Goal: Task Accomplishment & Management: Manage account settings

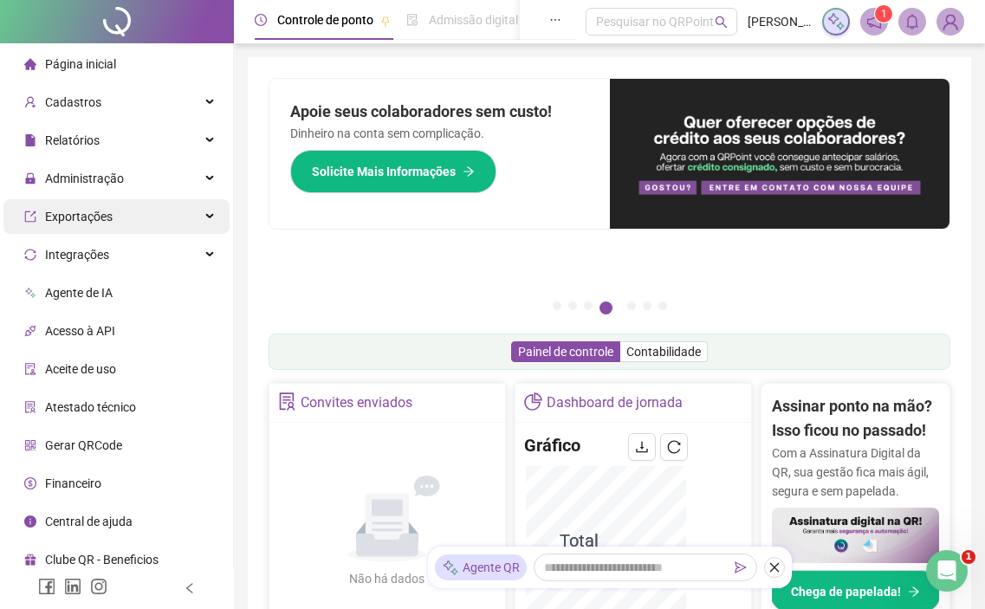
scroll to position [866, 0]
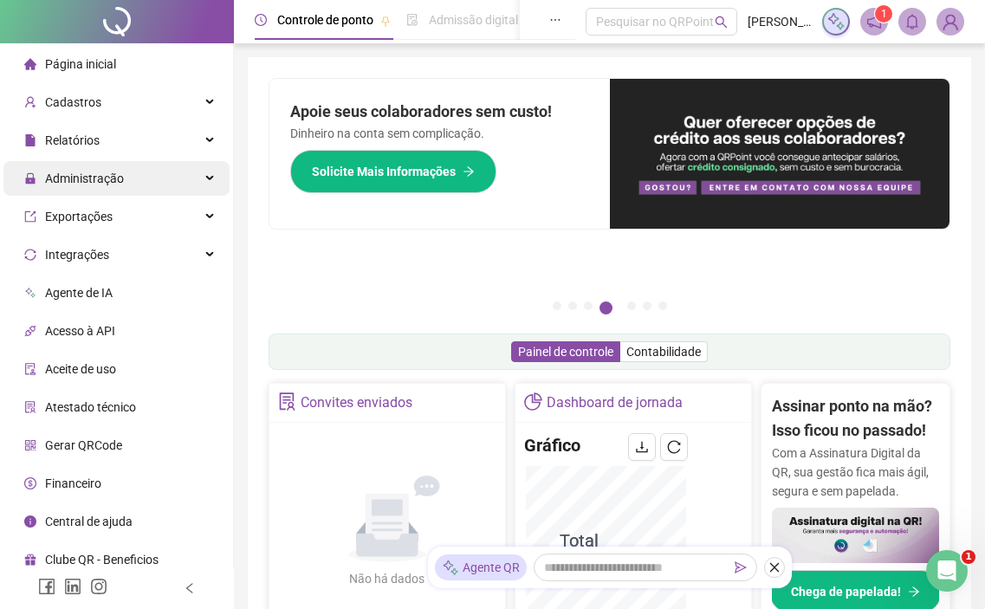
click at [129, 180] on div "Administração" at bounding box center [116, 178] width 226 height 35
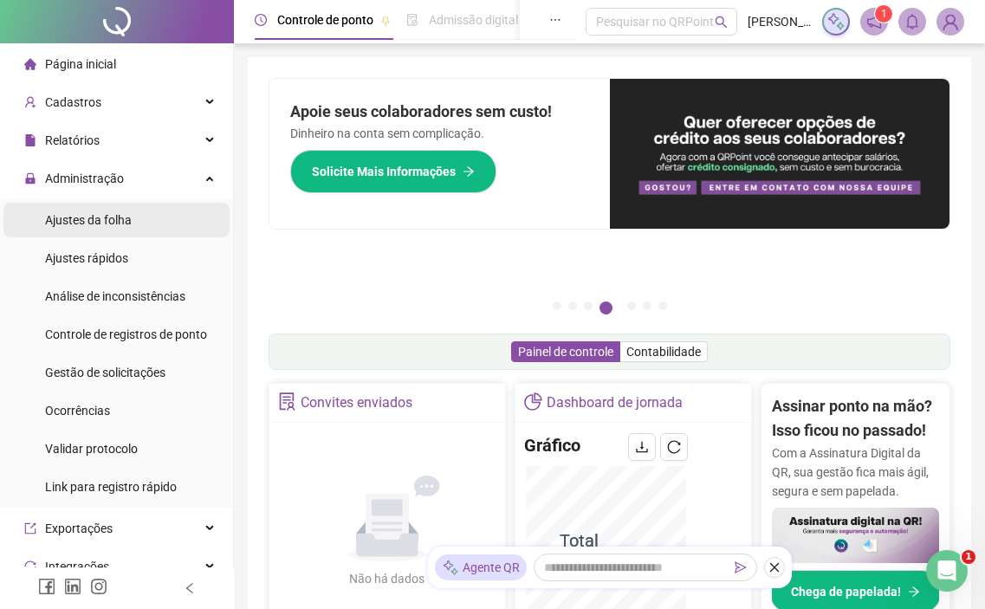
click at [121, 228] on div "Ajustes da folha" at bounding box center [88, 220] width 87 height 35
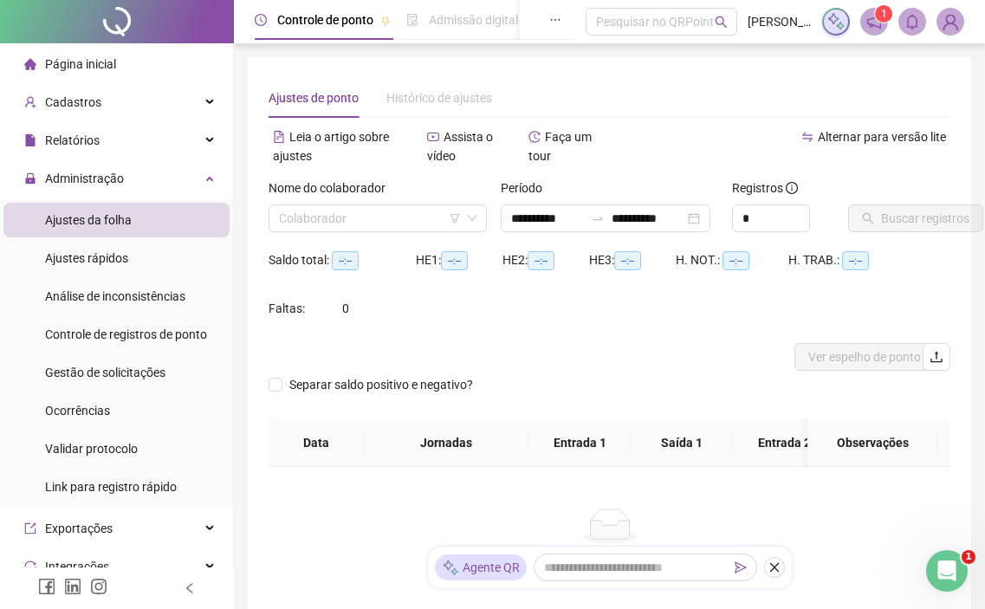
type input "**********"
click at [417, 212] on input "search" at bounding box center [370, 218] width 182 height 26
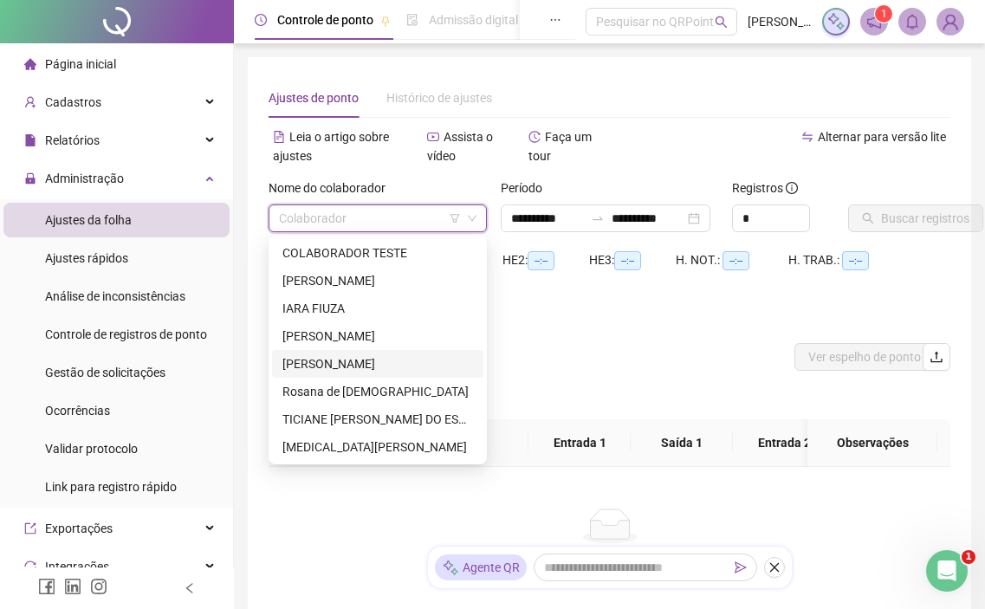
click at [332, 362] on div "[PERSON_NAME]" at bounding box center [377, 363] width 191 height 19
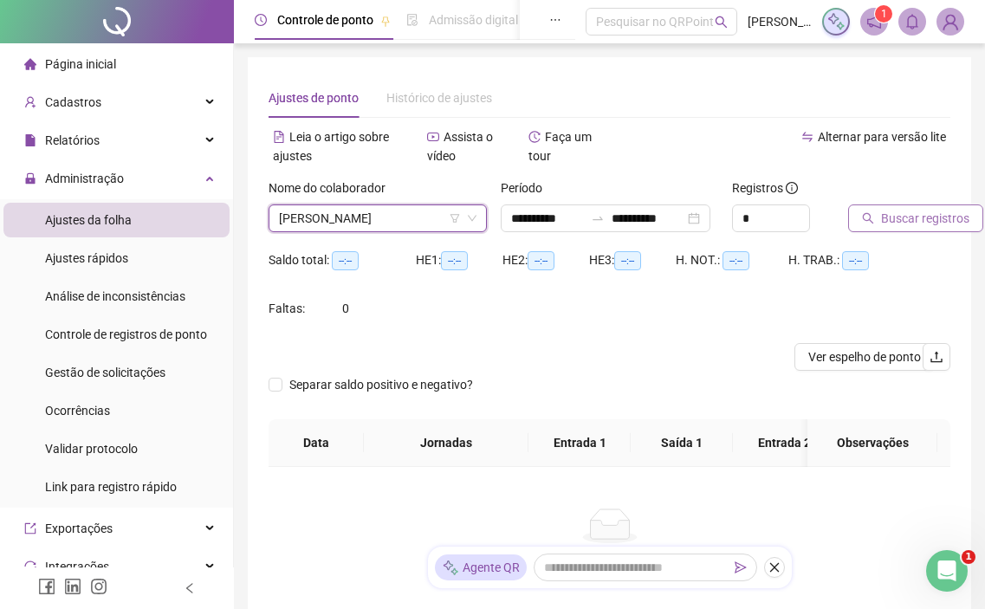
click at [884, 225] on span "Buscar registros" at bounding box center [925, 218] width 88 height 19
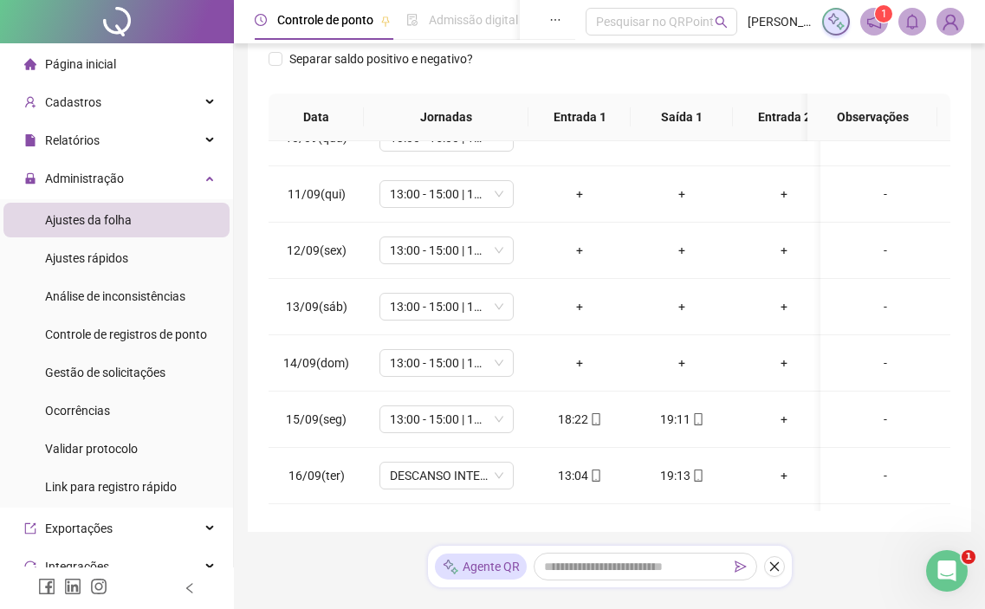
scroll to position [600, 0]
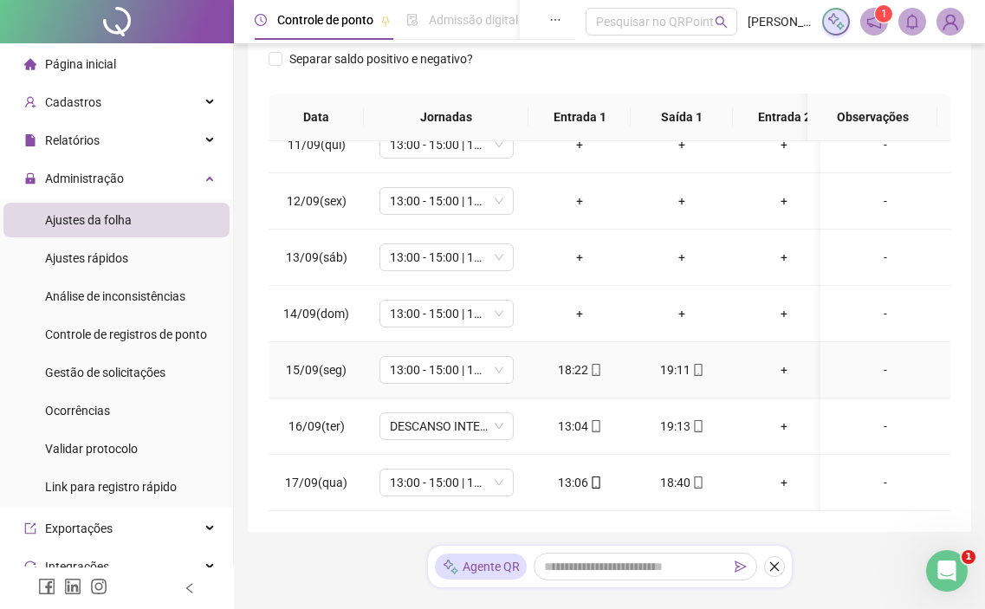
click at [574, 360] on div "18:22" at bounding box center [579, 369] width 75 height 19
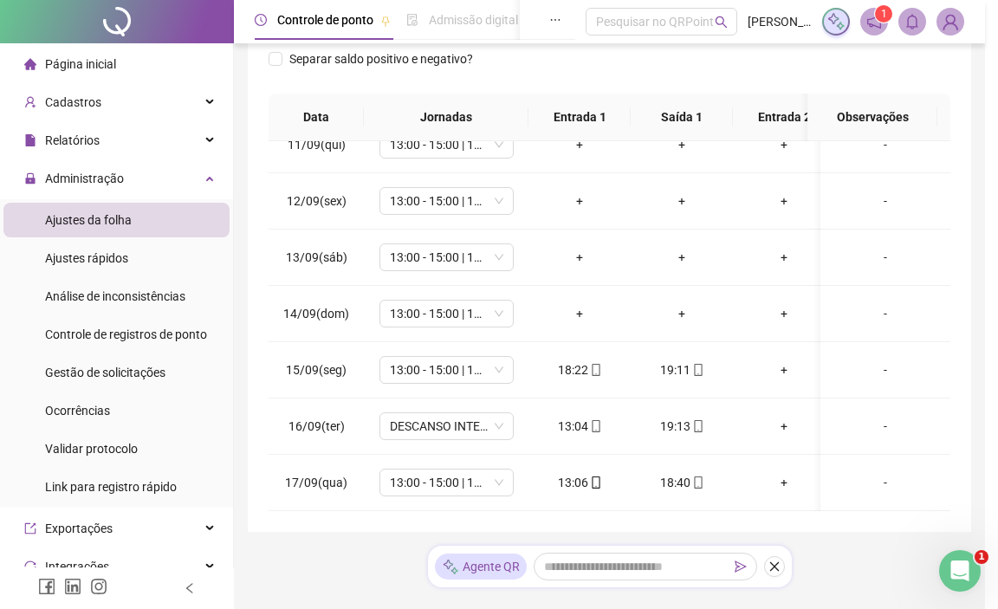
type input "**********"
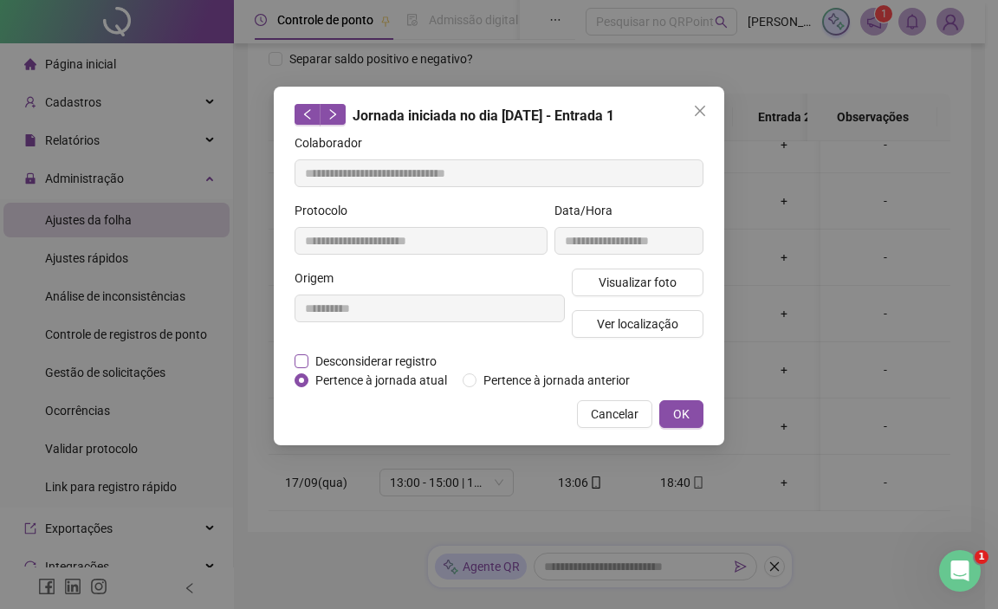
click at [358, 360] on span "Desconsiderar registro" at bounding box center [375, 361] width 135 height 19
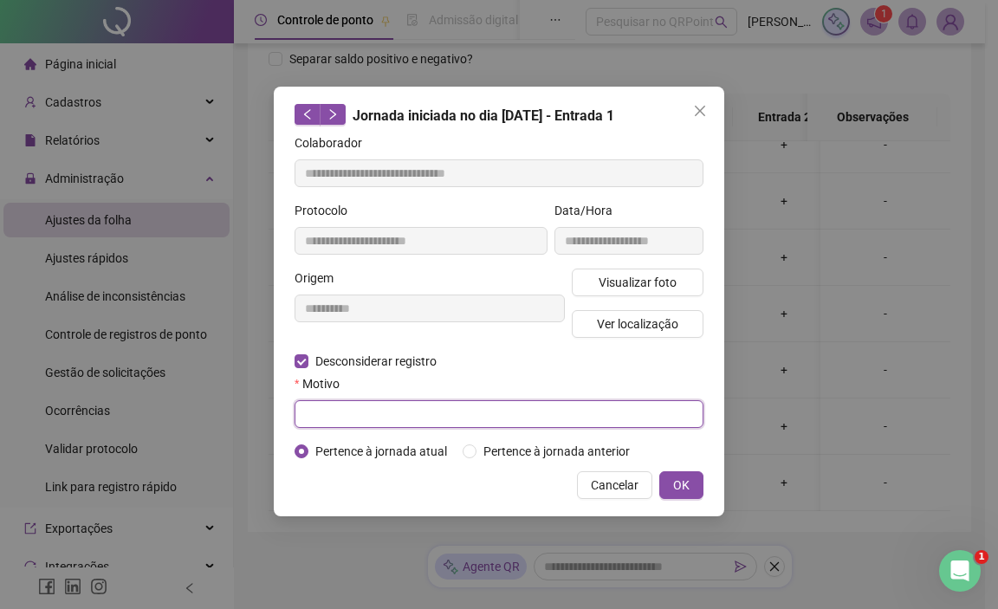
click at [582, 409] on input "text" at bounding box center [499, 414] width 409 height 28
type input "*"
type input "**********"
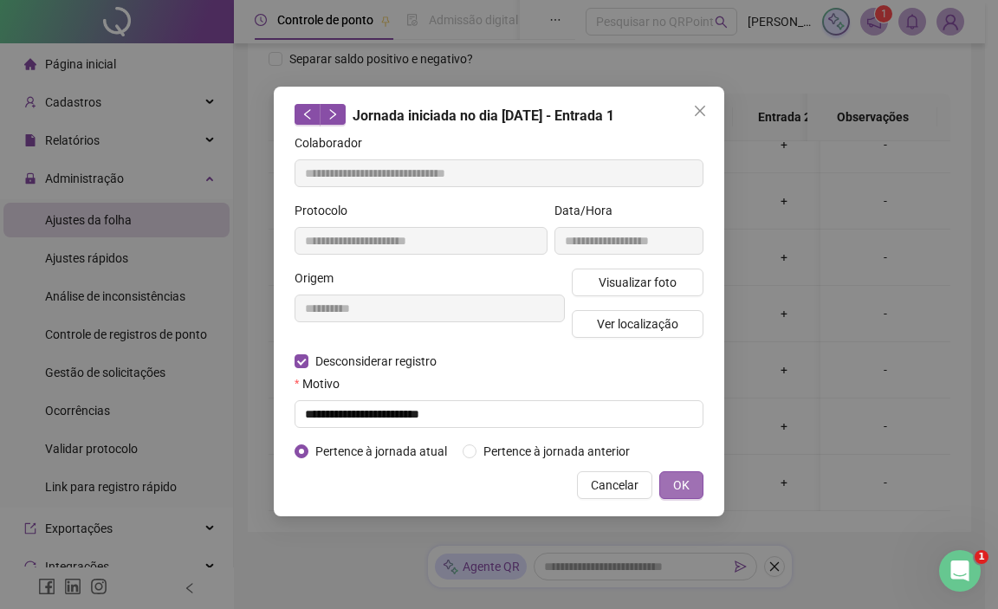
click at [697, 480] on button "OK" at bounding box center [681, 485] width 44 height 28
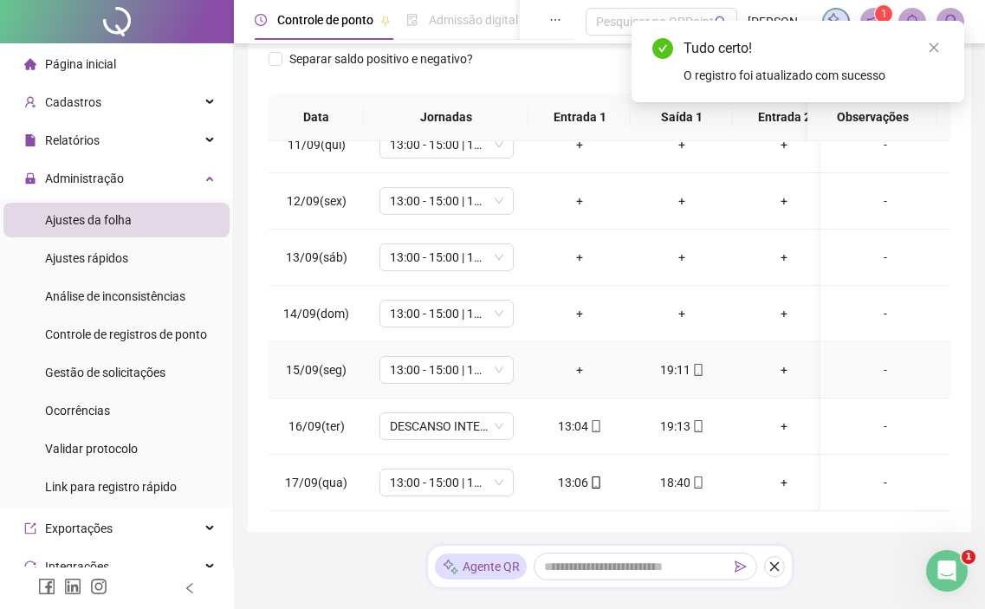
click at [582, 360] on div "+" at bounding box center [579, 369] width 75 height 19
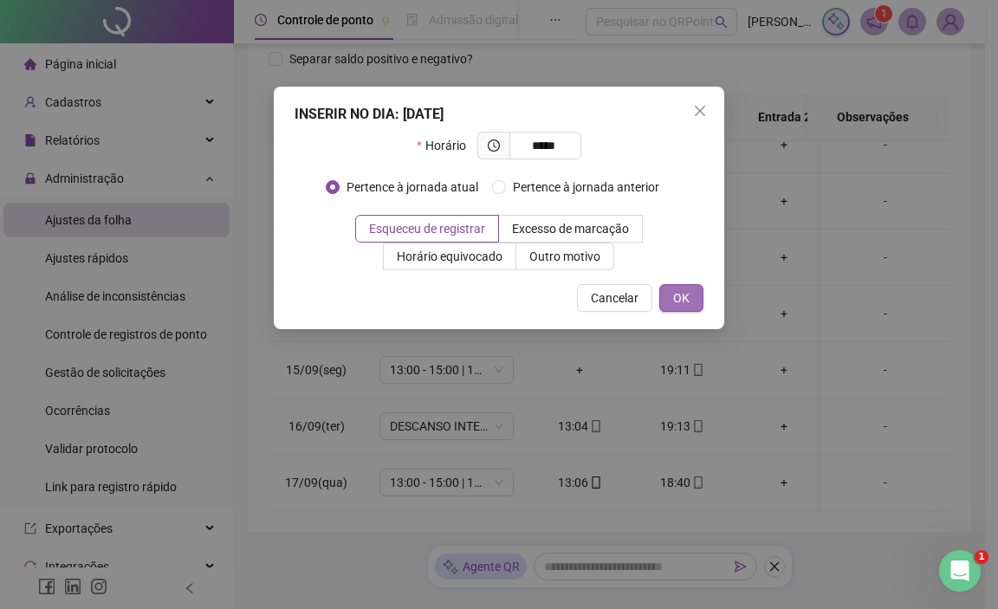
type input "*****"
click at [661, 302] on button "OK" at bounding box center [681, 298] width 44 height 28
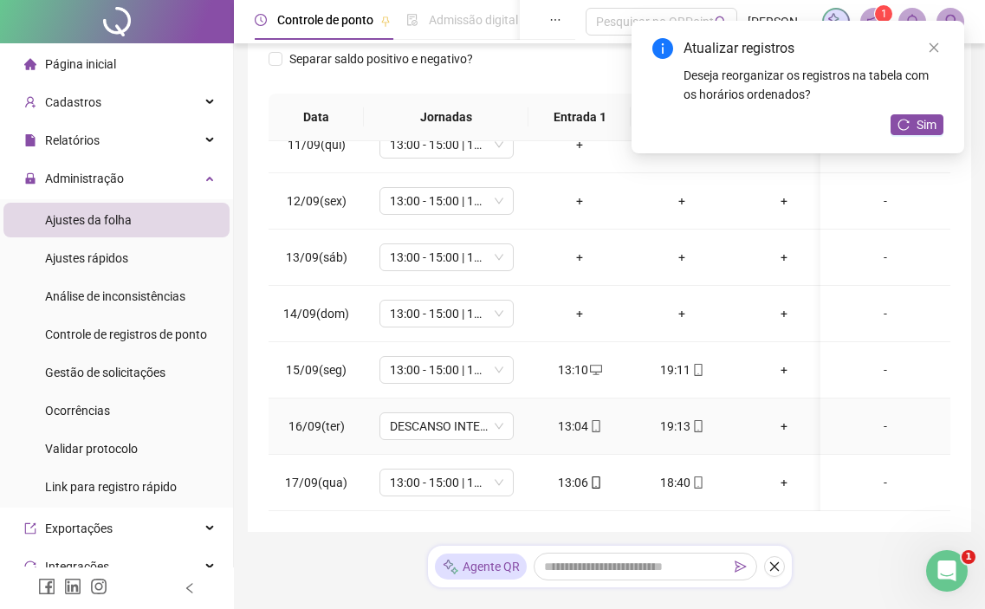
click at [449, 433] on td "DESCANSO INTER-JORNADA" at bounding box center [446, 427] width 165 height 56
click at [456, 418] on span "DESCANSO INTER-JORNADA" at bounding box center [446, 426] width 113 height 26
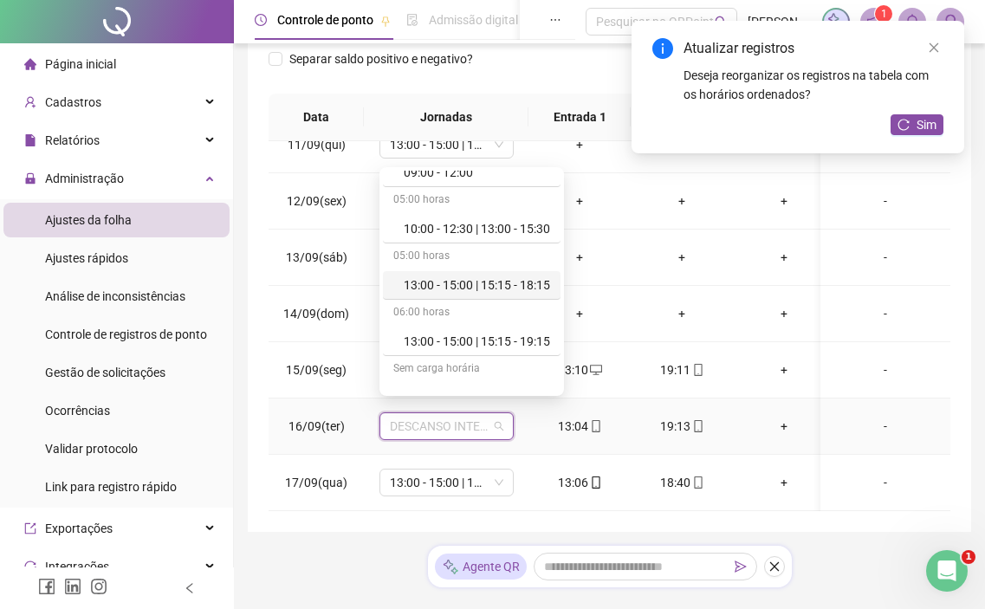
scroll to position [347, 0]
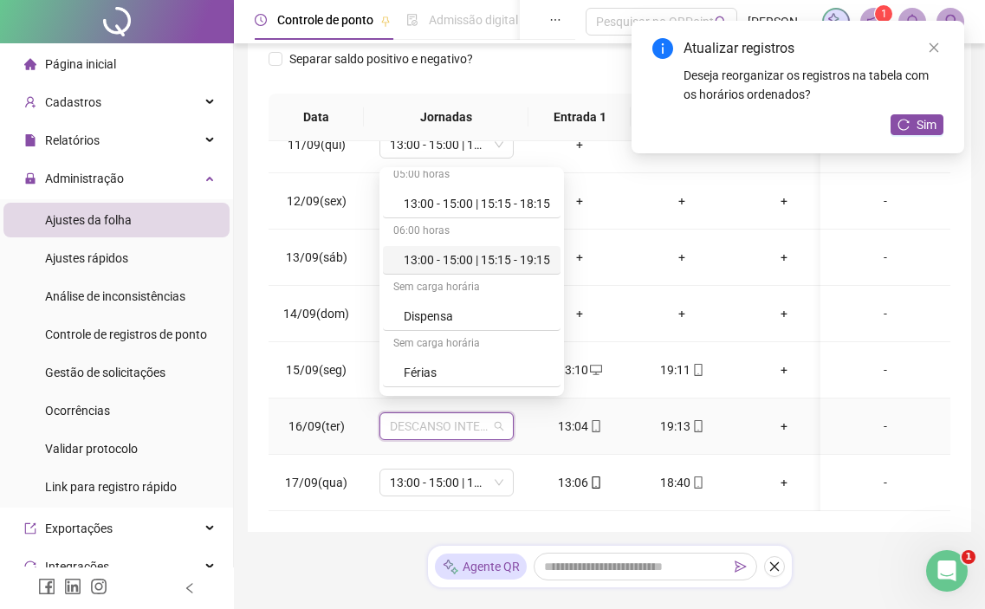
click at [509, 258] on div "13:00 - 15:00 | 15:15 - 19:15" at bounding box center [477, 259] width 146 height 19
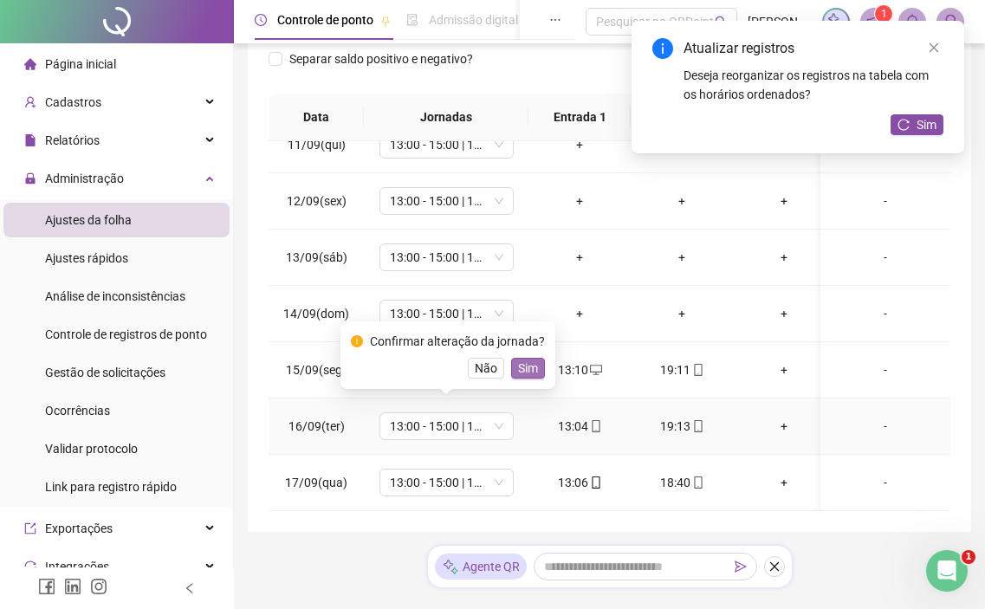
click at [539, 366] on button "Sim" at bounding box center [528, 368] width 34 height 21
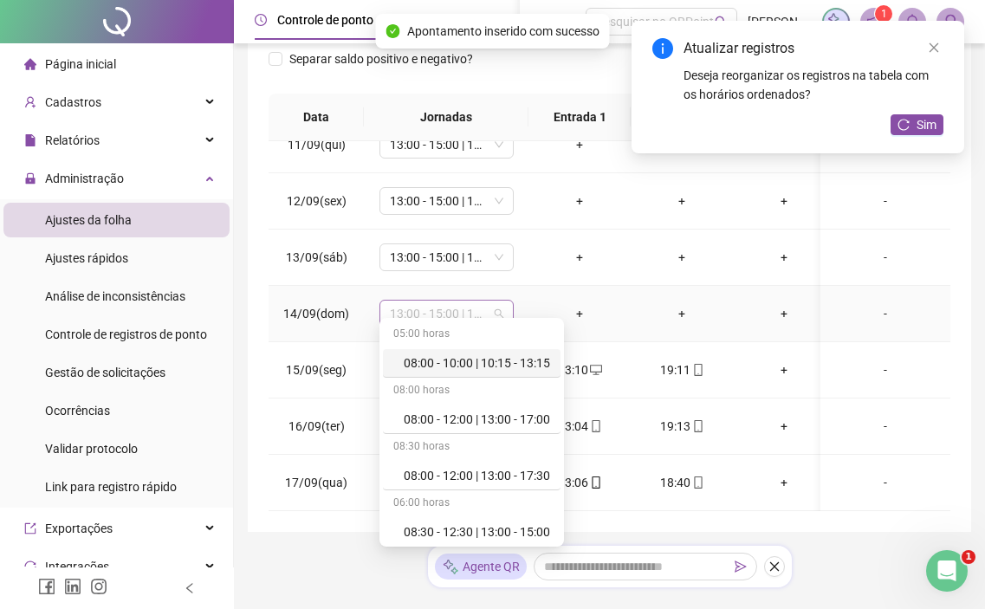
click at [444, 301] on span "13:00 - 15:00 | 15:15 - 19:15" at bounding box center [446, 314] width 113 height 26
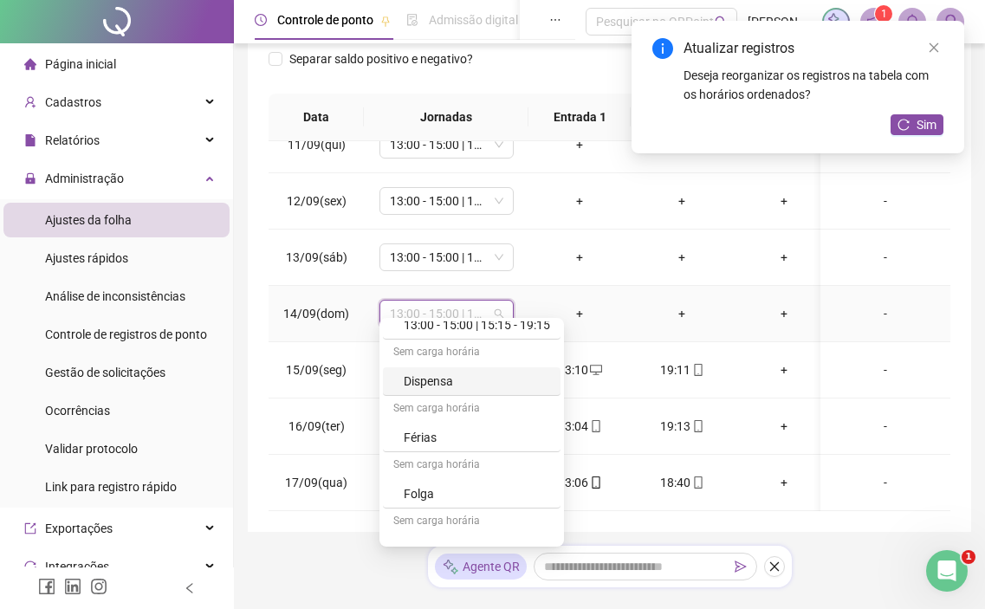
scroll to position [424, 0]
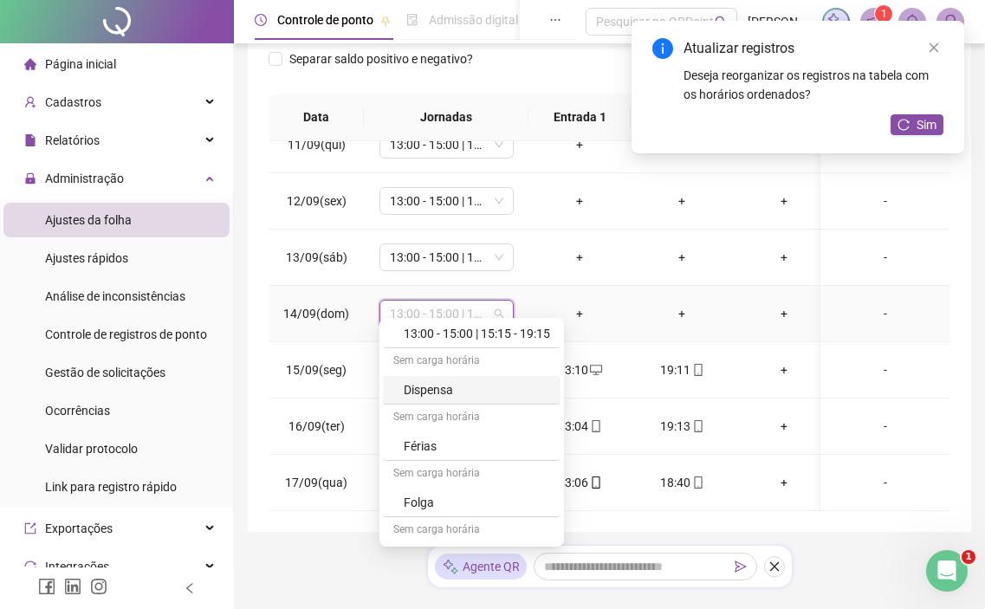
click at [444, 392] on div "Dispensa" at bounding box center [477, 389] width 146 height 19
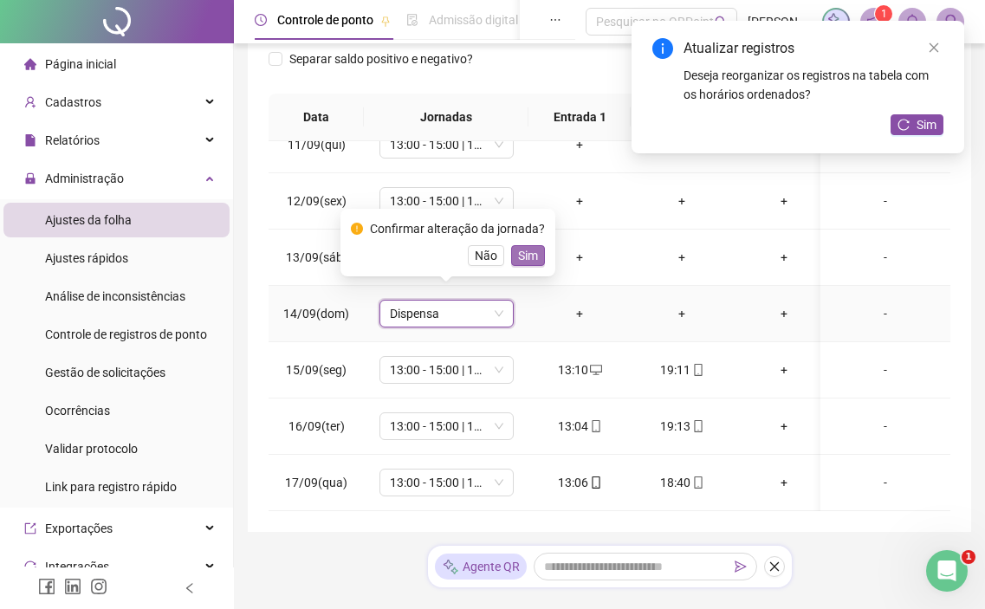
click at [521, 251] on span "Sim" at bounding box center [528, 255] width 20 height 19
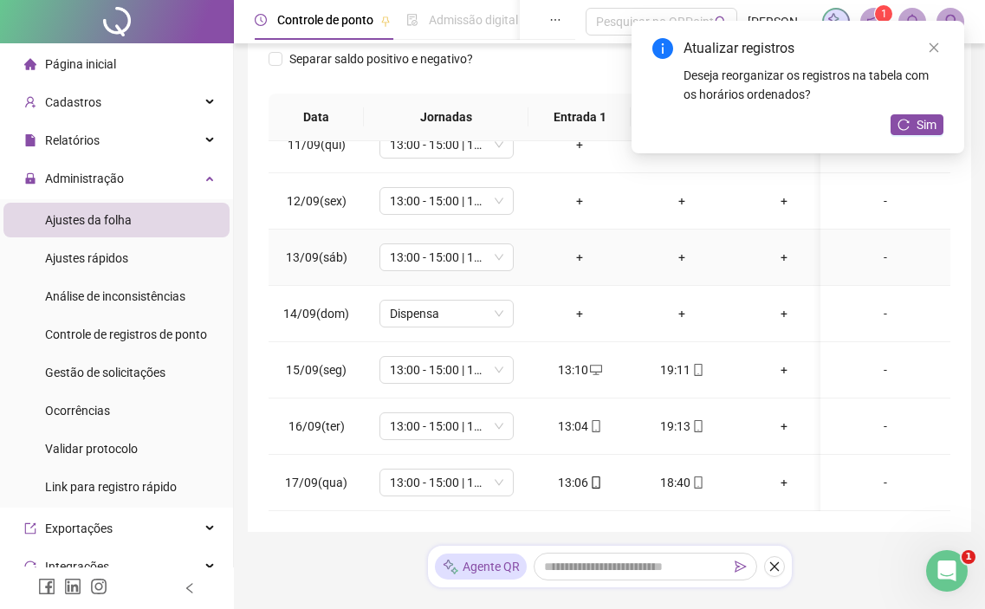
click at [464, 230] on td "13:00 - 15:00 | 15:15 - 19:15" at bounding box center [446, 258] width 165 height 56
click at [463, 243] on div "13:00 - 15:00 | 15:15 - 19:15" at bounding box center [446, 257] width 134 height 28
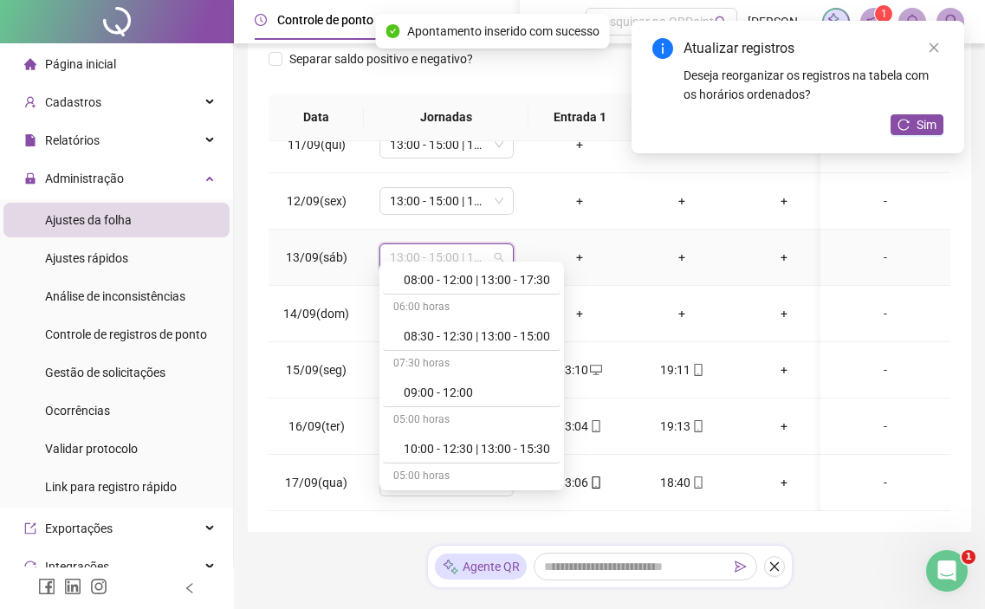
scroll to position [347, 0]
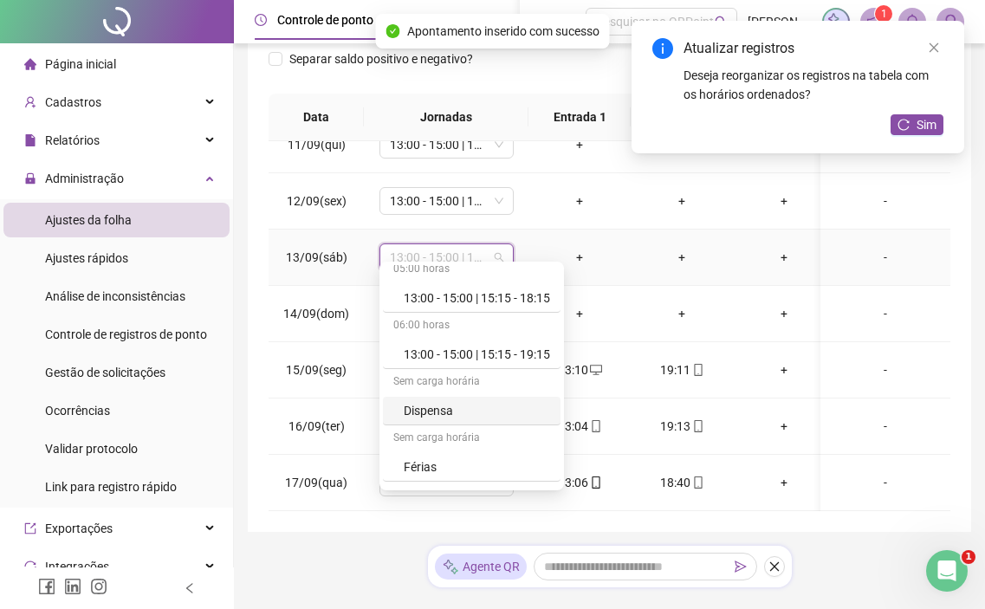
click at [441, 417] on div "Dispensa" at bounding box center [477, 410] width 146 height 19
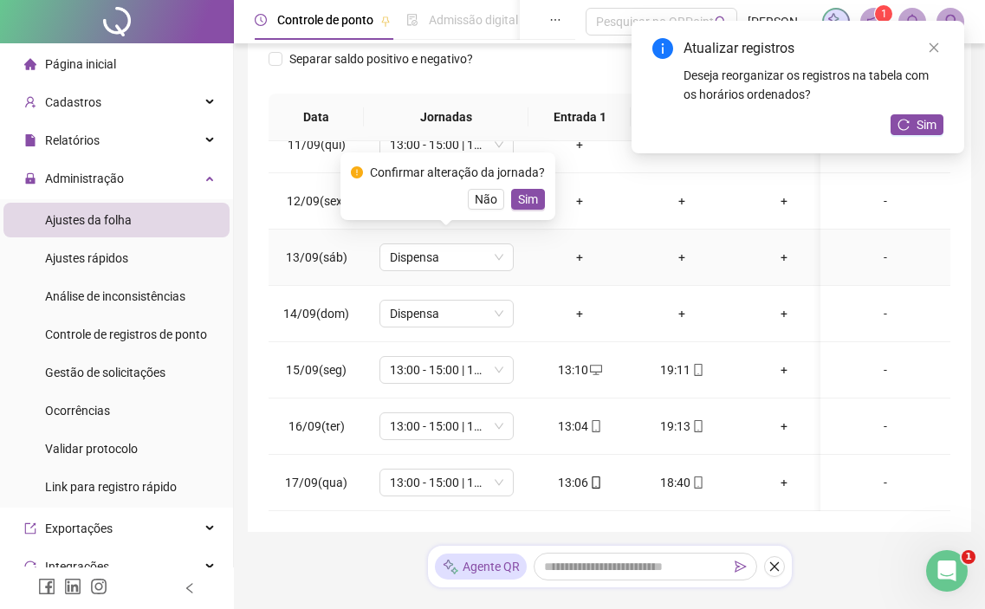
click at [524, 187] on div "Confirmar alteração da jornada? Não Sim" at bounding box center [448, 186] width 194 height 47
click at [523, 197] on span "Sim" at bounding box center [528, 199] width 20 height 19
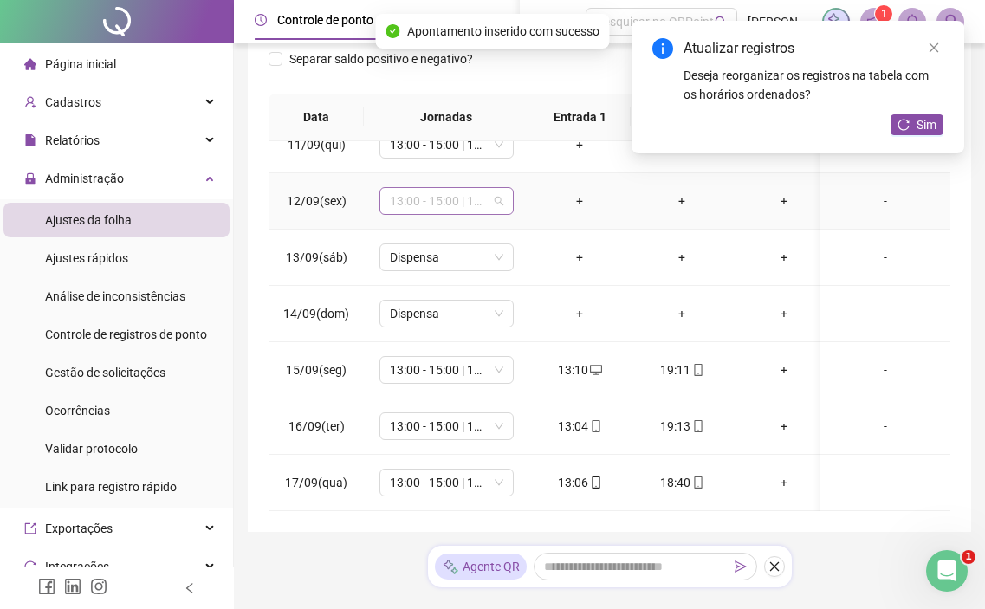
click at [495, 193] on span "13:00 - 15:00 | 15:15 - 19:15" at bounding box center [446, 201] width 113 height 26
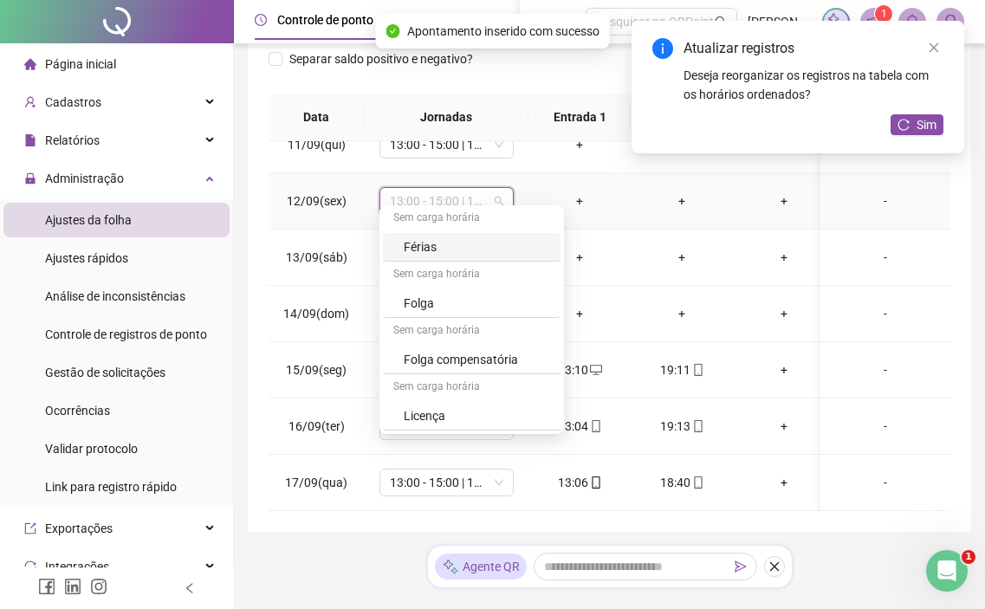
scroll to position [337, 0]
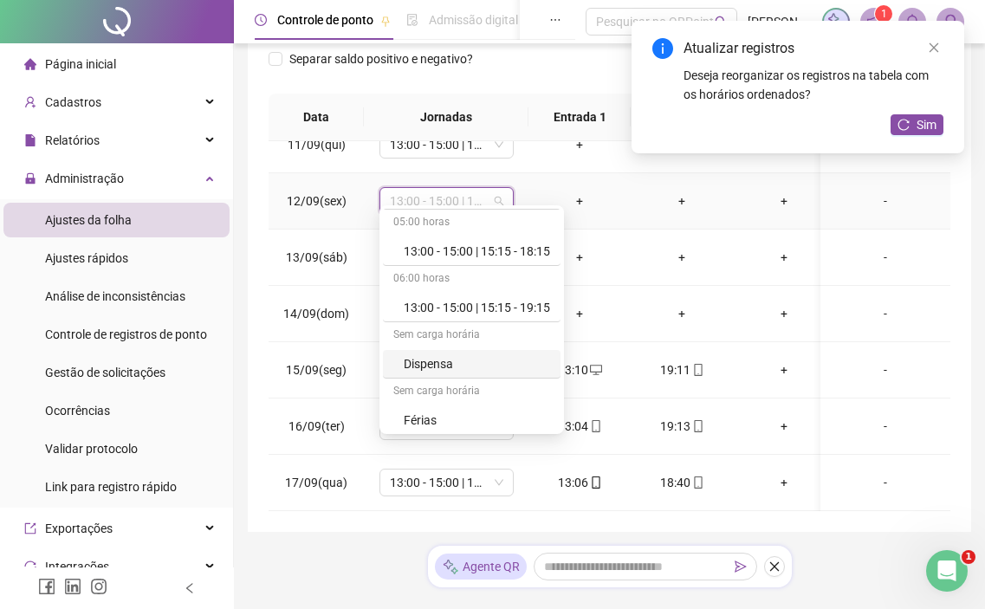
click at [463, 358] on div "Dispensa" at bounding box center [477, 363] width 146 height 19
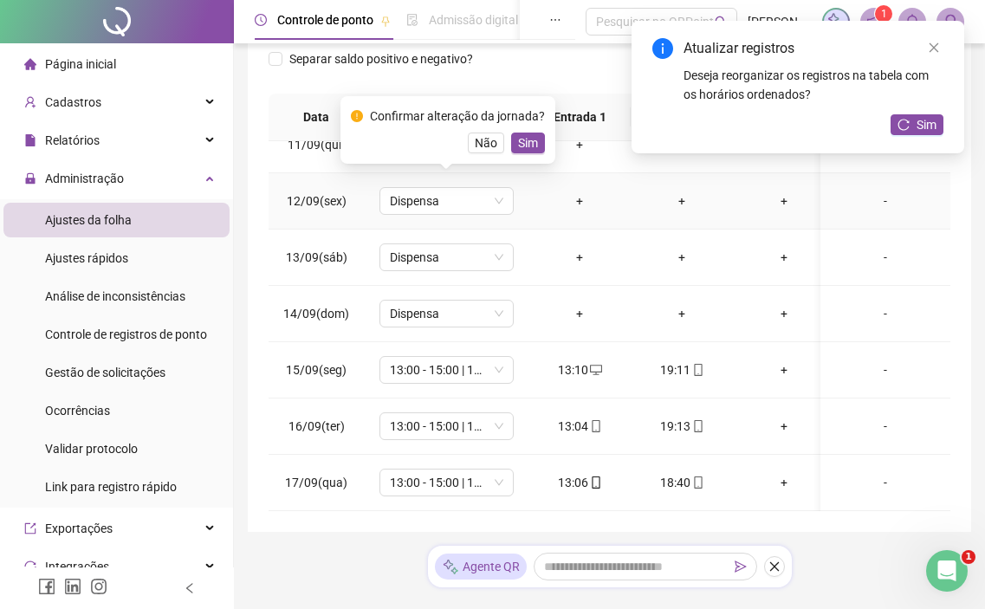
click at [528, 149] on span "Sim" at bounding box center [528, 142] width 20 height 19
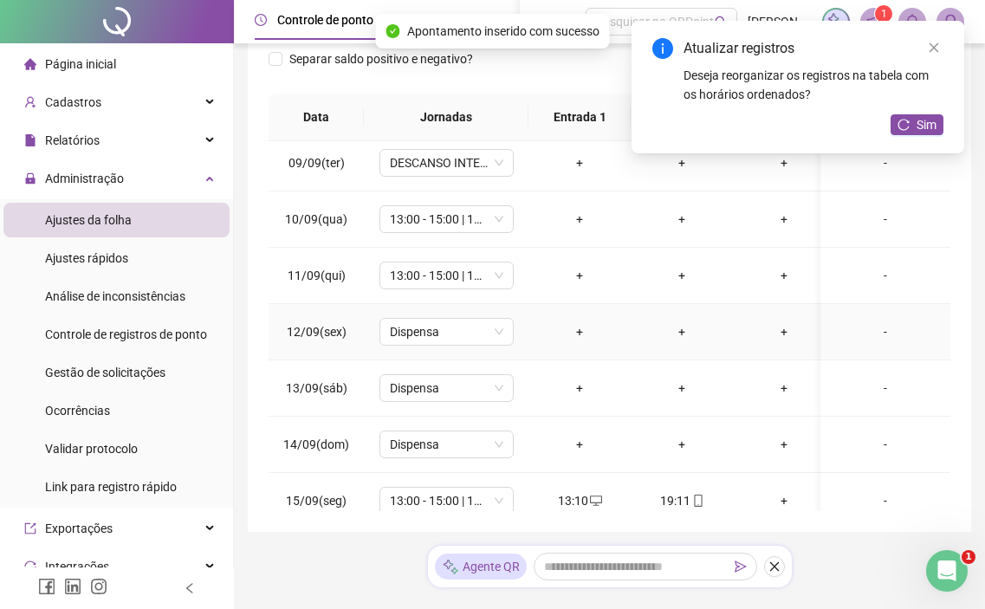
scroll to position [427, 0]
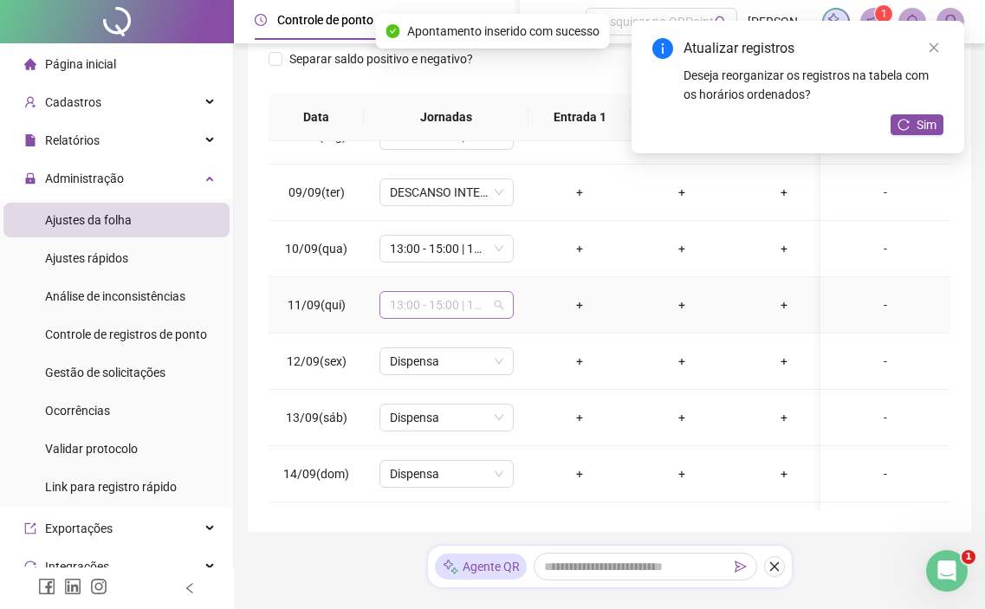
click at [439, 315] on span "13:00 - 15:00 | 15:15 - 19:15" at bounding box center [446, 305] width 113 height 26
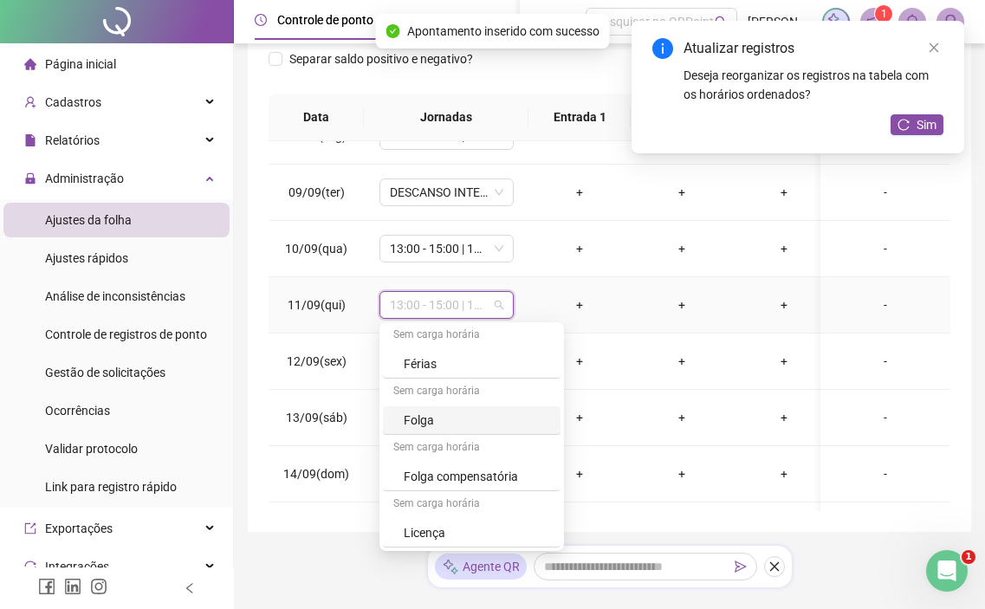
scroll to position [424, 0]
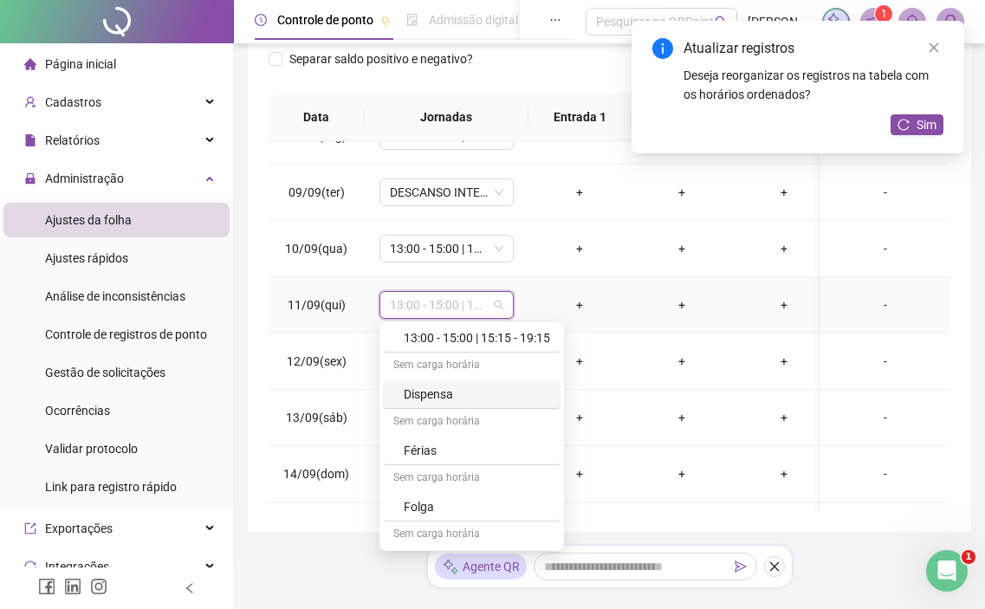
click at [462, 402] on div "Dispensa" at bounding box center [477, 394] width 146 height 19
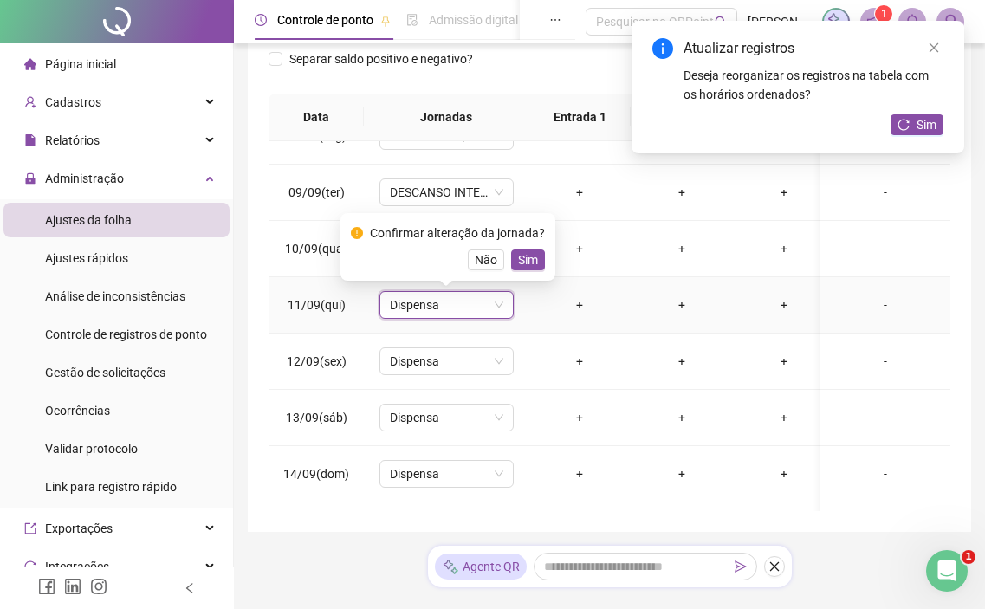
click at [522, 249] on div "Confirmar alteração da jornada? Não Sim" at bounding box center [448, 247] width 194 height 47
click at [525, 259] on span "Sim" at bounding box center [528, 259] width 20 height 19
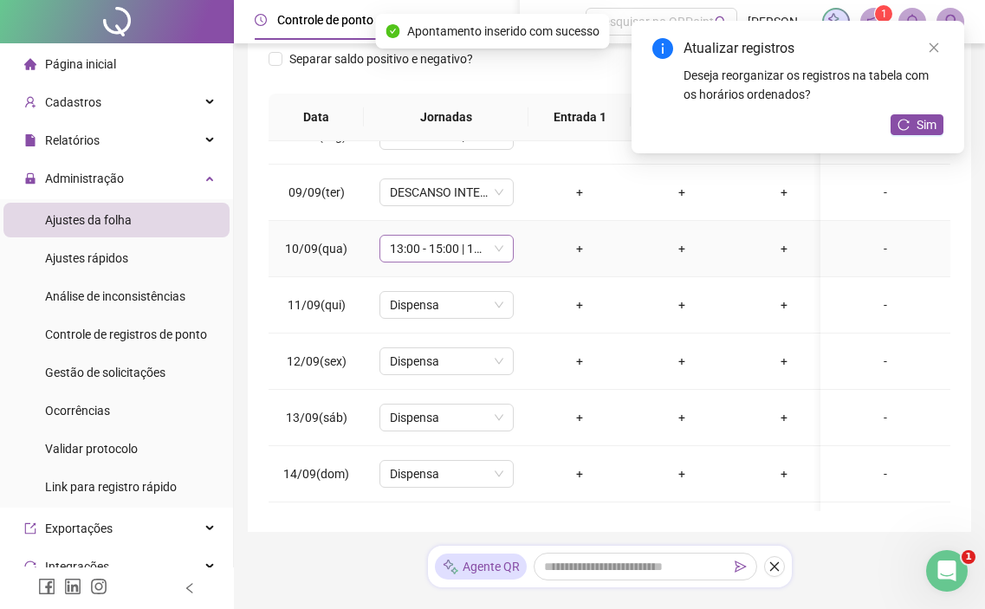
click at [441, 253] on span "13:00 - 15:00 | 15:15 - 19:15" at bounding box center [446, 249] width 113 height 26
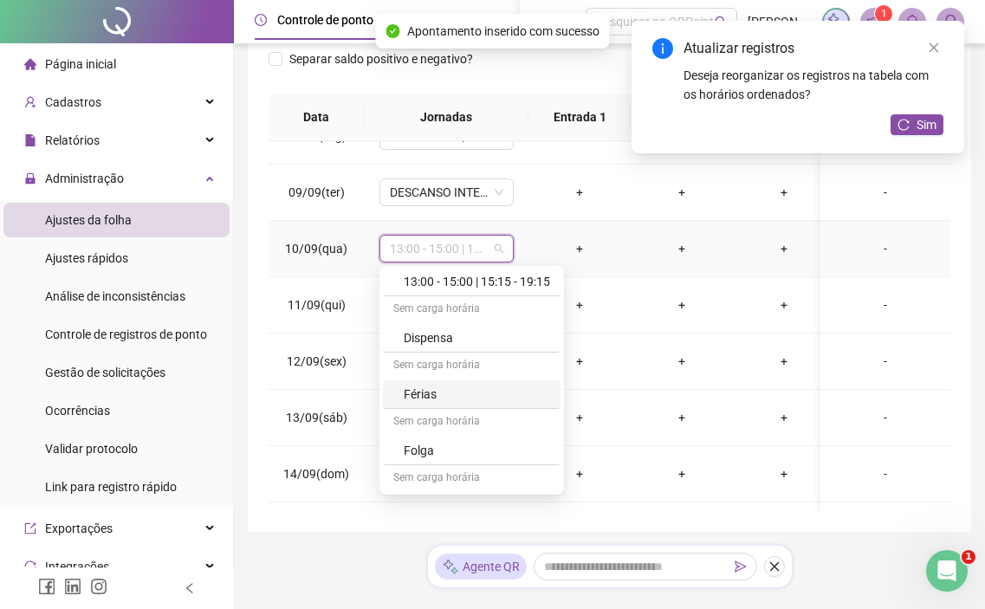
click at [475, 339] on div "Dispensa" at bounding box center [477, 337] width 146 height 19
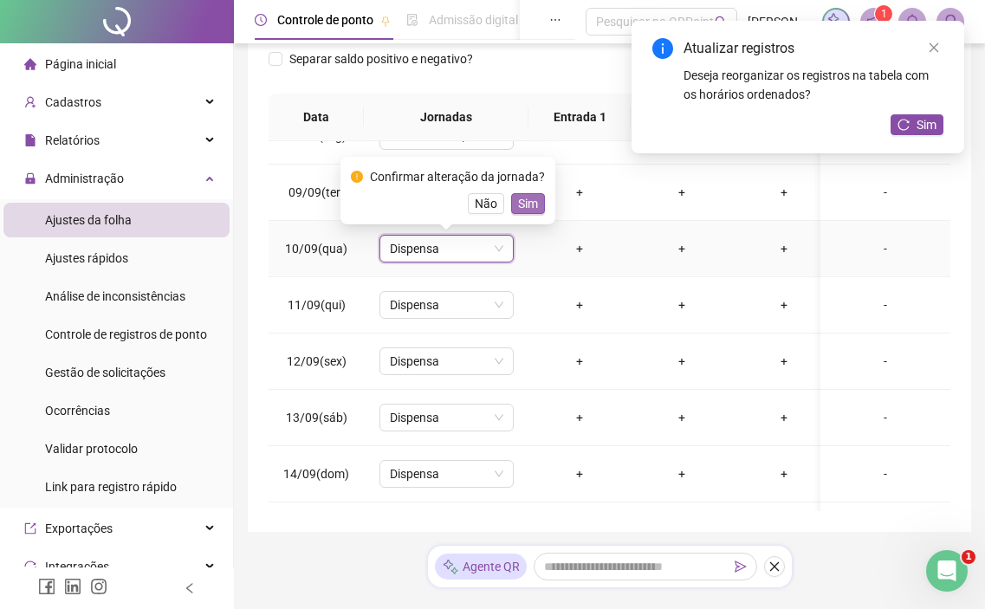
click at [529, 208] on span "Sim" at bounding box center [528, 203] width 20 height 19
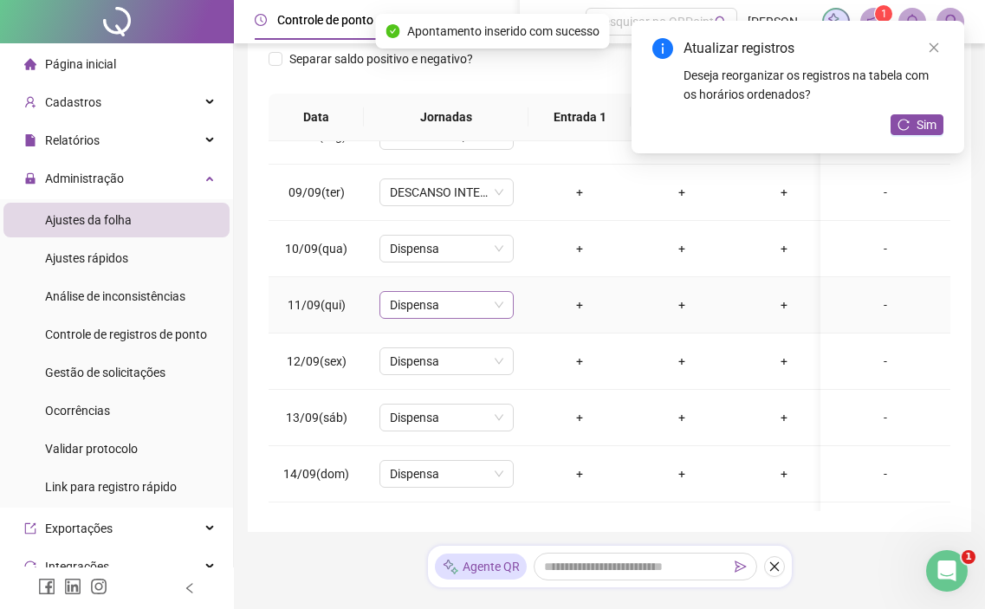
scroll to position [254, 0]
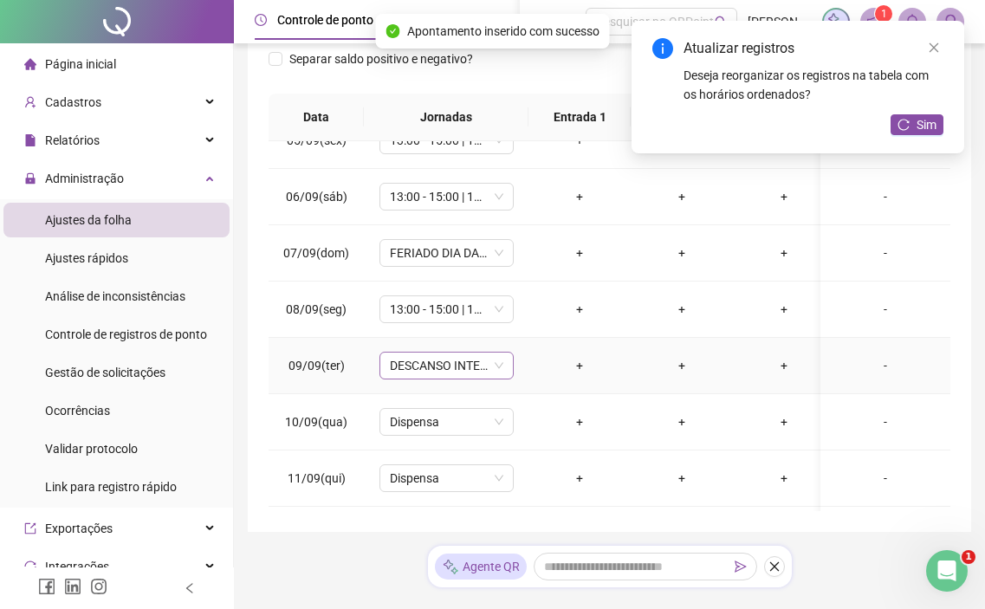
click at [451, 374] on span "DESCANSO INTER-JORNADA" at bounding box center [446, 366] width 113 height 26
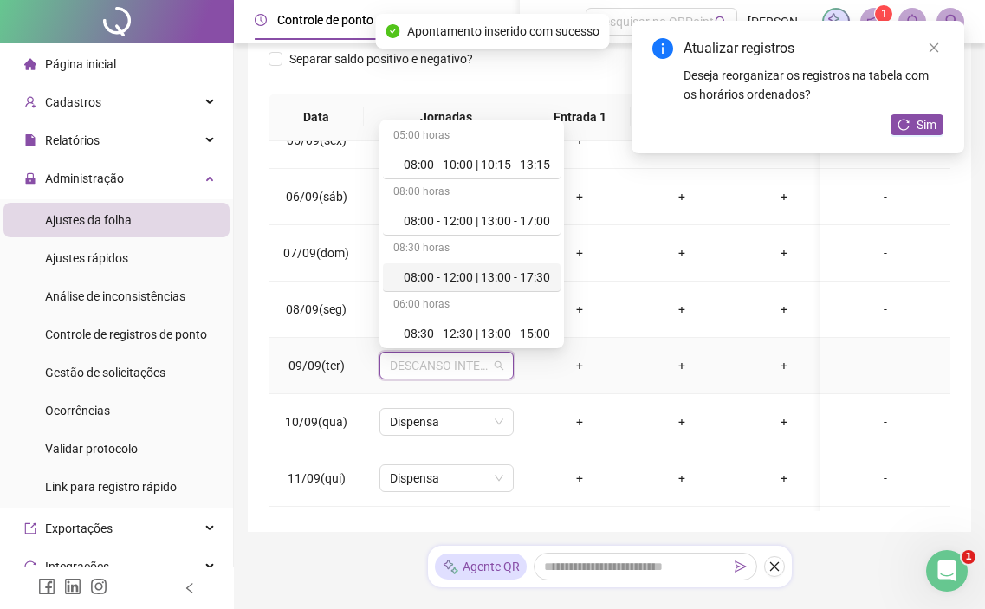
scroll to position [433, 0]
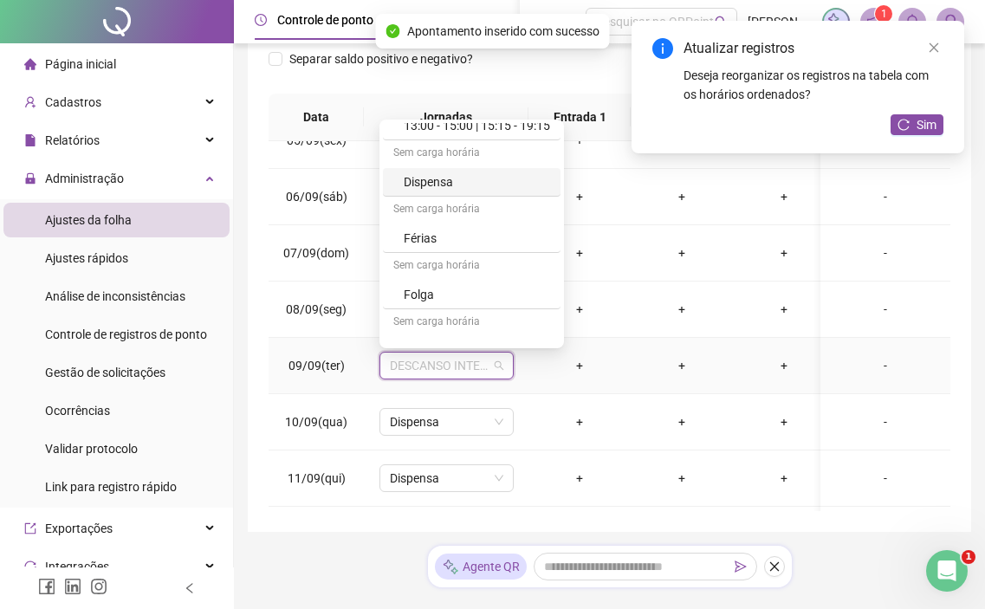
click at [491, 187] on div "Dispensa" at bounding box center [477, 181] width 146 height 19
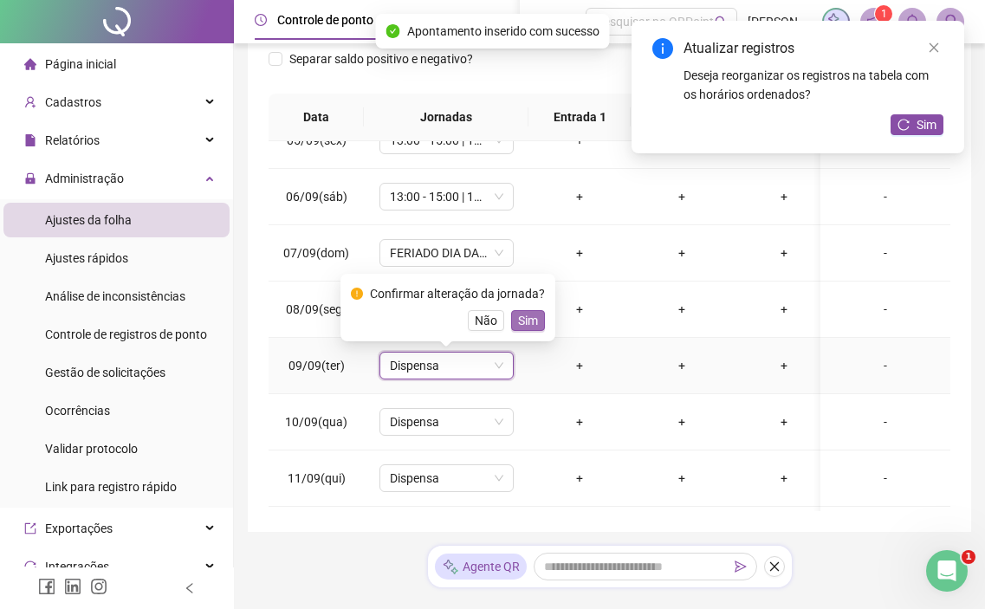
click at [528, 314] on span "Sim" at bounding box center [528, 320] width 20 height 19
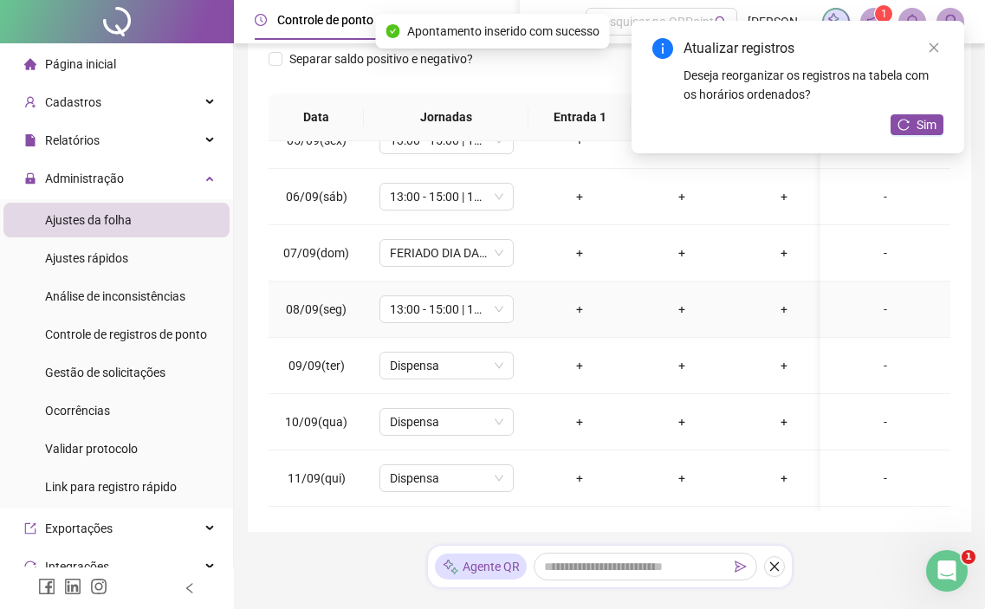
click at [416, 325] on td "13:00 - 15:00 | 15:15 - 19:15" at bounding box center [446, 310] width 165 height 56
click at [425, 313] on span "13:00 - 15:00 | 15:15 - 19:15" at bounding box center [446, 309] width 113 height 26
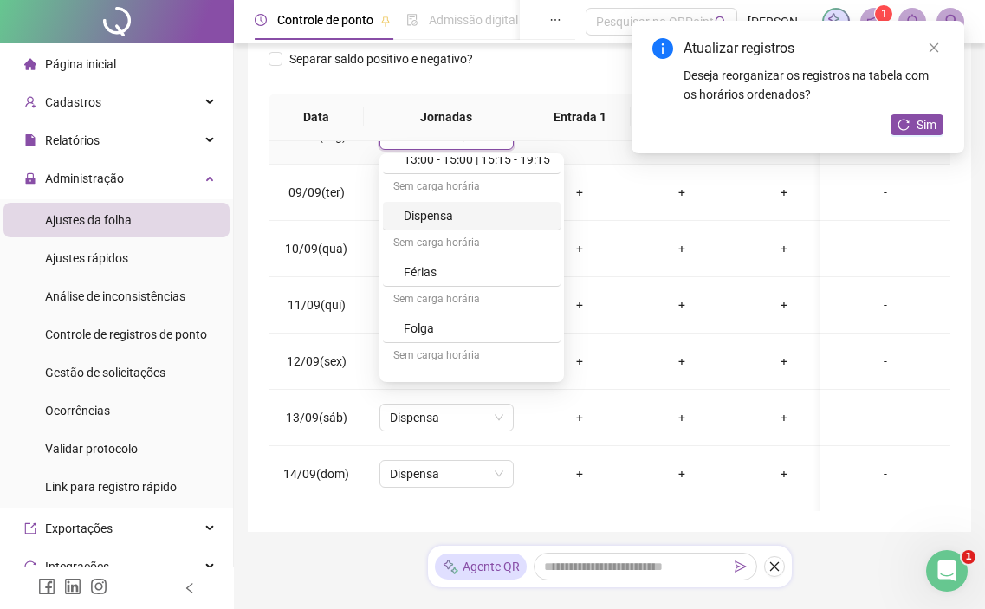
click at [486, 224] on div "Dispensa" at bounding box center [477, 215] width 146 height 19
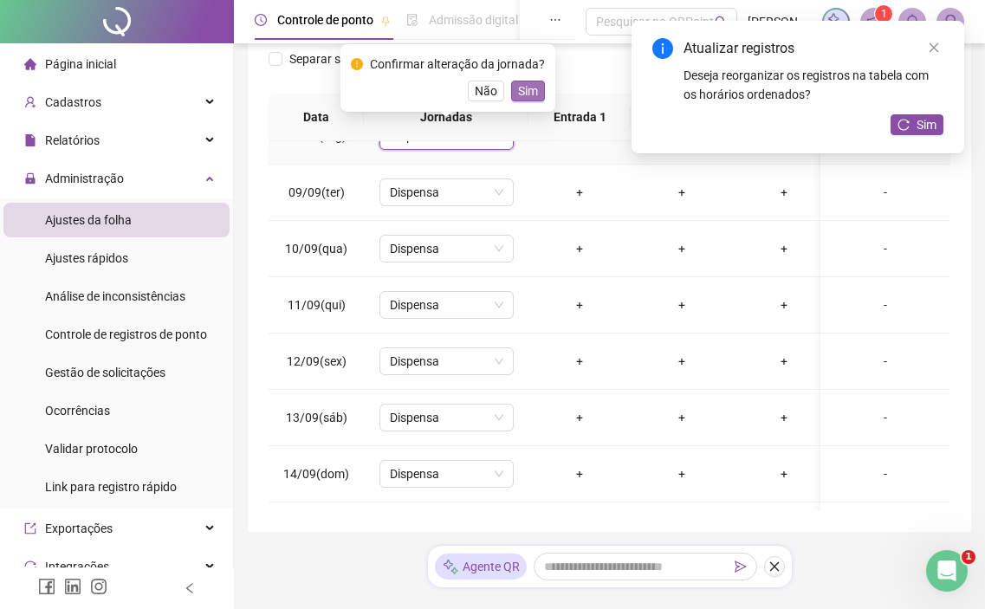
click at [527, 92] on span "Sim" at bounding box center [528, 90] width 20 height 19
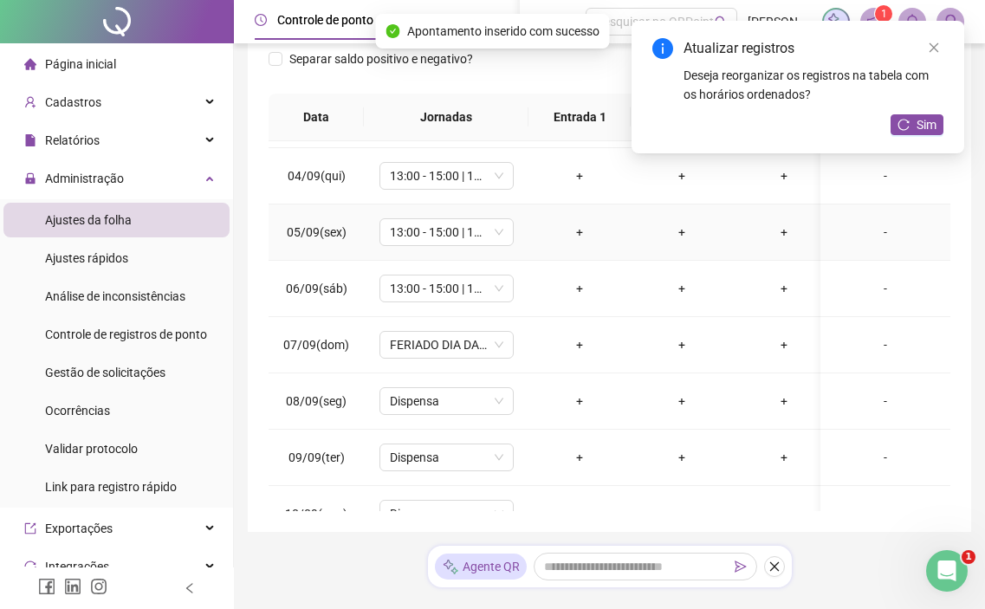
scroll to position [81, 0]
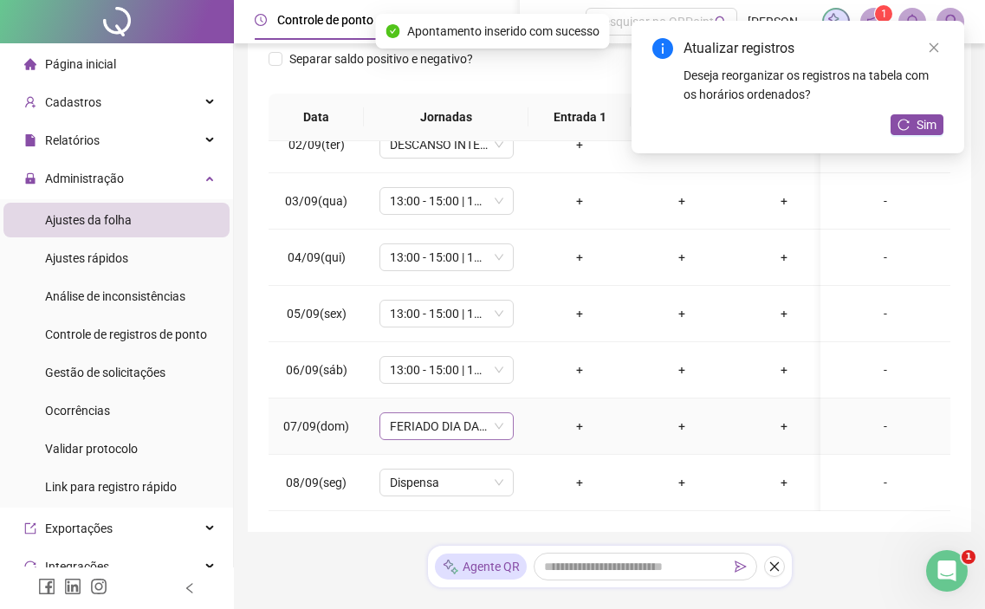
click at [437, 429] on span "FERIADO DIA DA INDEPENDÊNCIA" at bounding box center [446, 426] width 113 height 26
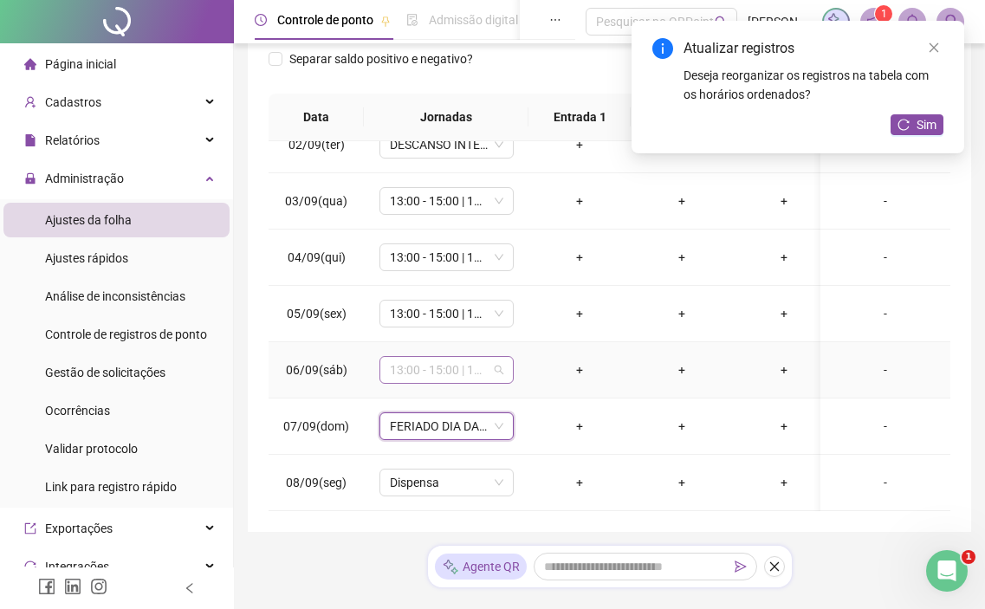
click at [492, 372] on span "13:00 - 15:00 | 15:15 - 19:15" at bounding box center [446, 370] width 113 height 26
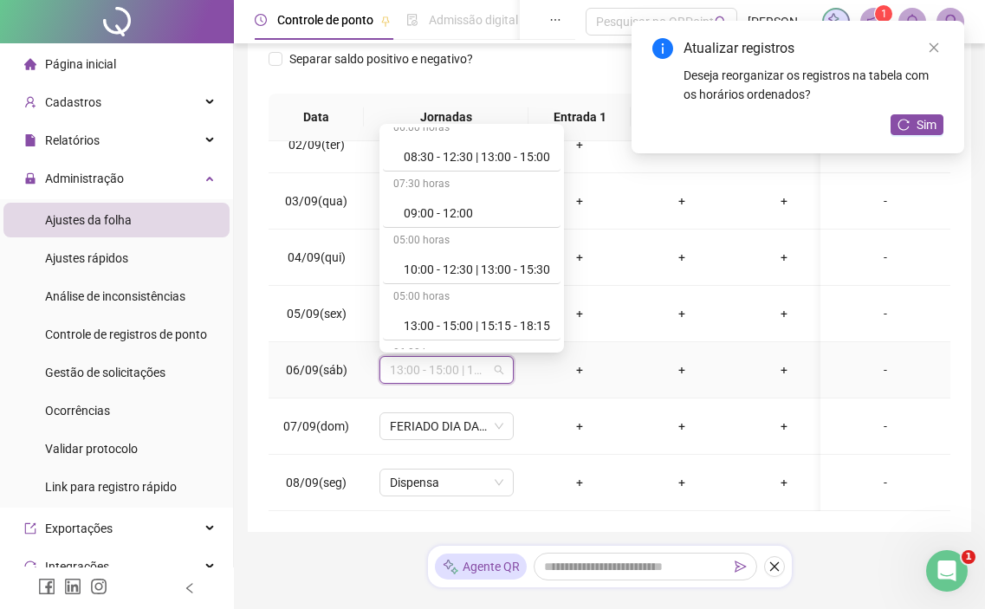
scroll to position [347, 0]
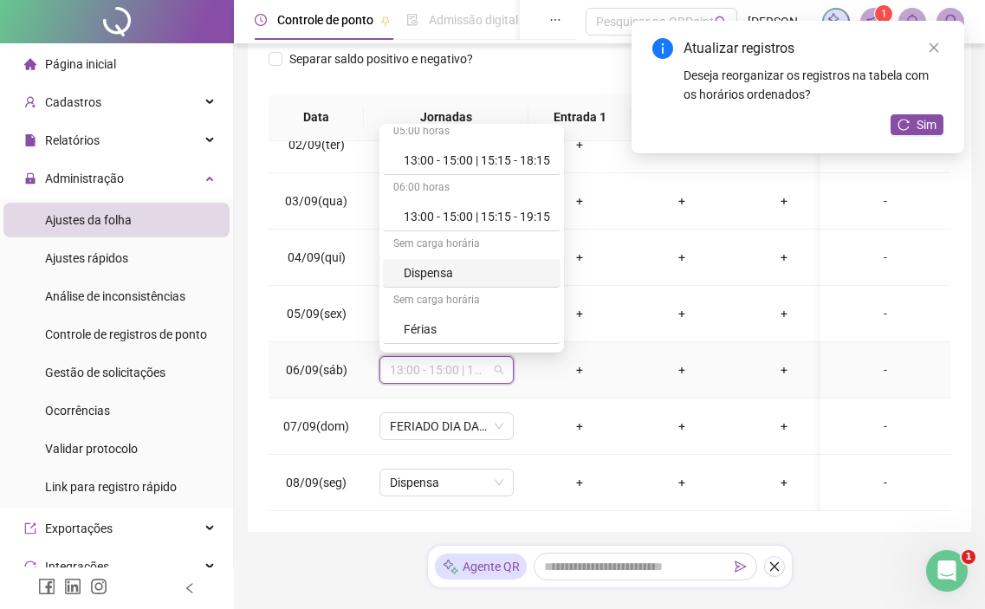
click at [458, 264] on div "Dispensa" at bounding box center [477, 272] width 146 height 19
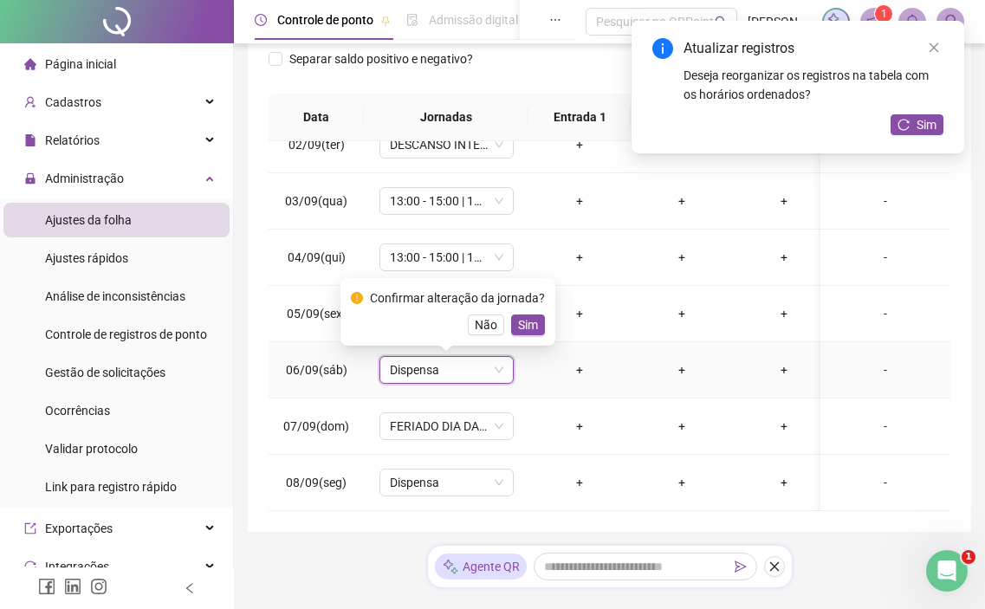
click at [528, 307] on div "Confirmar alteração da jornada?" at bounding box center [457, 297] width 175 height 19
click at [530, 313] on div "Confirmar alteração da jornada? Não Sim" at bounding box center [448, 311] width 194 height 47
click at [532, 316] on span "Sim" at bounding box center [528, 324] width 20 height 19
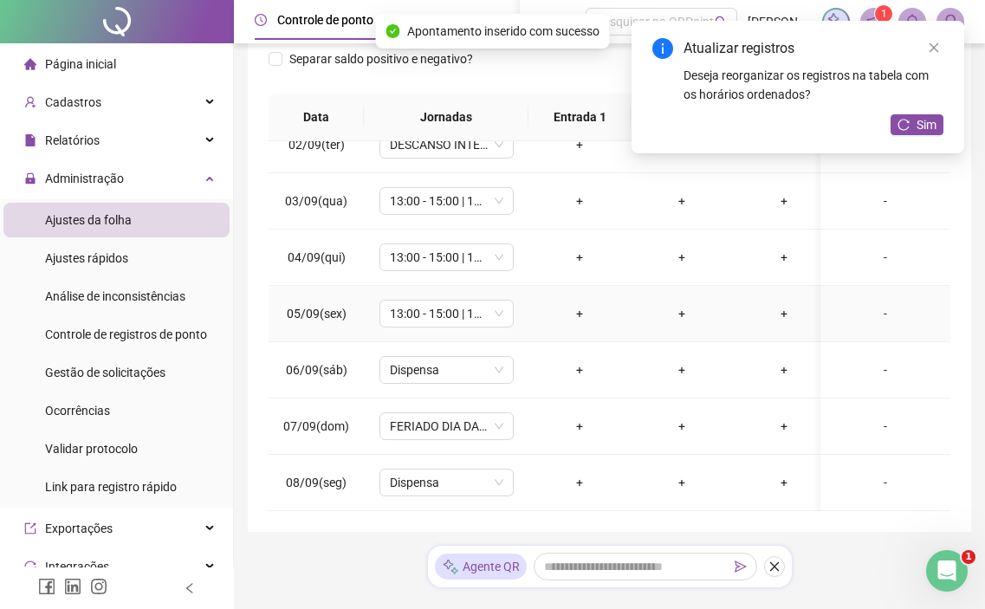
click at [388, 329] on td "13:00 - 15:00 | 15:15 - 19:15" at bounding box center [446, 314] width 165 height 56
click at [418, 319] on span "13:00 - 15:00 | 15:15 - 19:15" at bounding box center [446, 314] width 113 height 26
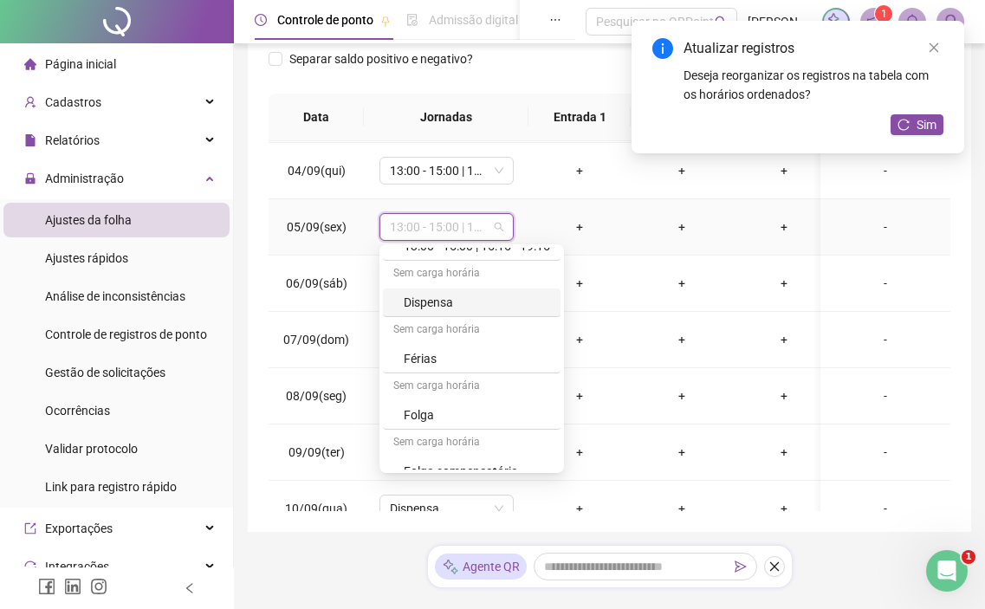
scroll to position [424, 0]
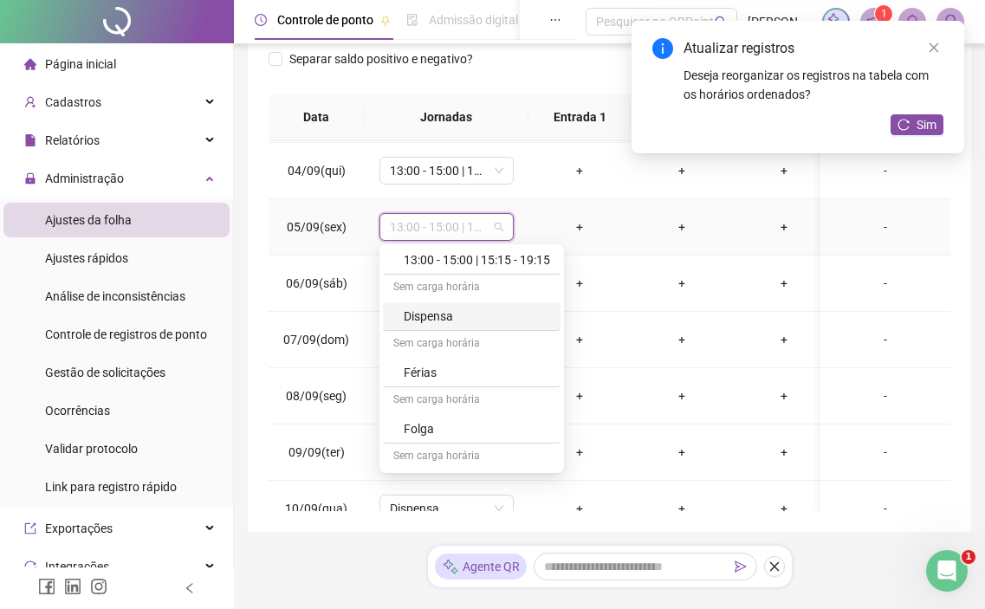
click at [447, 319] on div "Dispensa" at bounding box center [477, 316] width 146 height 19
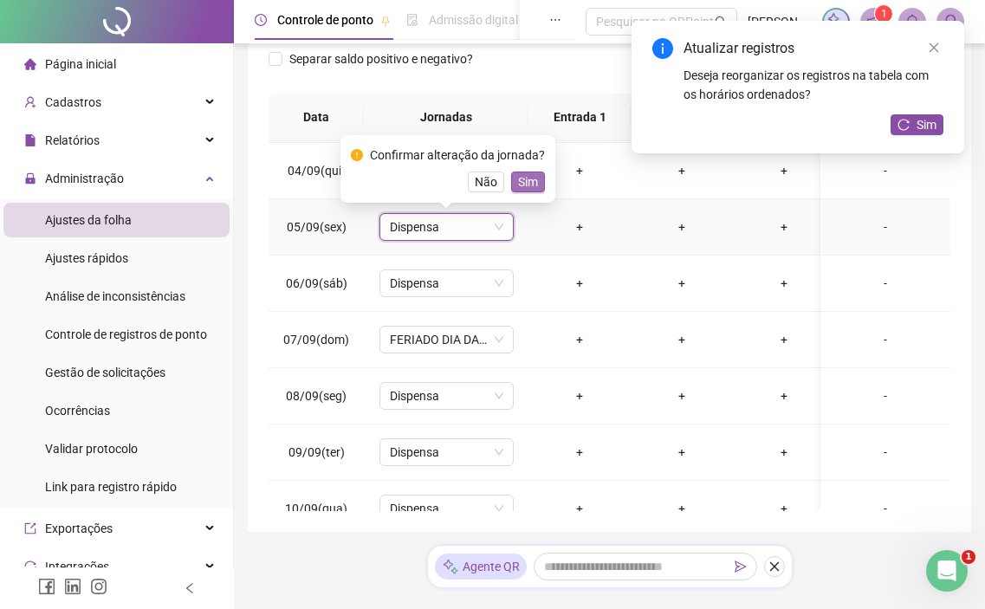
click at [531, 189] on span "Sim" at bounding box center [528, 181] width 20 height 19
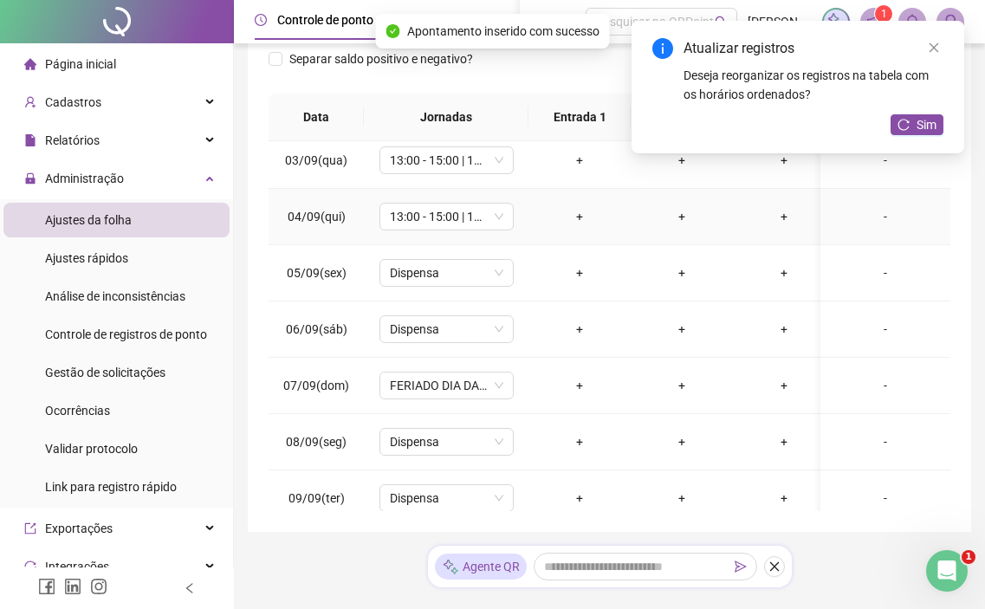
scroll to position [81, 0]
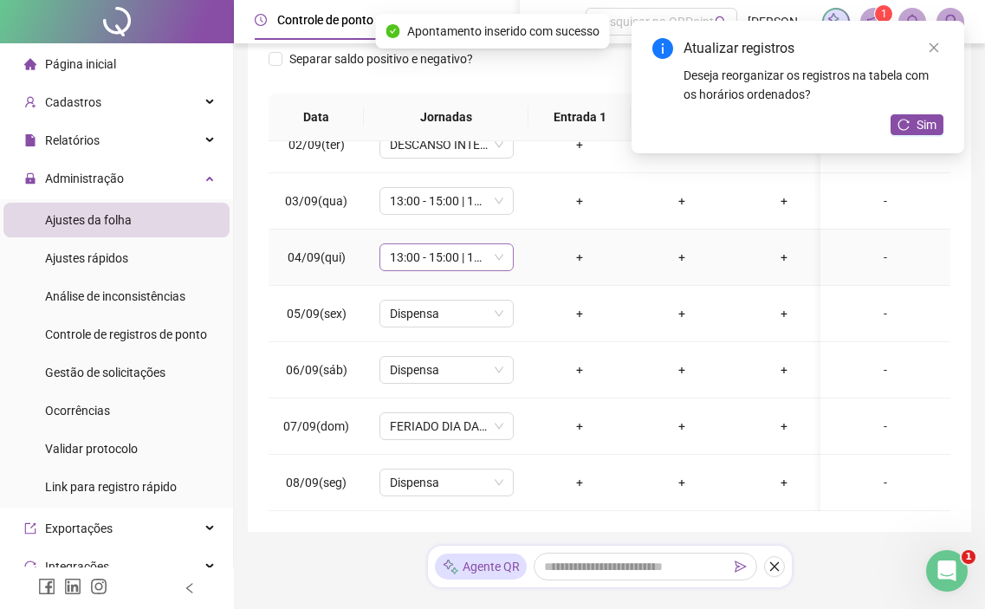
click at [467, 263] on span "13:00 - 15:00 | 15:15 - 19:15" at bounding box center [446, 257] width 113 height 26
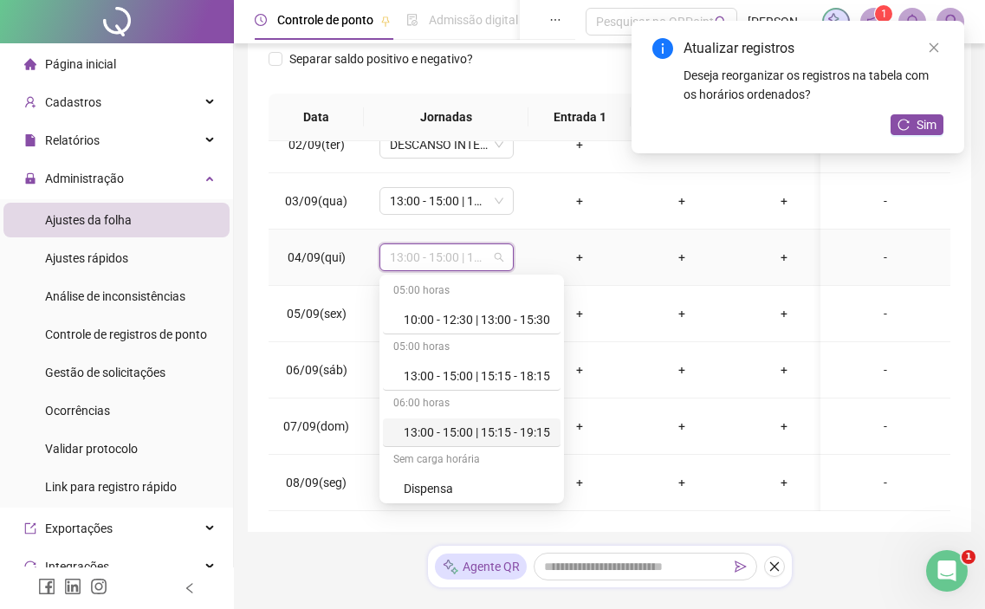
scroll to position [347, 0]
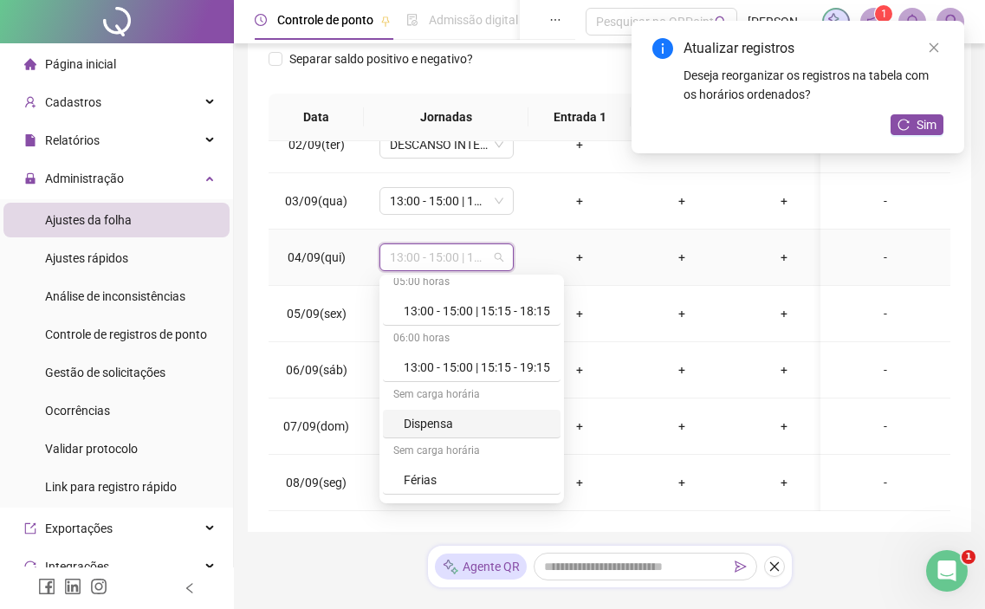
click at [448, 417] on div "Dispensa" at bounding box center [477, 423] width 146 height 19
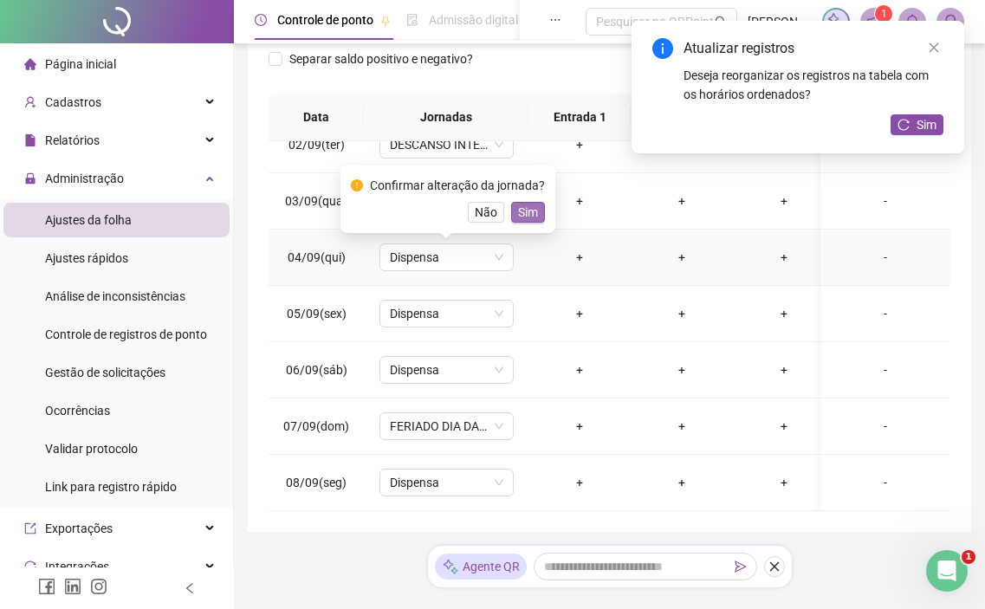
click at [536, 217] on button "Sim" at bounding box center [528, 212] width 34 height 21
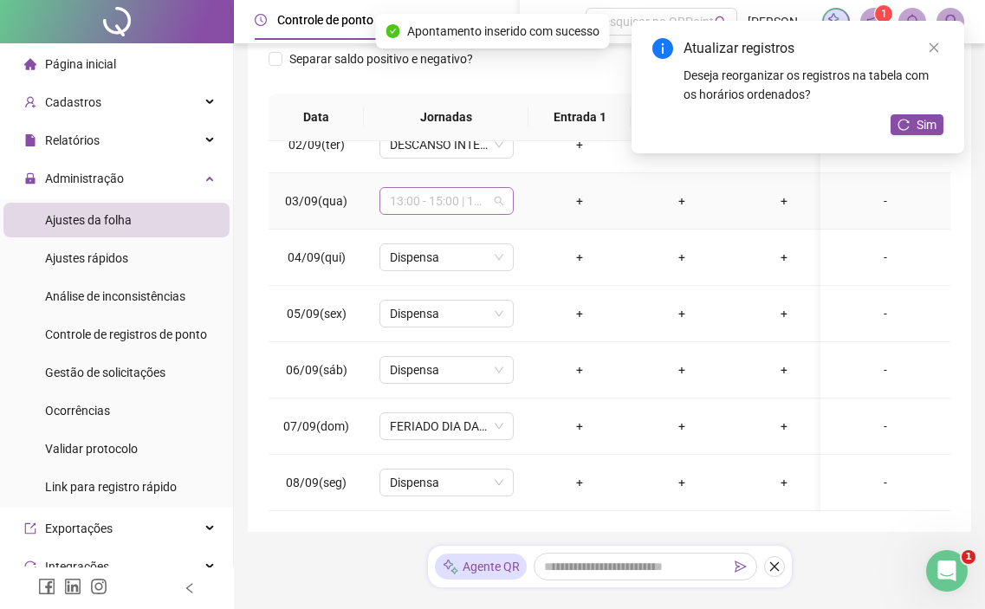
click at [430, 197] on span "13:00 - 15:00 | 15:15 - 19:15" at bounding box center [446, 201] width 113 height 26
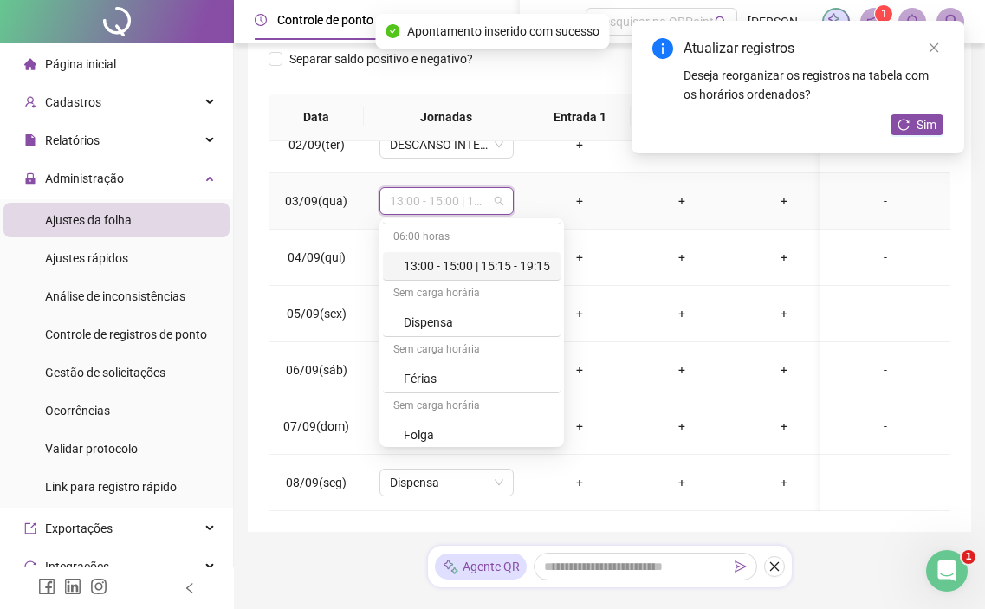
scroll to position [433, 0]
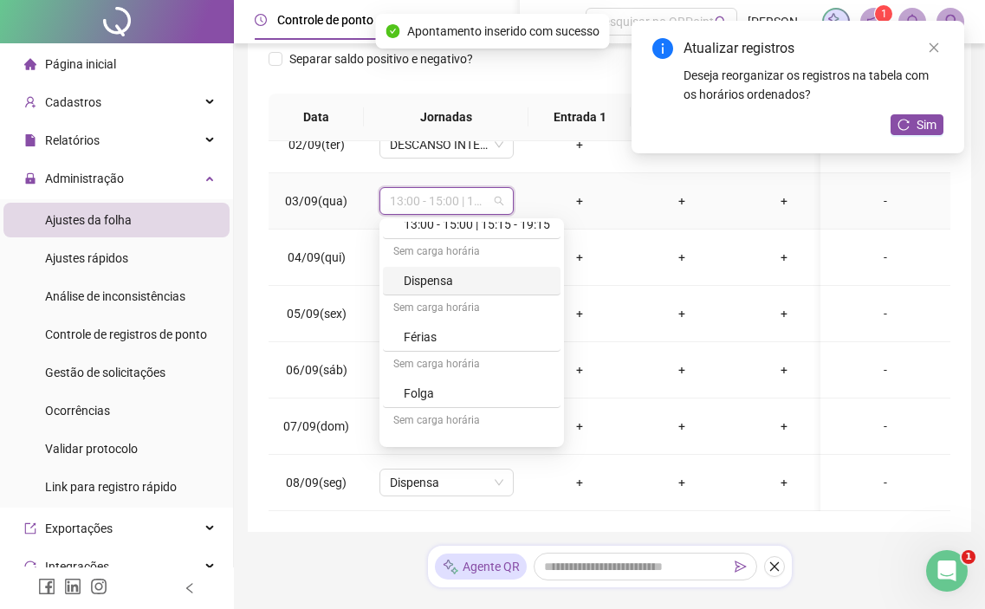
click at [509, 279] on div "Dispensa" at bounding box center [477, 280] width 146 height 19
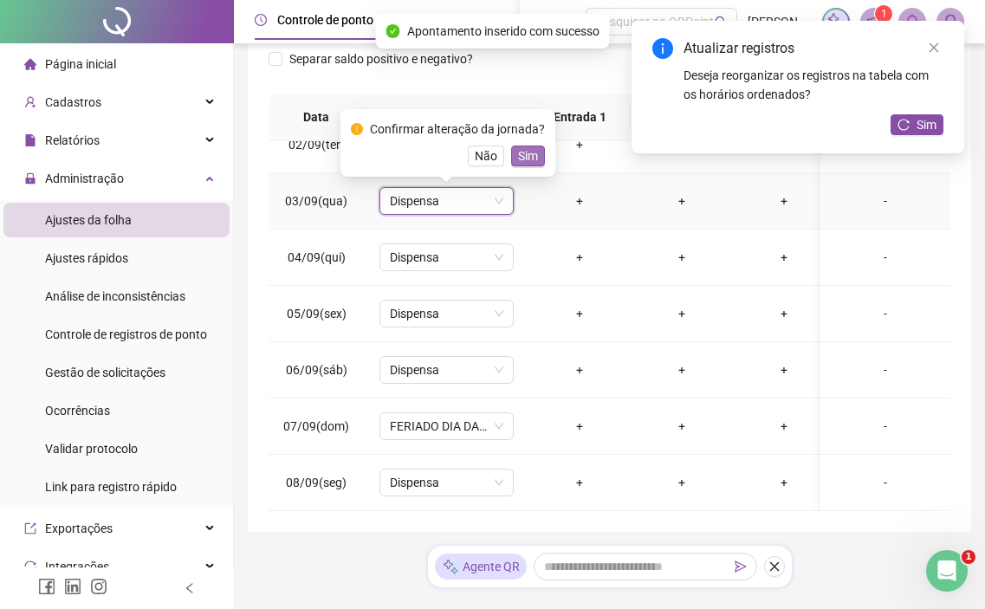
click at [518, 146] on span "Sim" at bounding box center [528, 155] width 20 height 19
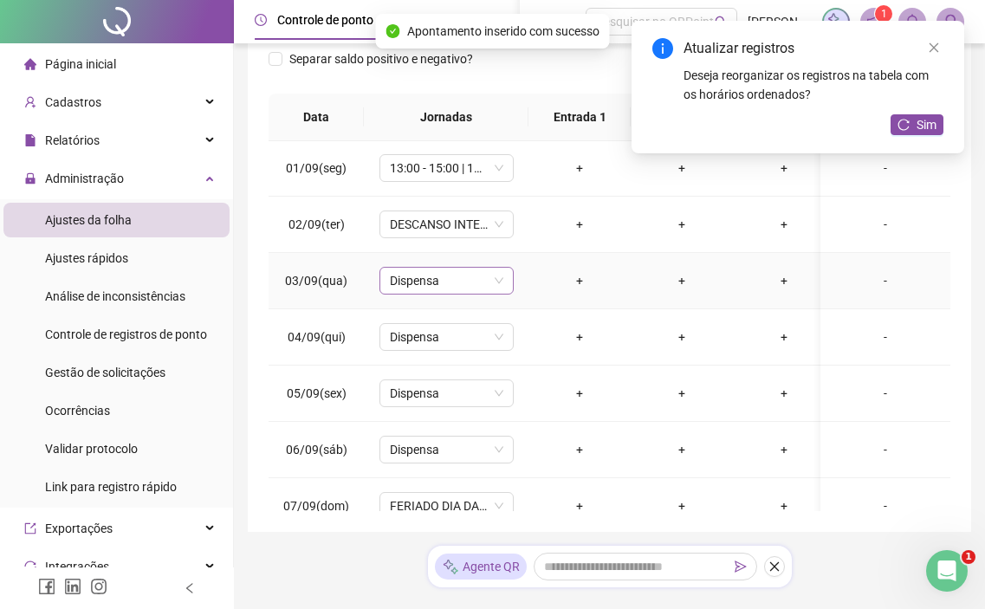
scroll to position [0, 0]
click at [462, 236] on span "DESCANSO INTER-JORNADA" at bounding box center [446, 225] width 113 height 26
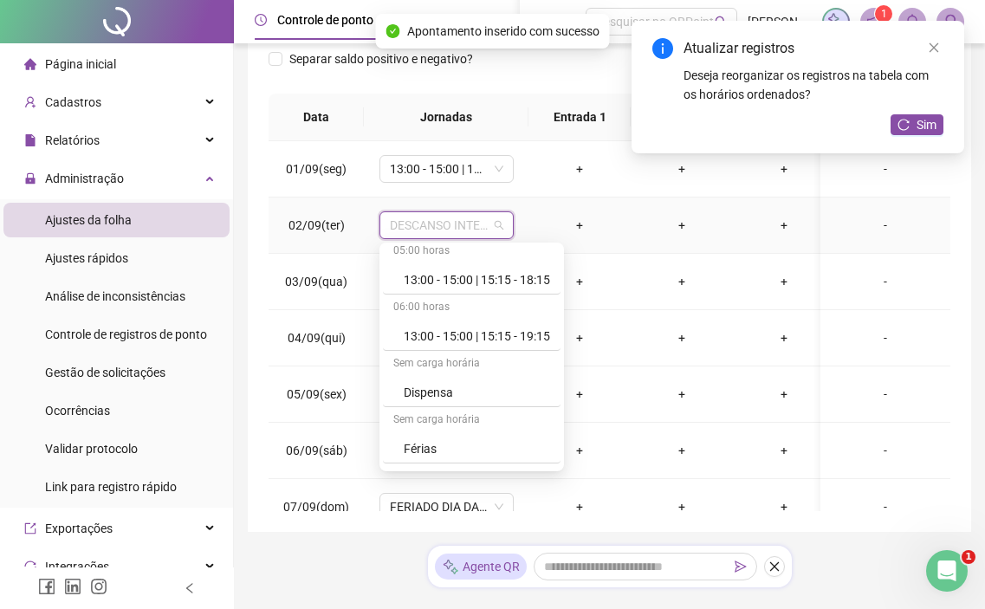
scroll to position [347, 0]
click at [464, 383] on div "Dispensa" at bounding box center [477, 391] width 146 height 19
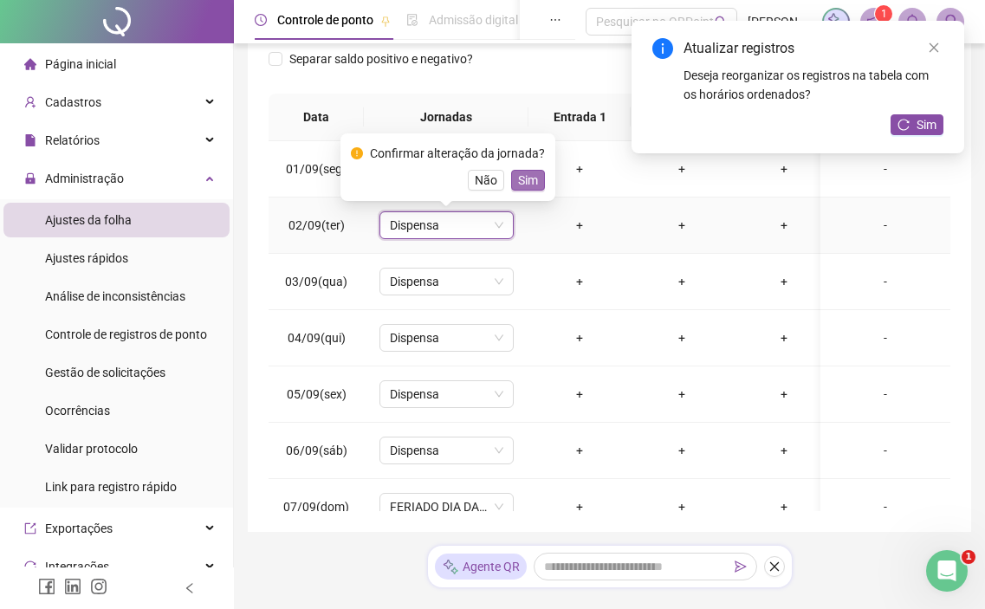
click at [536, 175] on button "Sim" at bounding box center [528, 180] width 34 height 21
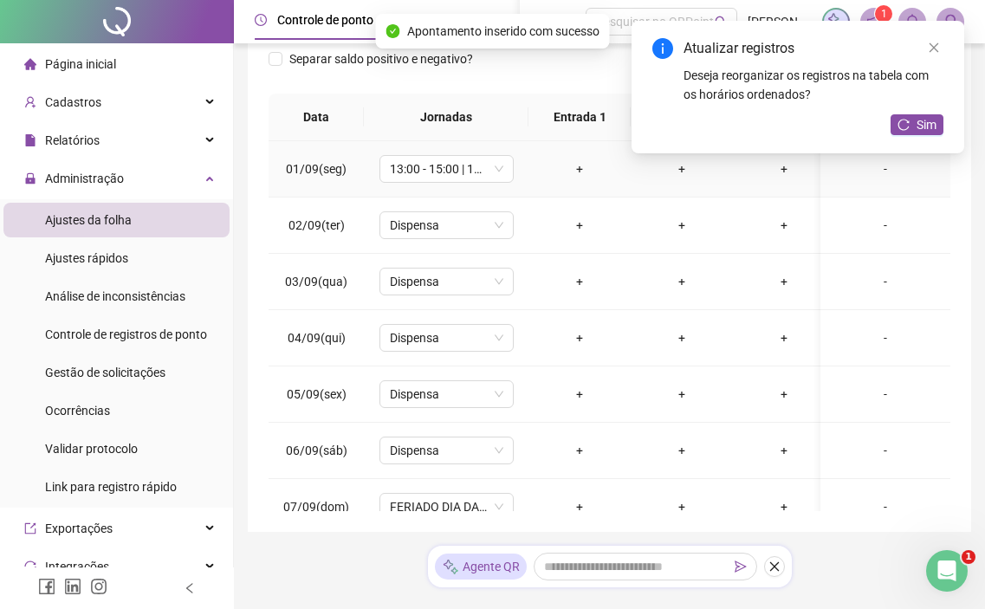
click at [443, 150] on td "13:00 - 15:00 | 15:15 - 19:15" at bounding box center [446, 169] width 165 height 56
click at [447, 167] on span "13:00 - 15:00 | 15:15 - 19:15" at bounding box center [446, 169] width 113 height 26
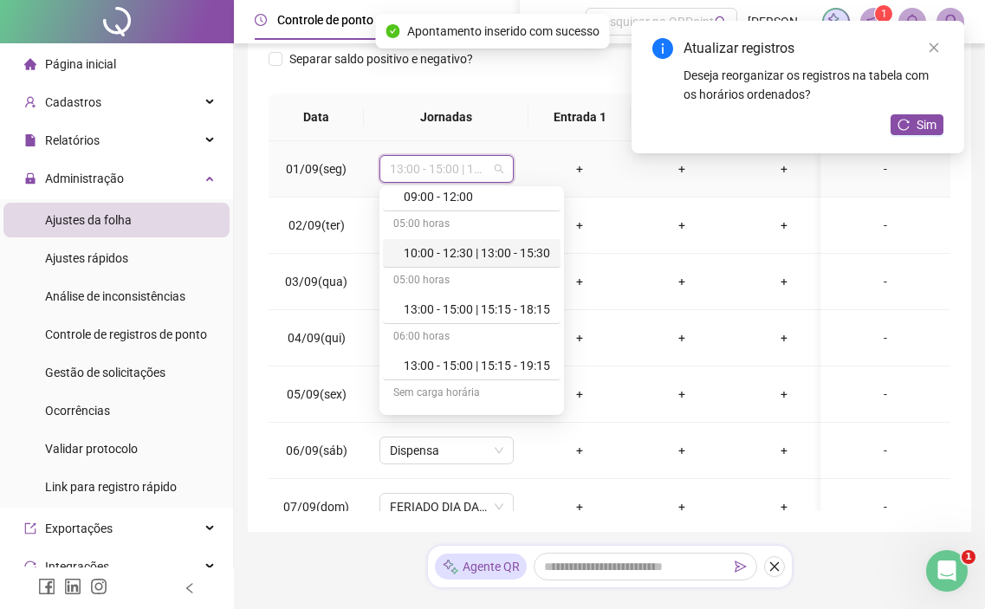
scroll to position [433, 0]
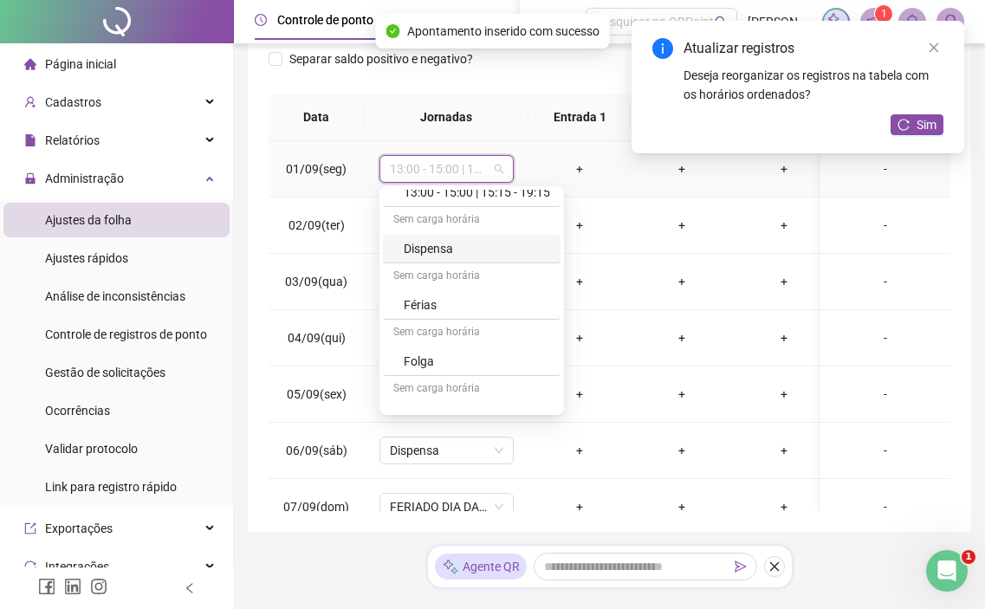
click at [475, 249] on div "Dispensa" at bounding box center [477, 248] width 146 height 19
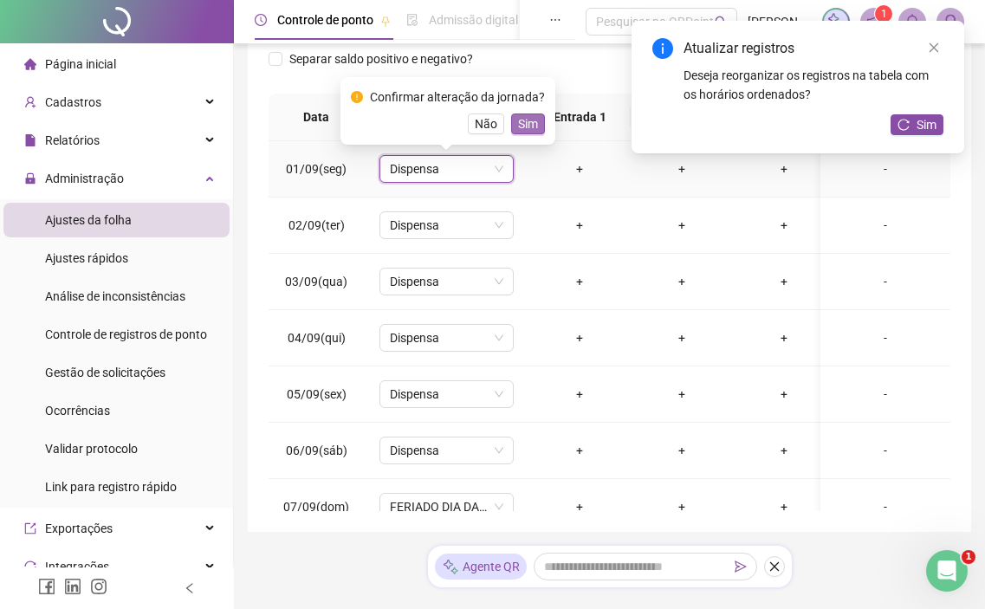
click at [533, 125] on span "Sim" at bounding box center [528, 123] width 20 height 19
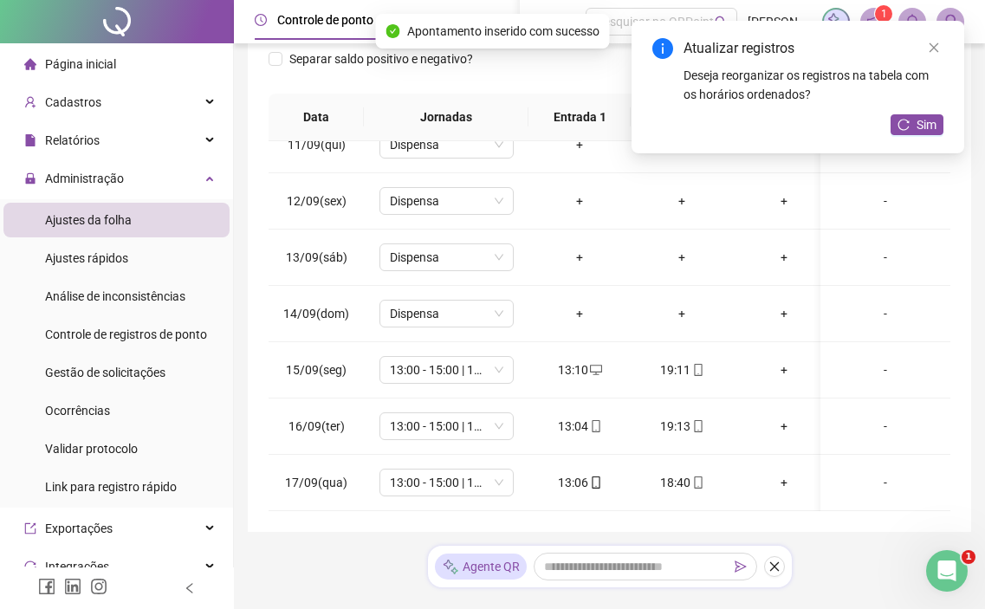
scroll to position [340, 0]
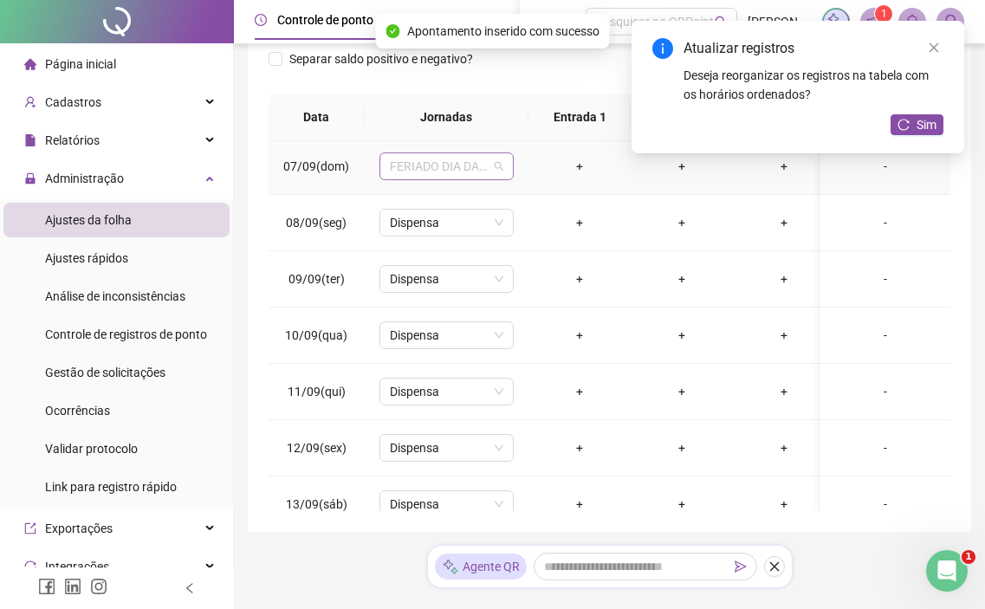
click at [458, 173] on span "FERIADO DIA DA INDEPENDÊNCIA" at bounding box center [446, 166] width 113 height 26
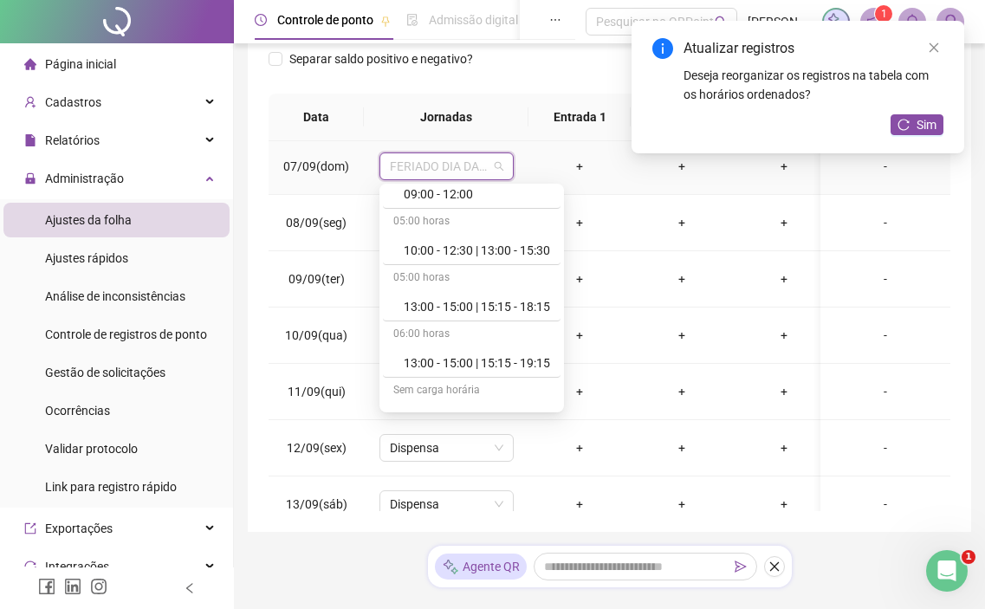
scroll to position [433, 0]
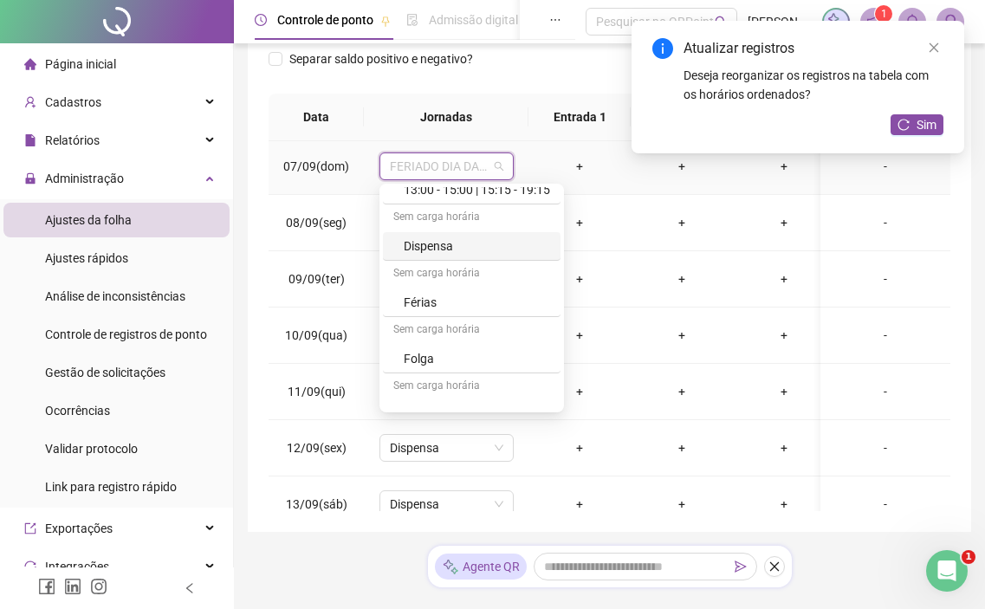
click at [467, 246] on div "Dispensa" at bounding box center [477, 246] width 146 height 19
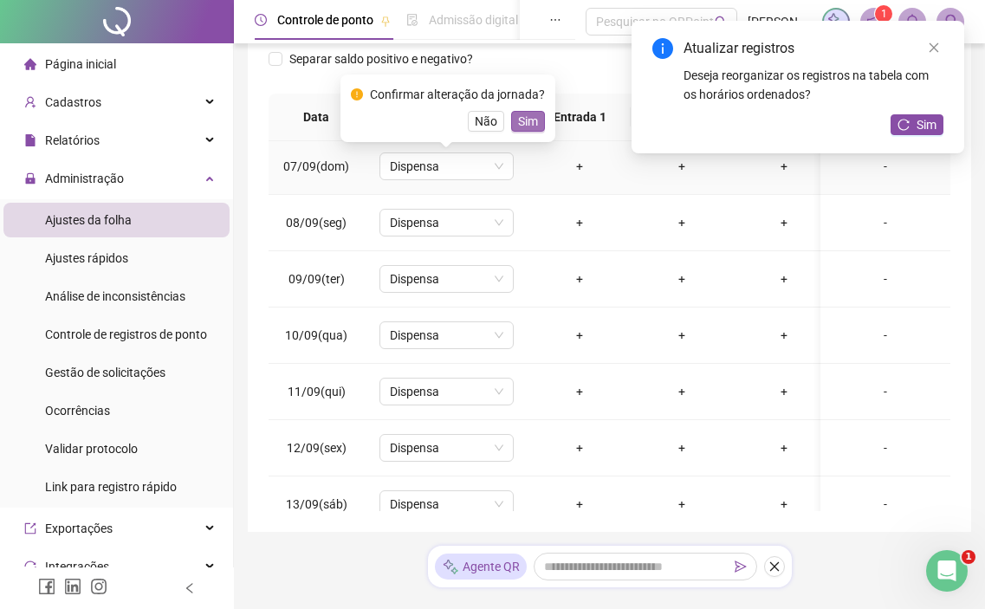
click at [522, 112] on span "Sim" at bounding box center [528, 121] width 20 height 19
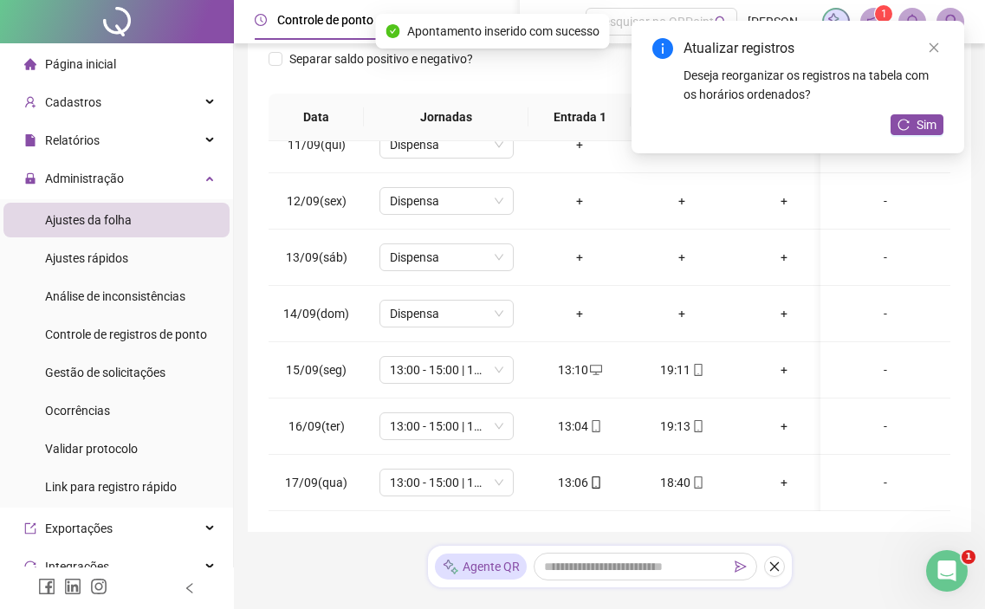
scroll to position [600, 0]
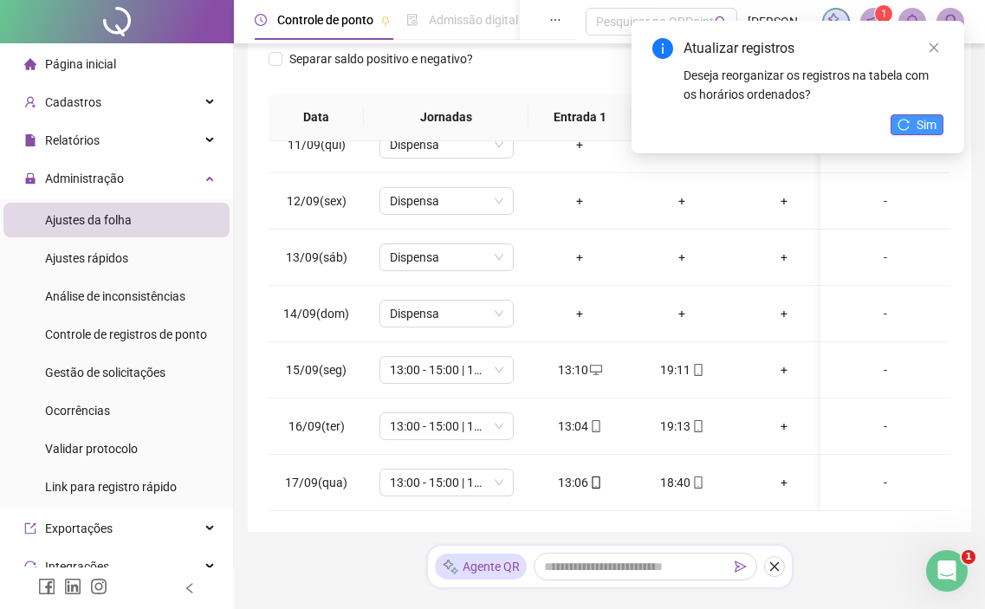
click at [920, 131] on span "Sim" at bounding box center [927, 124] width 20 height 19
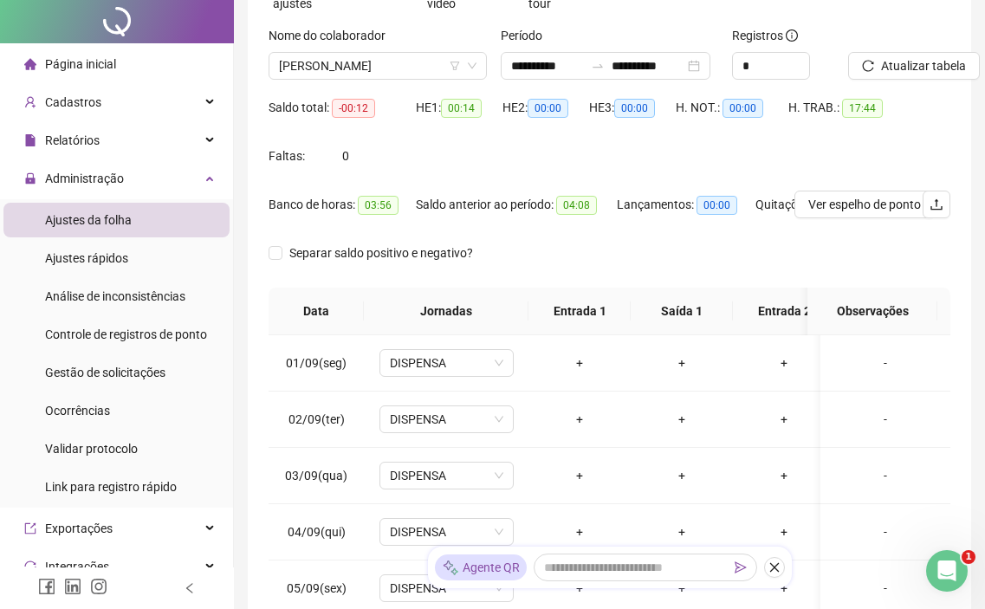
scroll to position [0, 0]
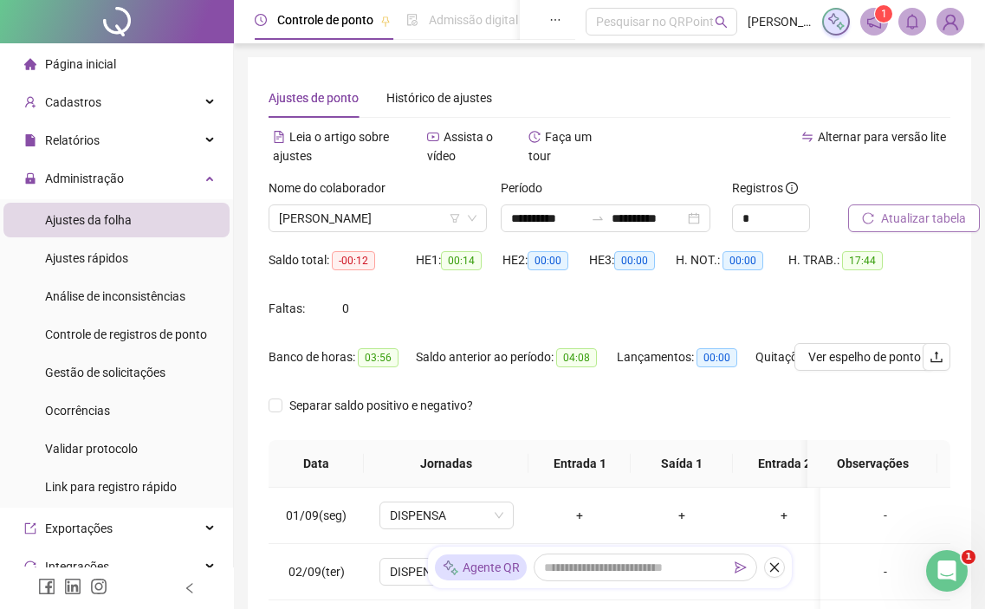
click at [910, 223] on span "Atualizar tabela" at bounding box center [923, 218] width 85 height 19
click at [379, 207] on span "[PERSON_NAME]" at bounding box center [378, 218] width 198 height 26
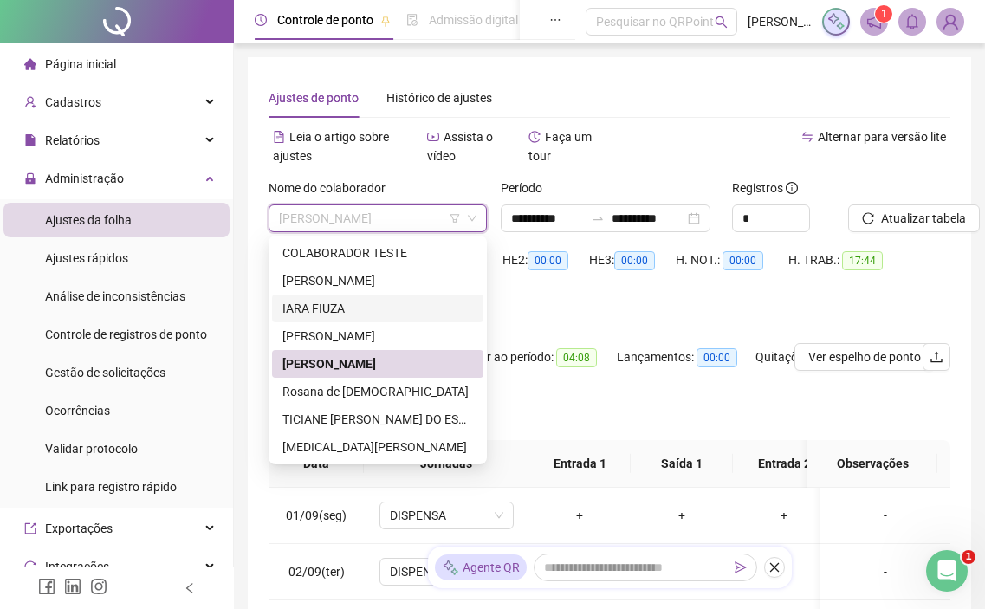
click at [351, 310] on div "IARA FIUZA" at bounding box center [377, 308] width 191 height 19
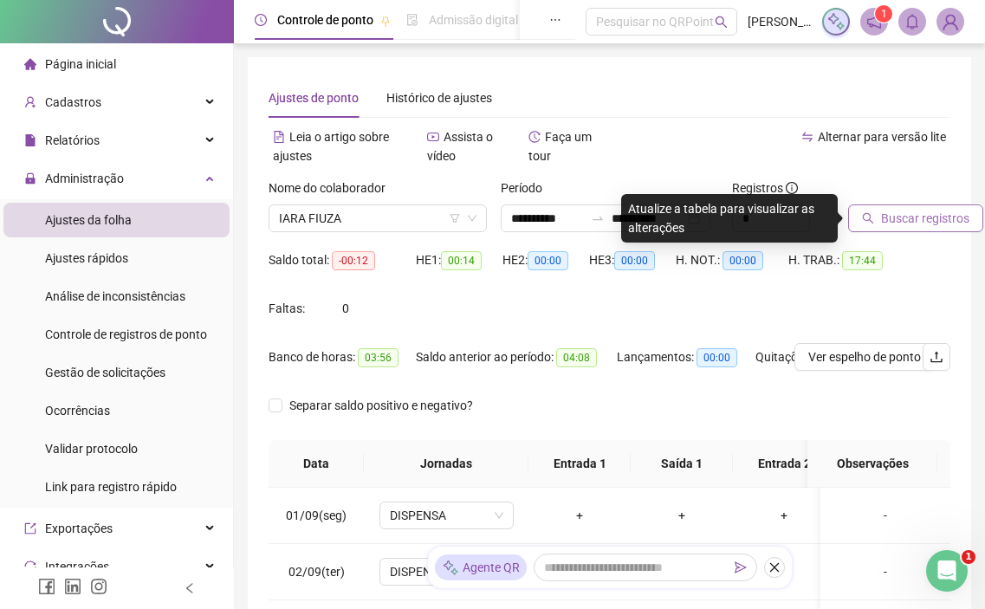
click at [926, 218] on span "Buscar registros" at bounding box center [925, 218] width 88 height 19
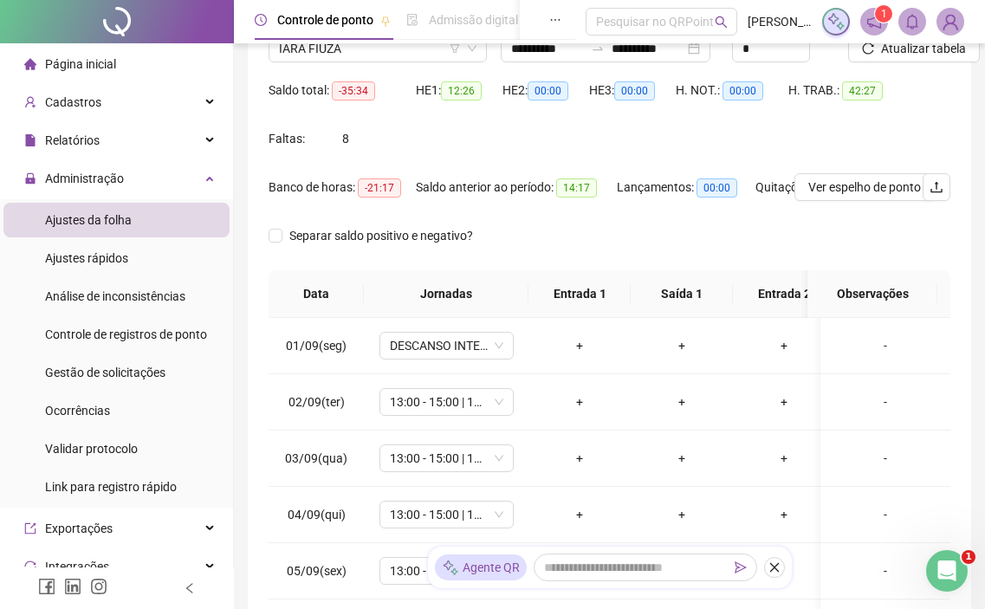
scroll to position [260, 0]
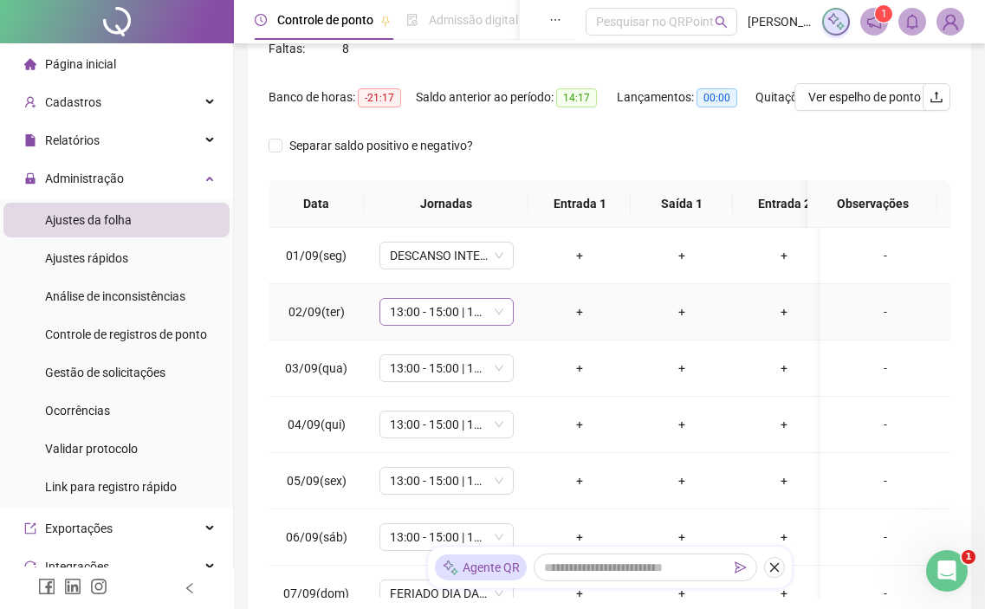
click at [470, 301] on span "13:00 - 15:00 | 15:15 - 19:15" at bounding box center [446, 312] width 113 height 26
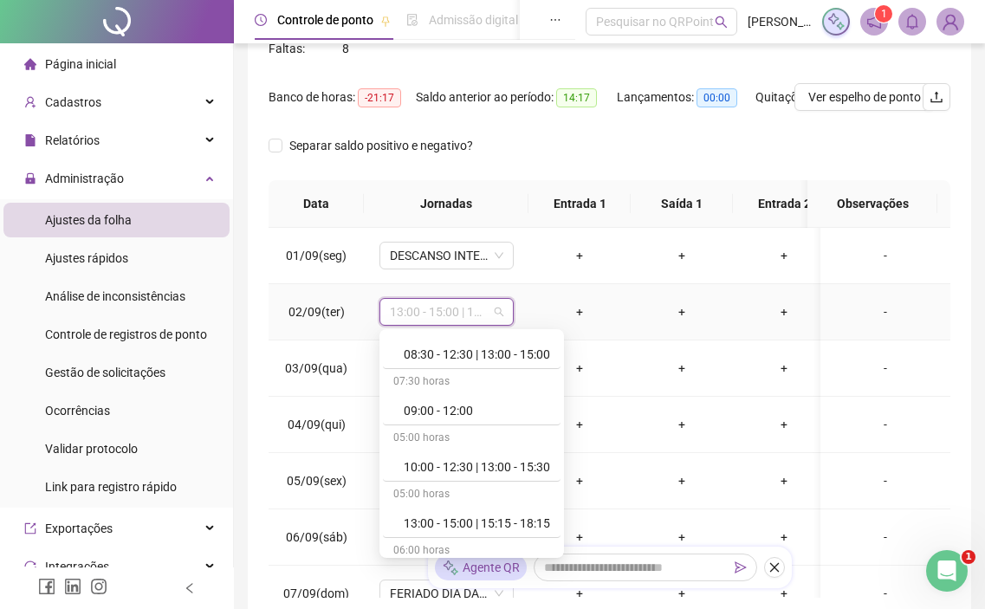
scroll to position [347, 0]
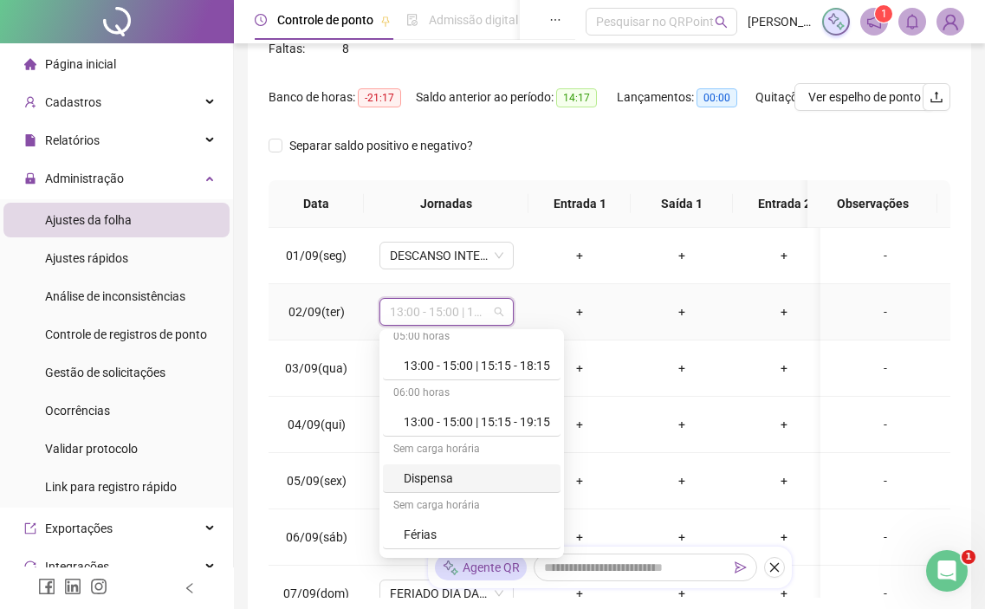
click at [464, 482] on div "Dispensa" at bounding box center [477, 478] width 146 height 19
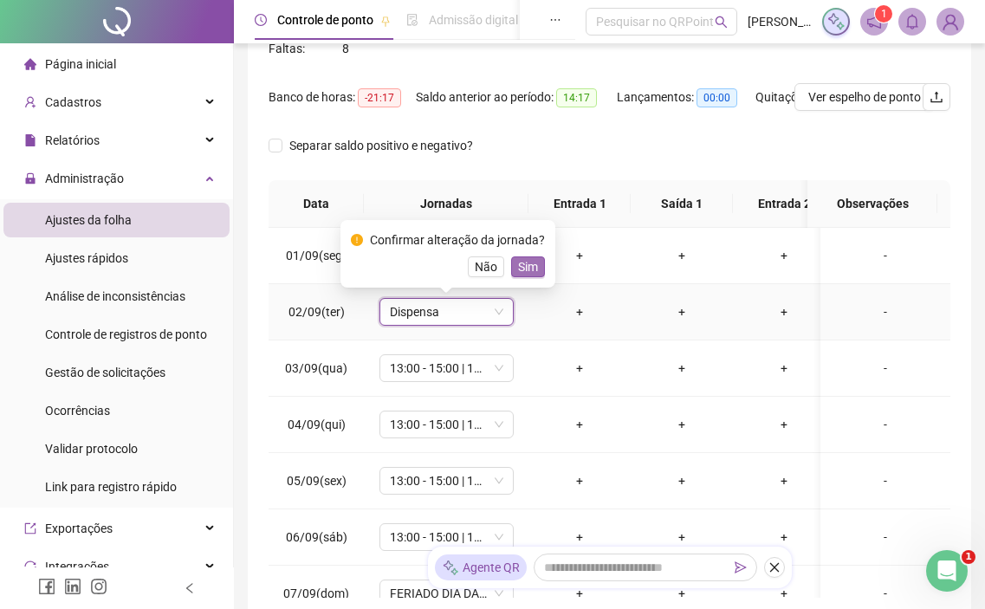
click at [539, 261] on button "Sim" at bounding box center [528, 266] width 34 height 21
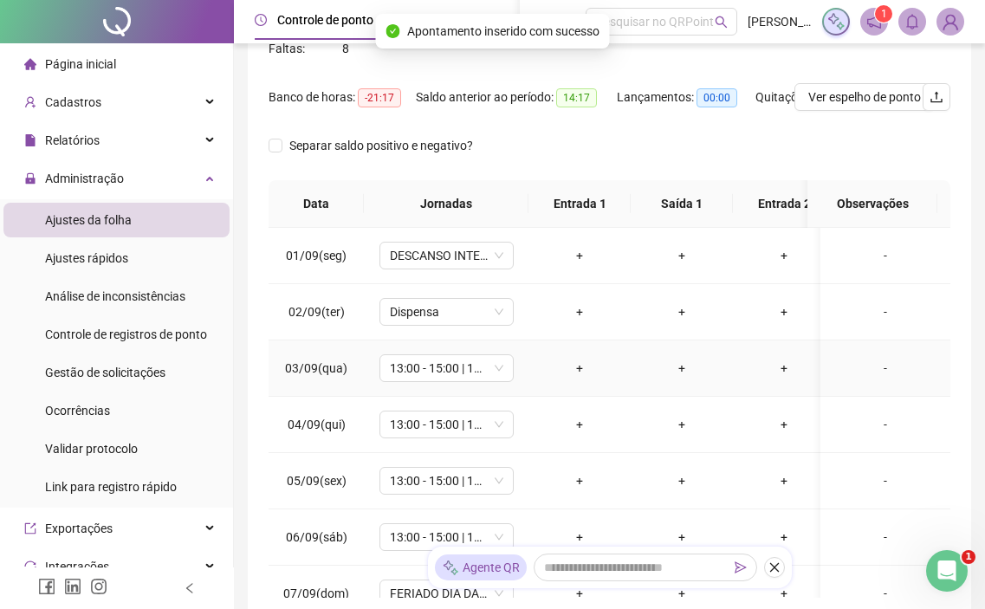
click at [444, 387] on td "13:00 - 15:00 | 15:15 - 19:15" at bounding box center [446, 368] width 165 height 56
click at [452, 379] on span "13:00 - 15:00 | 15:15 - 19:15" at bounding box center [446, 368] width 113 height 26
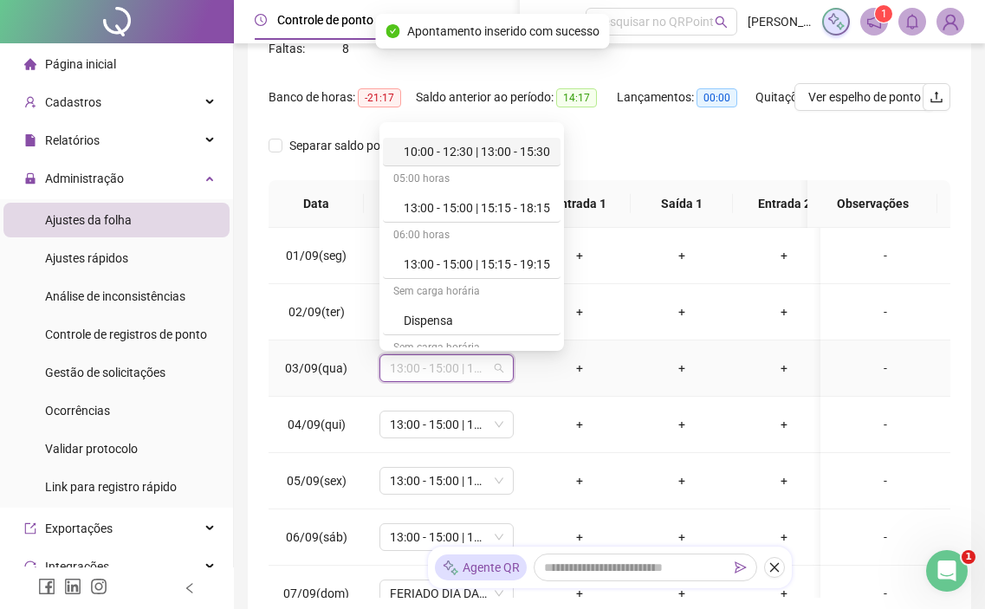
scroll to position [433, 0]
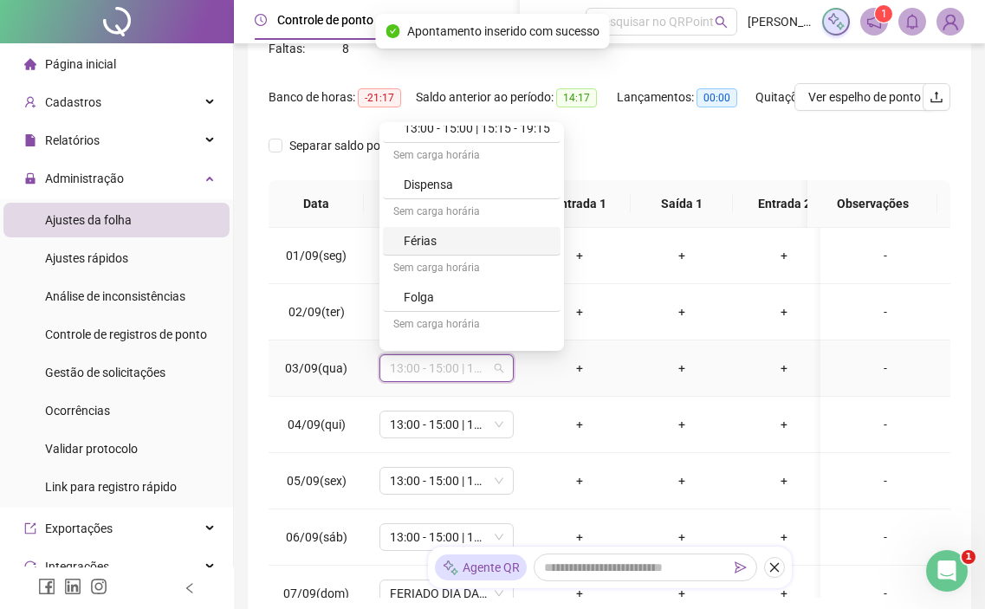
click at [496, 181] on div "Dispensa" at bounding box center [477, 184] width 146 height 19
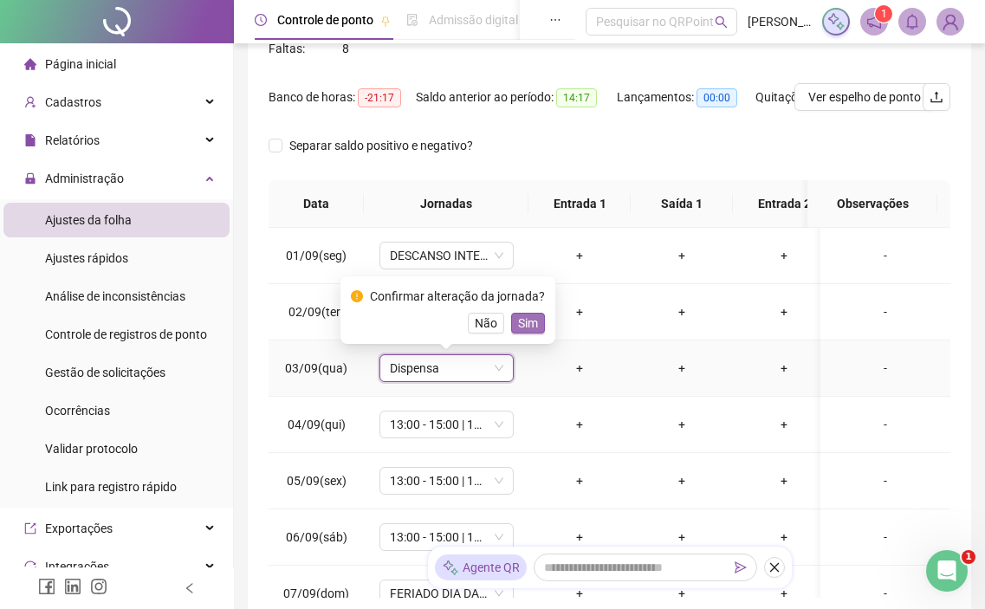
click at [536, 327] on button "Sim" at bounding box center [528, 323] width 34 height 21
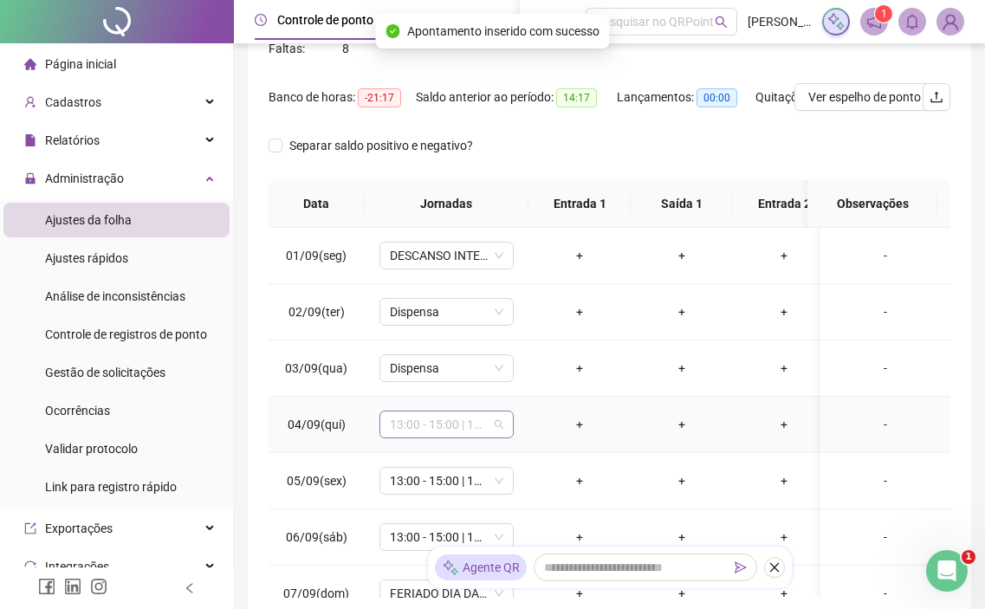
click at [421, 431] on span "13:00 - 15:00 | 15:15 - 19:15" at bounding box center [446, 425] width 113 height 26
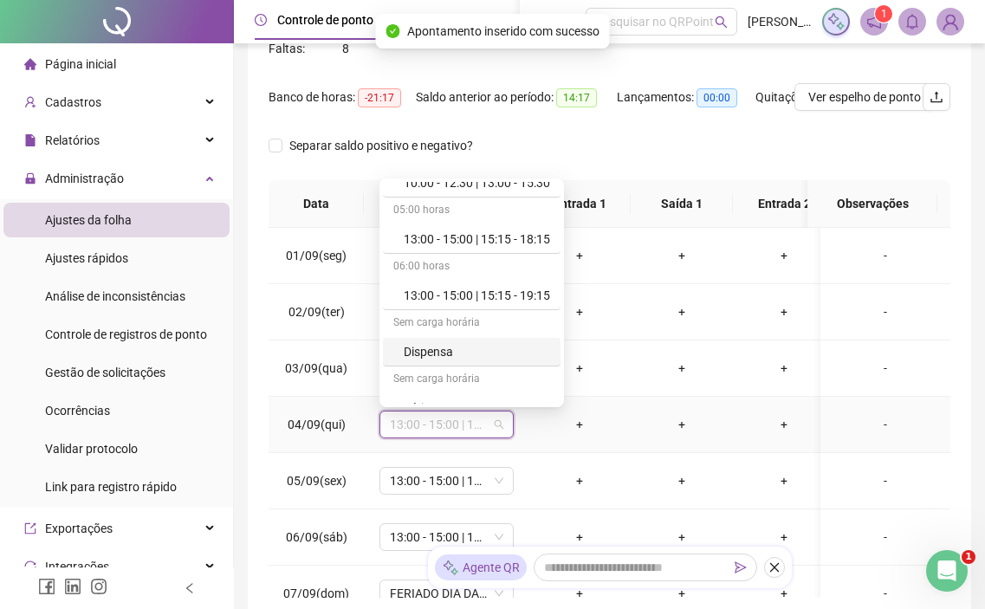
scroll to position [347, 0]
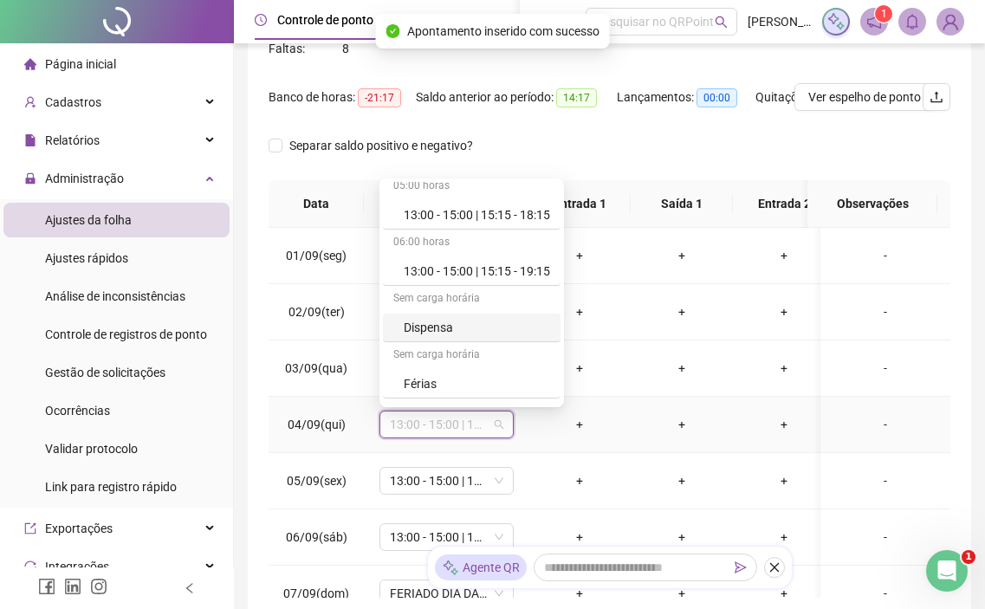
click at [466, 327] on div "Dispensa" at bounding box center [477, 327] width 146 height 19
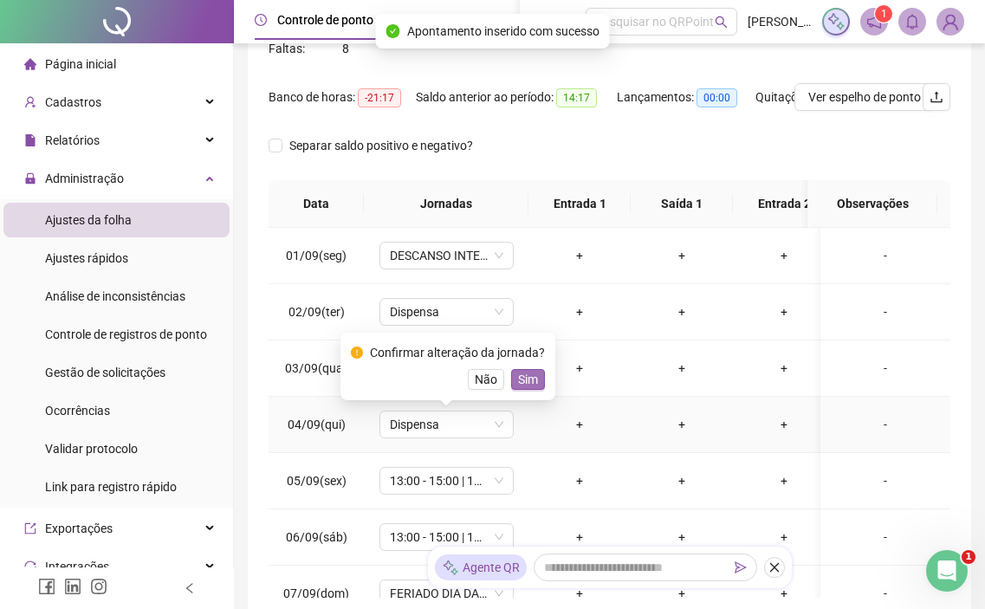
click at [523, 386] on span "Sim" at bounding box center [528, 379] width 20 height 19
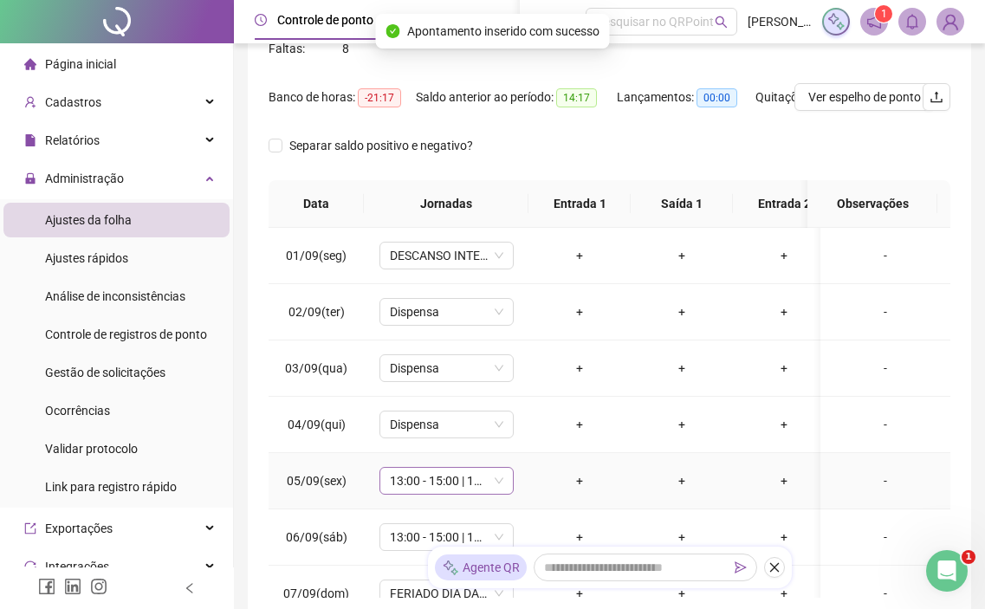
click at [424, 476] on span "13:00 - 15:00 | 15:15 - 19:15" at bounding box center [446, 481] width 113 height 26
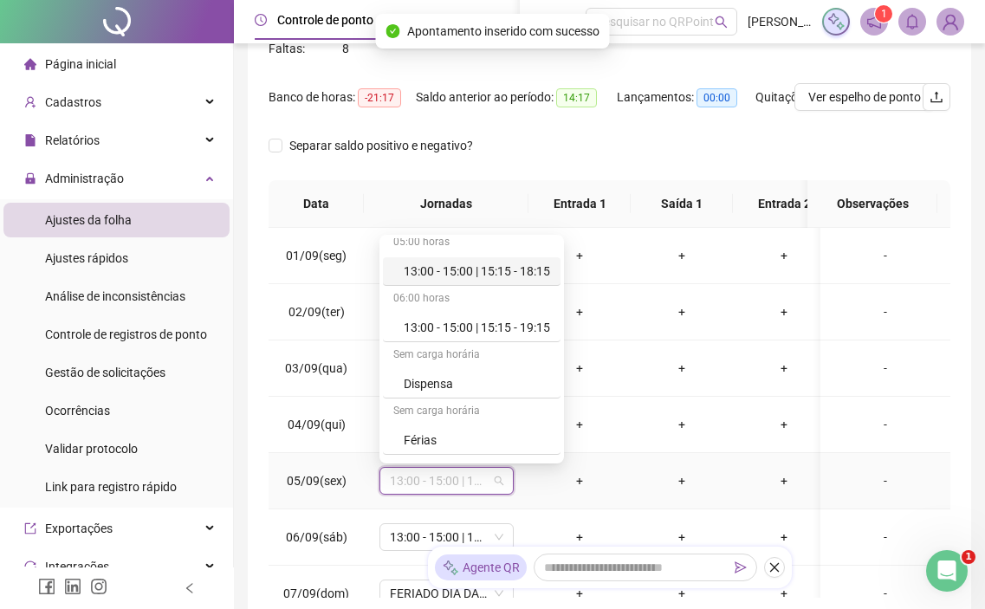
click at [470, 367] on div "Sem carga horária" at bounding box center [472, 356] width 178 height 28
click at [469, 376] on div "Dispensa" at bounding box center [477, 383] width 146 height 19
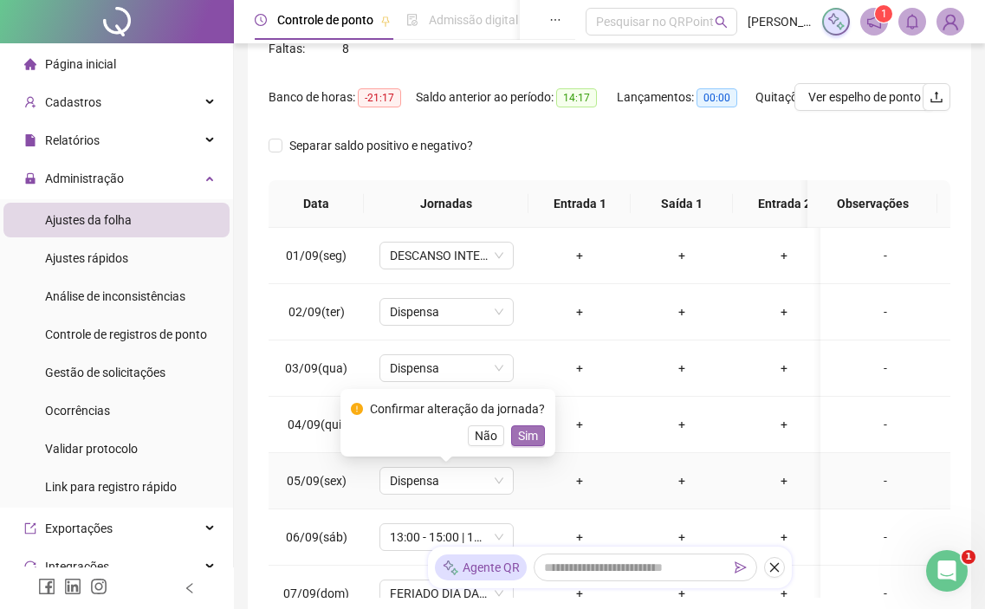
click at [529, 444] on span "Sim" at bounding box center [528, 435] width 20 height 19
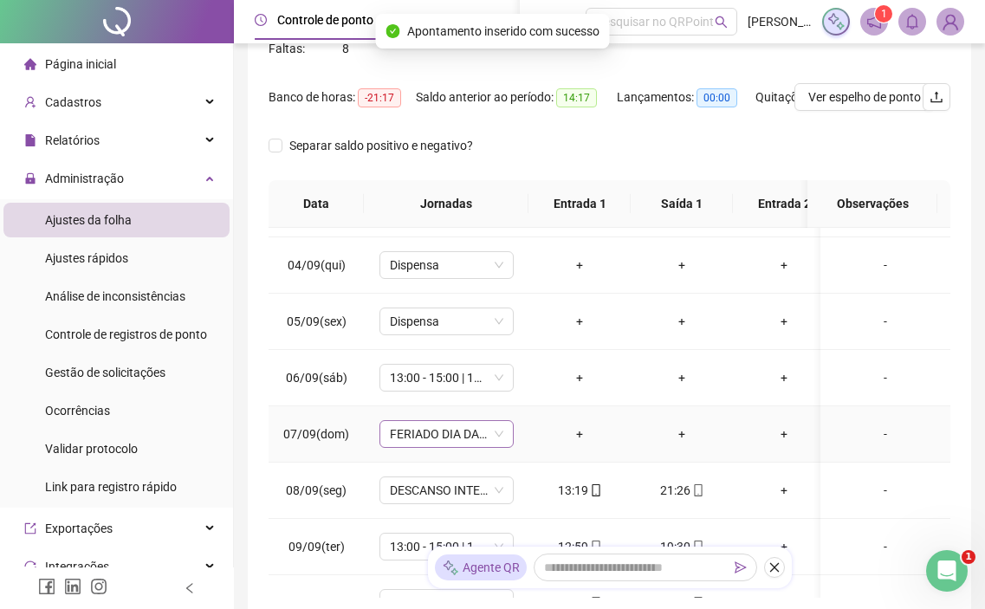
scroll to position [173, 0]
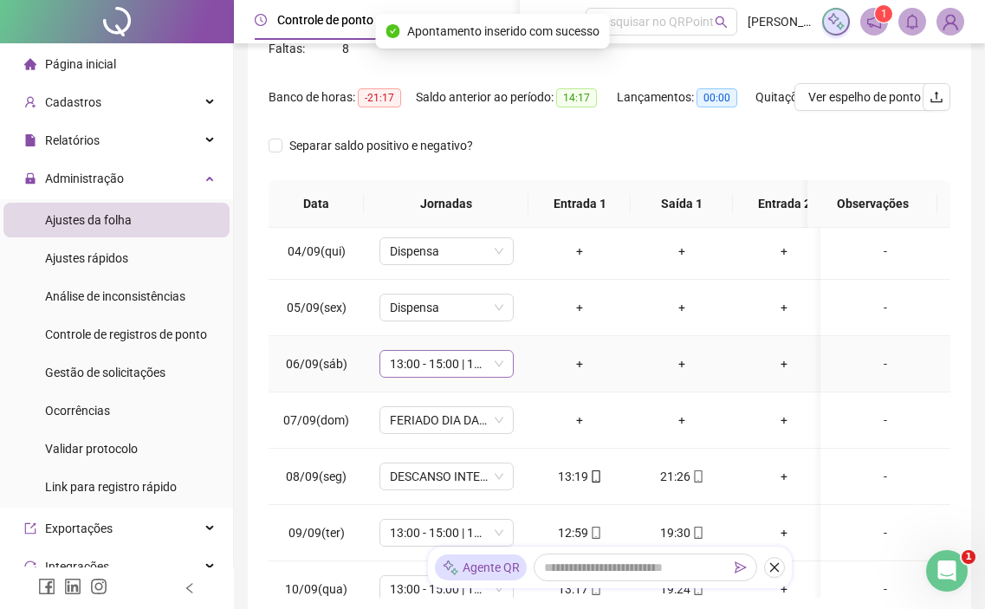
click at [425, 361] on span "13:00 - 15:00 | 15:15 - 19:15" at bounding box center [446, 364] width 113 height 26
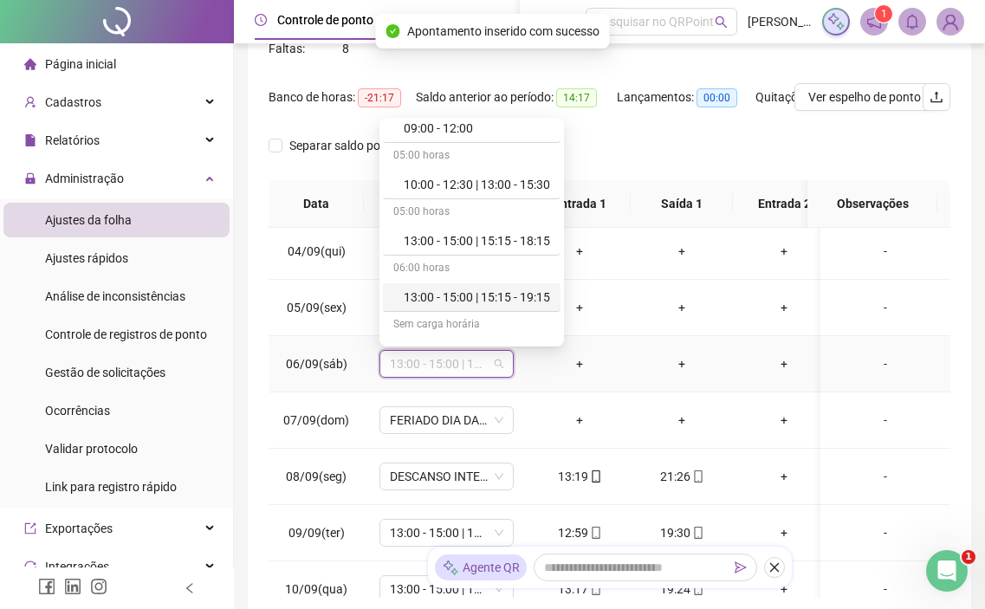
scroll to position [433, 0]
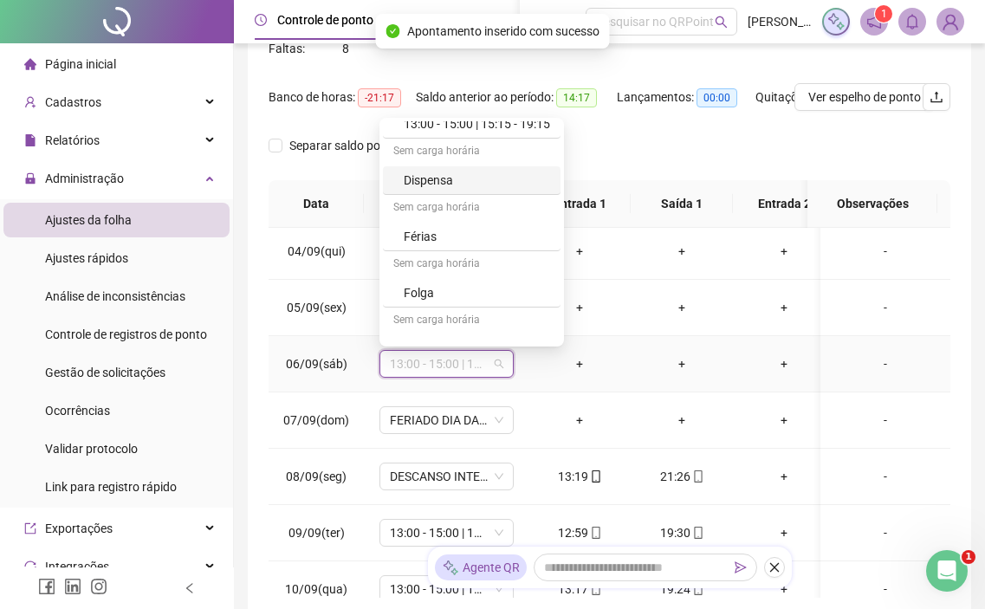
click at [483, 185] on div "Dispensa" at bounding box center [477, 180] width 146 height 19
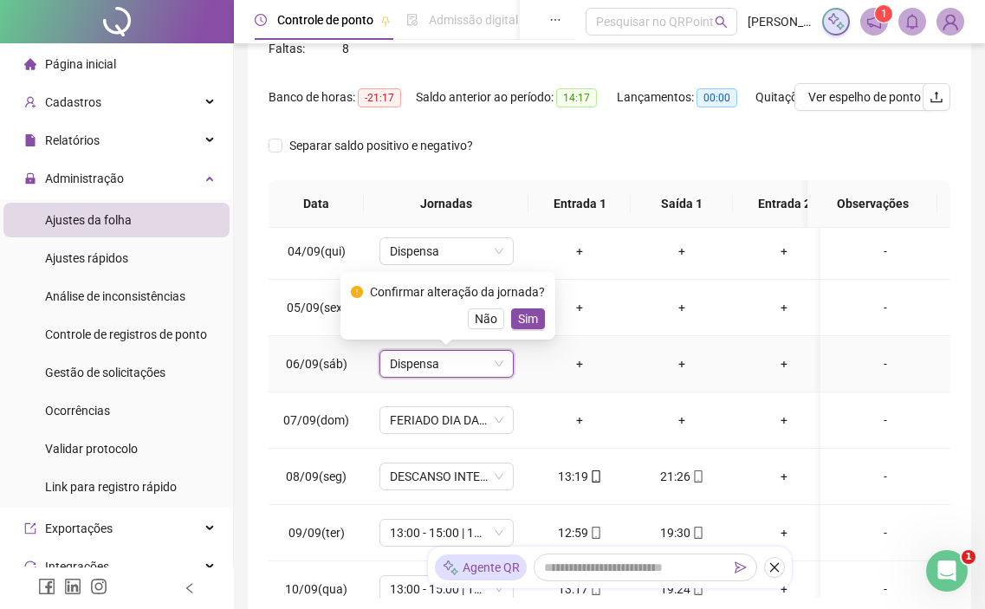
click at [541, 311] on div "Confirmar alteração da jornada? Não Sim" at bounding box center [447, 306] width 215 height 68
click at [538, 311] on button "Sim" at bounding box center [528, 318] width 34 height 21
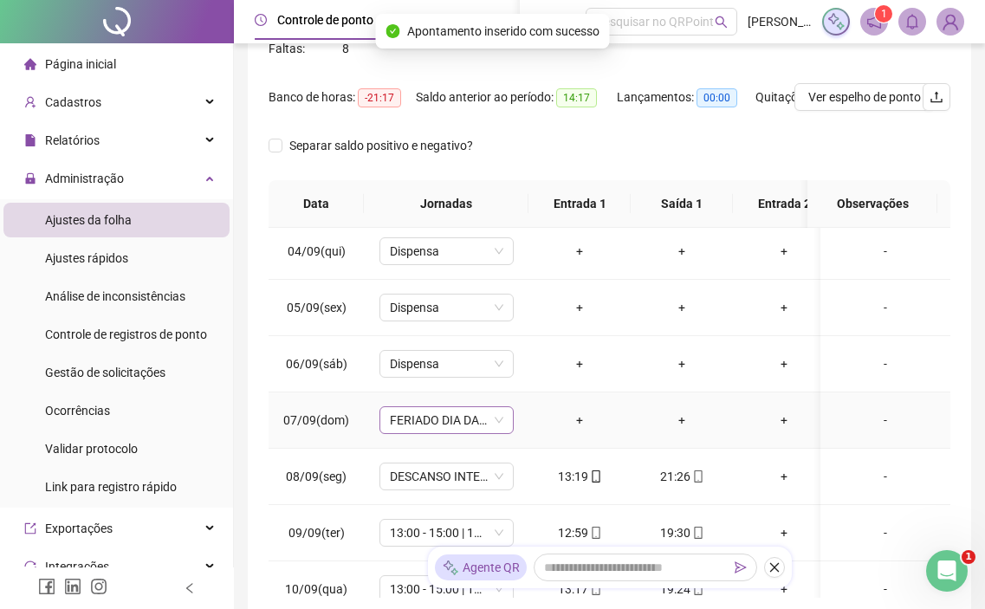
click at [457, 409] on span "FERIADO DIA DA INDEPENDÊNCIA" at bounding box center [446, 420] width 113 height 26
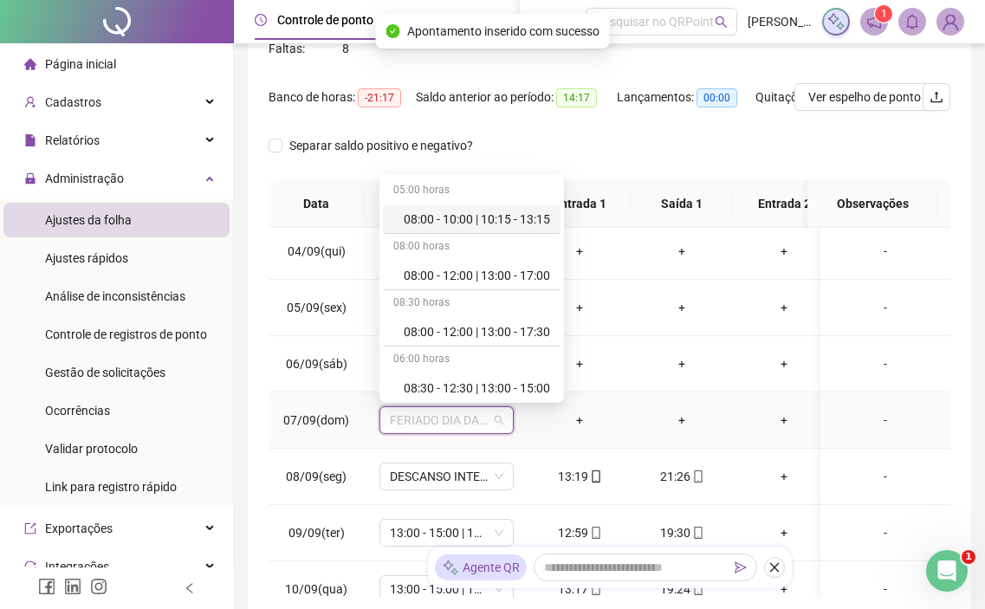
click at [467, 426] on span "FERIADO DIA DA INDEPENDÊNCIA" at bounding box center [446, 420] width 113 height 26
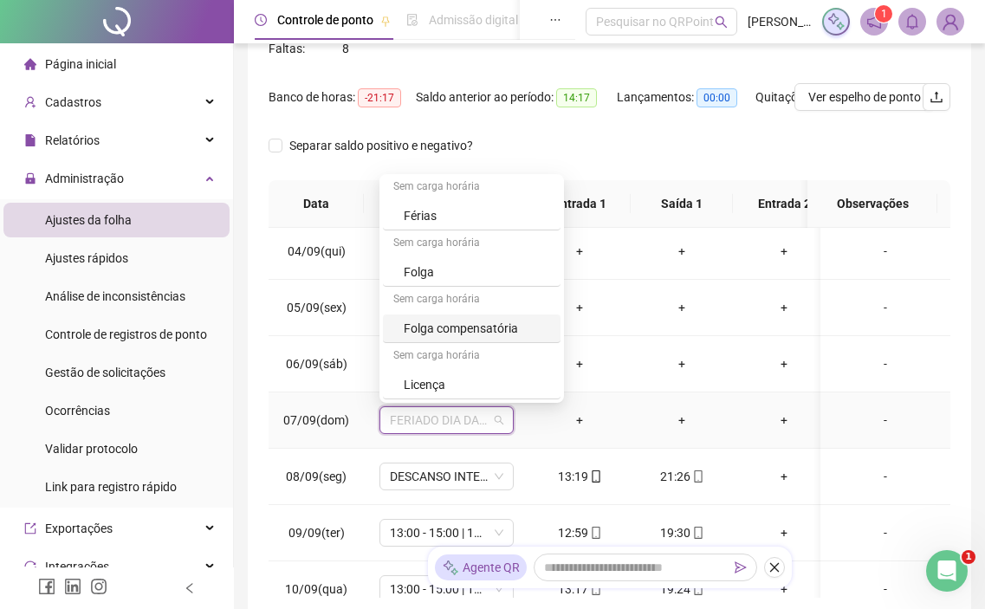
scroll to position [424, 0]
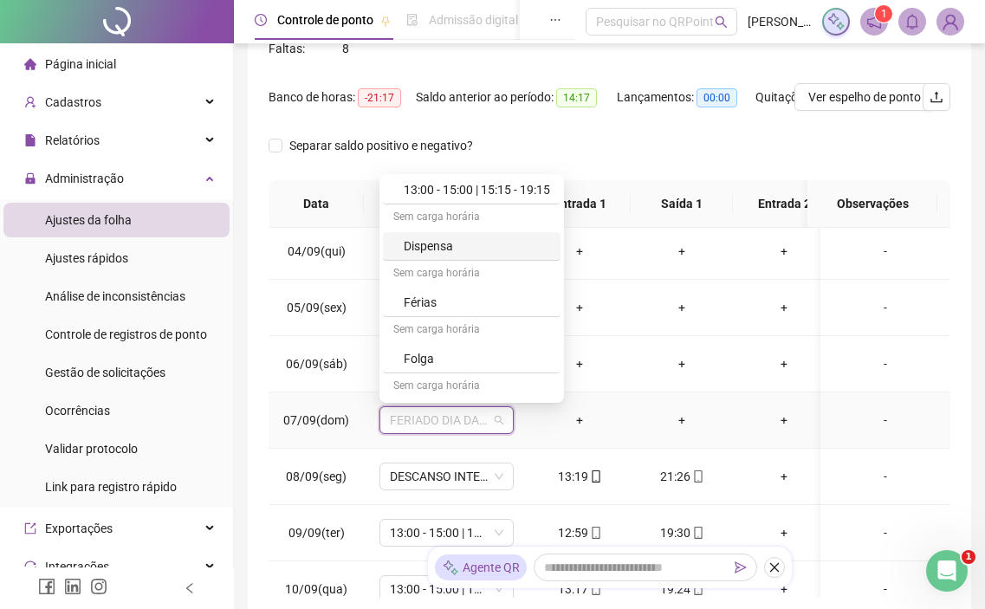
click at [527, 253] on div "Dispensa" at bounding box center [477, 246] width 146 height 19
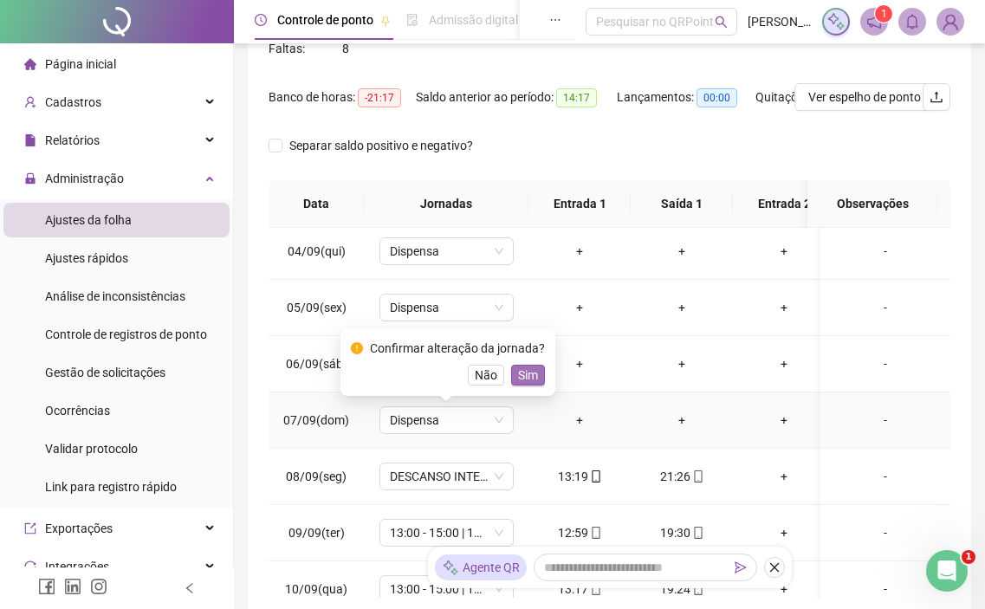
click at [531, 378] on span "Sim" at bounding box center [528, 375] width 20 height 19
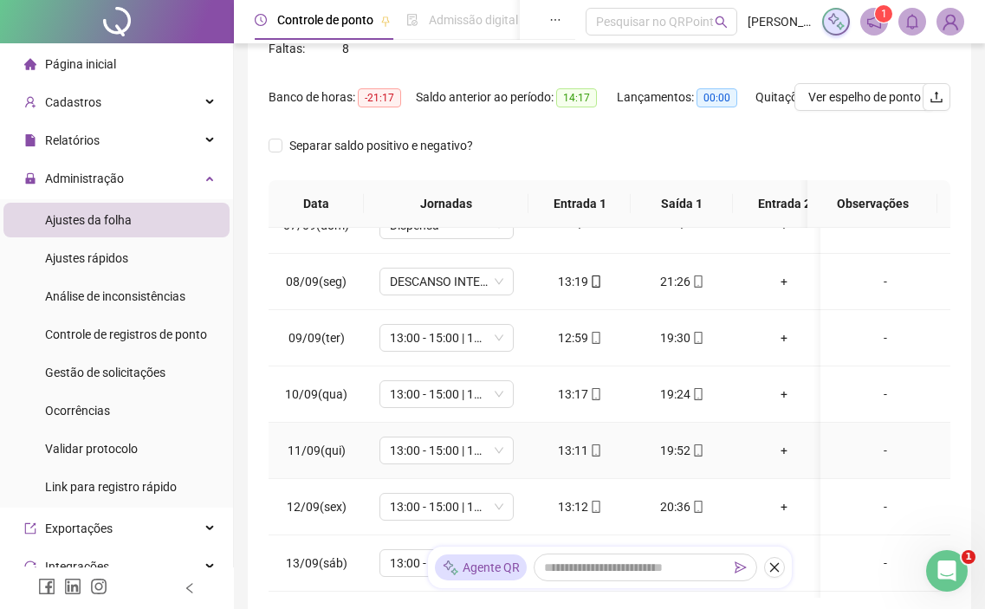
scroll to position [260, 0]
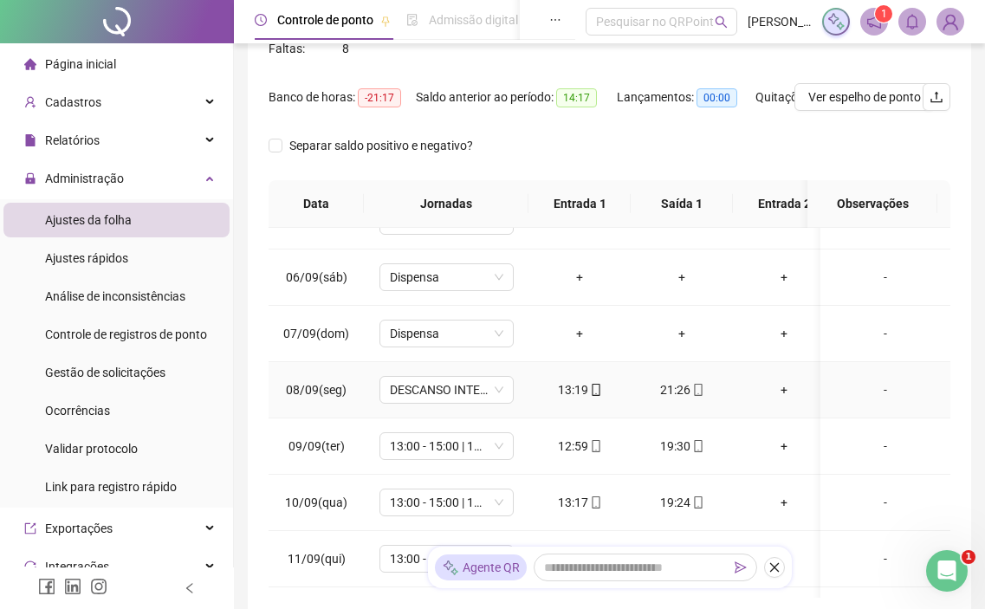
click at [466, 409] on td "DESCANSO INTER-JORNADA" at bounding box center [446, 390] width 165 height 56
drag, startPoint x: 466, startPoint y: 409, endPoint x: 443, endPoint y: 404, distance: 24.0
click at [443, 404] on td "DESCANSO INTER-JORNADA" at bounding box center [446, 390] width 165 height 56
click at [459, 389] on span "DESCANSO INTER-JORNADA" at bounding box center [446, 390] width 113 height 26
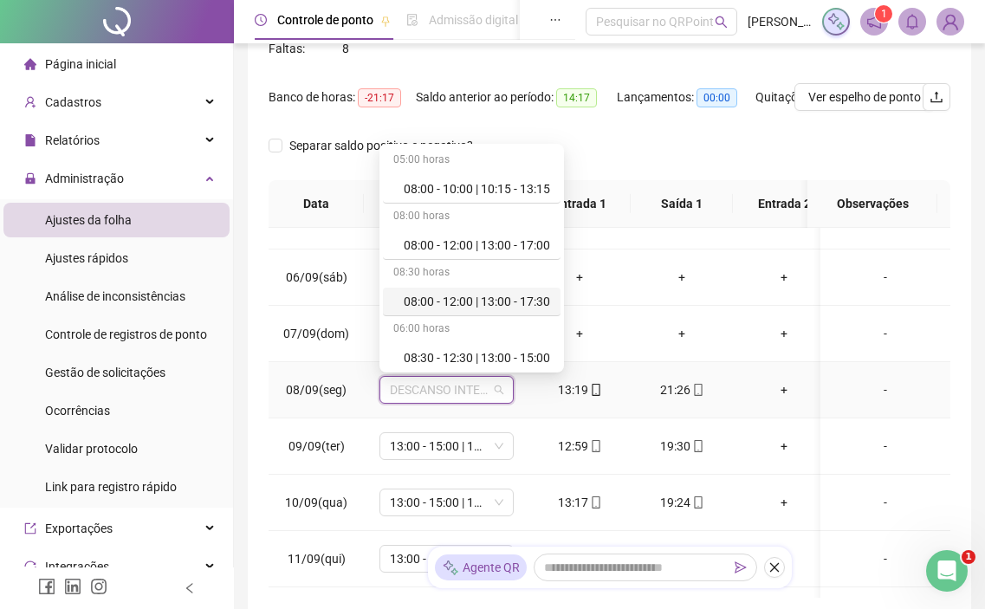
scroll to position [347, 0]
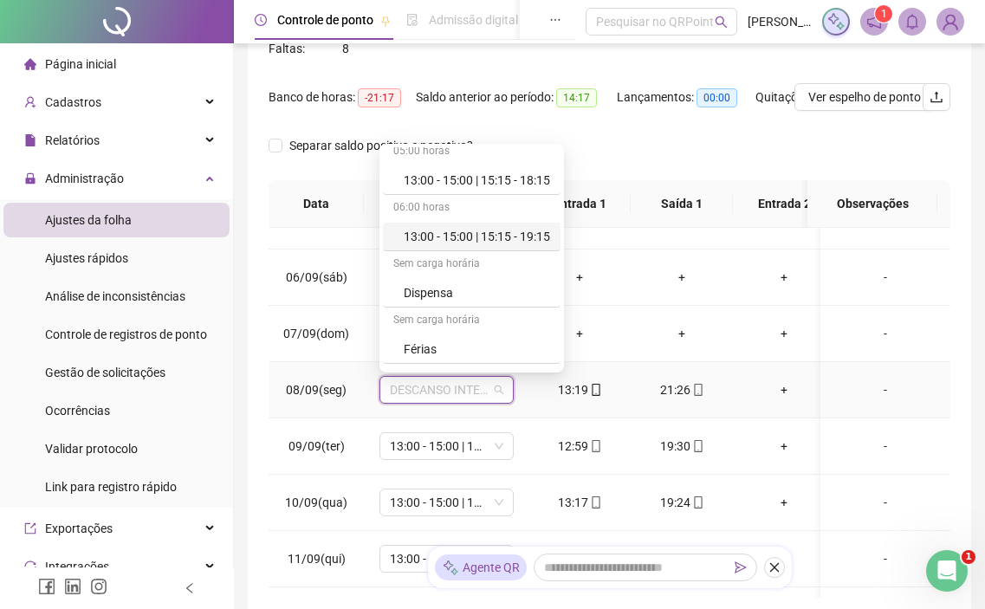
click at [510, 237] on div "13:00 - 15:00 | 15:15 - 19:15" at bounding box center [477, 236] width 146 height 19
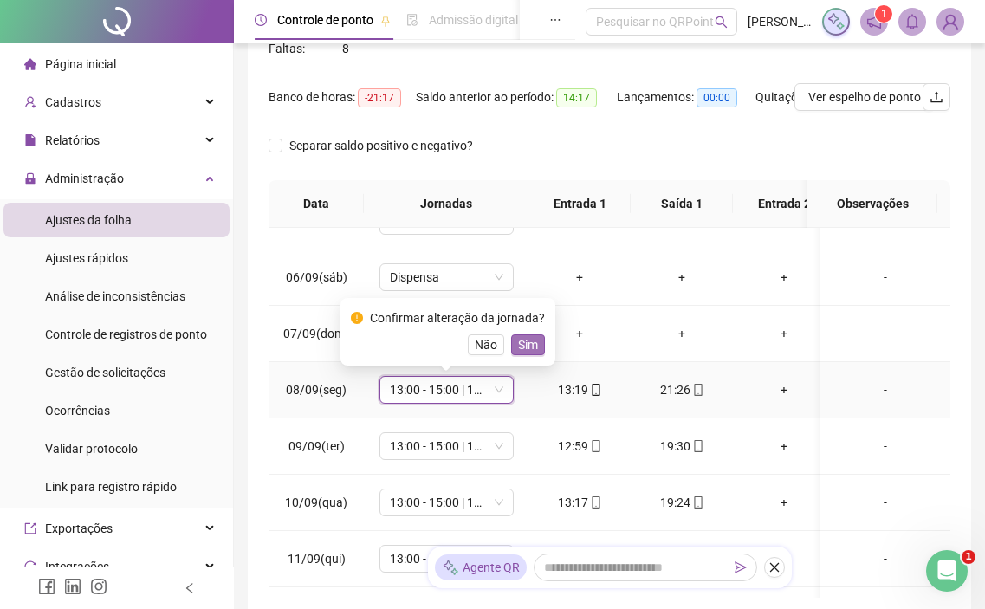
click at [518, 345] on span "Sim" at bounding box center [528, 344] width 20 height 19
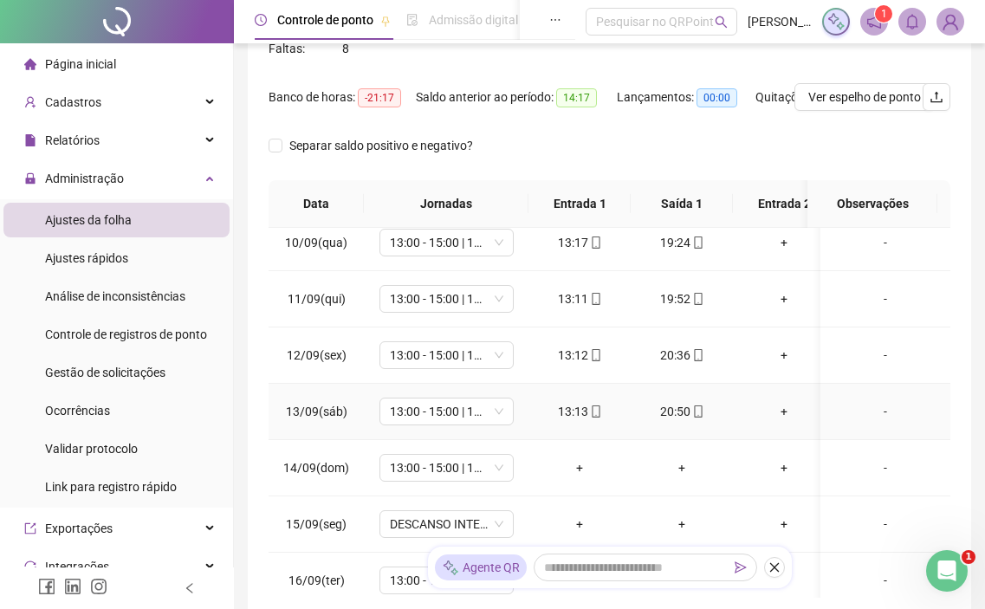
scroll to position [600, 0]
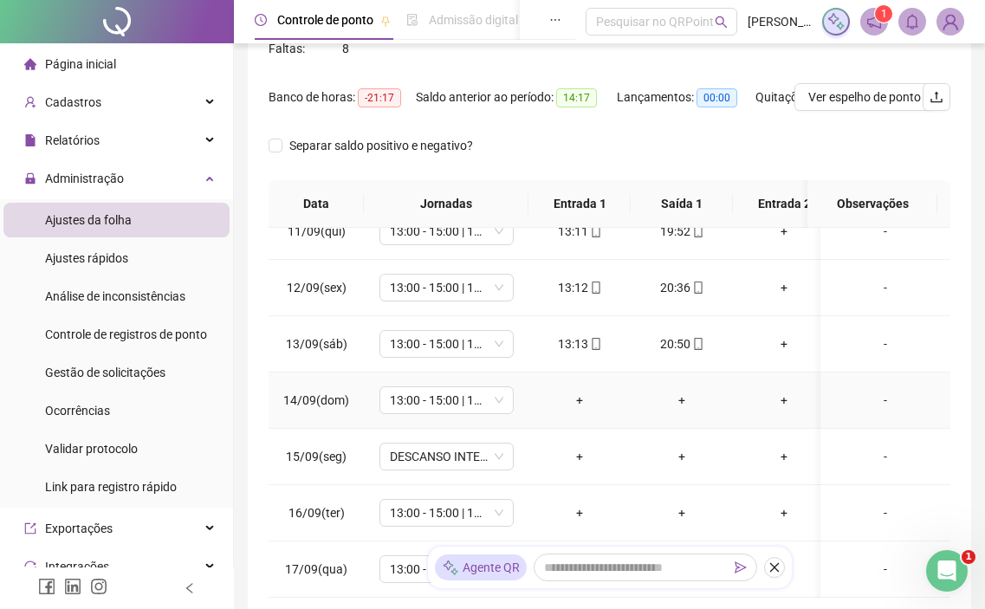
click at [442, 403] on td "13:00 - 15:00 | 15:15 - 19:15" at bounding box center [446, 401] width 165 height 56
click at [449, 393] on span "13:00 - 15:00 | 15:15 - 19:15" at bounding box center [446, 400] width 113 height 26
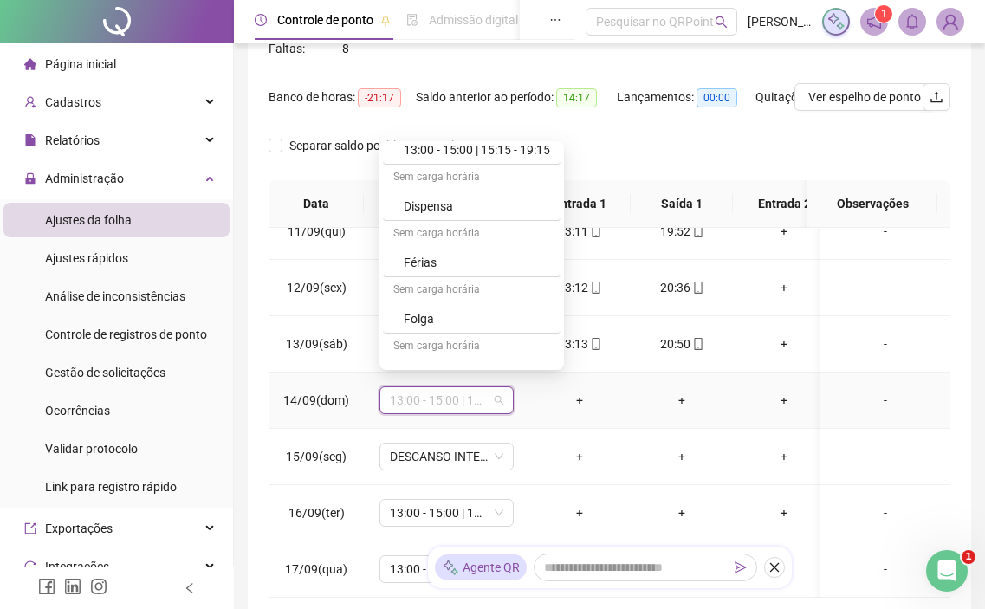
scroll to position [433, 0]
click at [485, 212] on div "Dispensa" at bounding box center [477, 203] width 146 height 19
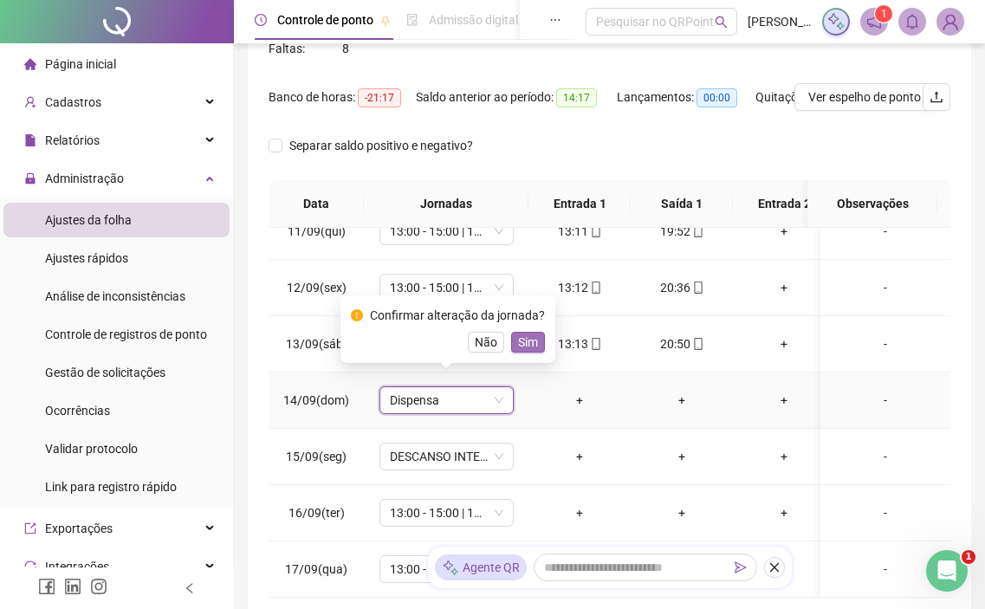
click at [522, 348] on span "Sim" at bounding box center [528, 342] width 20 height 19
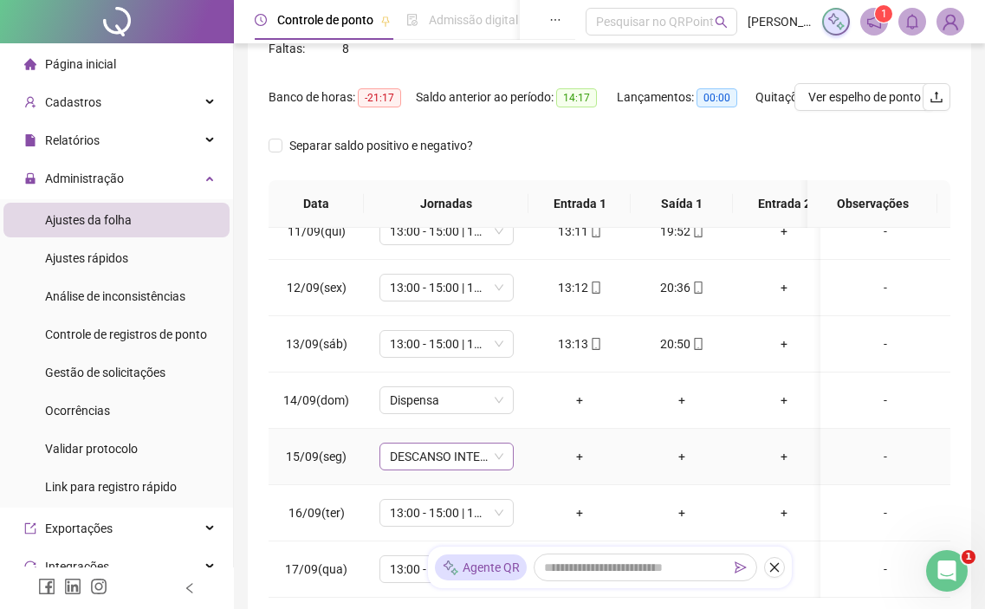
click at [448, 454] on span "DESCANSO INTER-JORNADA" at bounding box center [446, 457] width 113 height 26
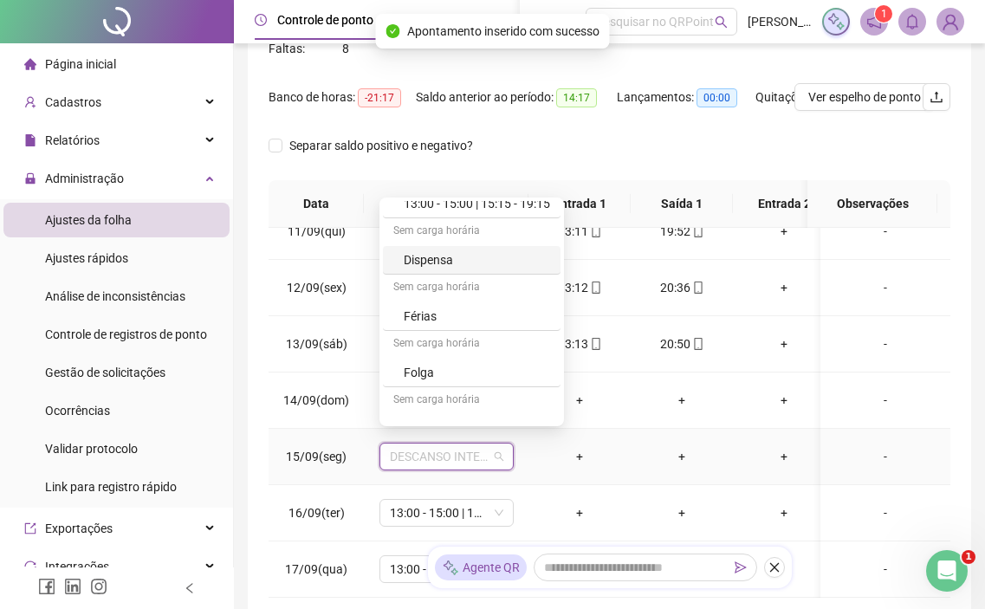
click at [489, 263] on div "Dispensa" at bounding box center [477, 259] width 146 height 19
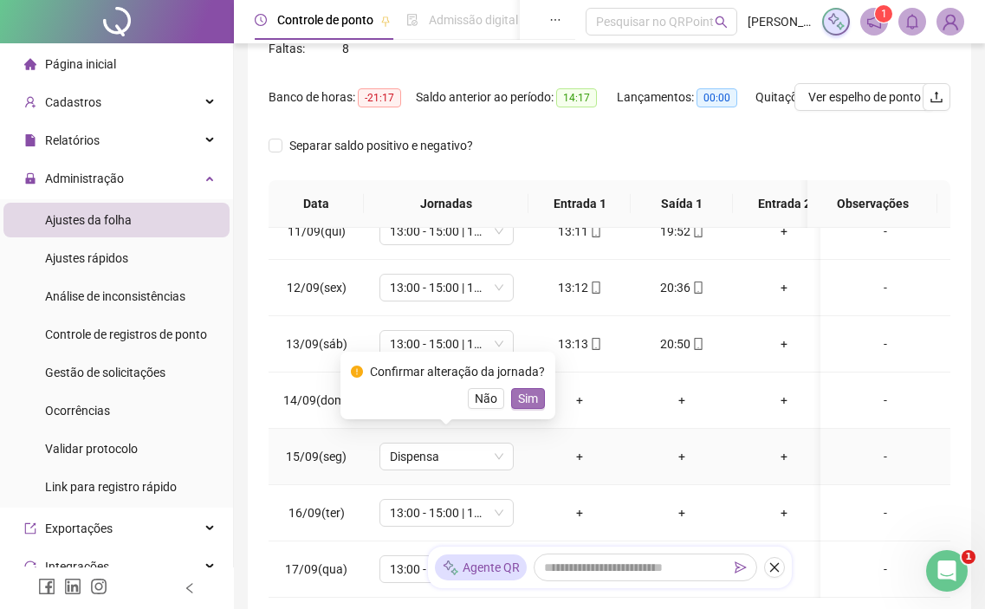
click at [526, 397] on span "Sim" at bounding box center [528, 398] width 20 height 19
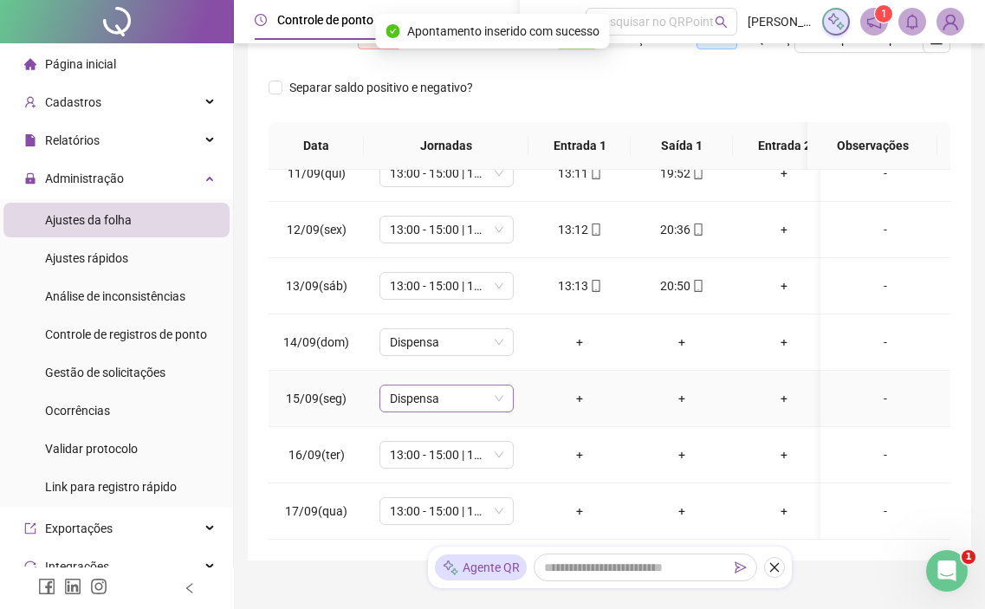
scroll to position [347, 0]
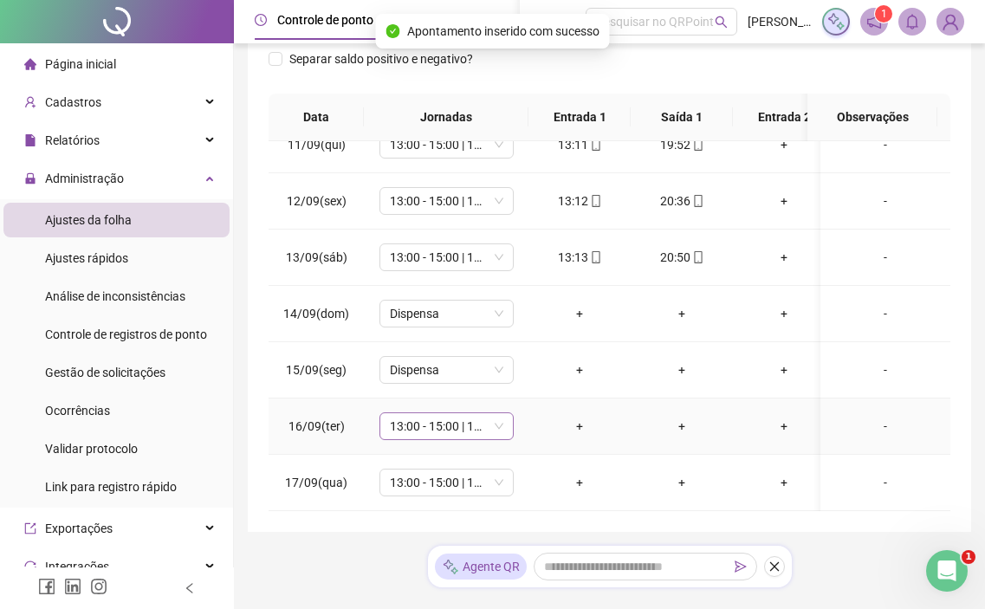
click at [463, 413] on span "13:00 - 15:00 | 15:15 - 19:15" at bounding box center [446, 426] width 113 height 26
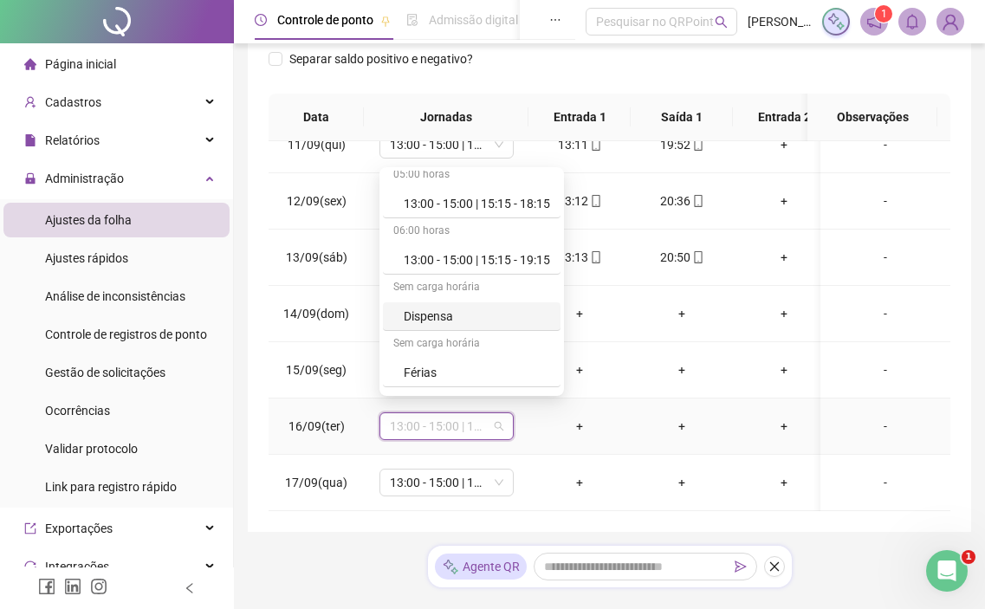
click at [475, 324] on div "Dispensa" at bounding box center [477, 316] width 146 height 19
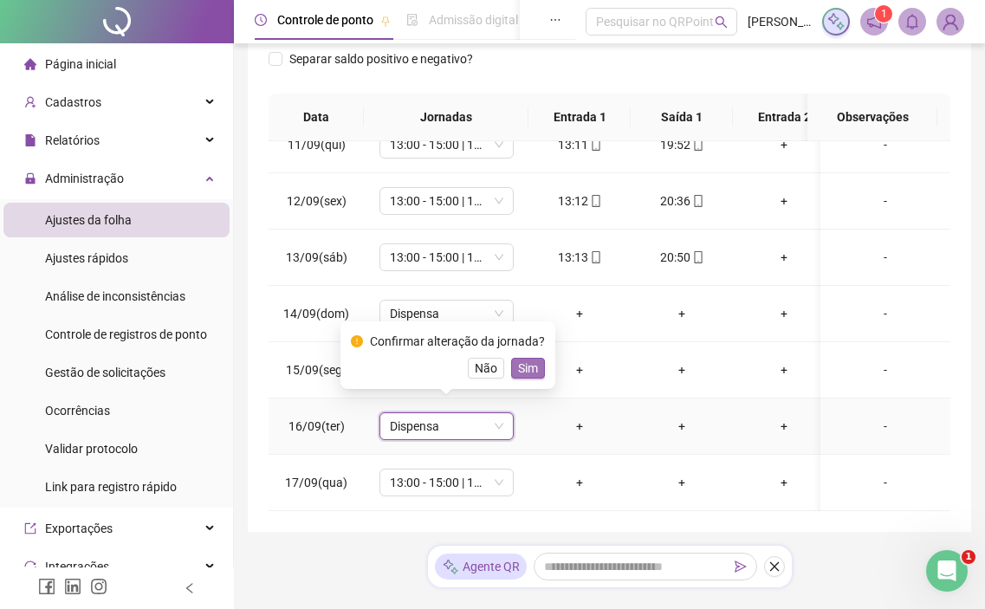
click at [531, 362] on span "Sim" at bounding box center [528, 368] width 20 height 19
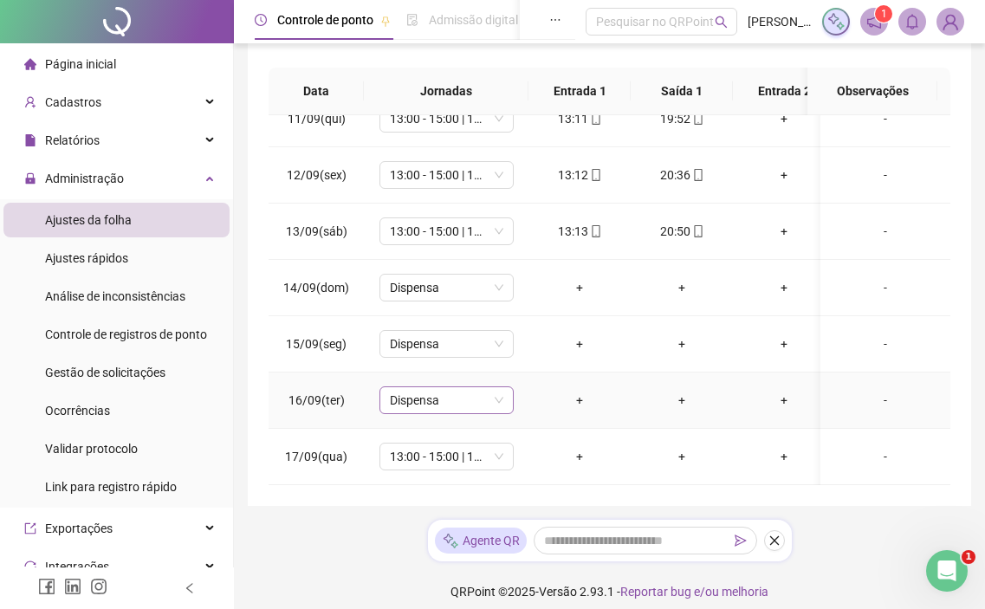
scroll to position [386, 0]
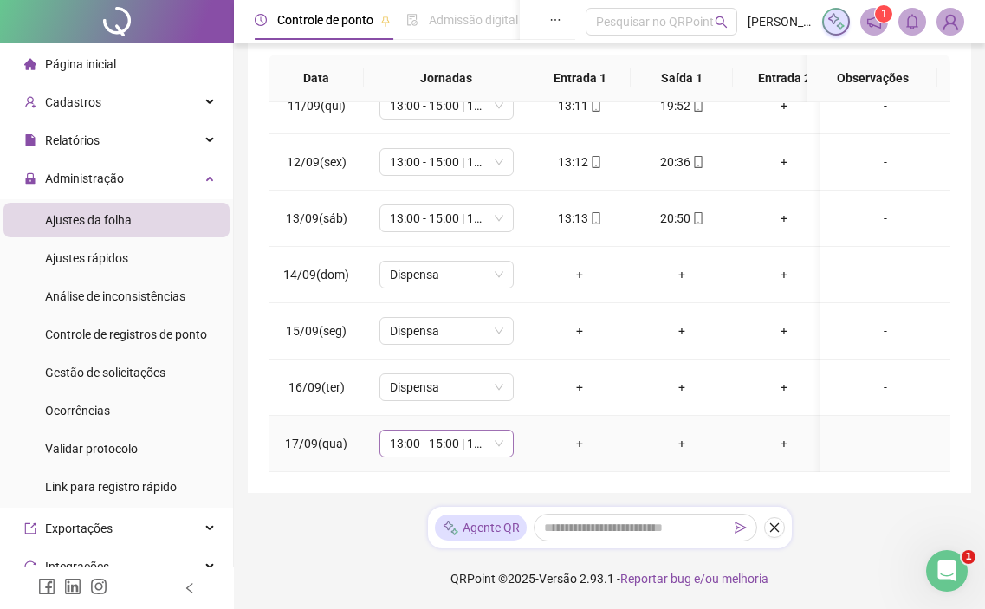
click at [393, 433] on span "13:00 - 15:00 | 15:15 - 19:15" at bounding box center [446, 444] width 113 height 26
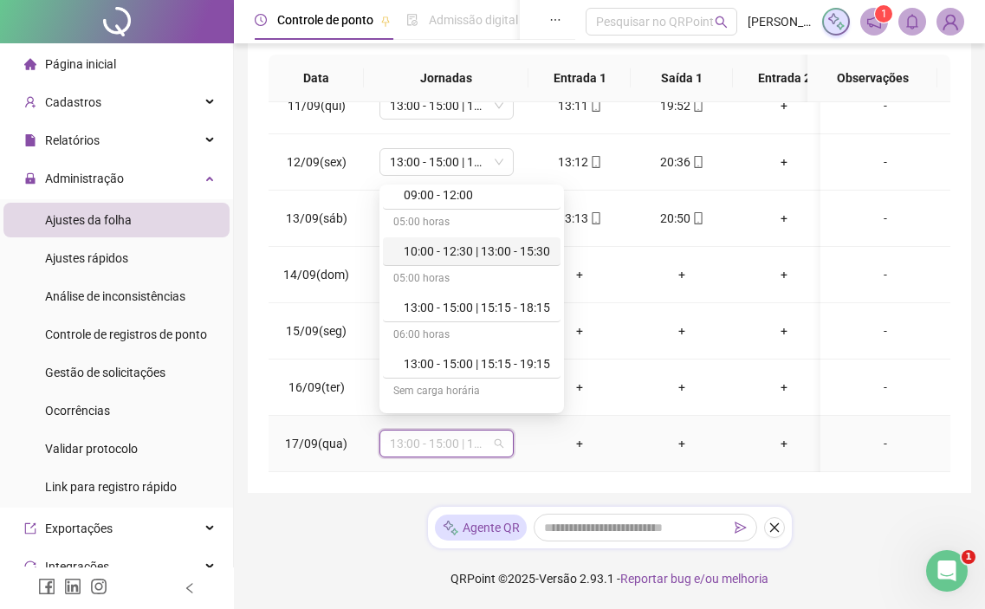
scroll to position [433, 0]
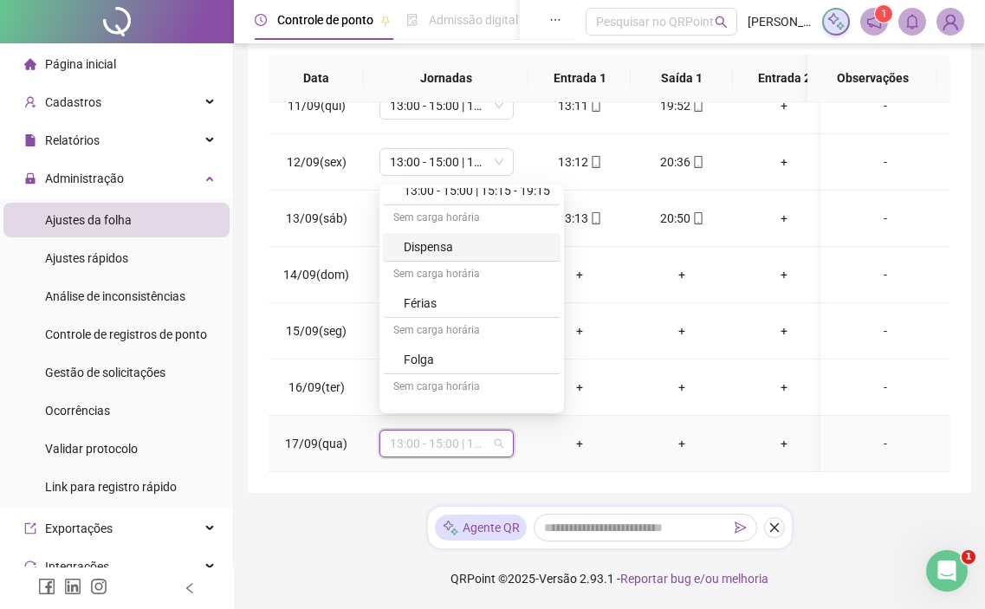
click at [443, 261] on div "Dispensa" at bounding box center [472, 247] width 178 height 29
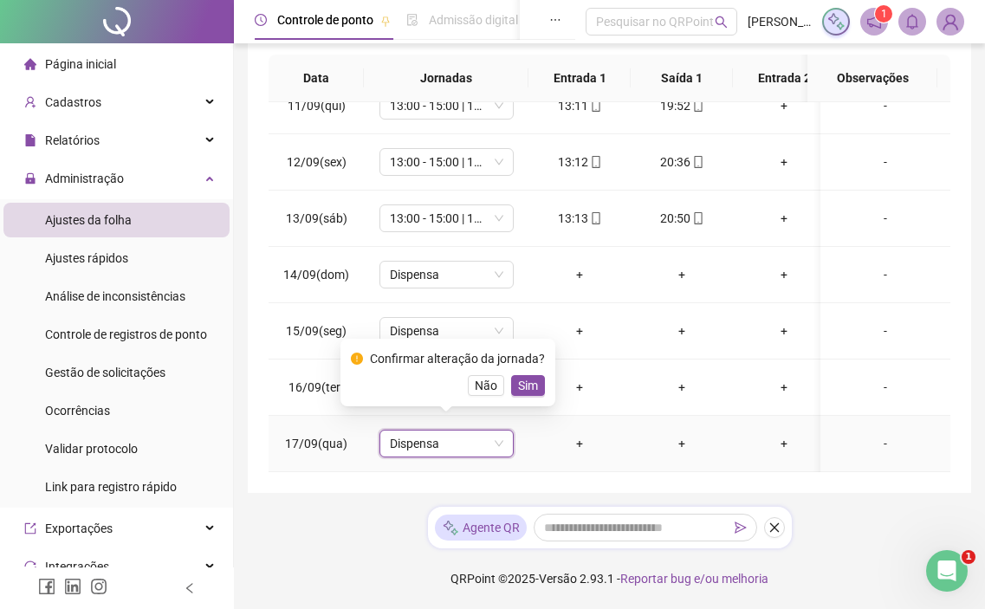
click at [535, 373] on div "Confirmar alteração da jornada? Não Sim" at bounding box center [448, 372] width 194 height 47
click at [526, 379] on span "Sim" at bounding box center [528, 385] width 20 height 19
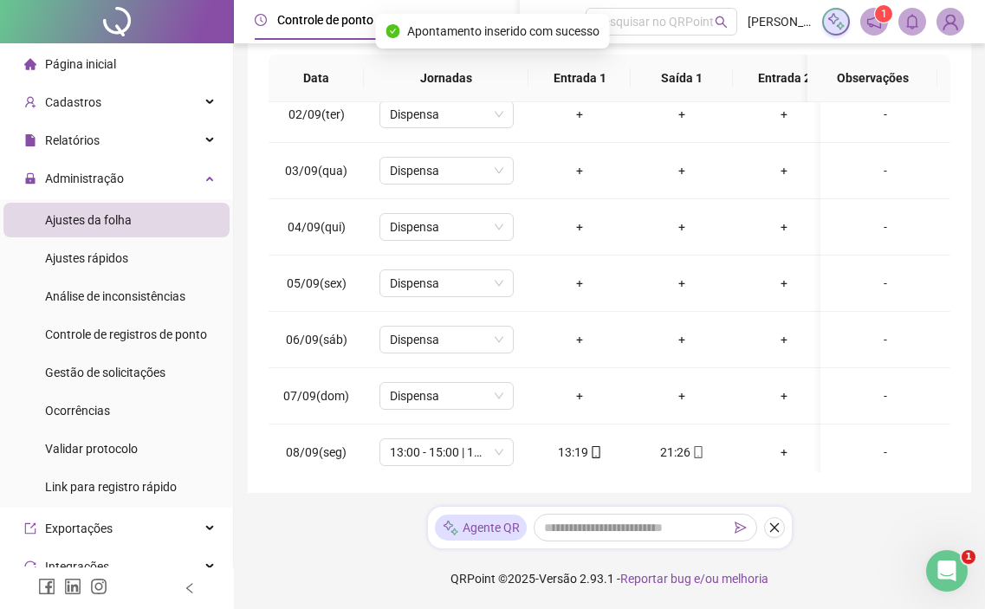
scroll to position [0, 0]
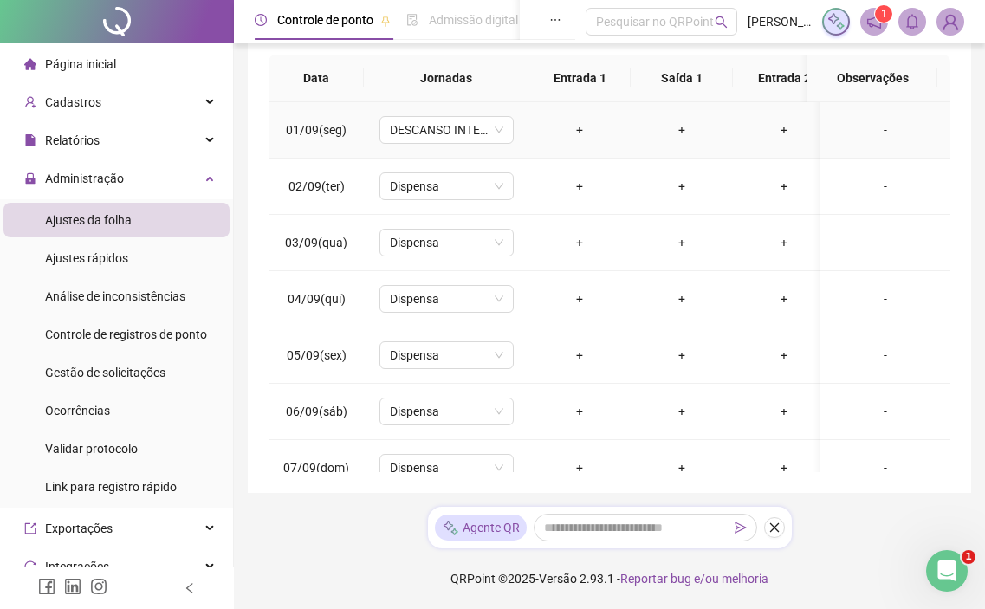
click at [438, 145] on td "DESCANSO INTER-JORNADA" at bounding box center [446, 130] width 165 height 56
click at [444, 131] on span "DESCANSO INTER-JORNADA" at bounding box center [446, 130] width 113 height 26
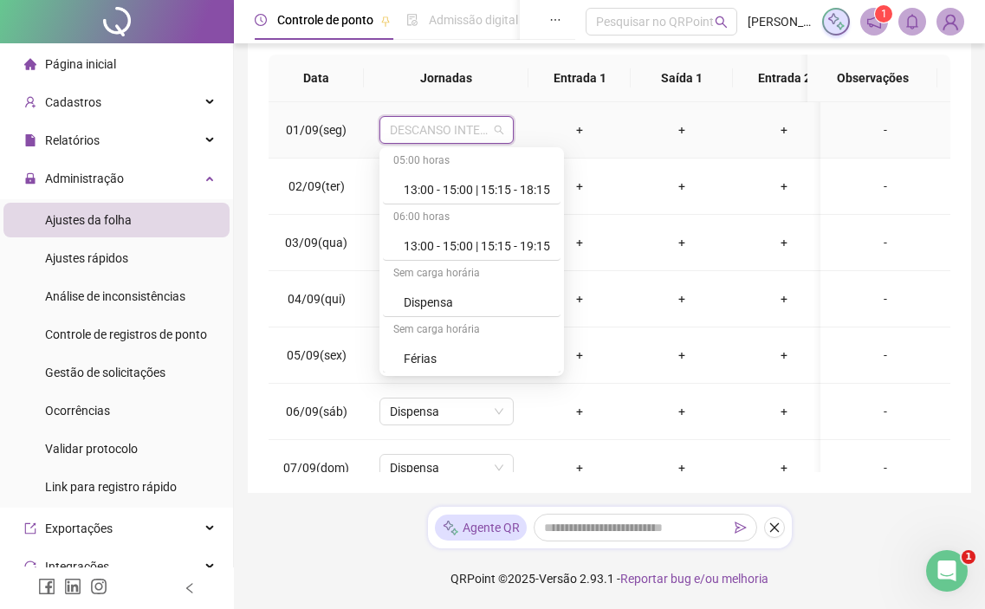
scroll to position [337, 0]
click at [434, 298] on div "Dispensa" at bounding box center [477, 305] width 146 height 19
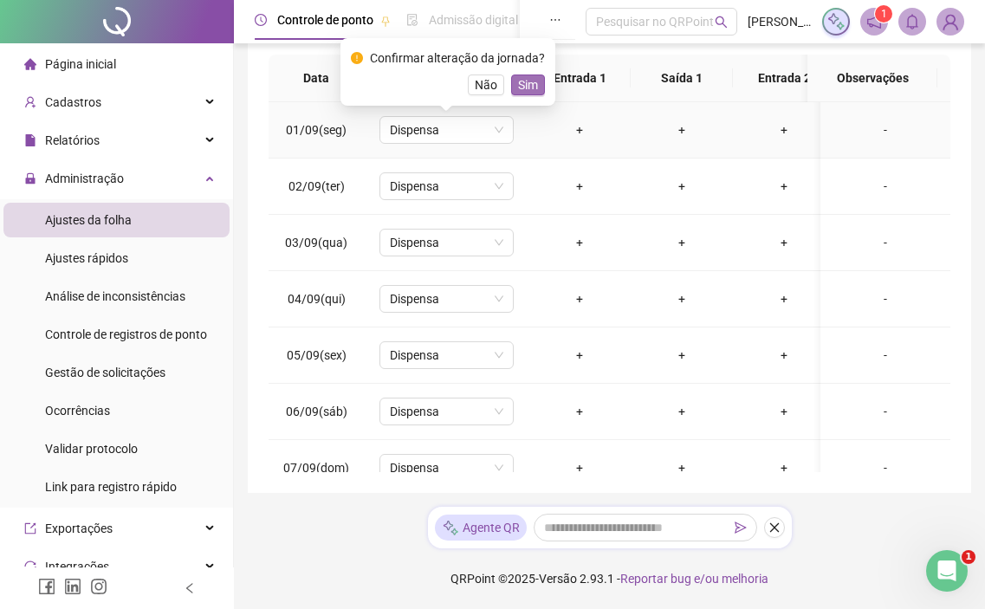
click at [526, 82] on span "Sim" at bounding box center [528, 84] width 20 height 19
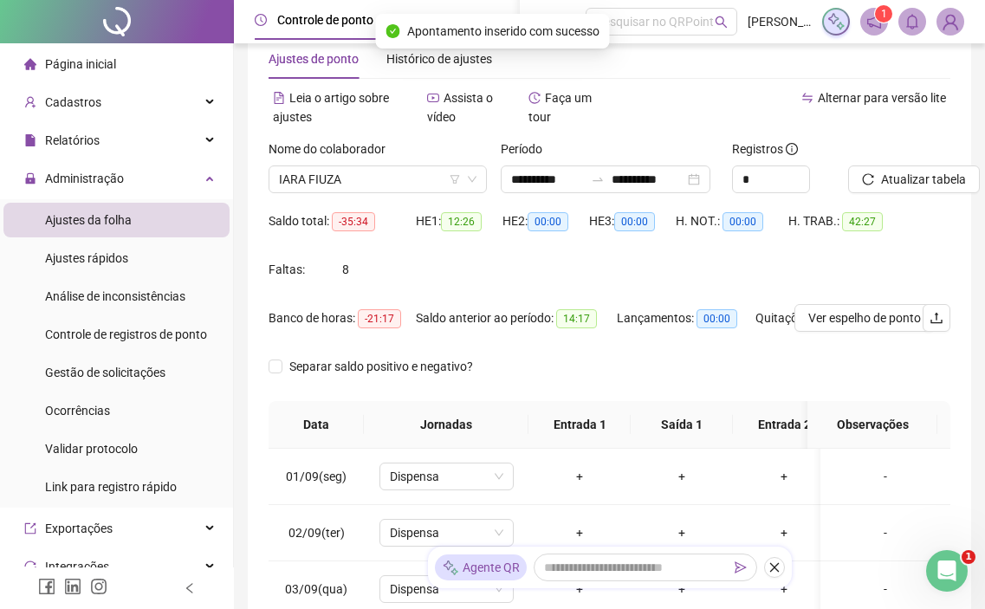
scroll to position [0, 0]
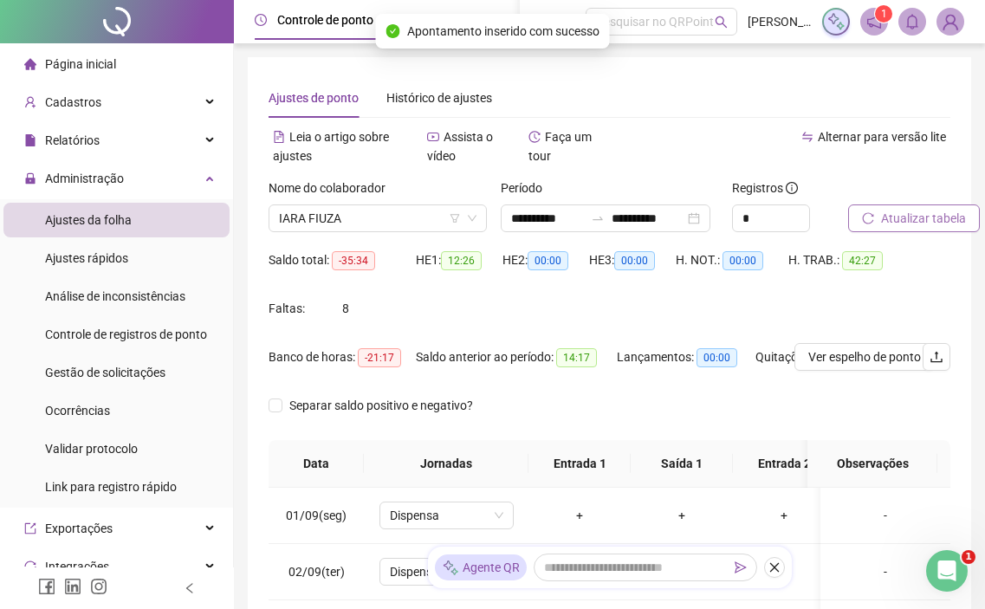
click at [896, 214] on span "Atualizar tabela" at bounding box center [923, 218] width 85 height 19
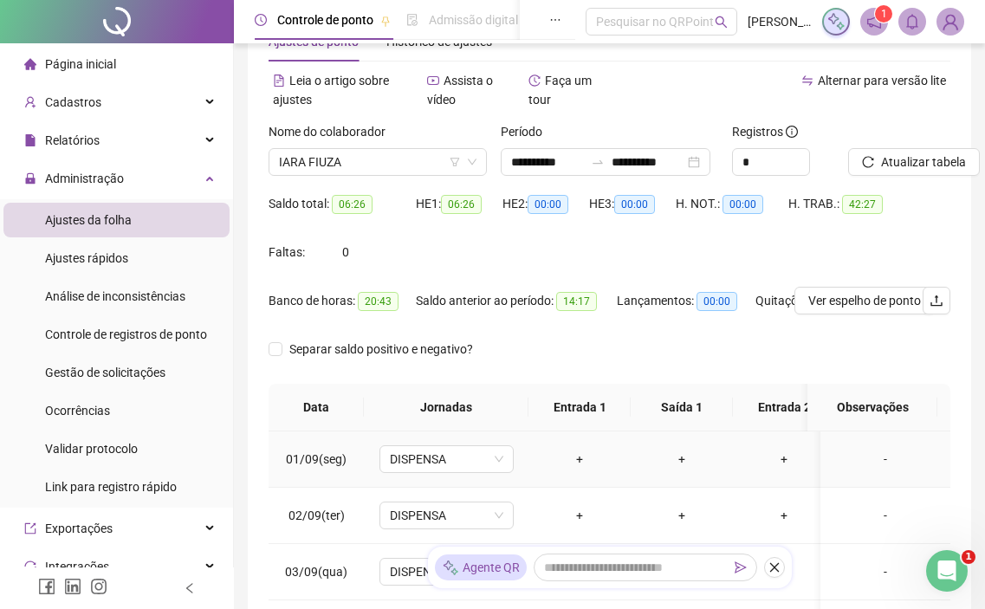
scroll to position [87, 0]
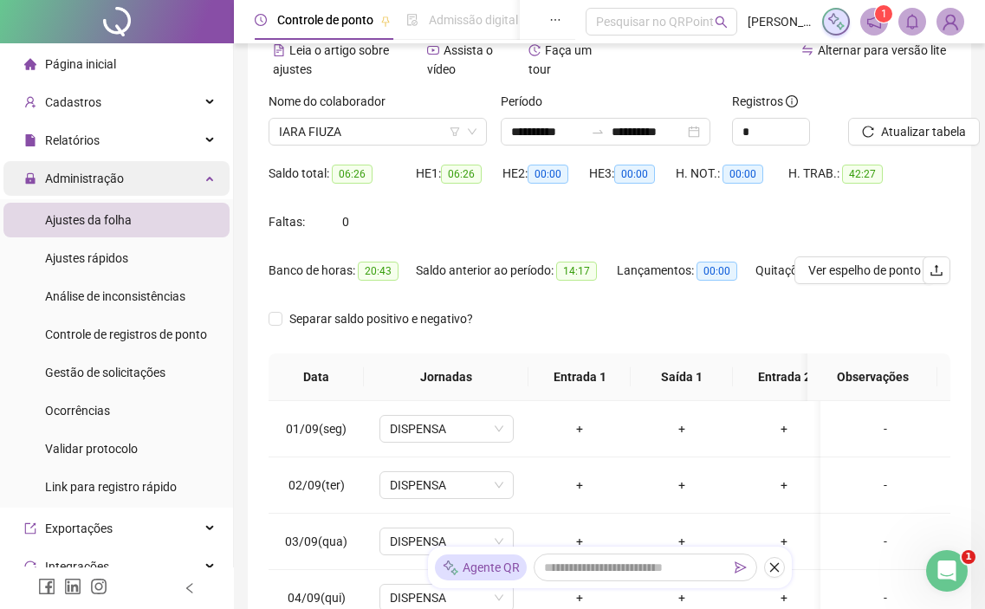
click at [113, 189] on span "Administração" at bounding box center [74, 178] width 100 height 35
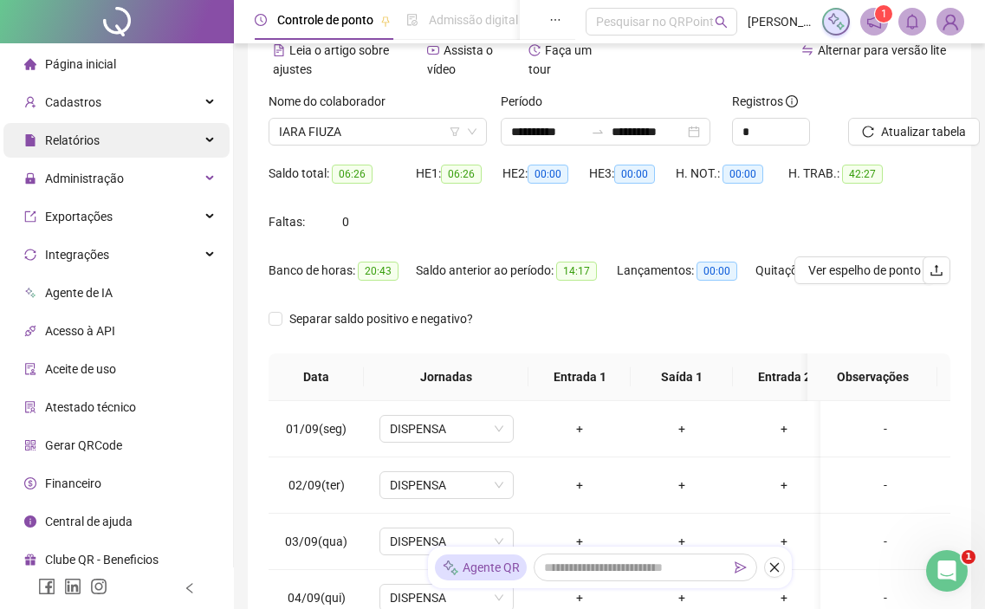
click at [122, 146] on div "Relatórios" at bounding box center [116, 140] width 226 height 35
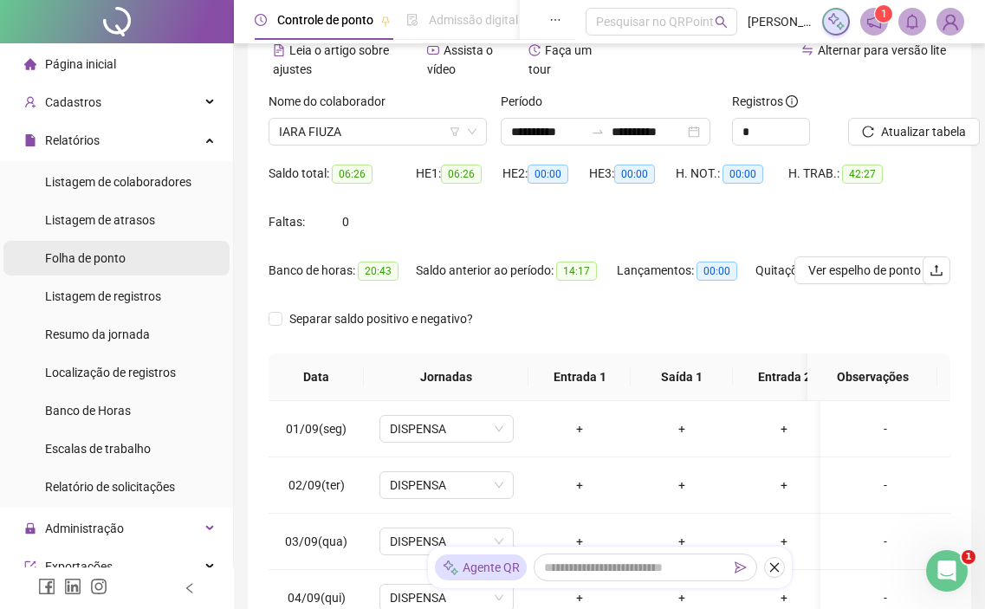
click at [105, 256] on span "Folha de ponto" at bounding box center [85, 258] width 81 height 14
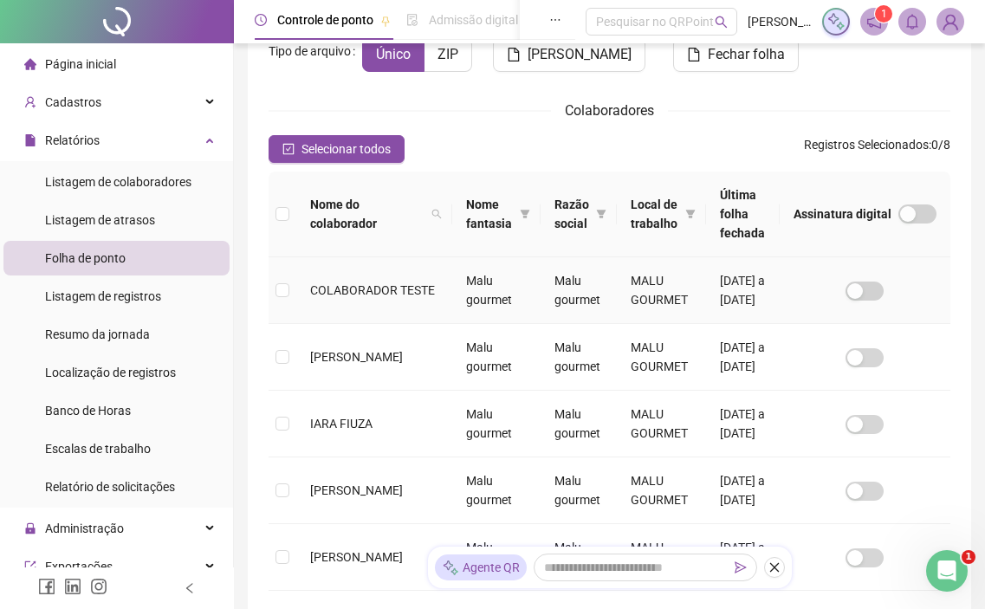
scroll to position [71, 0]
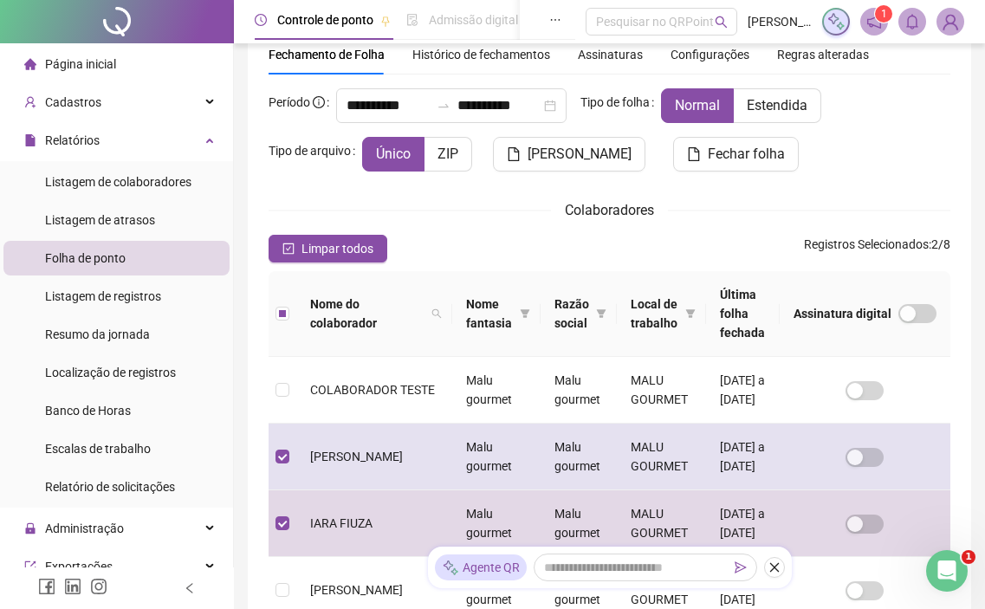
click at [282, 451] on td at bounding box center [283, 457] width 28 height 67
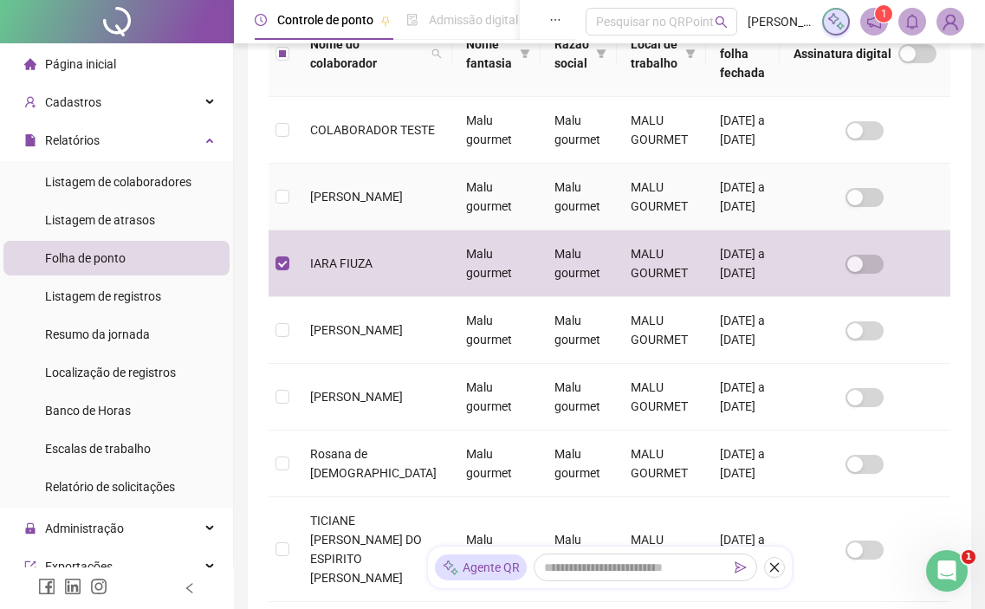
click at [331, 204] on span "[PERSON_NAME]" at bounding box center [356, 197] width 93 height 14
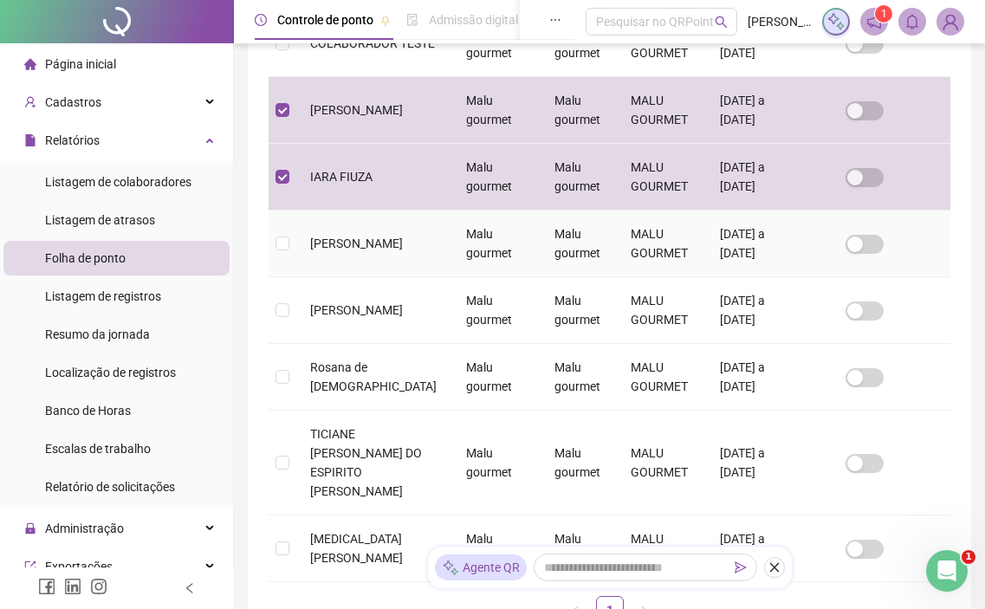
click at [318, 250] on span "[PERSON_NAME]" at bounding box center [356, 244] width 93 height 14
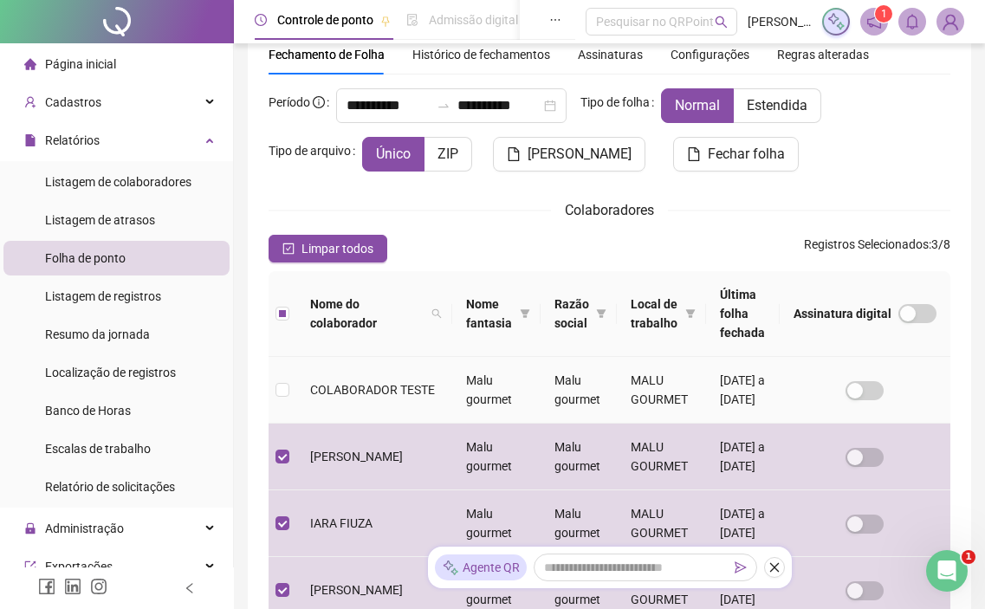
click at [319, 383] on span "COLABORADOR TESTE" at bounding box center [372, 390] width 125 height 14
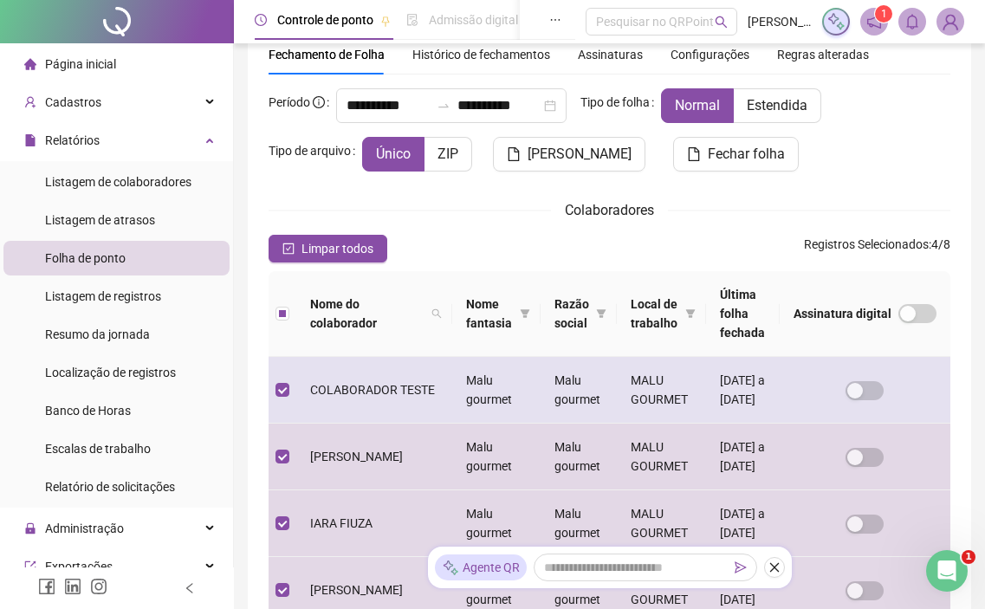
click at [337, 383] on span "COLABORADOR TESTE" at bounding box center [372, 390] width 125 height 14
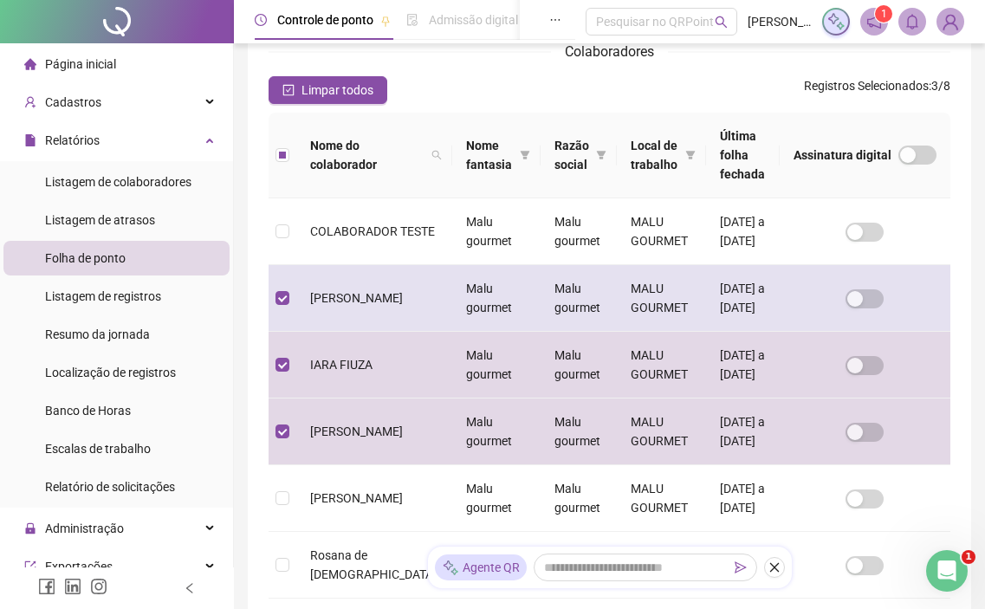
scroll to position [418, 0]
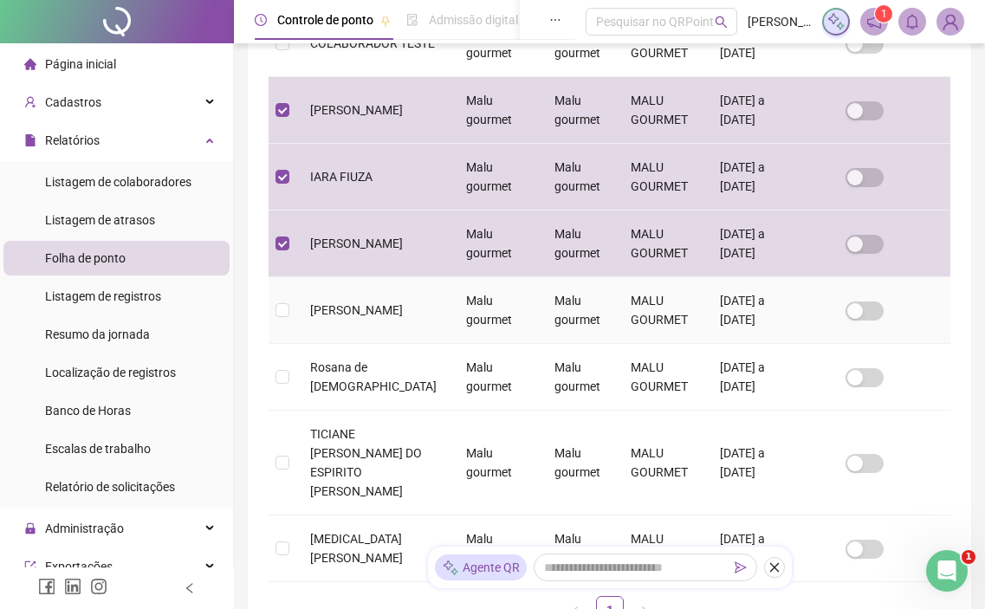
click at [376, 344] on td "[PERSON_NAME]" at bounding box center [374, 310] width 156 height 67
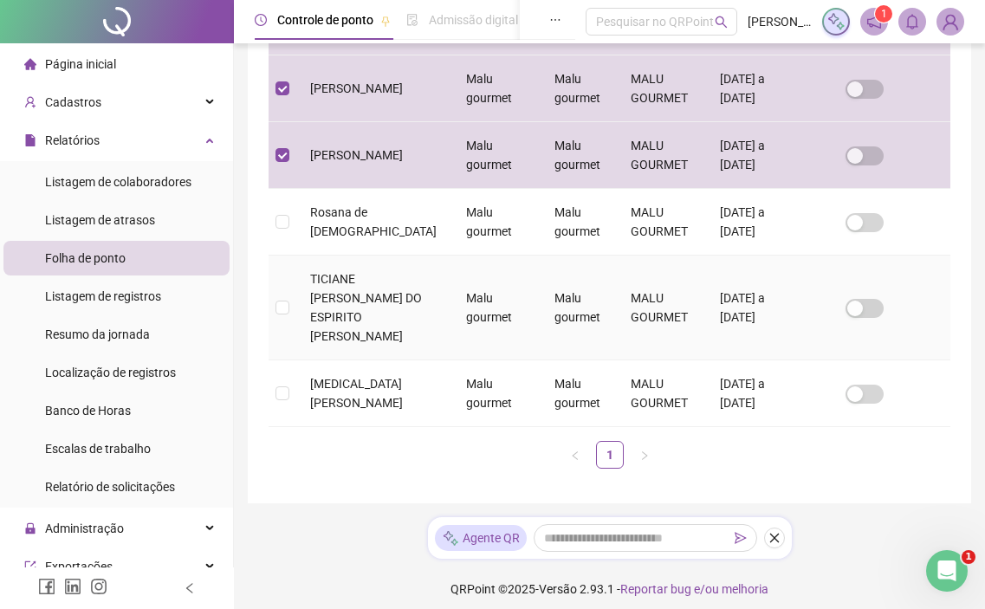
scroll to position [677, 0]
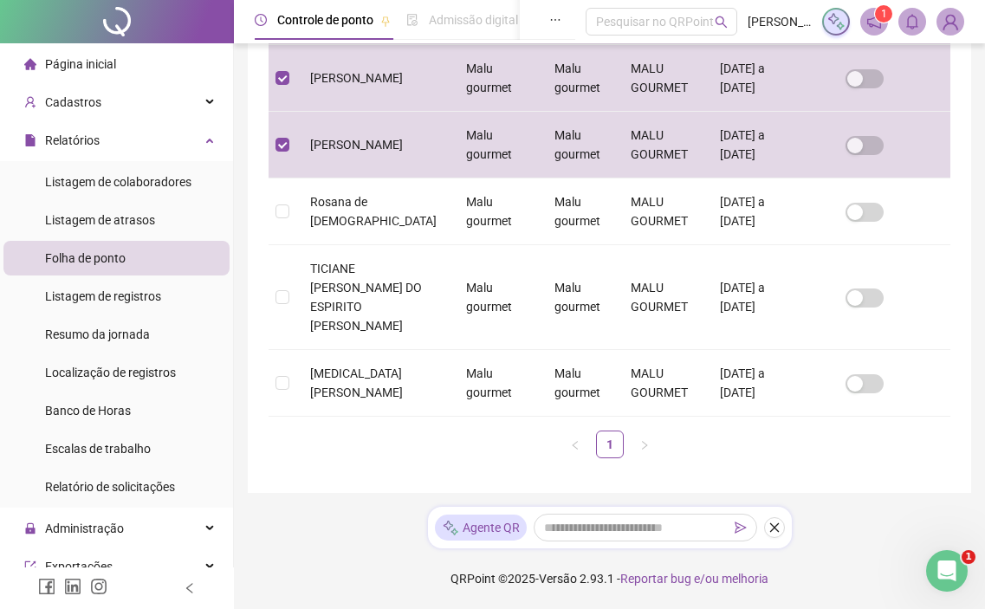
click at [265, 390] on div "Nome do colaborador Nome fantasia Razão social Local de trabalho Última folha f…" at bounding box center [610, 115] width 696 height 713
click at [291, 376] on td at bounding box center [283, 383] width 28 height 67
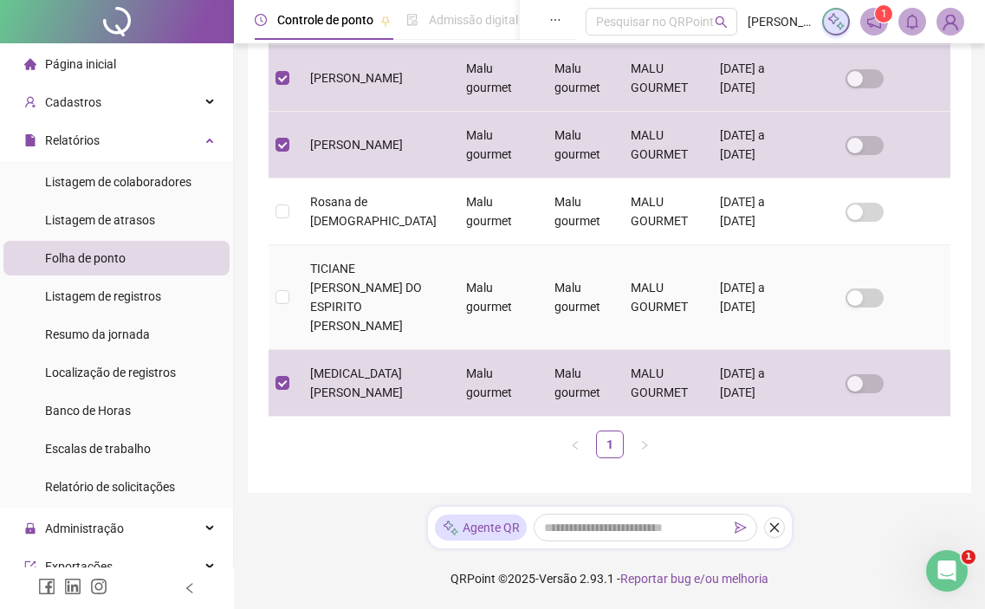
click at [349, 282] on span "TICIANE [PERSON_NAME] DO ESPIRITO [PERSON_NAME]" at bounding box center [366, 297] width 112 height 71
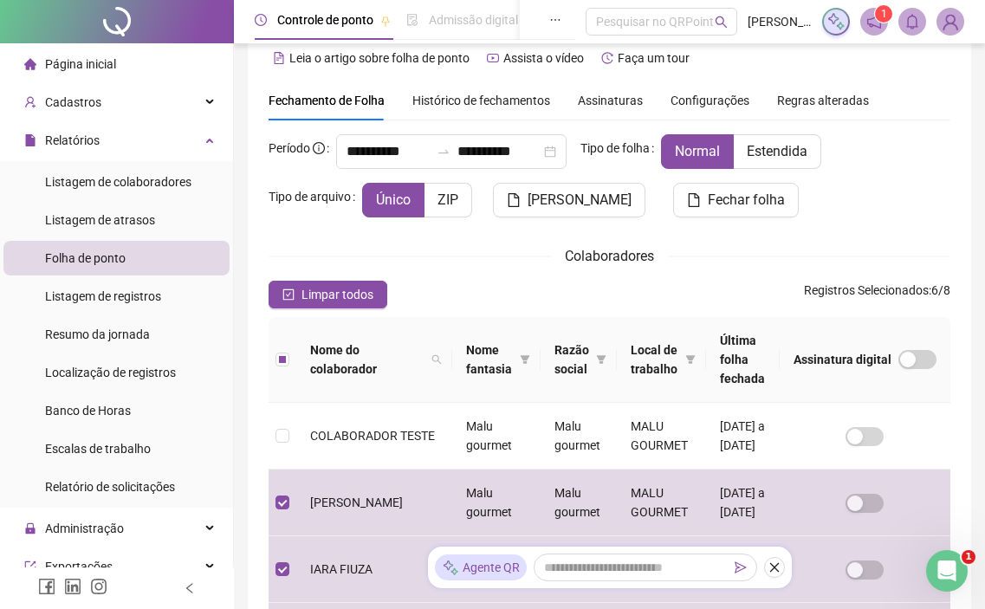
scroll to position [0, 0]
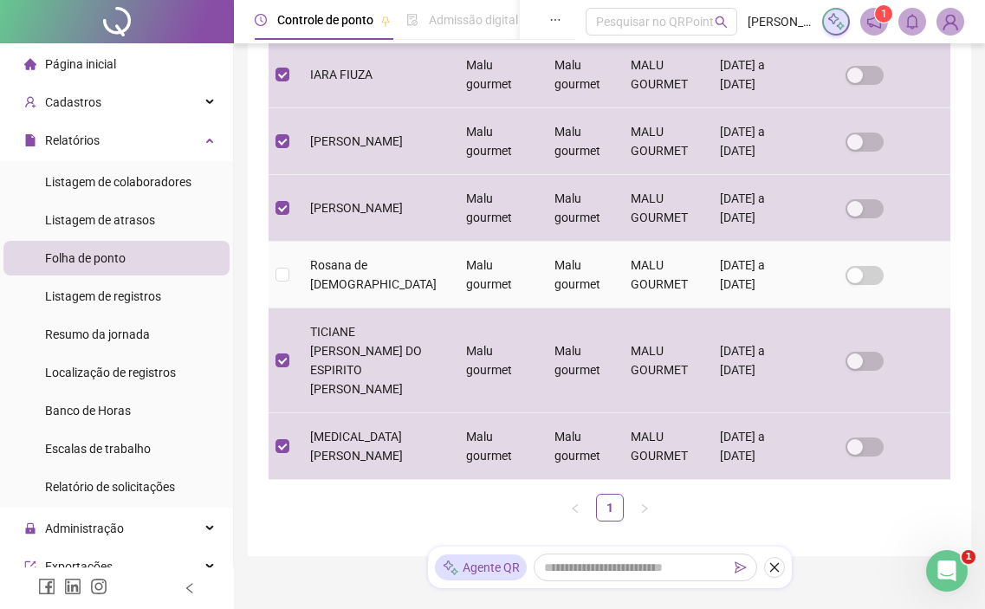
click at [376, 291] on span "Rosana de [DEMOGRAPHIC_DATA]" at bounding box center [373, 274] width 126 height 33
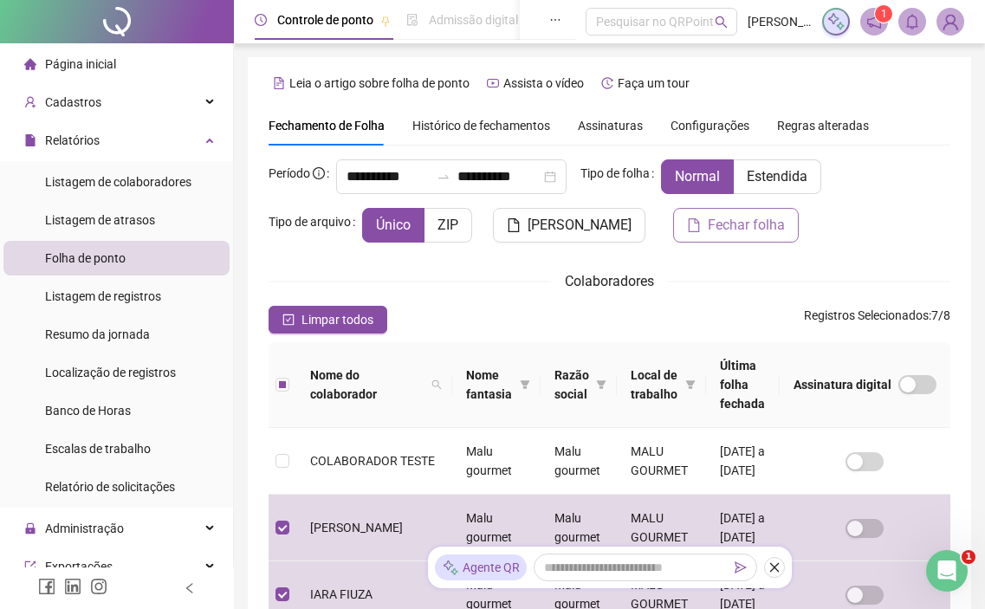
click at [714, 227] on span "Fechar folha" at bounding box center [746, 225] width 77 height 21
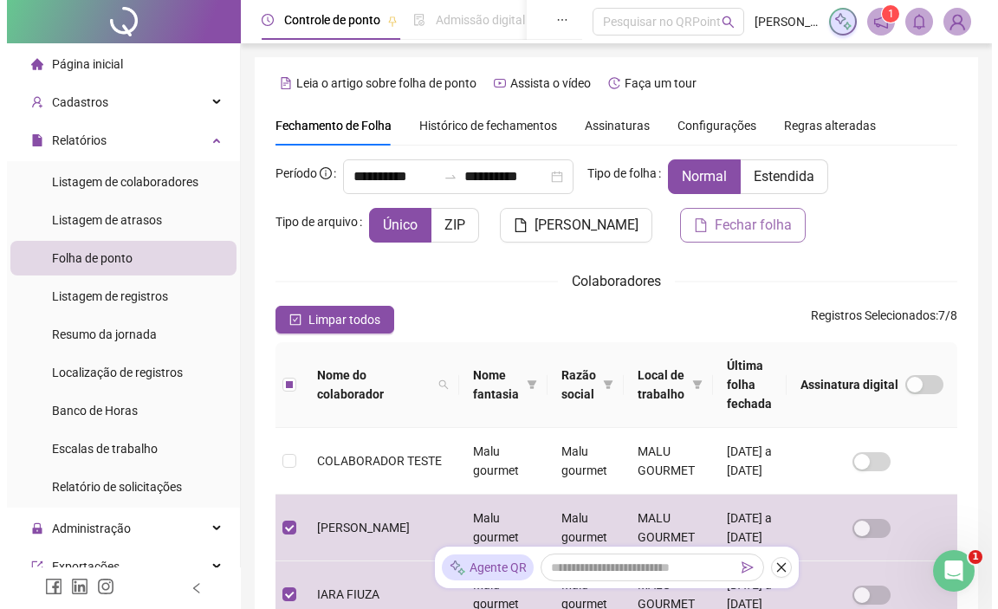
scroll to position [71, 0]
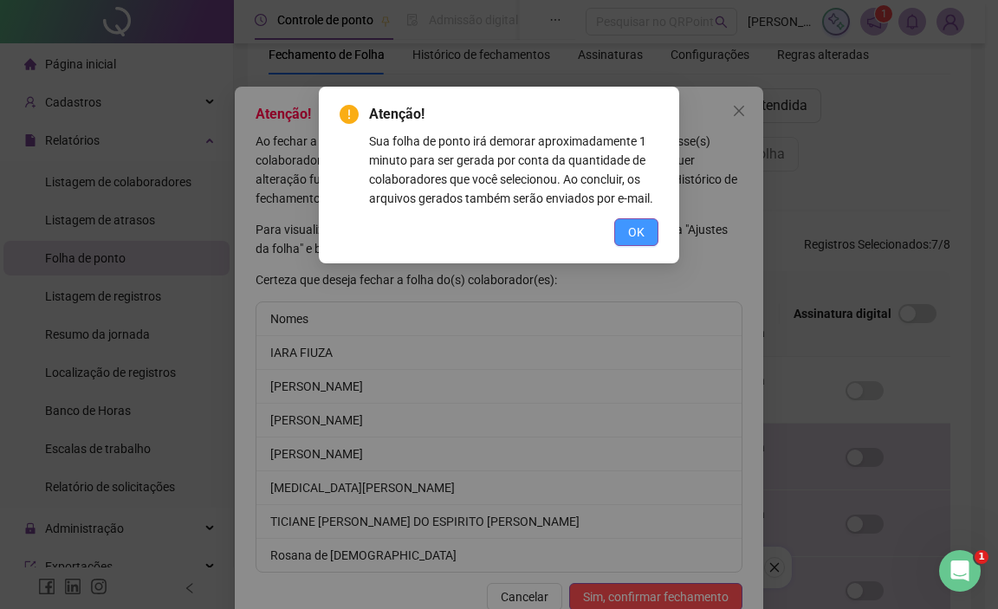
click at [637, 227] on span "OK" at bounding box center [636, 232] width 16 height 19
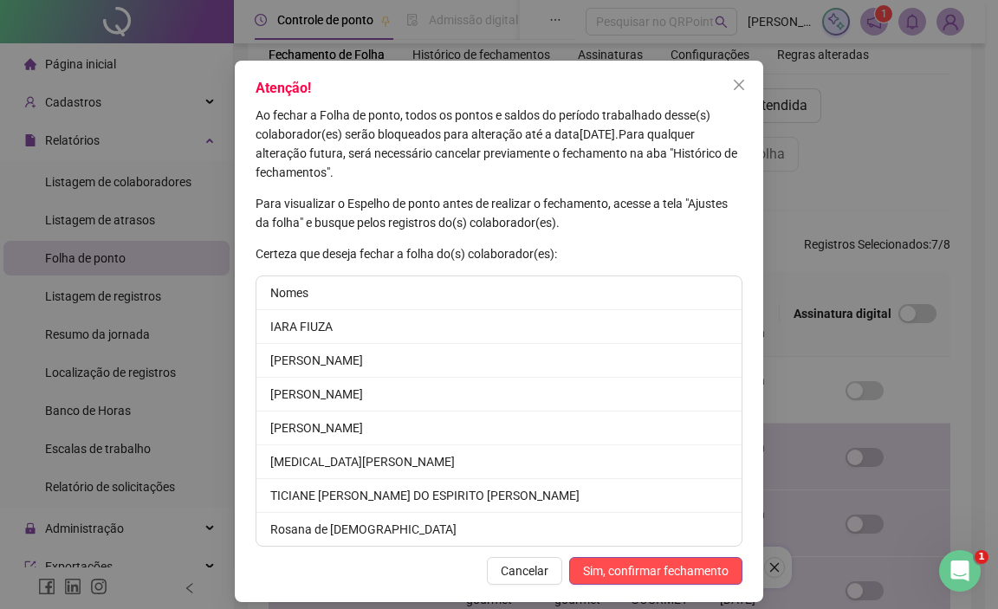
scroll to position [40, 0]
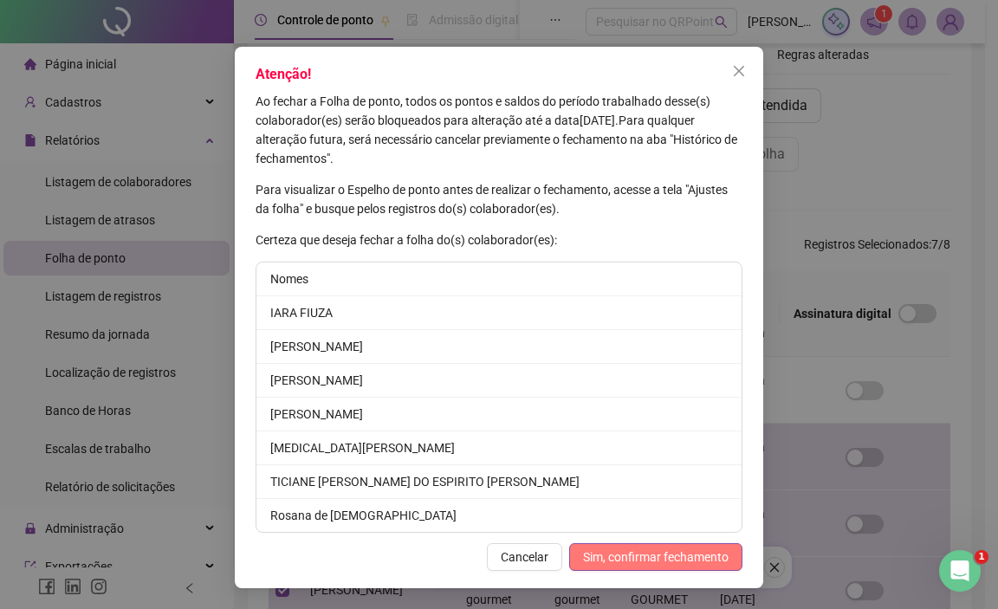
click at [645, 559] on span "Sim, confirmar fechamento" at bounding box center [656, 557] width 146 height 19
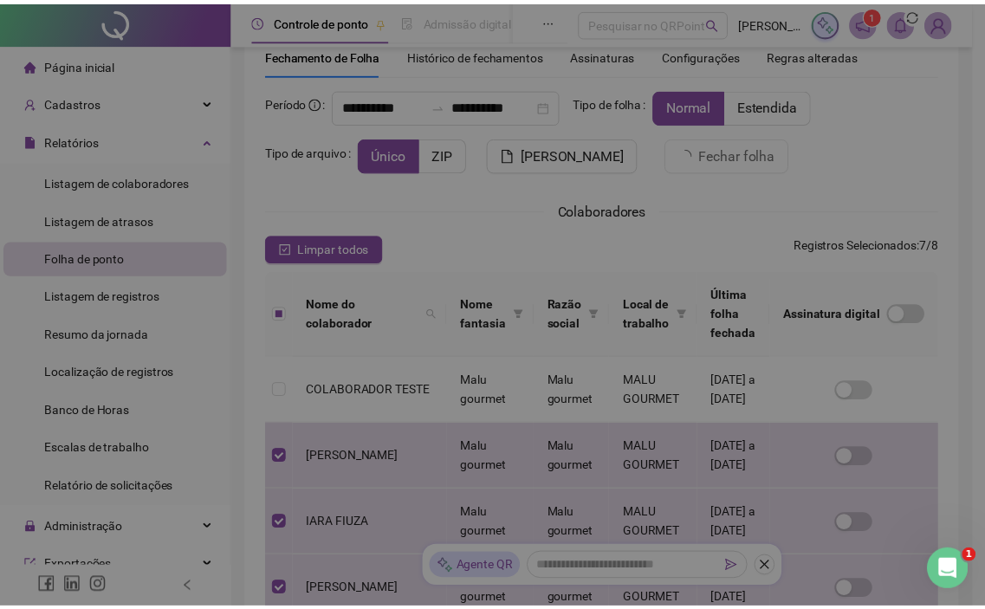
scroll to position [0, 0]
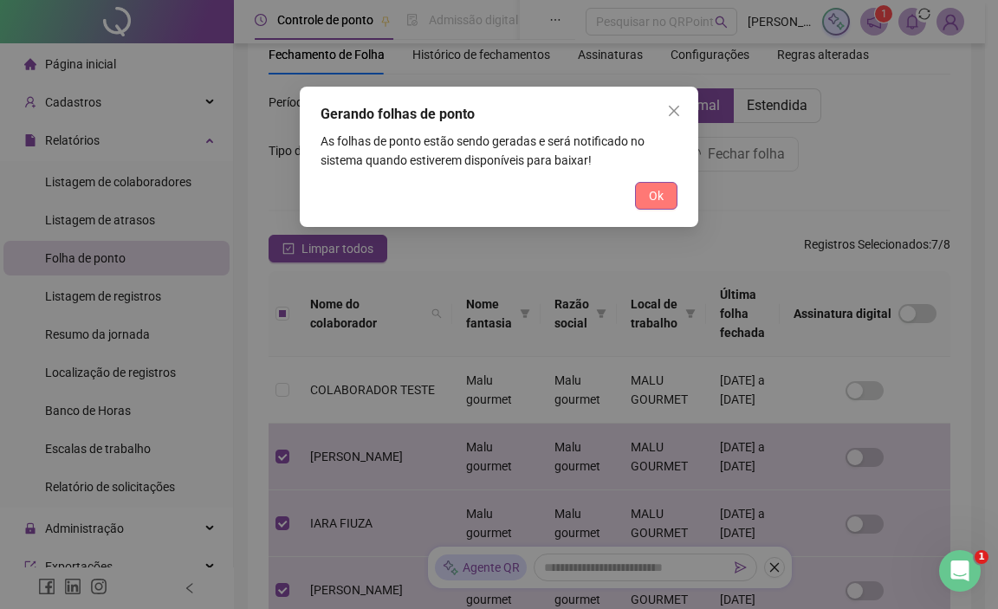
click at [663, 204] on span "Ok" at bounding box center [656, 195] width 15 height 19
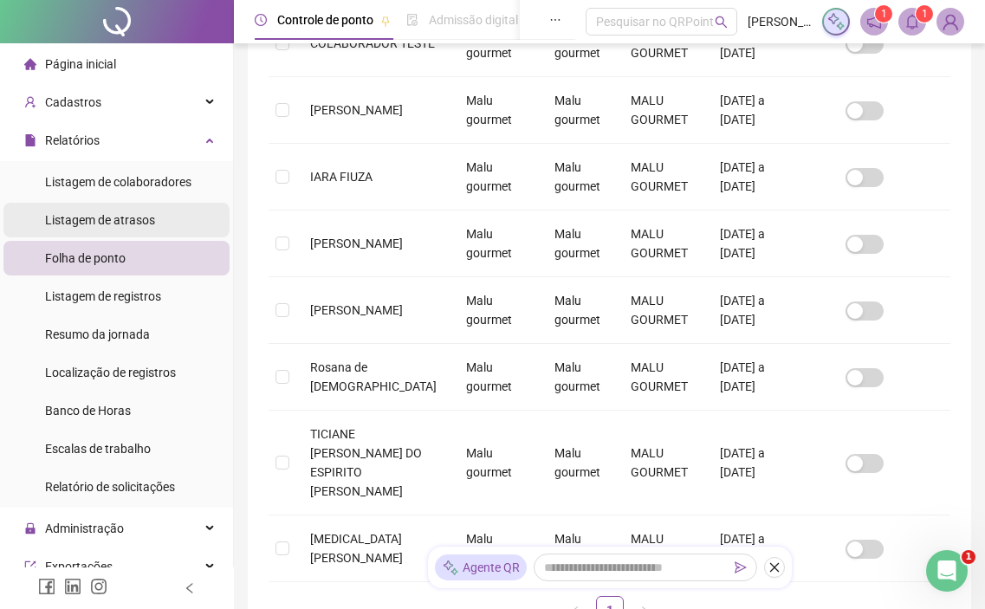
scroll to position [71, 0]
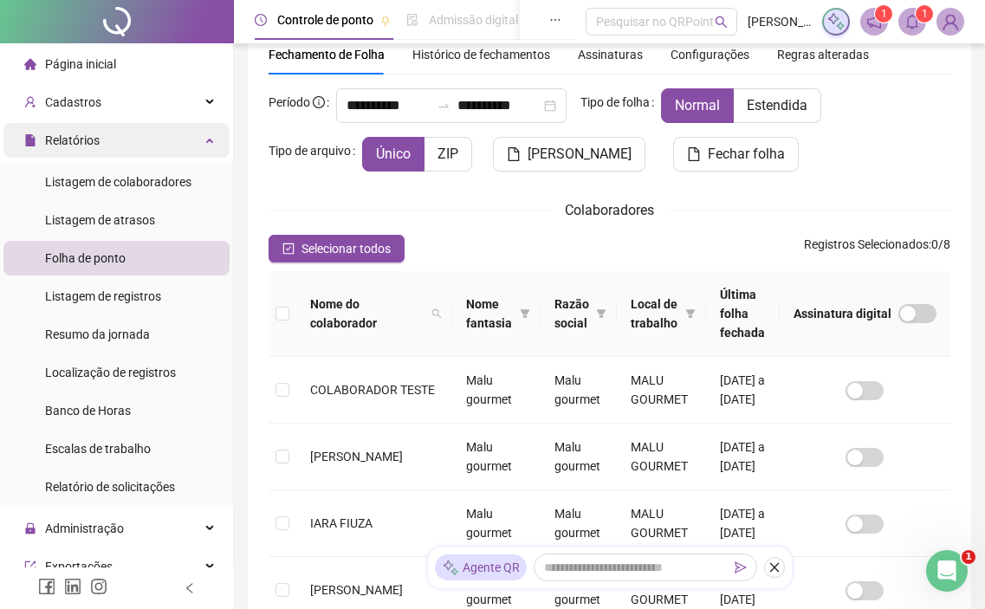
click at [126, 153] on div "Relatórios" at bounding box center [116, 140] width 226 height 35
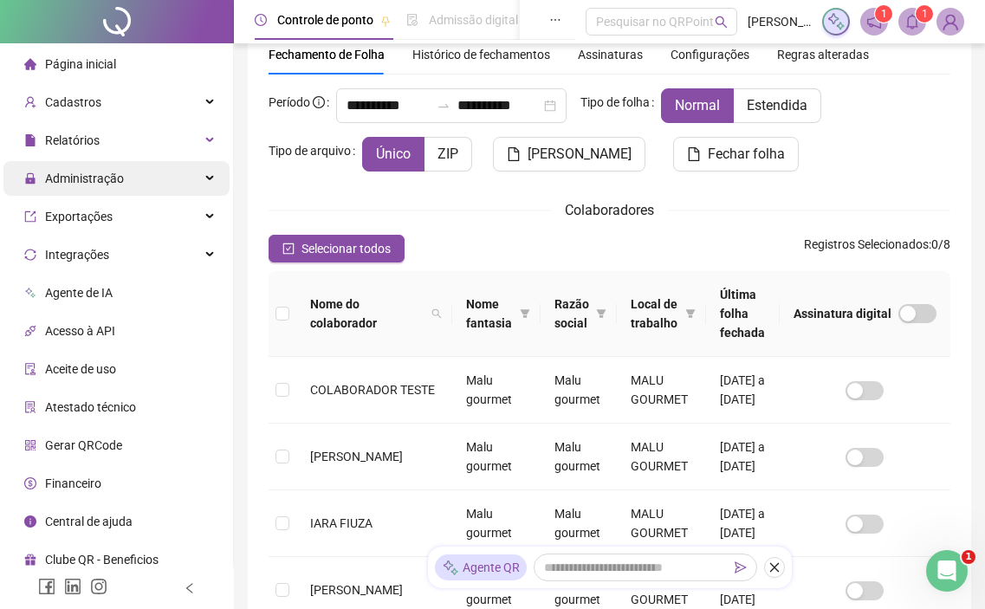
click at [151, 186] on div "Administração" at bounding box center [116, 178] width 226 height 35
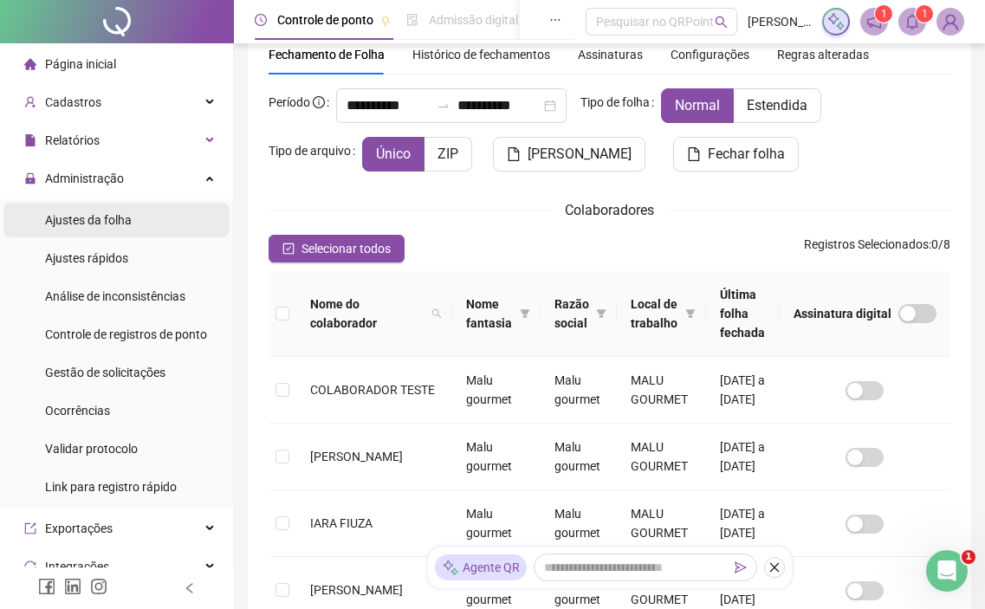
click at [137, 225] on li "Ajustes da folha" at bounding box center [116, 220] width 226 height 35
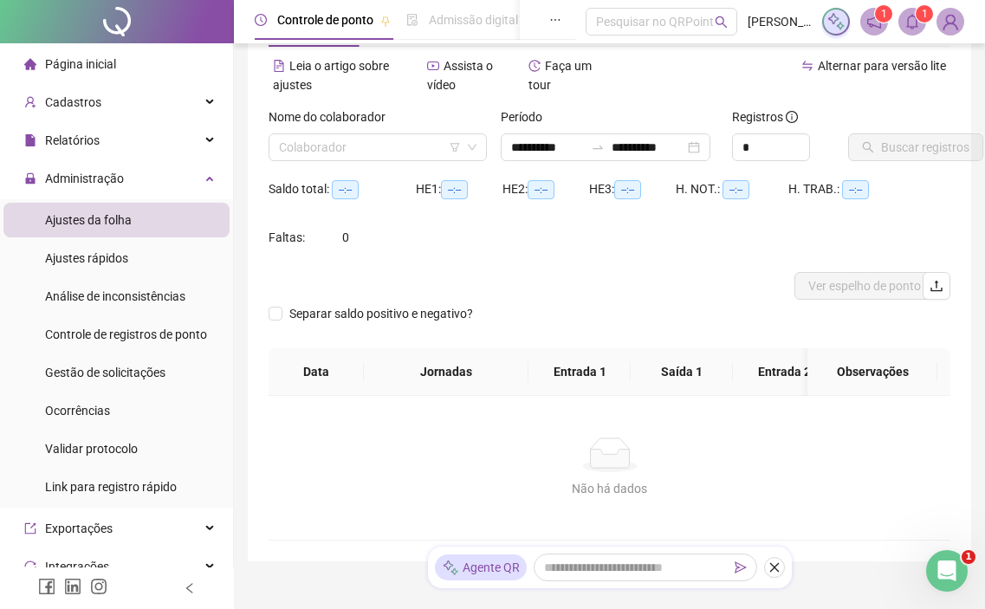
type input "**********"
click at [346, 148] on input "search" at bounding box center [370, 147] width 182 height 26
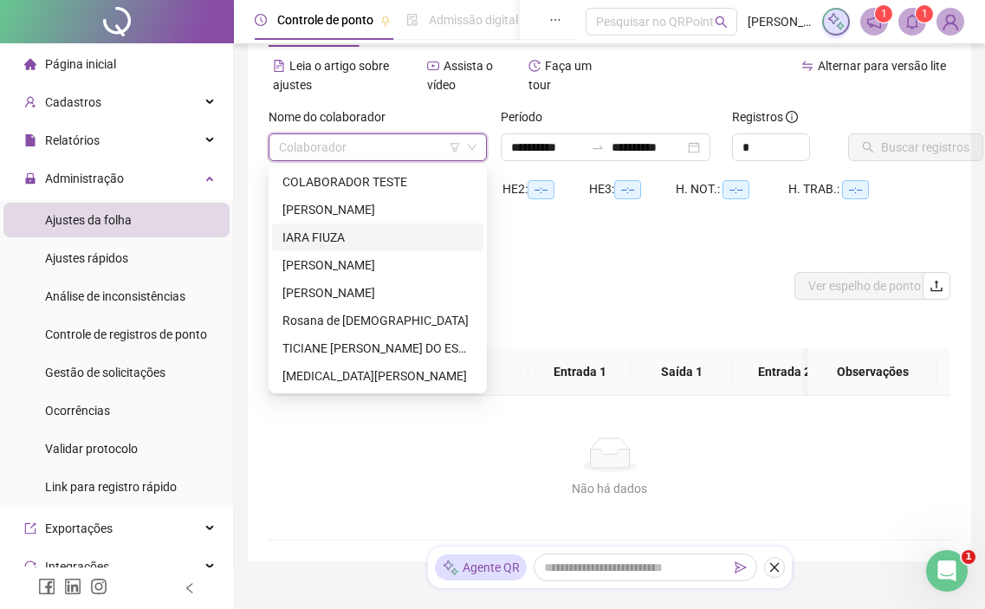
click at [347, 234] on div "IARA FIUZA" at bounding box center [377, 237] width 191 height 19
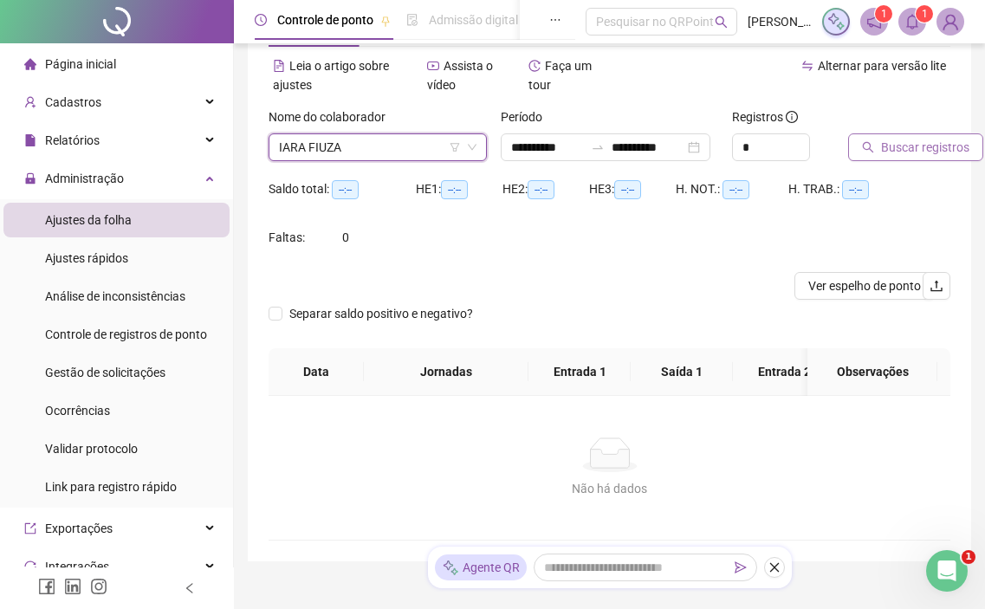
click at [919, 142] on span "Buscar registros" at bounding box center [925, 147] width 88 height 19
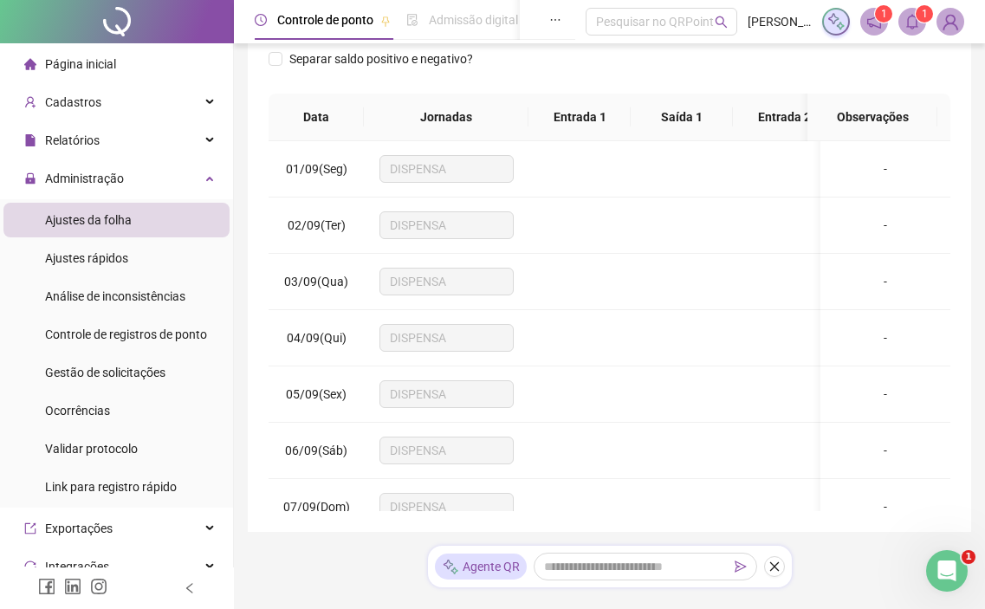
scroll to position [386, 0]
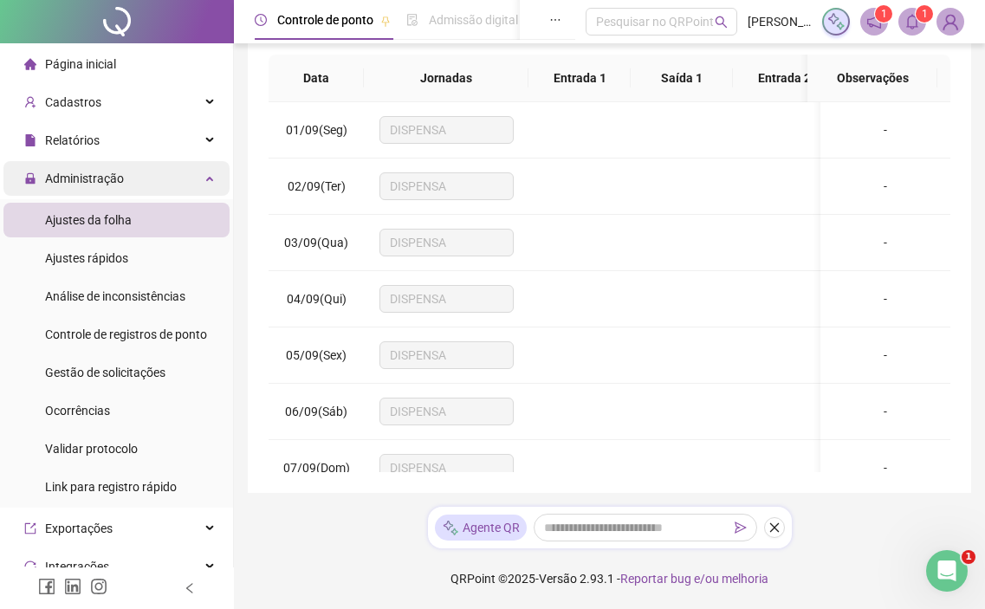
click at [131, 176] on div "Administração" at bounding box center [116, 178] width 226 height 35
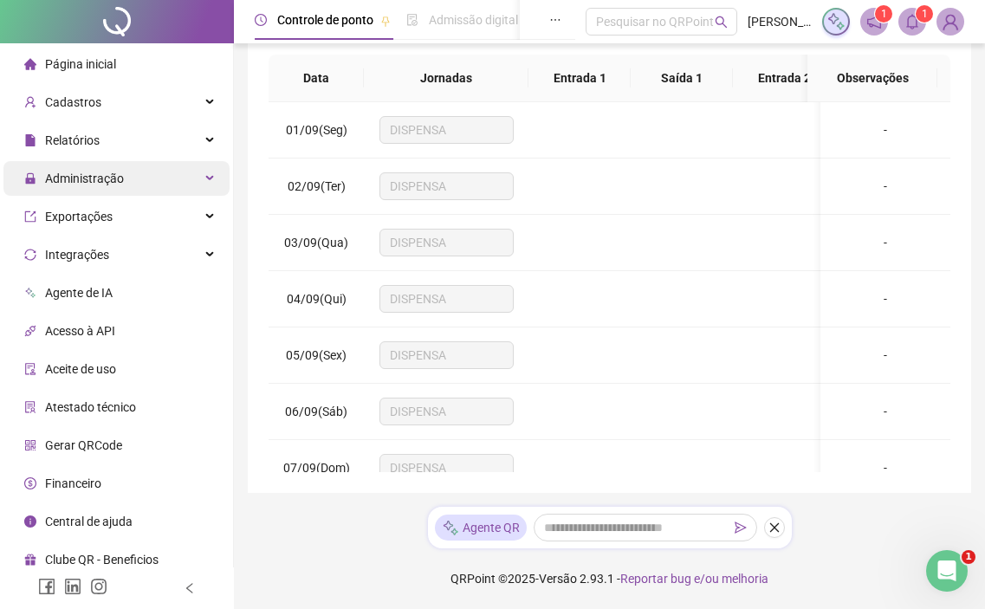
click at [131, 176] on div "Administração" at bounding box center [116, 178] width 226 height 35
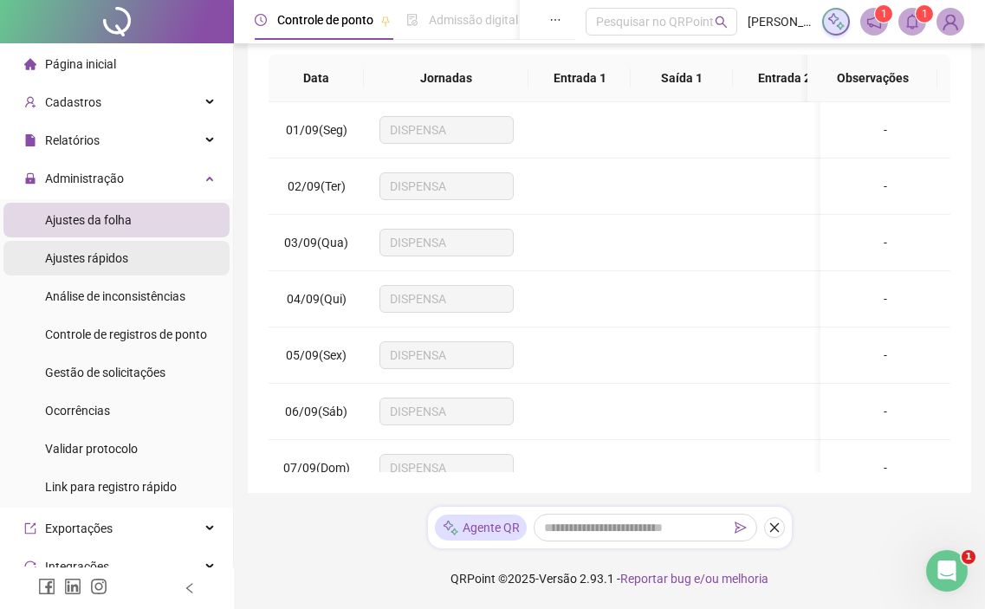
click at [124, 251] on span "Ajustes rápidos" at bounding box center [86, 258] width 83 height 14
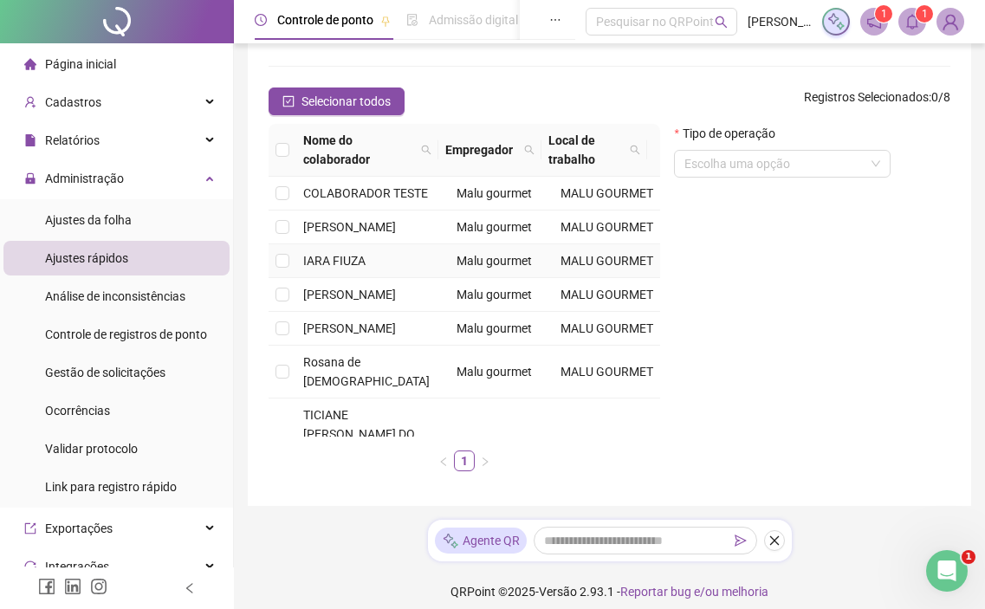
scroll to position [173, 0]
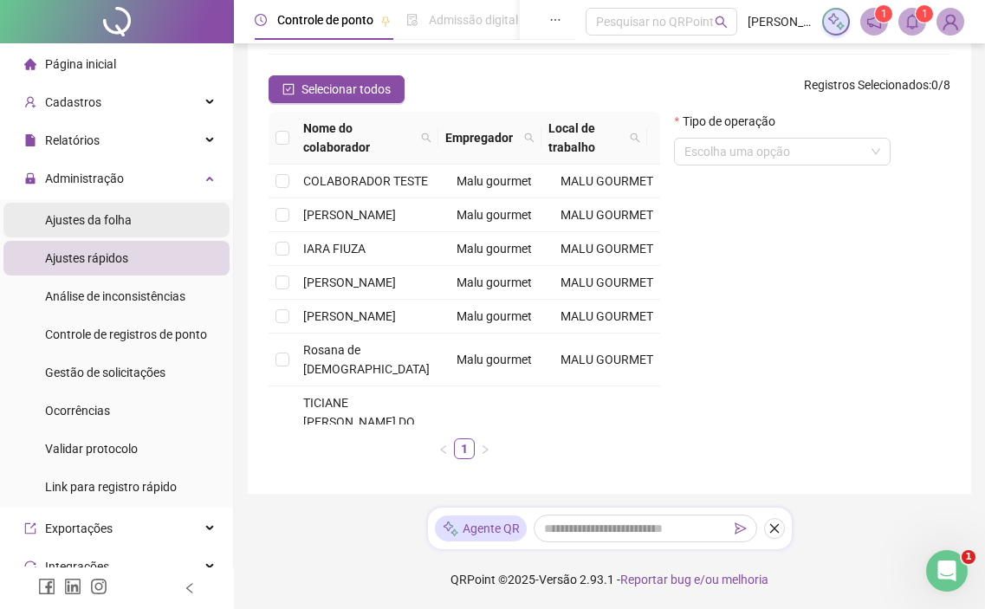
click at [112, 217] on span "Ajustes da folha" at bounding box center [88, 220] width 87 height 14
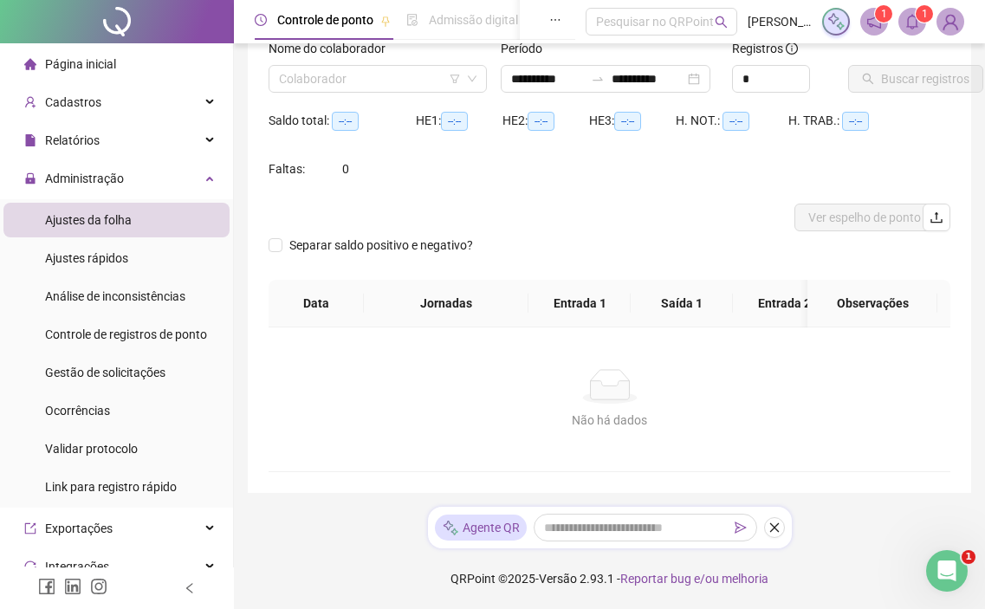
type input "**********"
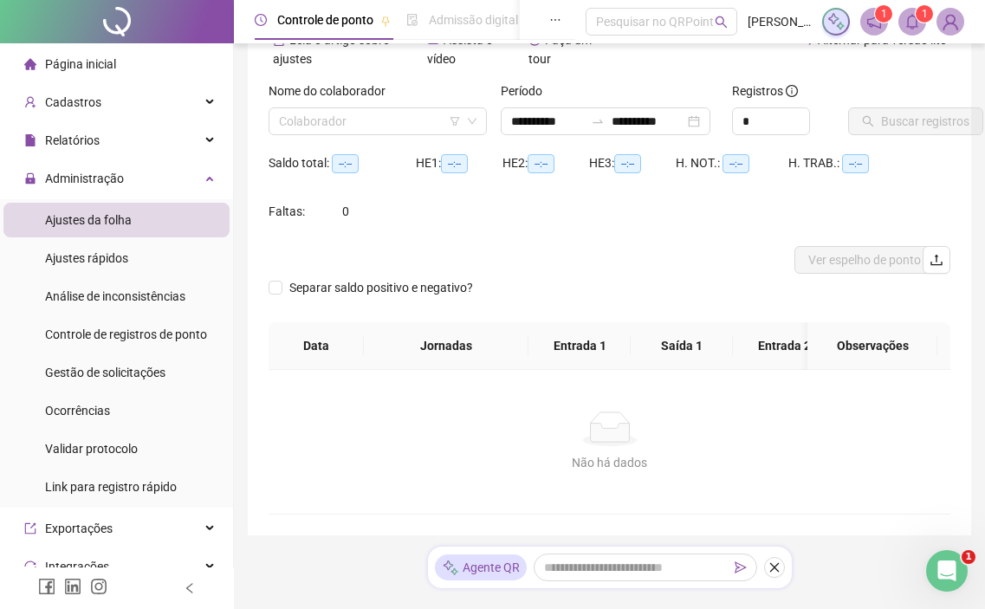
scroll to position [66, 0]
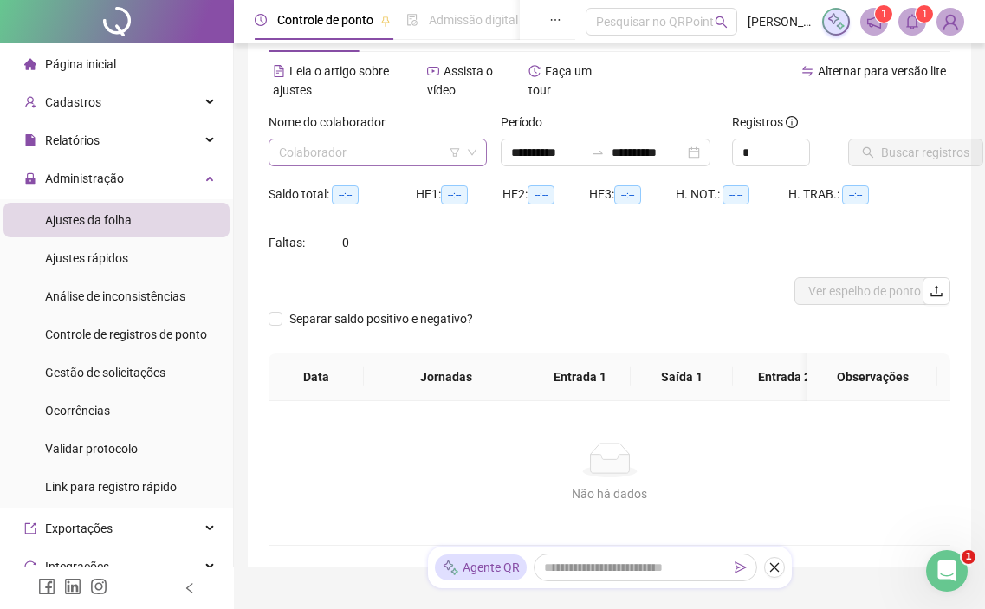
click at [405, 159] on input "search" at bounding box center [370, 152] width 182 height 26
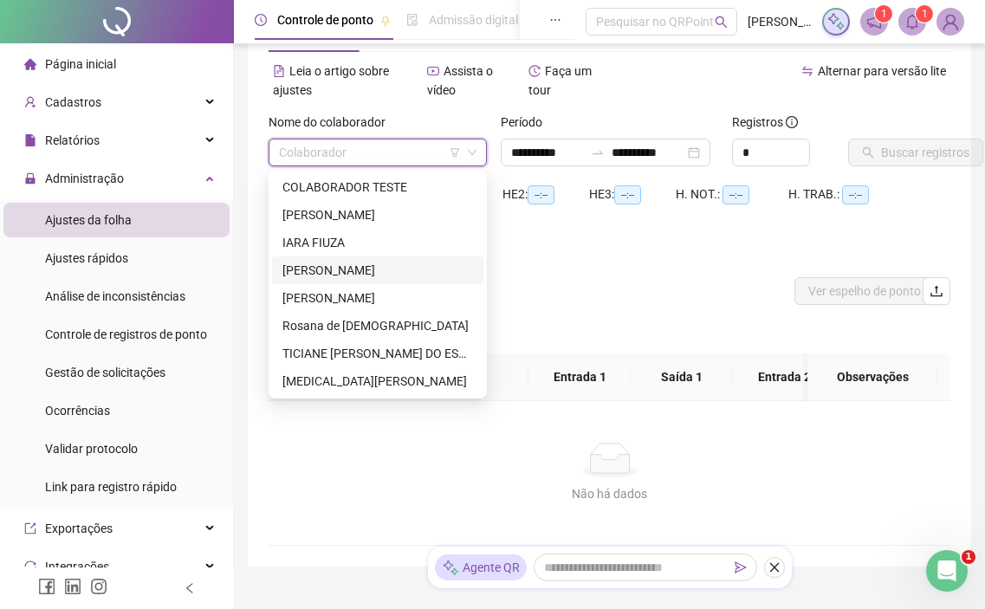
click at [375, 267] on div "[PERSON_NAME]" at bounding box center [377, 270] width 191 height 19
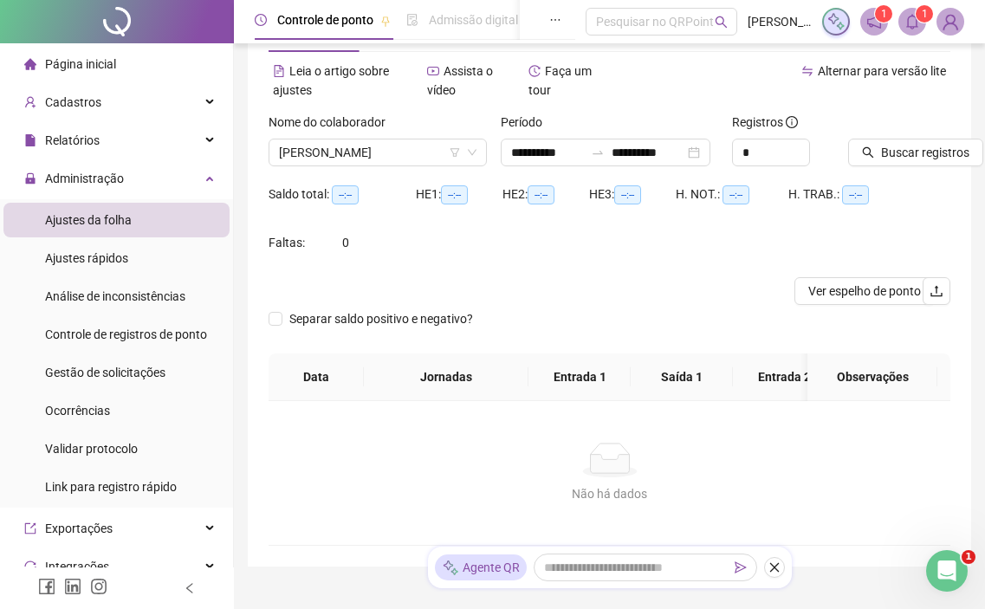
click at [396, 181] on div "Saldo total: --:--" at bounding box center [342, 194] width 147 height 28
click at [409, 172] on div "Nome do colaborador [PERSON_NAME]" at bounding box center [378, 147] width 232 height 68
click at [410, 163] on span "[PERSON_NAME]" at bounding box center [378, 152] width 198 height 26
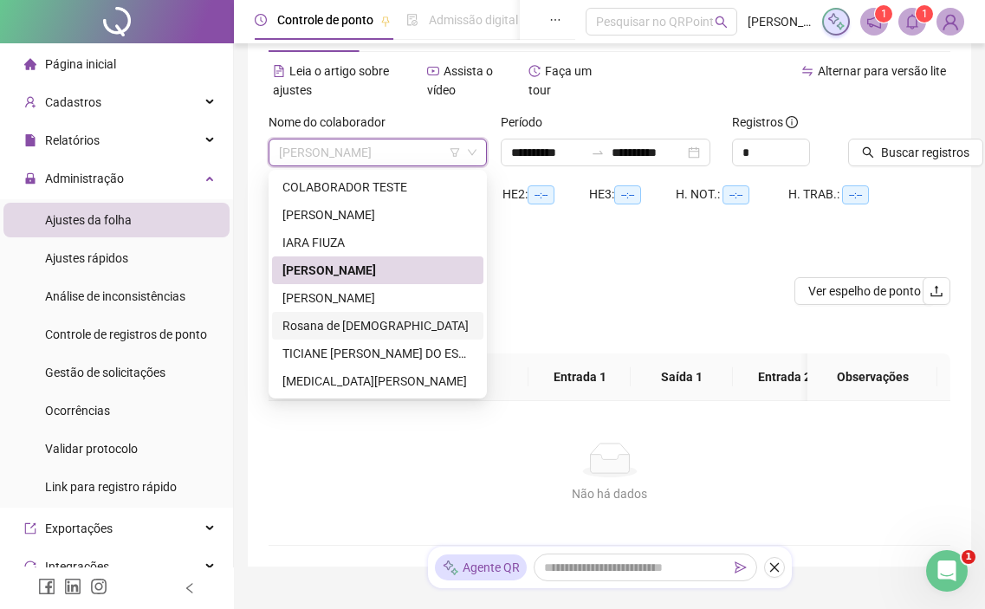
click at [362, 333] on div "Rosana de [DEMOGRAPHIC_DATA]" at bounding box center [377, 325] width 191 height 19
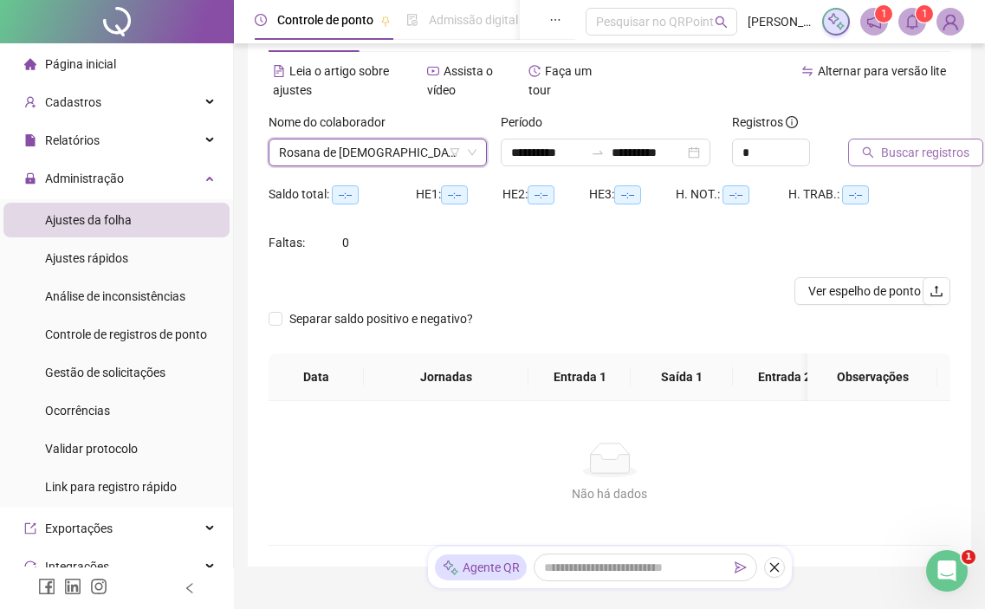
click at [945, 148] on span "Buscar registros" at bounding box center [925, 152] width 88 height 19
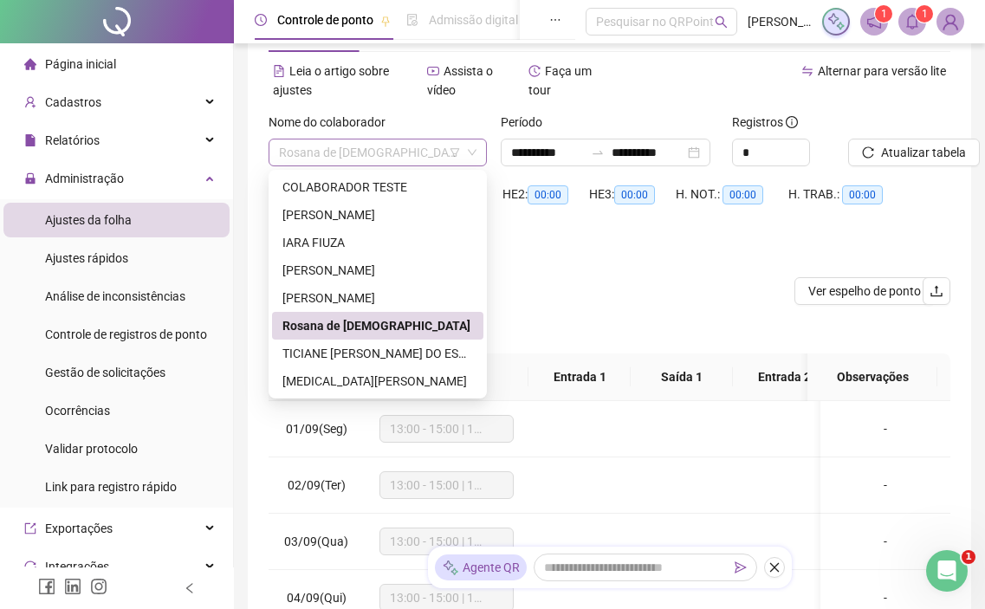
click at [415, 146] on span "Rosana de [DEMOGRAPHIC_DATA]" at bounding box center [378, 152] width 198 height 26
click at [667, 138] on div "Período" at bounding box center [610, 126] width 218 height 26
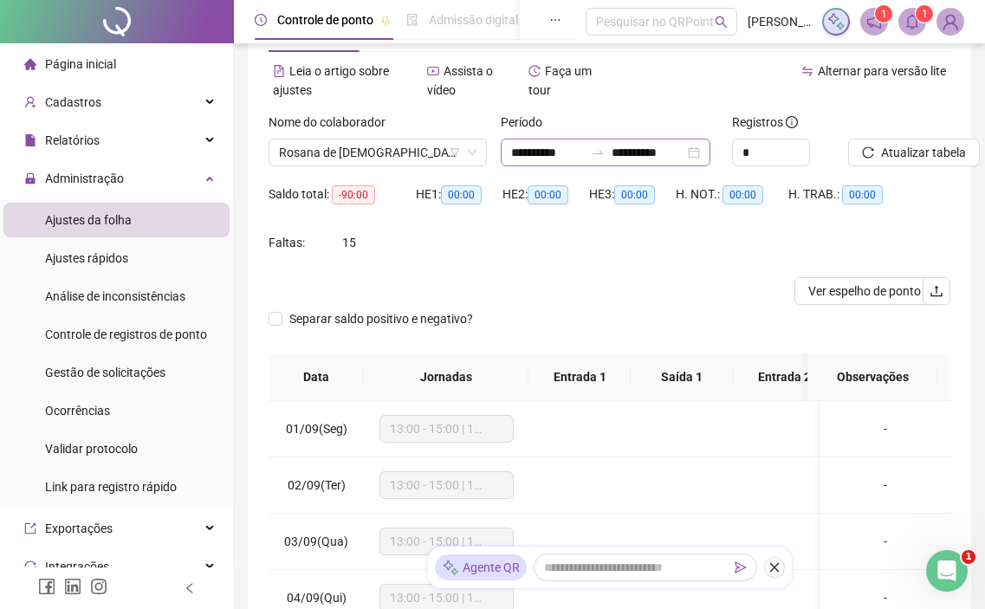
click at [667, 141] on div "**********" at bounding box center [606, 153] width 210 height 28
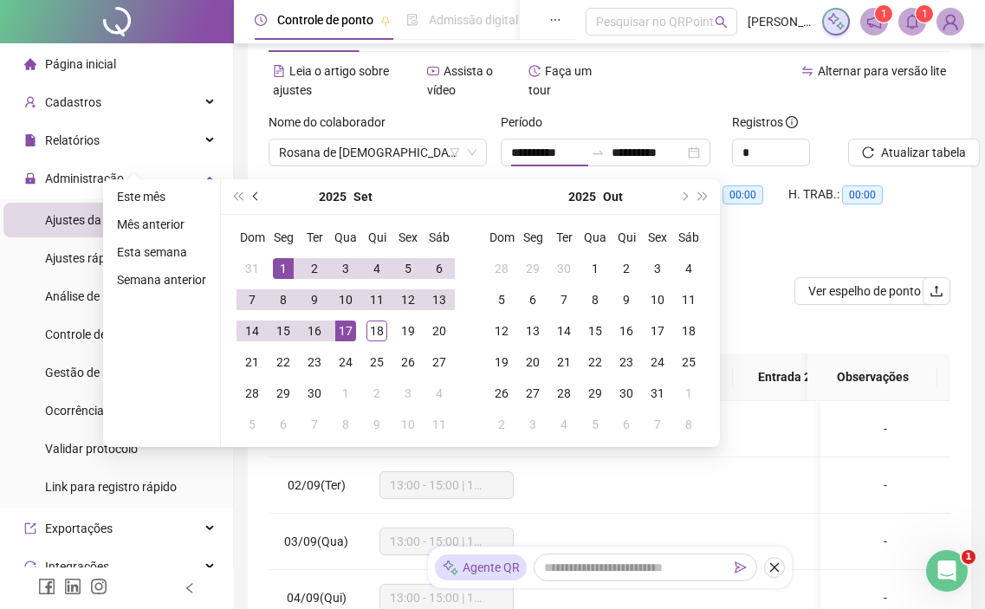
click at [253, 203] on button "prev-year" at bounding box center [256, 196] width 19 height 35
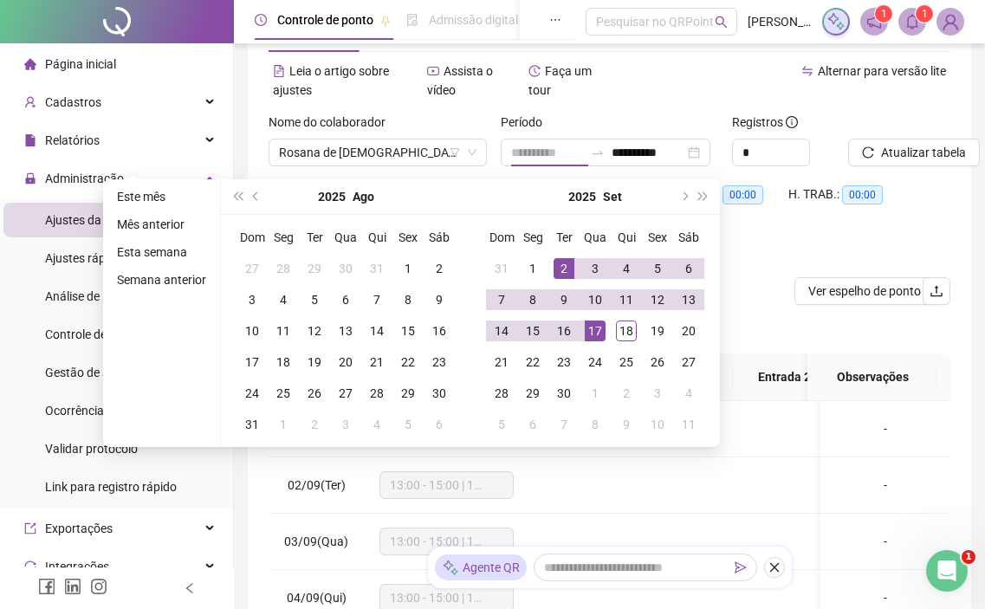
type input "**********"
click at [535, 258] on div "1" at bounding box center [532, 268] width 21 height 21
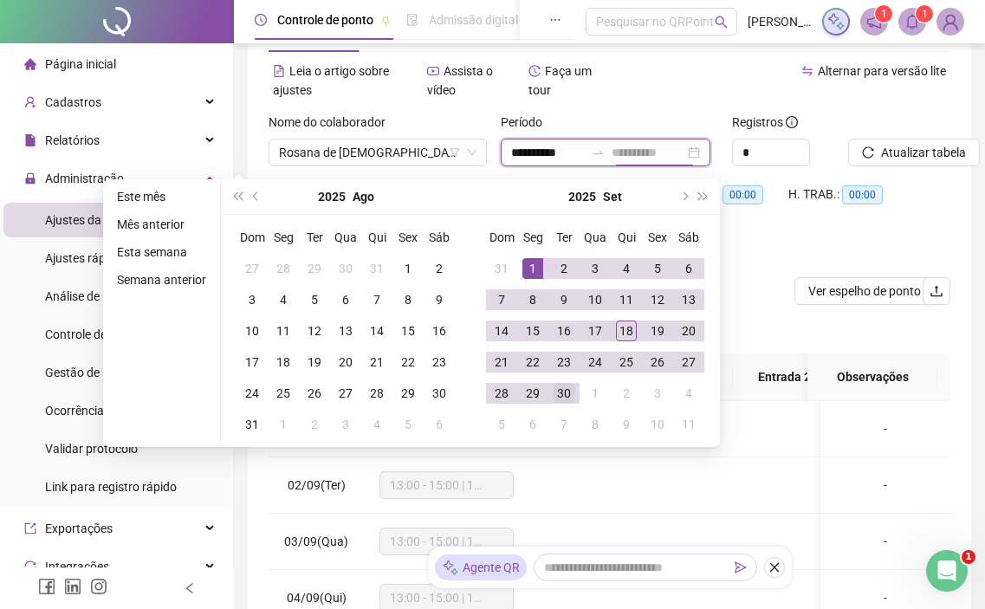
type input "**********"
click at [557, 392] on div "30" at bounding box center [564, 393] width 21 height 21
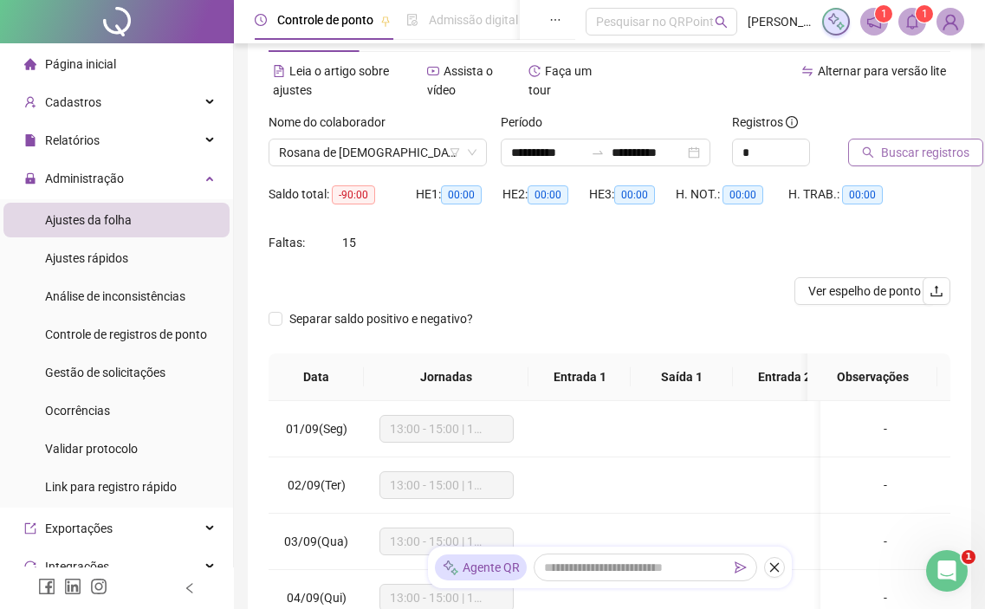
click at [932, 151] on span "Buscar registros" at bounding box center [925, 152] width 88 height 19
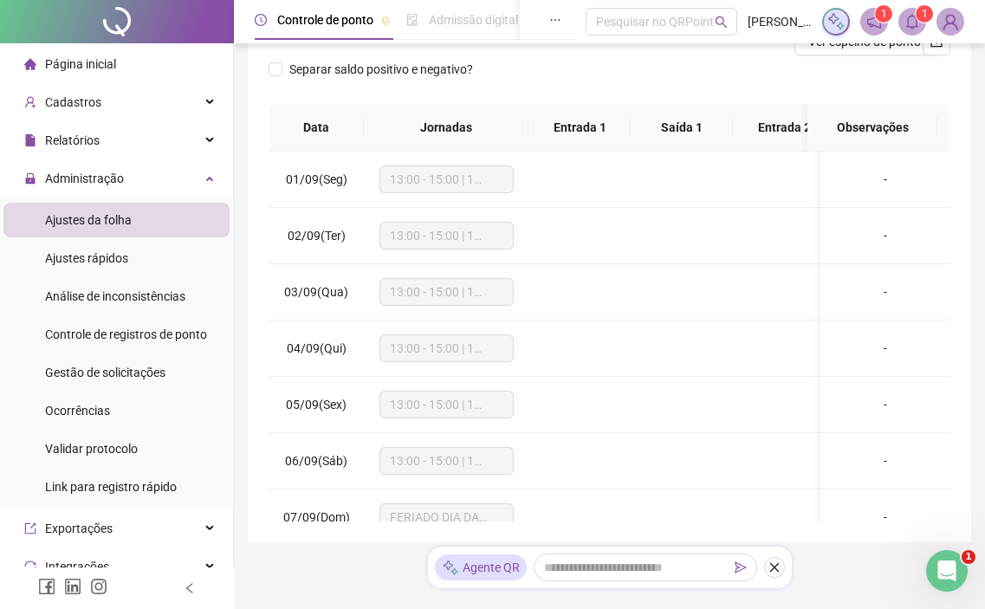
scroll to position [365, 0]
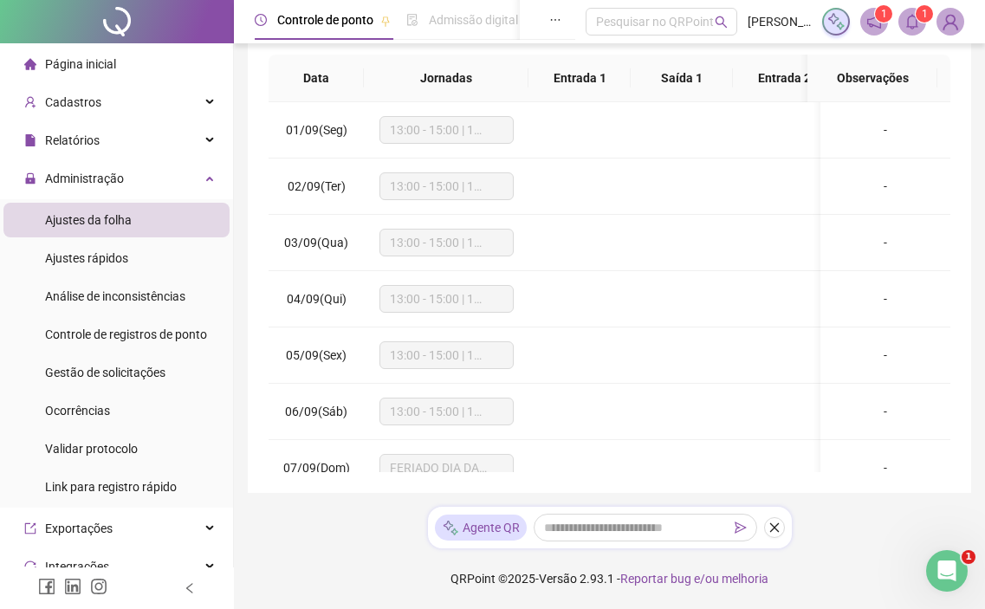
click at [124, 215] on span "Ajustes da folha" at bounding box center [88, 220] width 87 height 14
click at [152, 180] on div "Administração" at bounding box center [116, 178] width 226 height 35
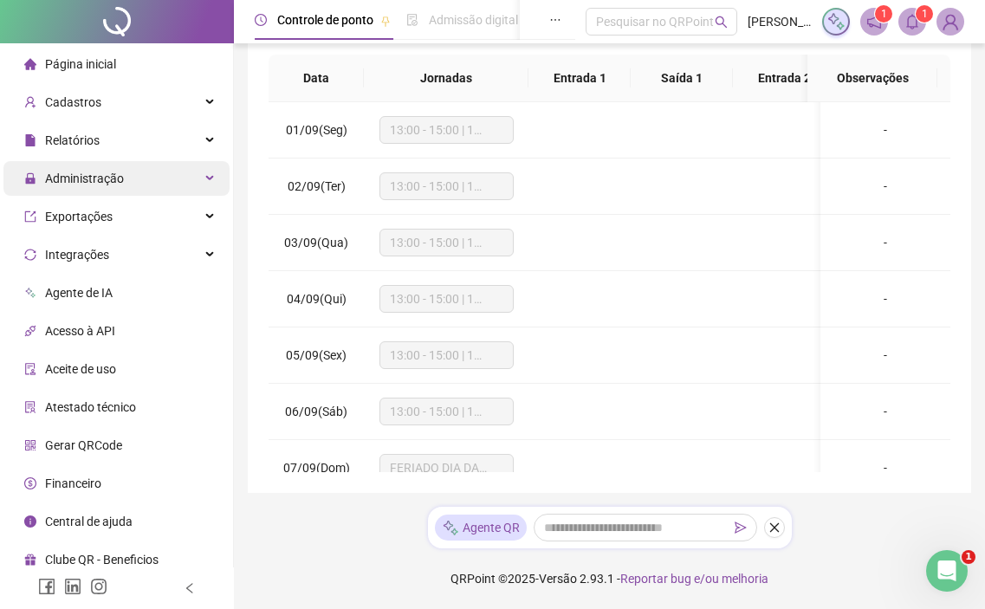
click at [152, 180] on div "Administração" at bounding box center [116, 178] width 226 height 35
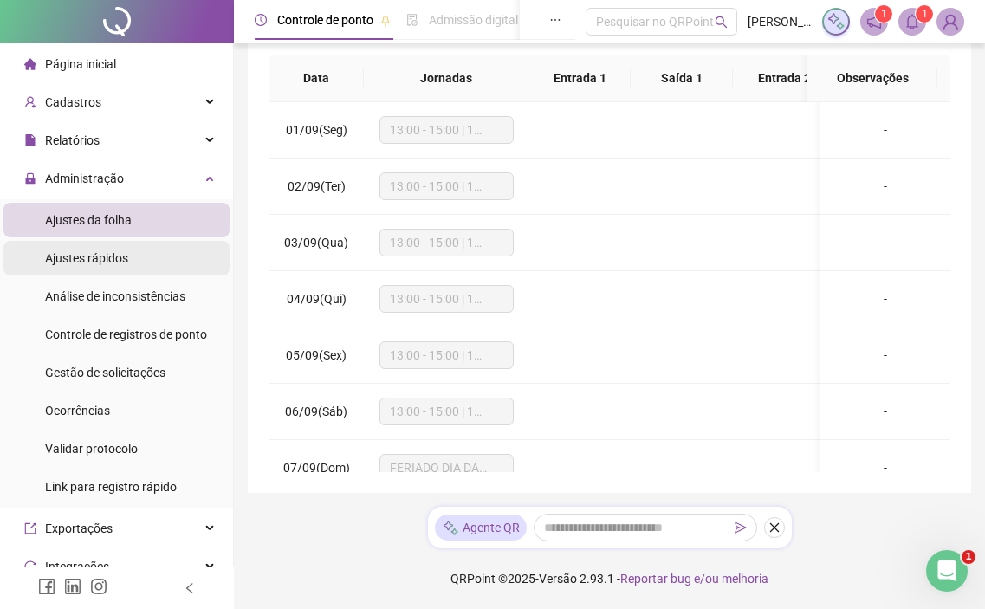
click at [117, 255] on span "Ajustes rápidos" at bounding box center [86, 258] width 83 height 14
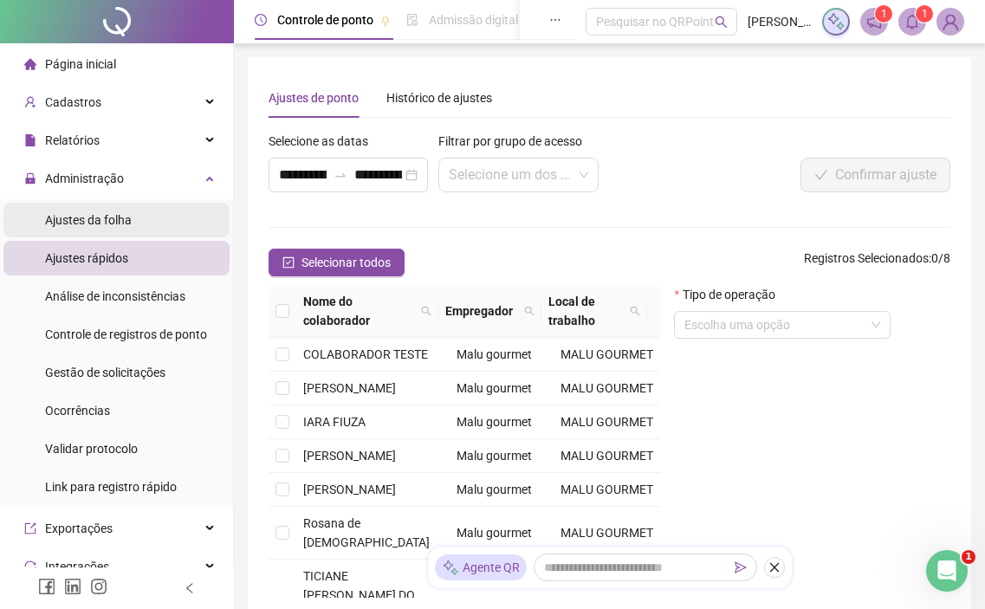
click at [130, 224] on span "Ajustes da folha" at bounding box center [88, 220] width 87 height 14
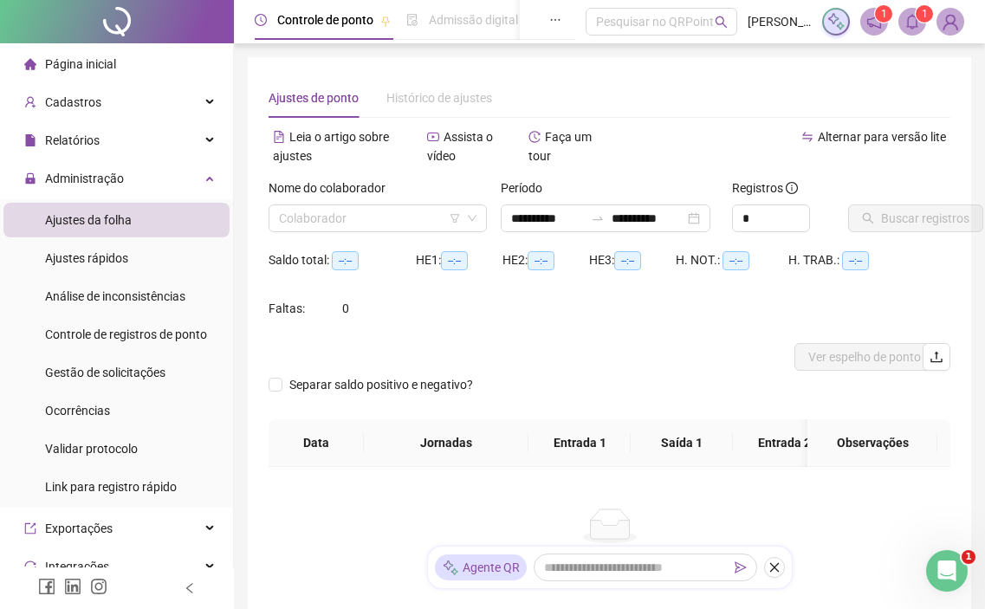
type input "**********"
click at [372, 231] on div "Colaborador" at bounding box center [378, 218] width 218 height 28
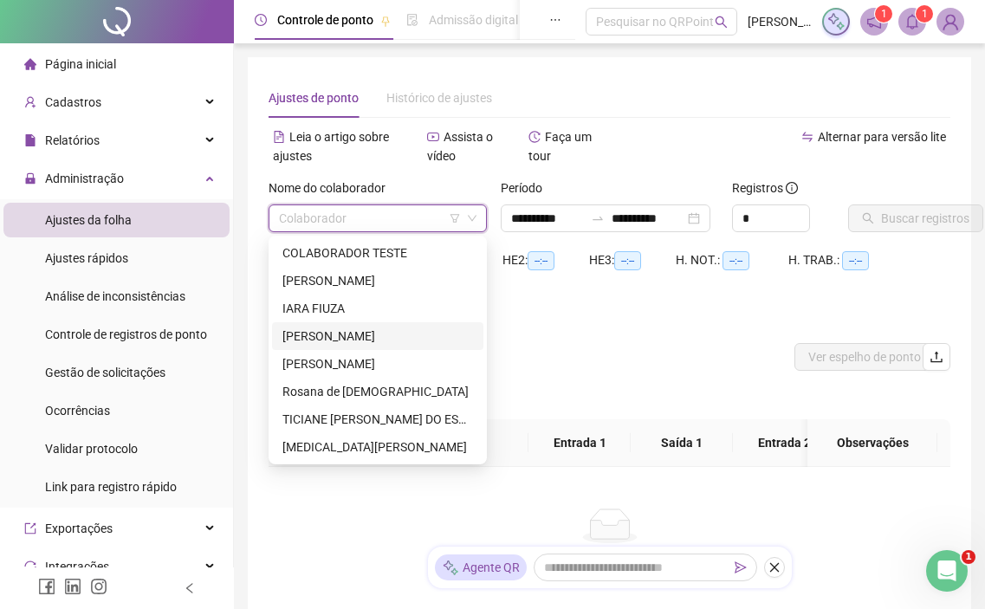
click at [336, 326] on div "[PERSON_NAME]" at bounding box center [377, 336] width 211 height 28
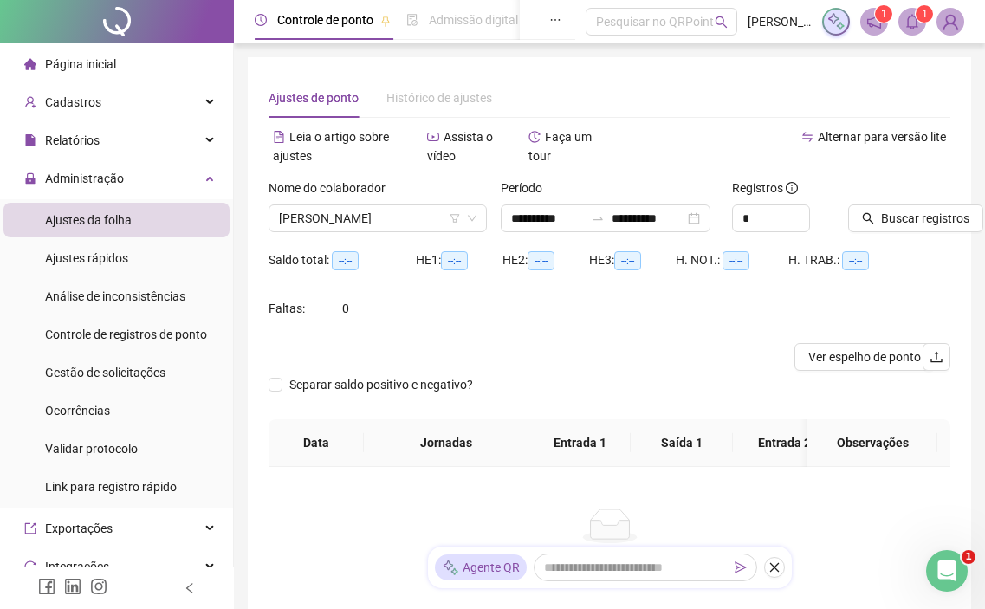
click at [929, 202] on div "Buscar registros" at bounding box center [899, 205] width 102 height 54
click at [928, 215] on span "Buscar registros" at bounding box center [925, 218] width 88 height 19
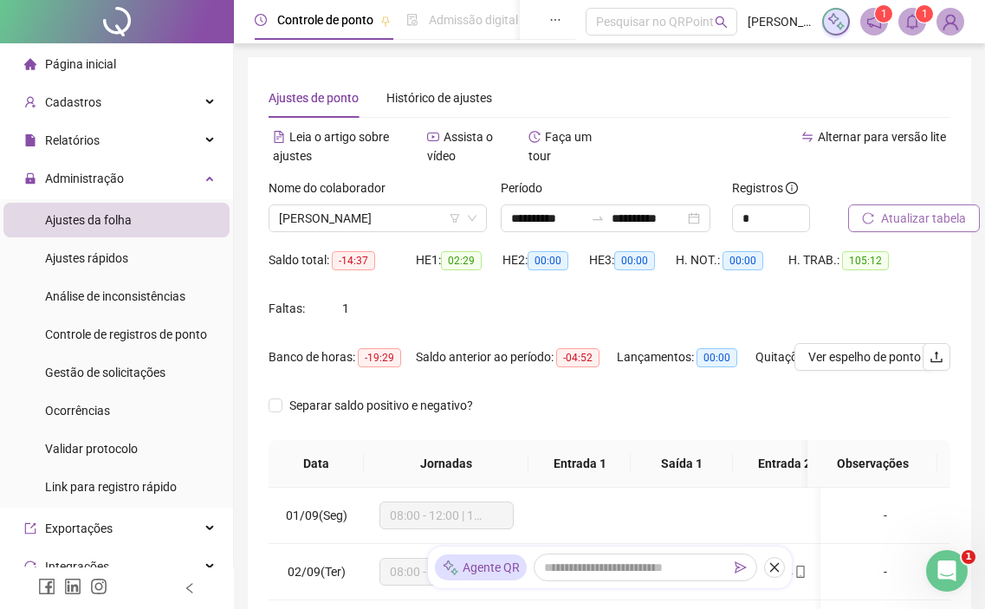
click at [956, 218] on span "Atualizar tabela" at bounding box center [923, 218] width 85 height 19
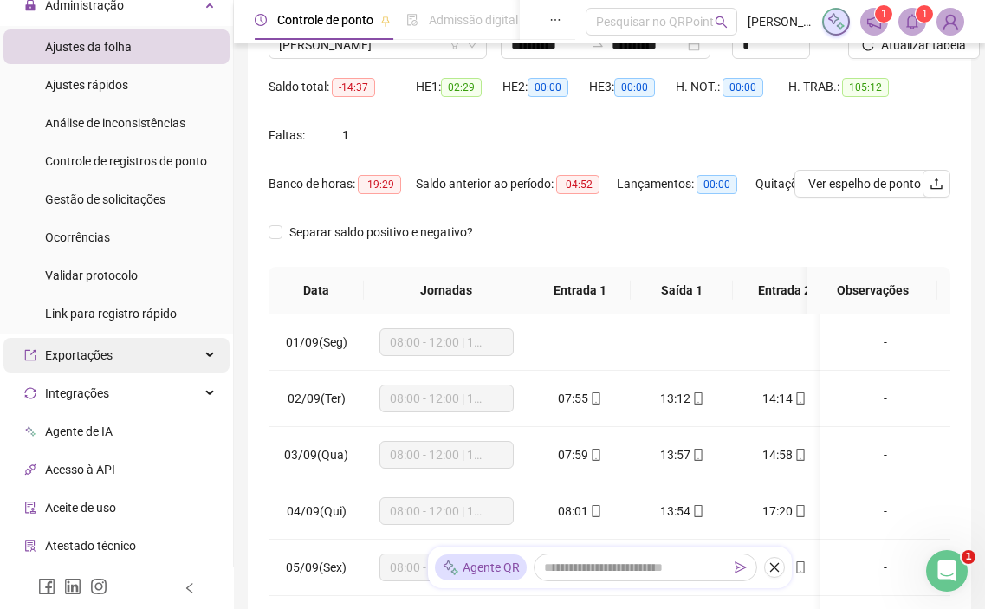
click at [154, 351] on div "Exportações" at bounding box center [116, 355] width 226 height 35
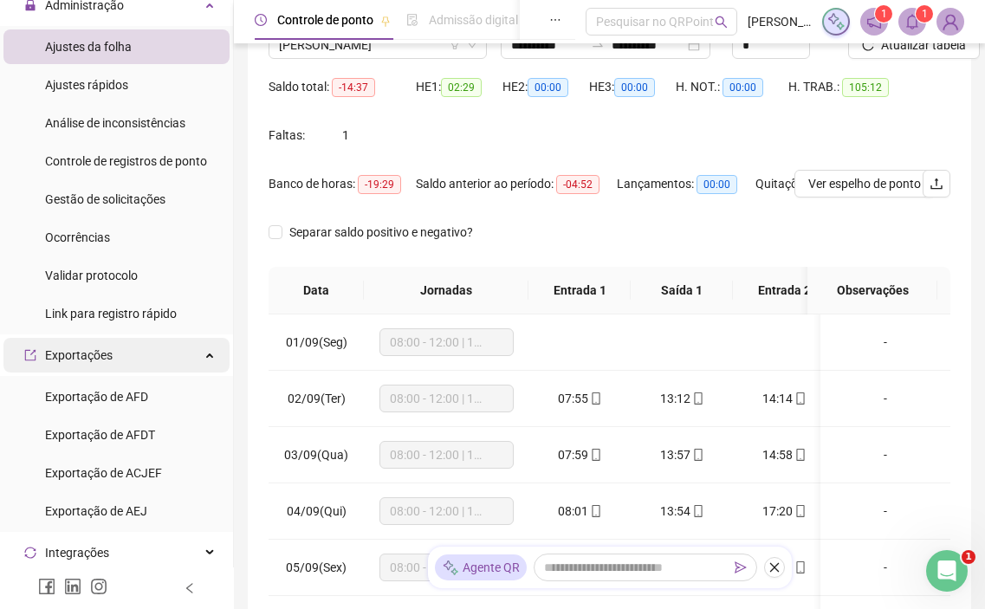
click at [154, 351] on div "Exportações" at bounding box center [116, 355] width 226 height 35
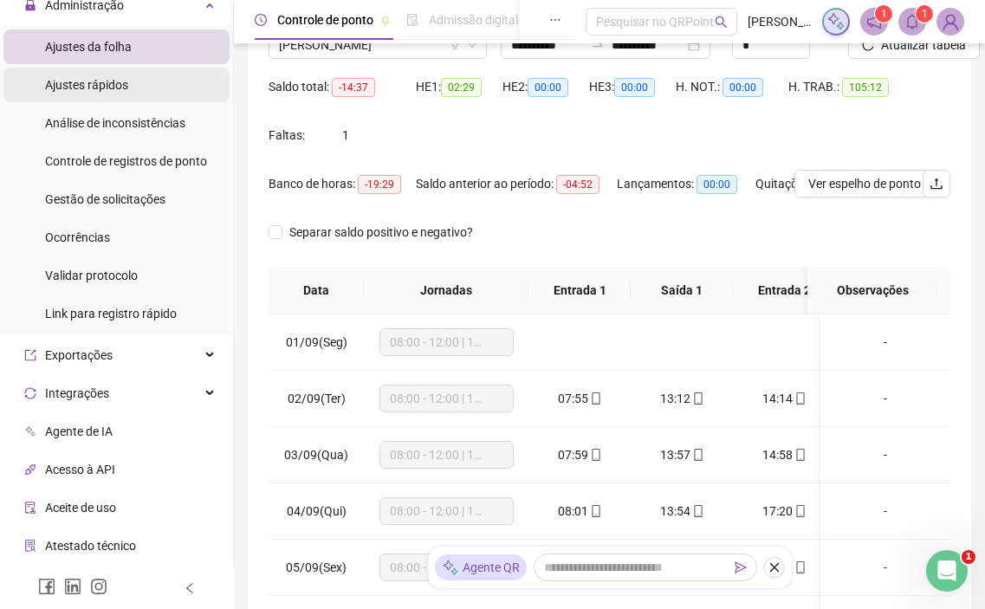
click at [153, 90] on li "Ajustes rápidos" at bounding box center [116, 85] width 226 height 35
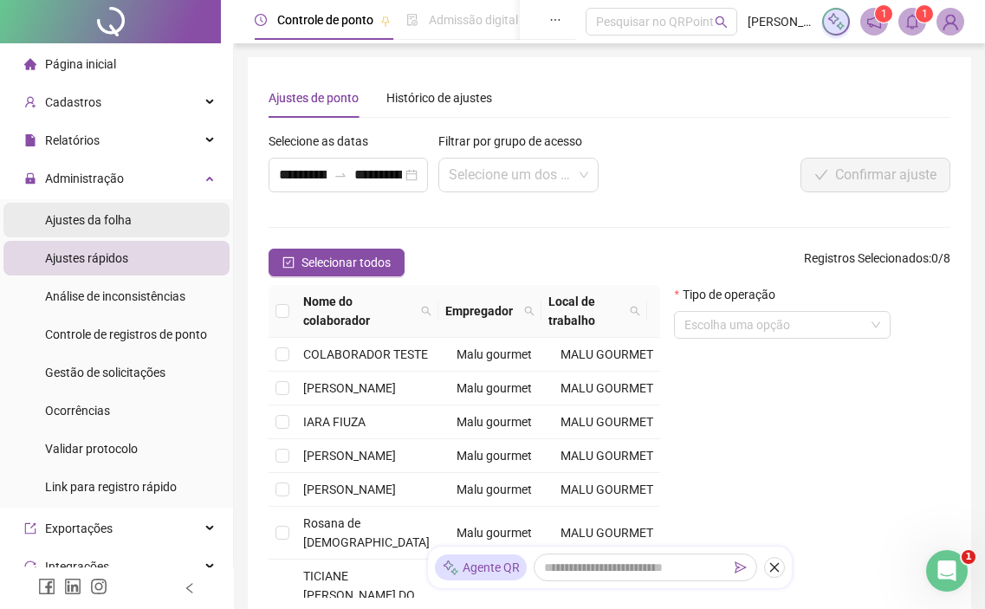
click at [105, 234] on div "Ajustes da folha" at bounding box center [88, 220] width 87 height 35
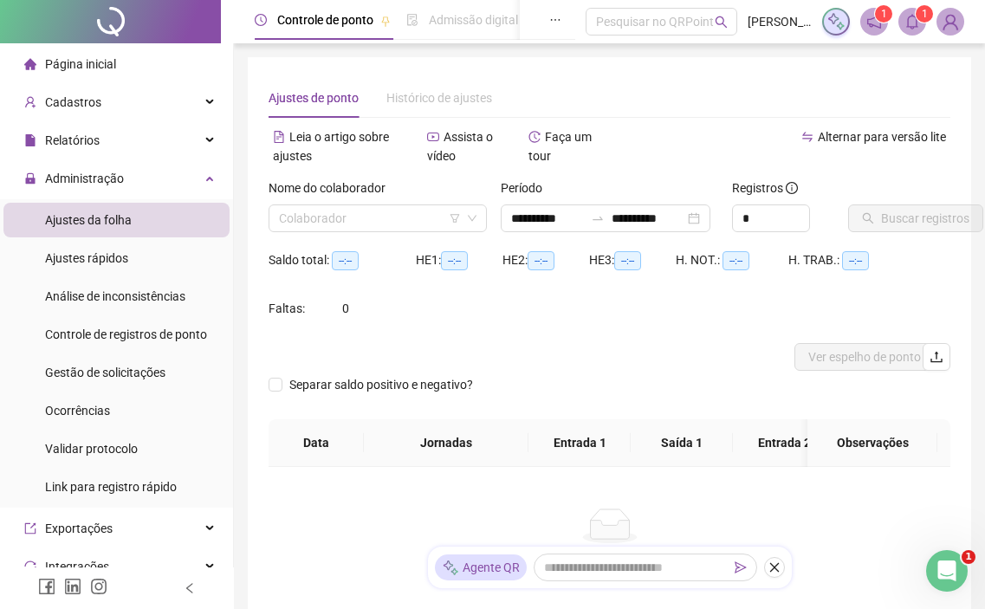
type input "**********"
click at [374, 226] on input "search" at bounding box center [370, 218] width 182 height 26
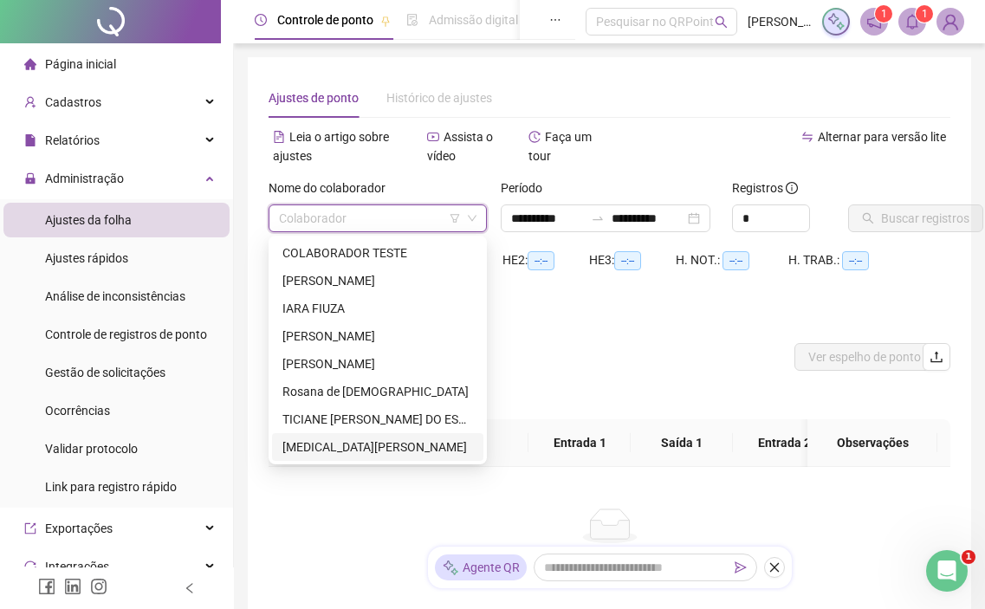
click at [357, 449] on div "[MEDICAL_DATA][PERSON_NAME]" at bounding box center [377, 447] width 191 height 19
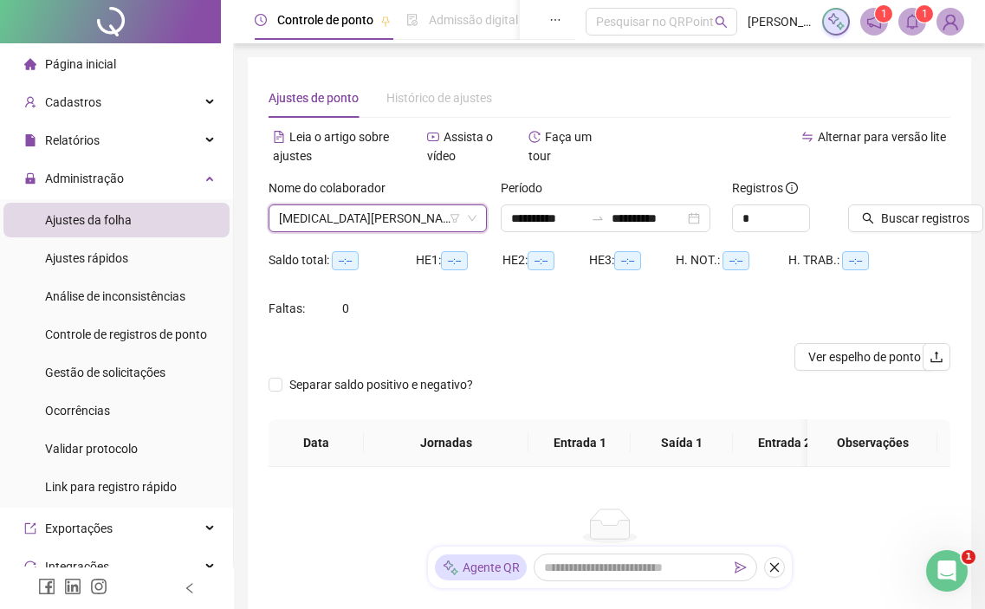
click at [941, 204] on div "Buscar registros" at bounding box center [899, 205] width 102 height 54
click at [941, 210] on span "Buscar registros" at bounding box center [925, 218] width 88 height 19
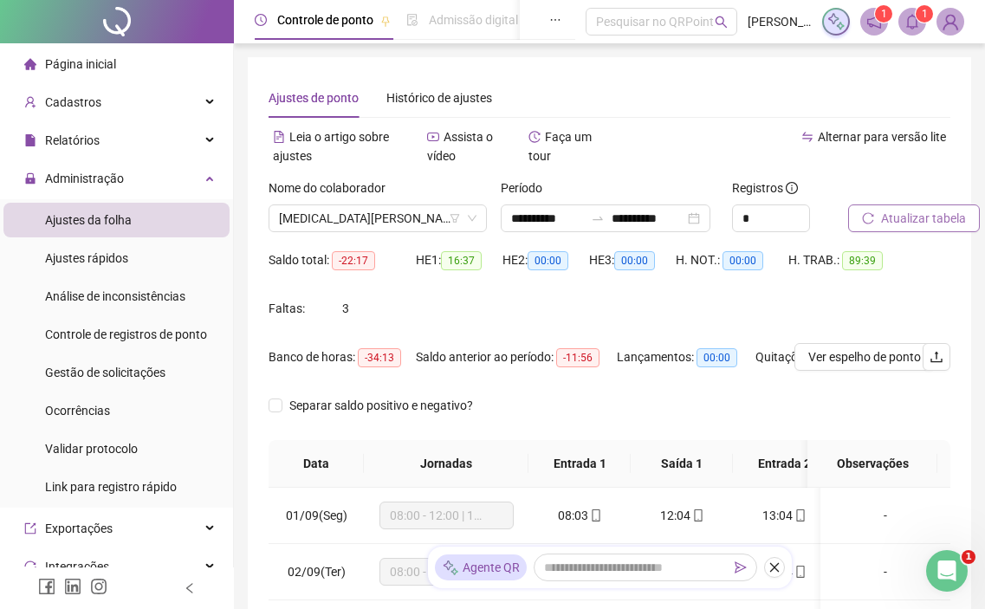
click at [897, 223] on span "Atualizar tabela" at bounding box center [923, 218] width 85 height 19
click at [911, 24] on icon "bell" at bounding box center [912, 22] width 16 height 16
click at [910, 23] on icon "bell" at bounding box center [912, 22] width 16 height 16
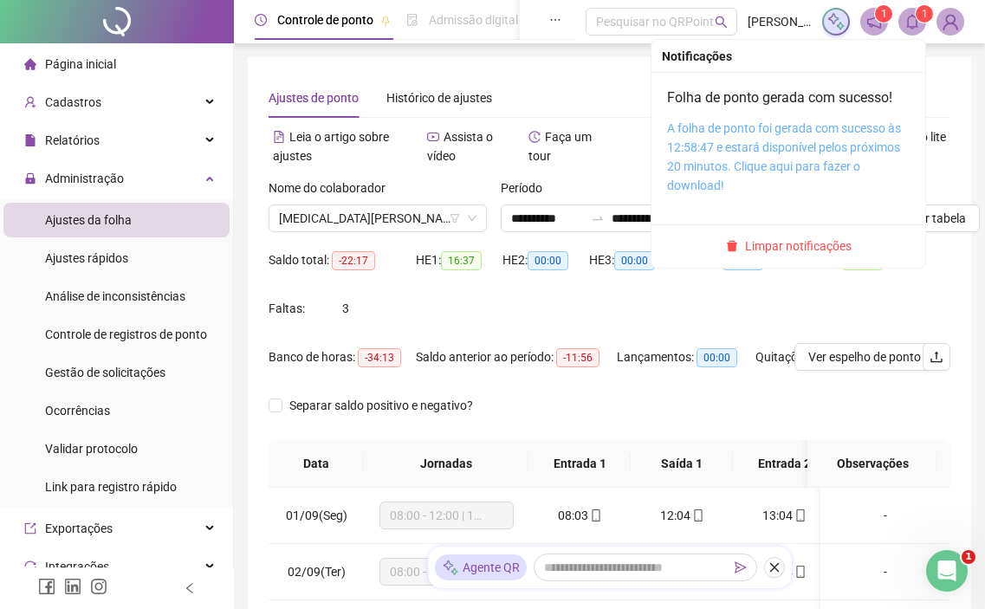
click at [793, 148] on link "A folha de ponto foi gerada com sucesso às 12:58:47 e estará disponível pelos p…" at bounding box center [784, 156] width 234 height 71
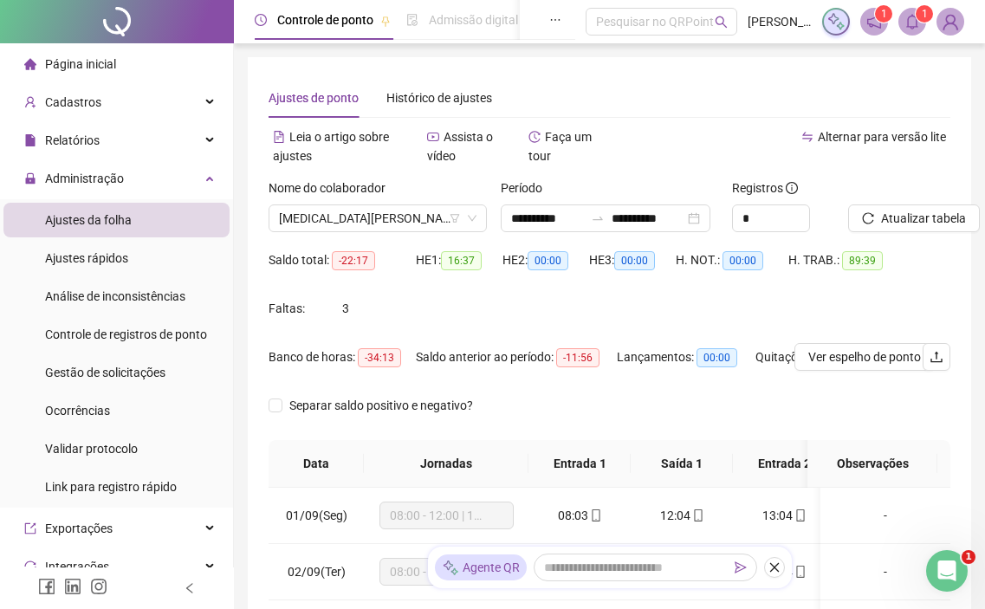
click at [944, 26] on img at bounding box center [950, 22] width 26 height 26
click at [918, 23] on icon "bell" at bounding box center [912, 22] width 16 height 16
click at [876, 37] on header "Controle de ponto Admissão digital Gestão de férias Painel do DP Folha de pagam…" at bounding box center [609, 21] width 751 height 43
click at [875, 37] on header "Controle de ponto Admissão digital Gestão de férias Painel do DP Folha de pagam…" at bounding box center [609, 21] width 751 height 43
click at [875, 27] on icon "notification" at bounding box center [874, 22] width 16 height 16
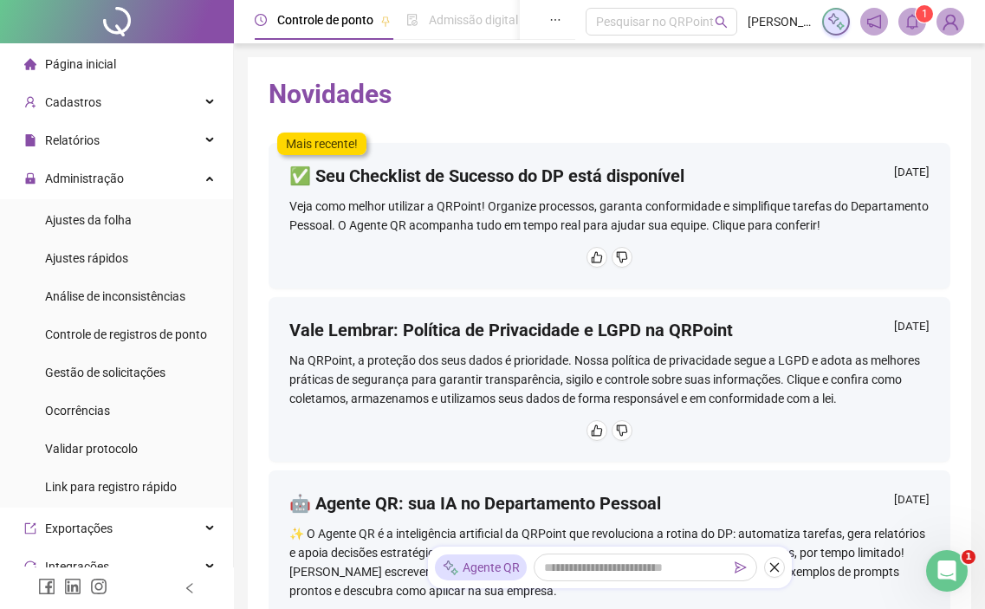
click at [905, 23] on icon "bell" at bounding box center [912, 22] width 16 height 16
click at [956, 25] on img at bounding box center [950, 22] width 26 height 26
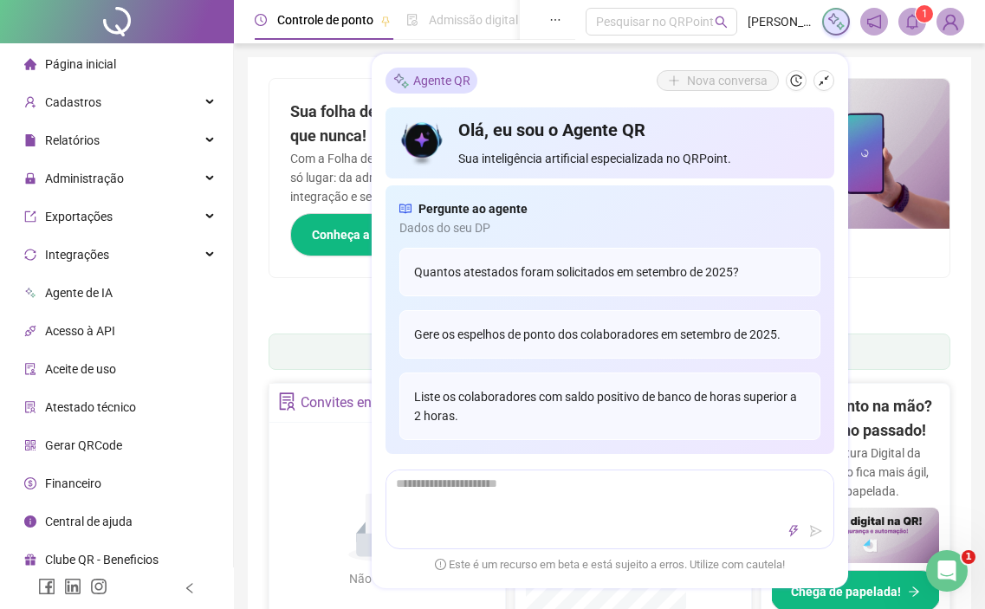
click at [966, 378] on div "Pague o QRPoint com Cartão de Crédito Sua assinatura: mais segurança, prática e…" at bounding box center [609, 564] width 723 height 1014
click at [677, 507] on textarea at bounding box center [609, 493] width 447 height 45
type textarea "*"
type textarea "**"
type textarea "***"
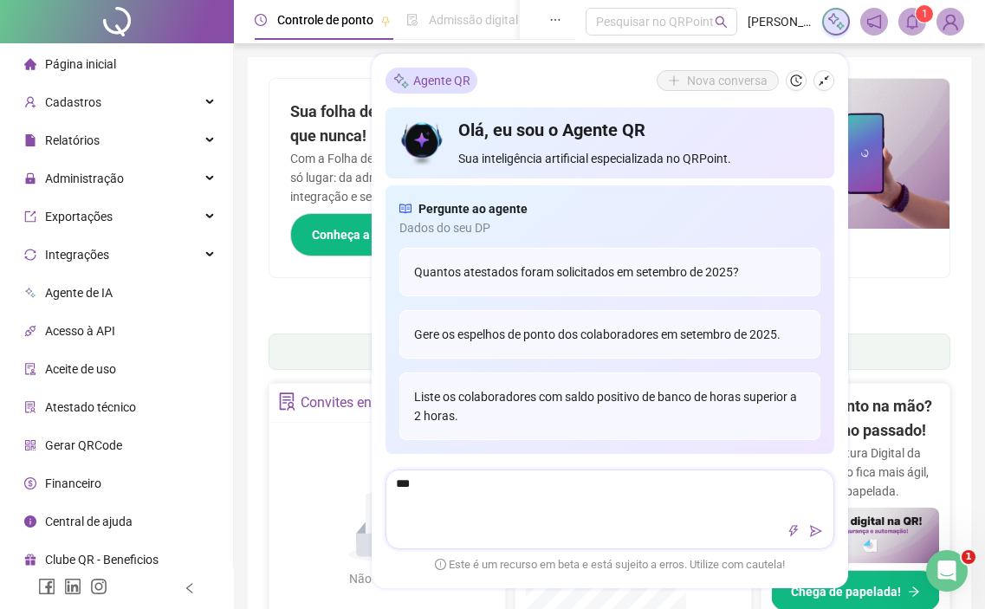
type textarea "****"
type textarea "******"
type textarea "*******"
type textarea "*********"
type textarea "**********"
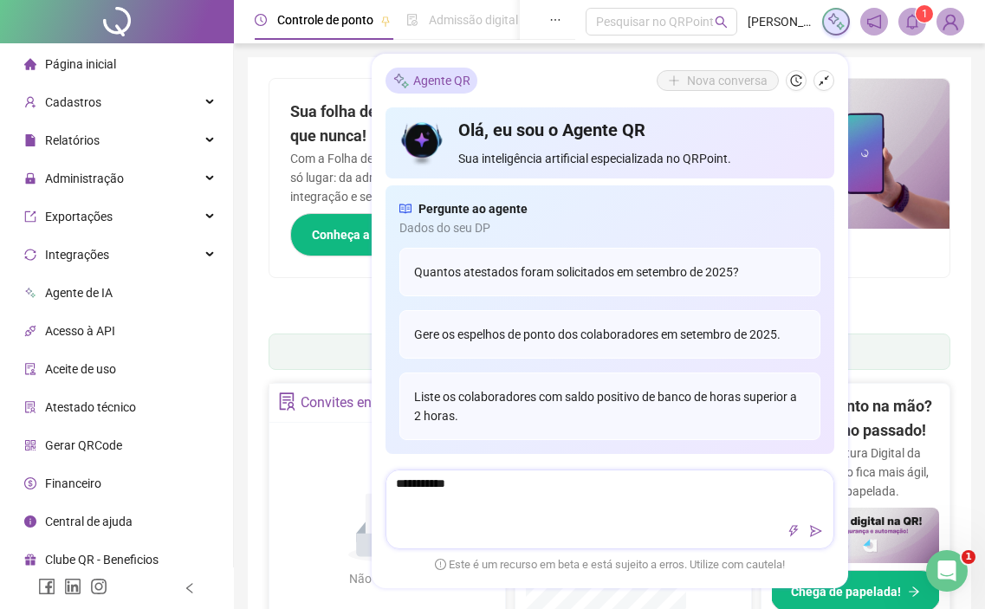
type textarea "**********"
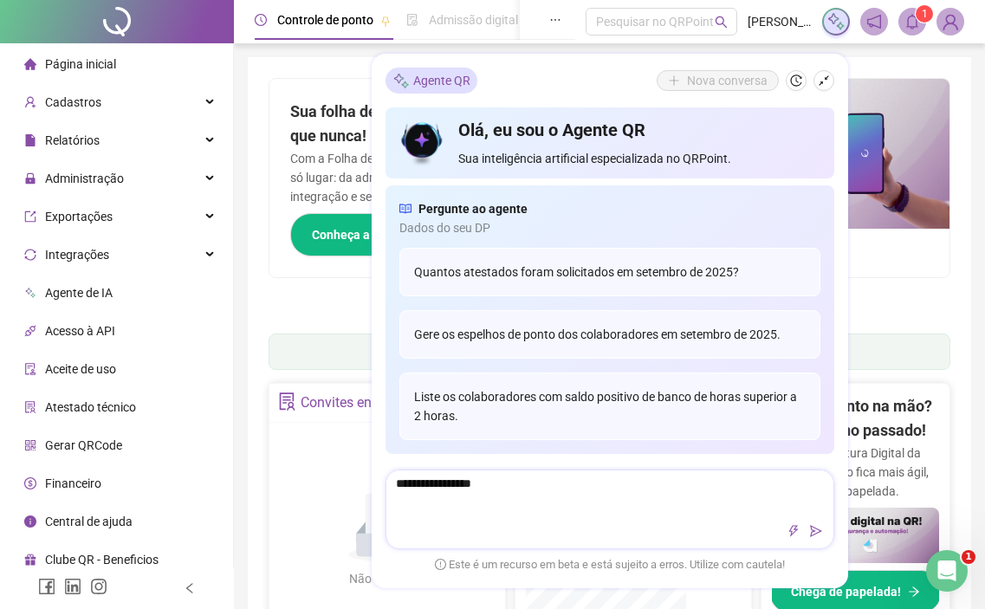
type textarea "**********"
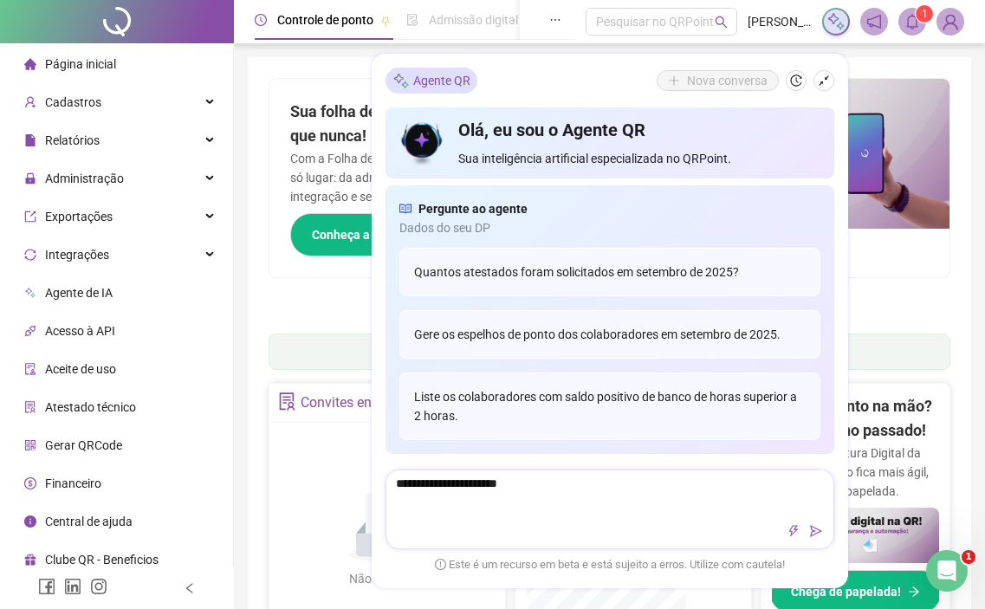
type textarea "**********"
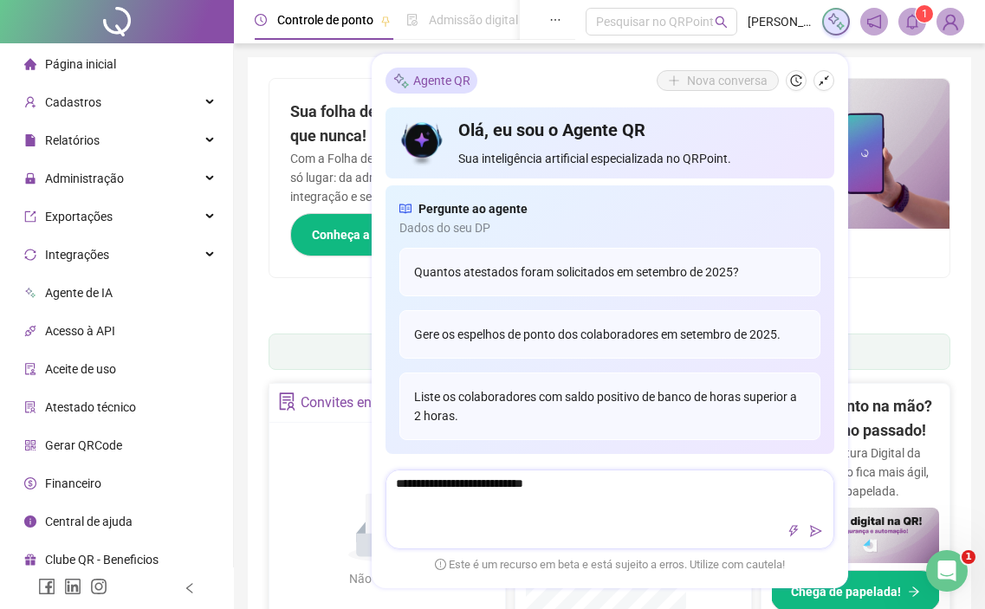
type textarea "**********"
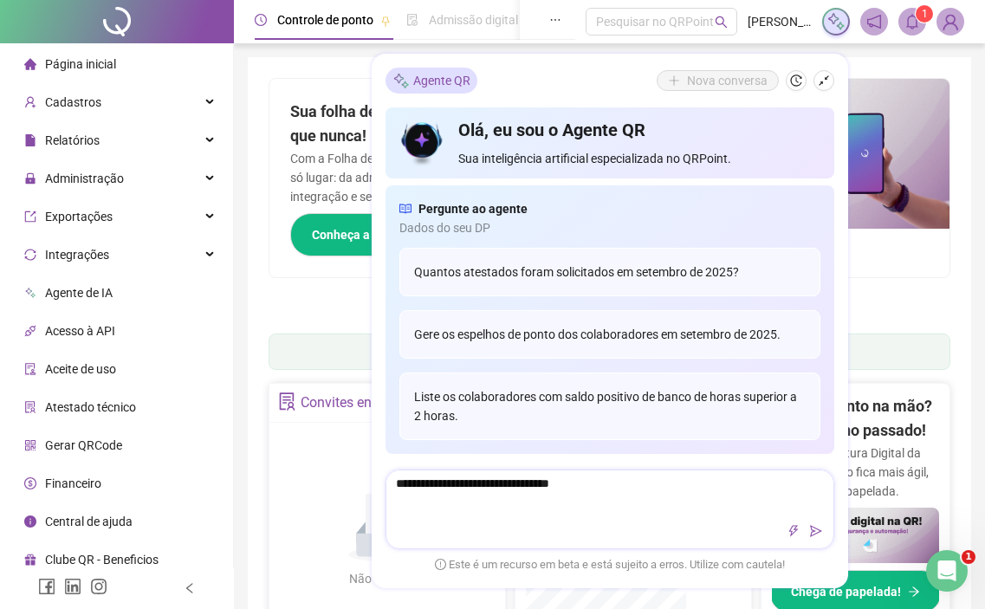
type textarea "**********"
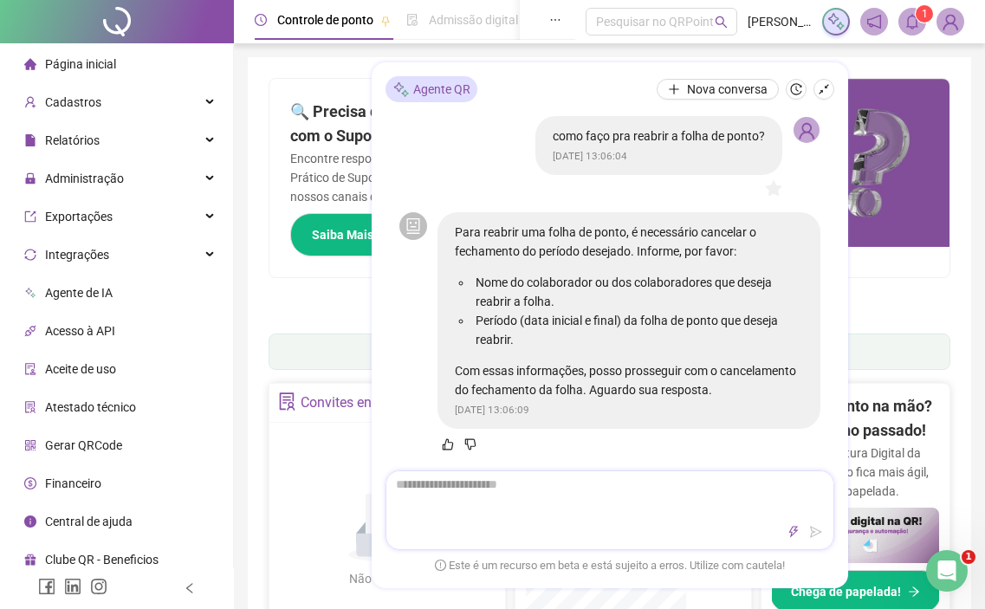
click at [792, 519] on div at bounding box center [610, 510] width 449 height 80
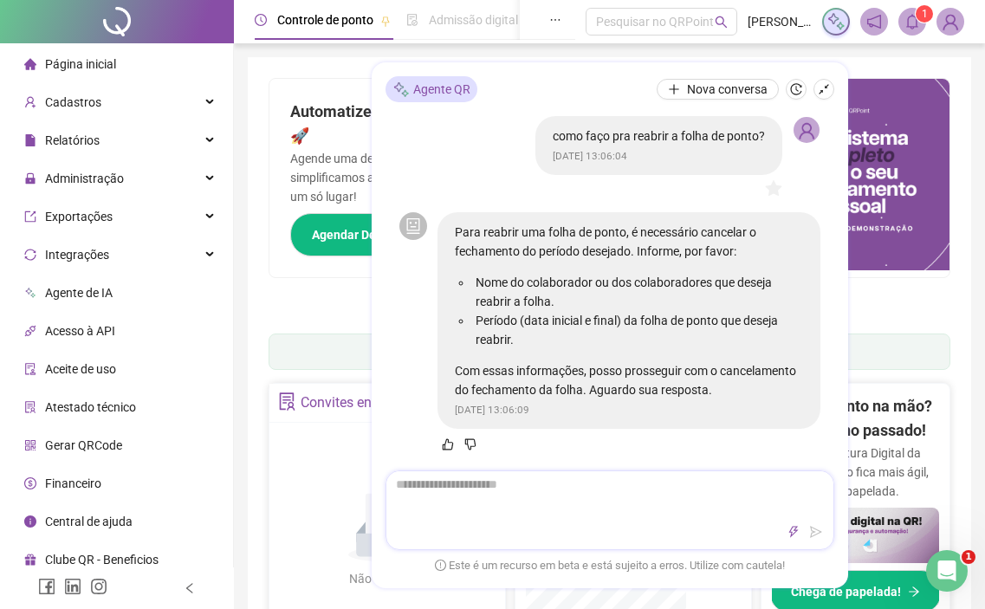
type textarea "*"
type textarea "**"
type textarea "***"
type textarea "****"
type textarea "*****"
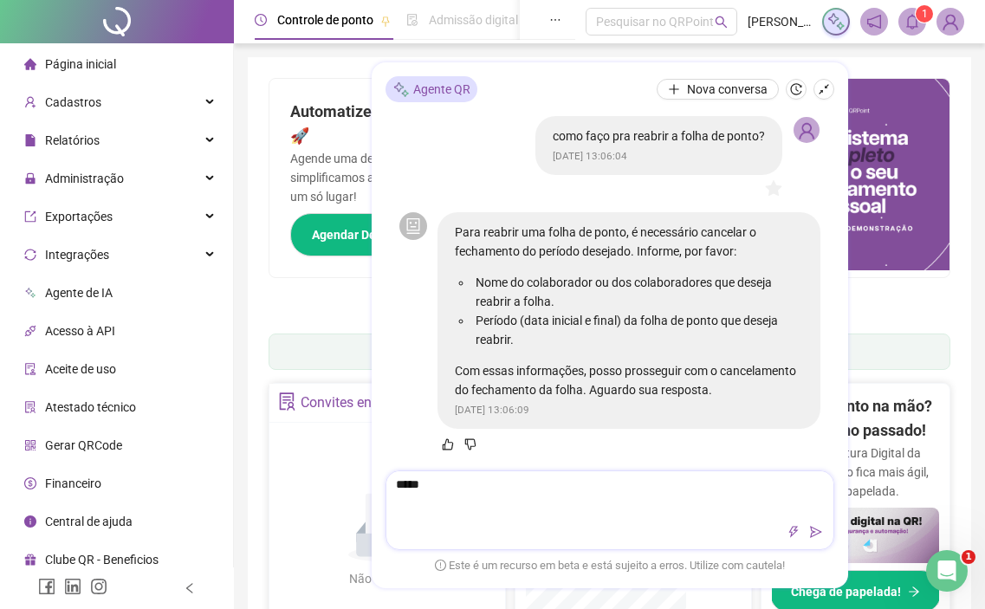
type textarea "*****"
type textarea "*******"
type textarea "********"
type textarea "*********"
type textarea "**********"
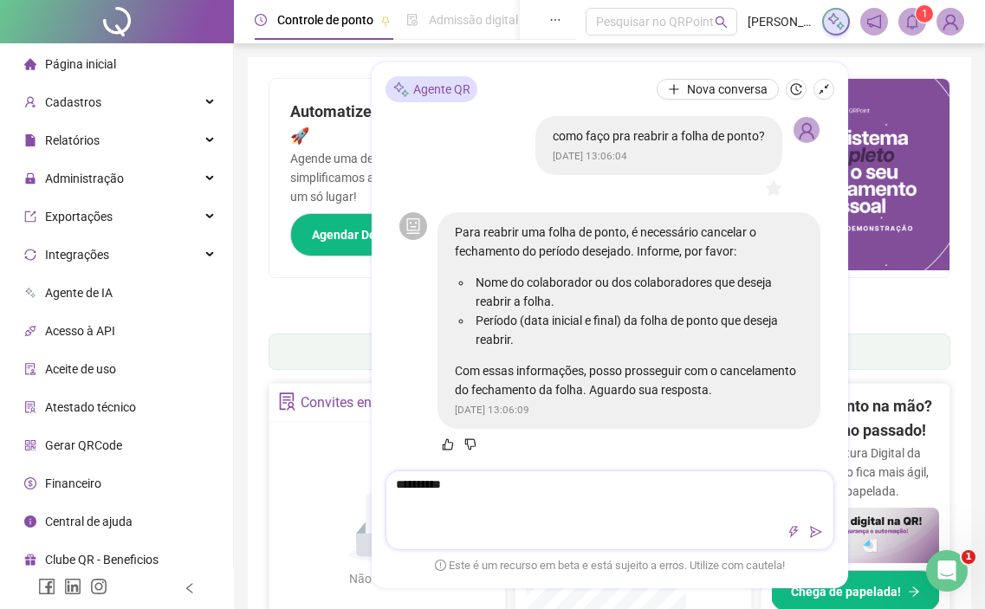
type textarea "**********"
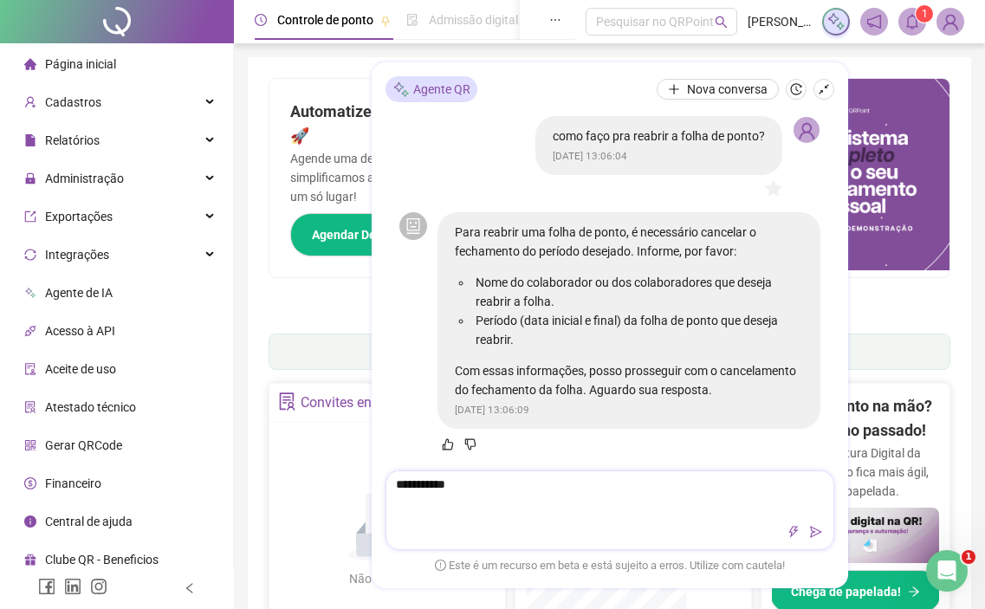
type textarea "**********"
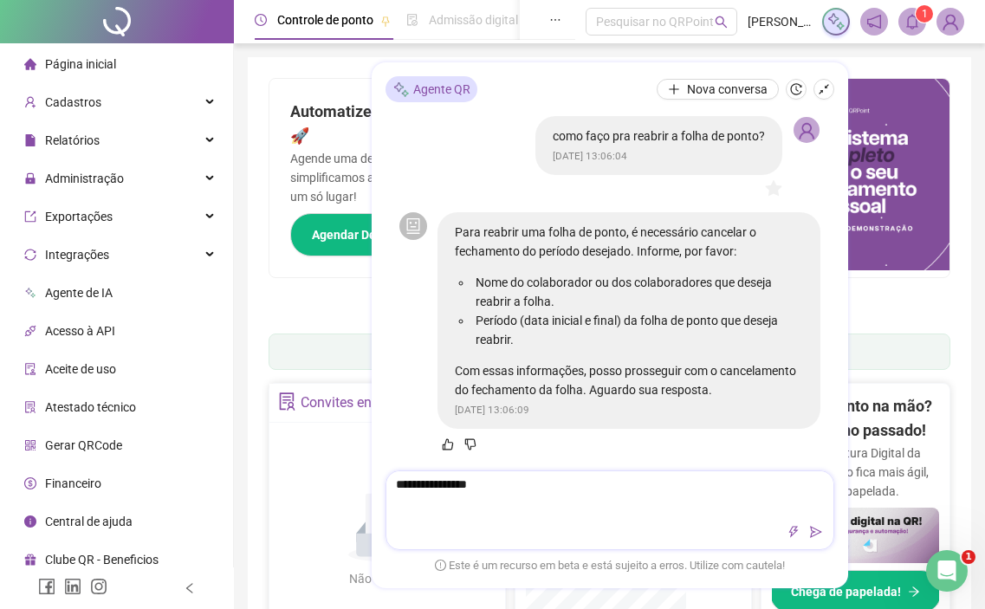
type textarea "**********"
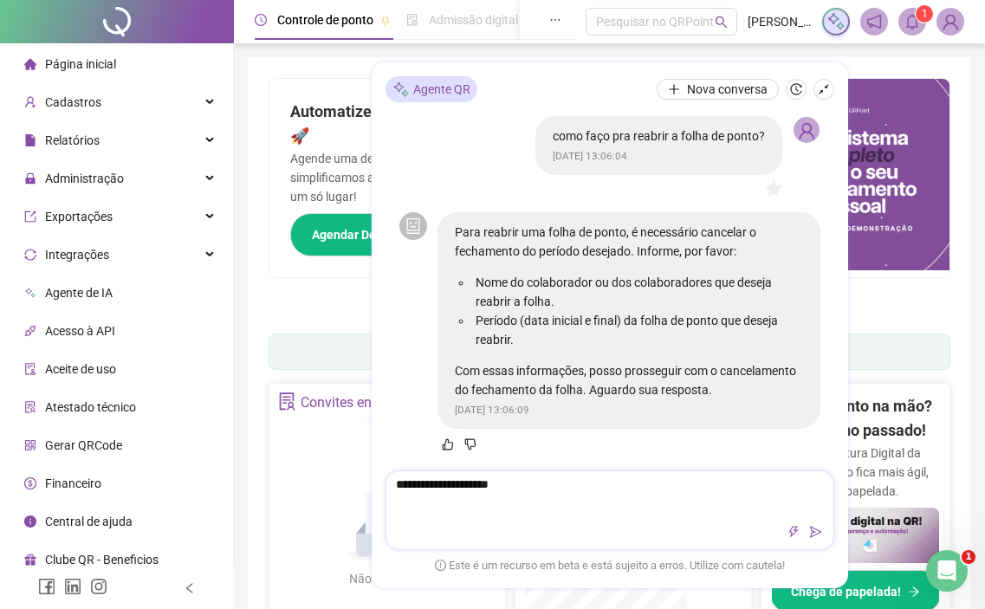
type textarea "**********"
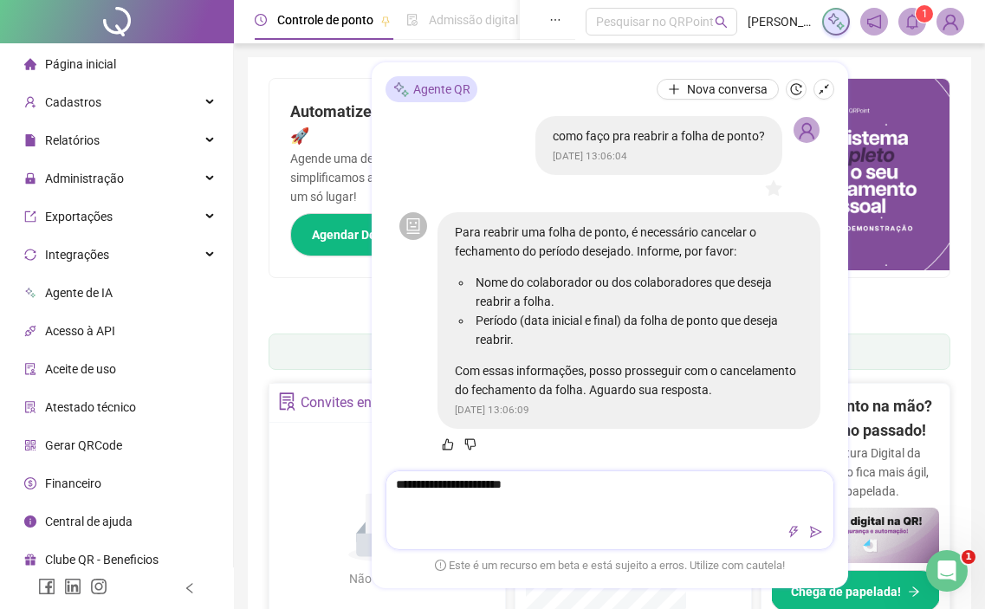
type textarea "**********"
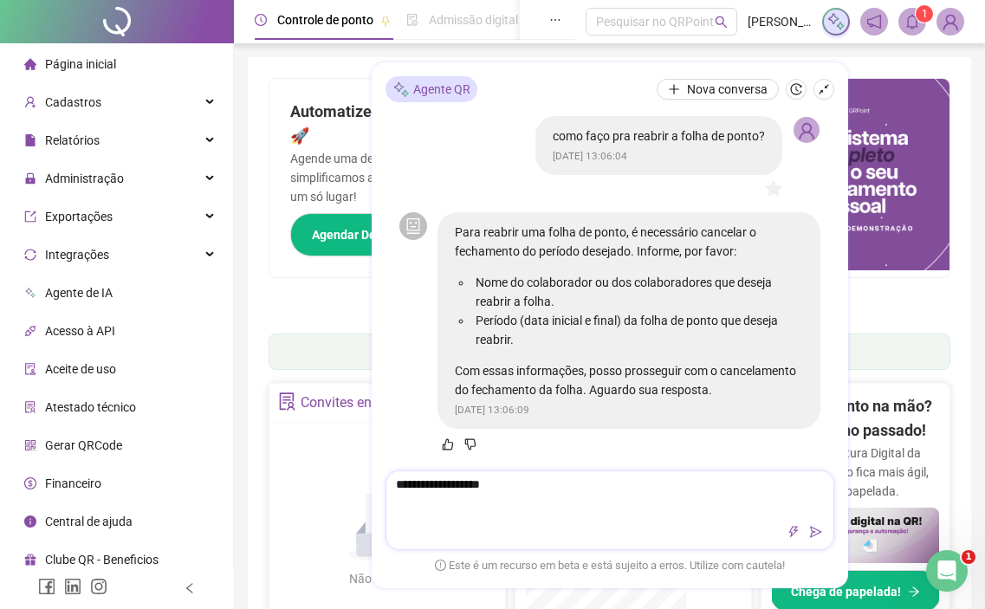
type textarea "**********"
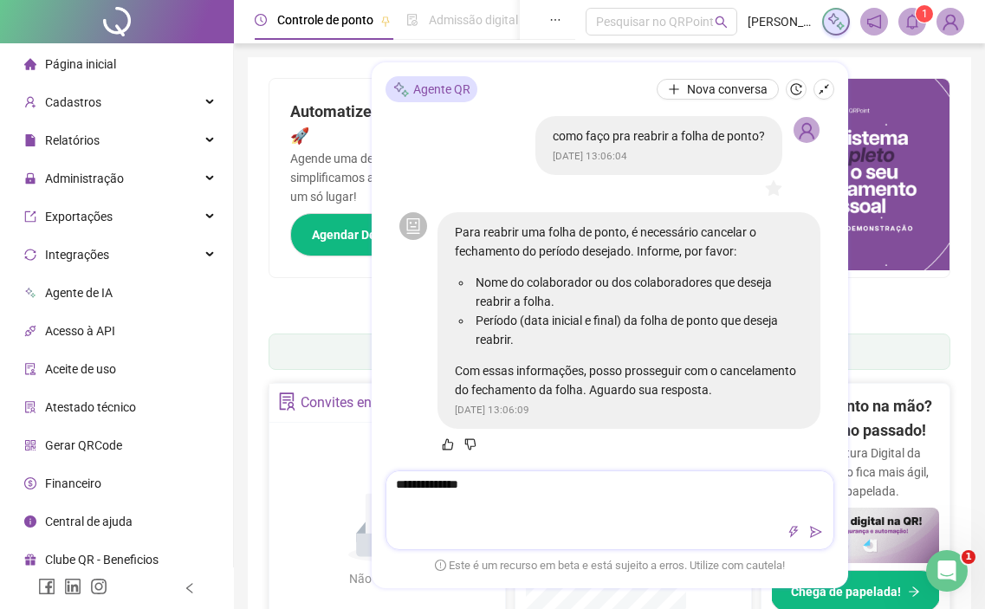
type textarea "**********"
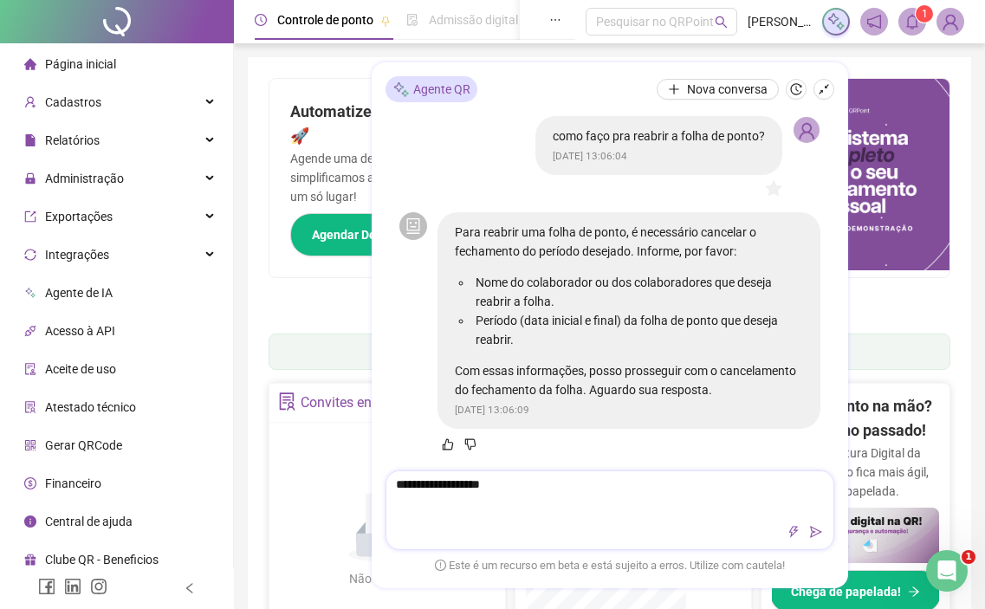
type textarea "**********"
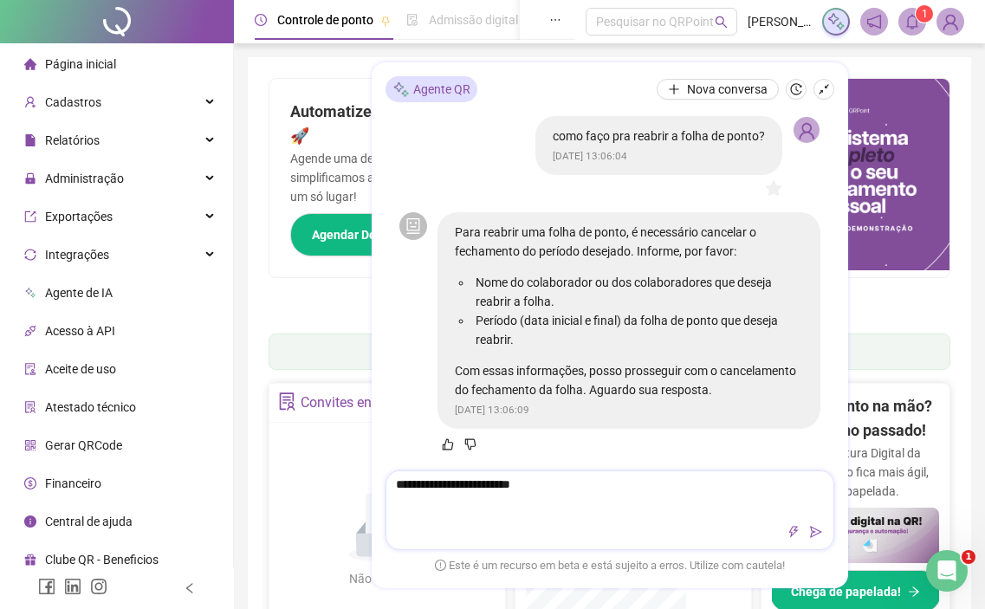
type textarea "**********"
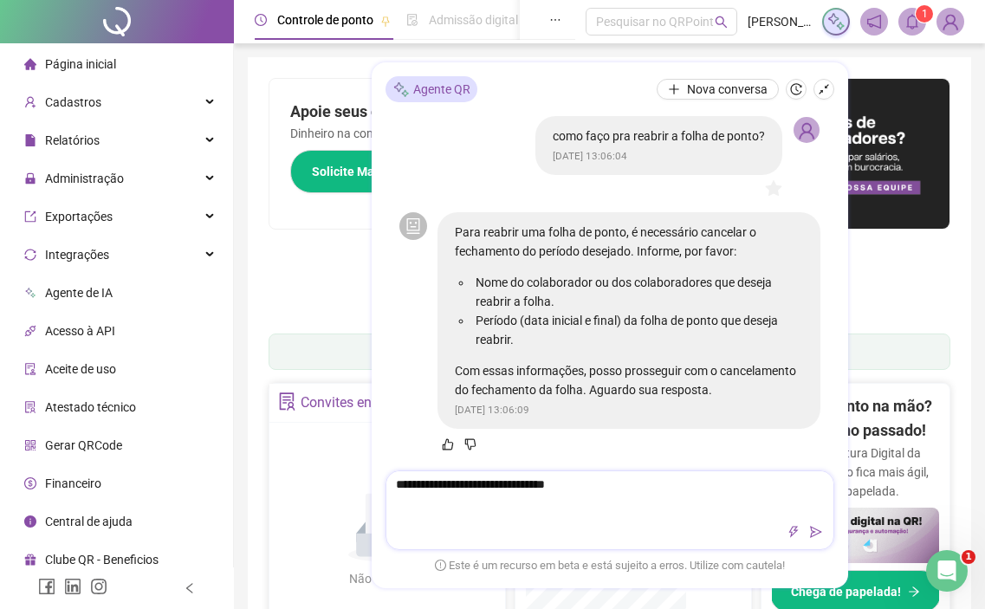
type textarea "**********"
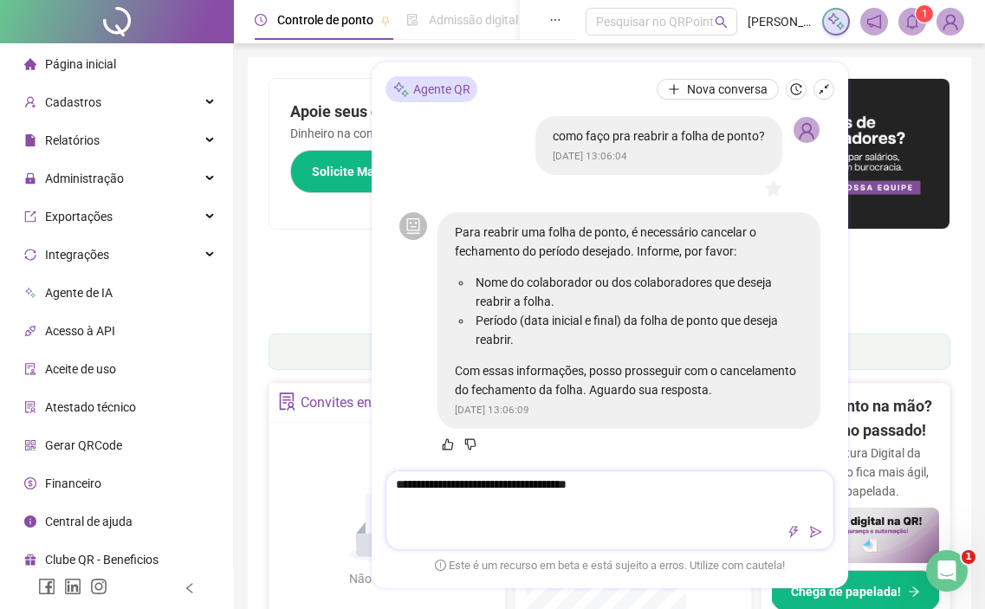
type textarea "**********"
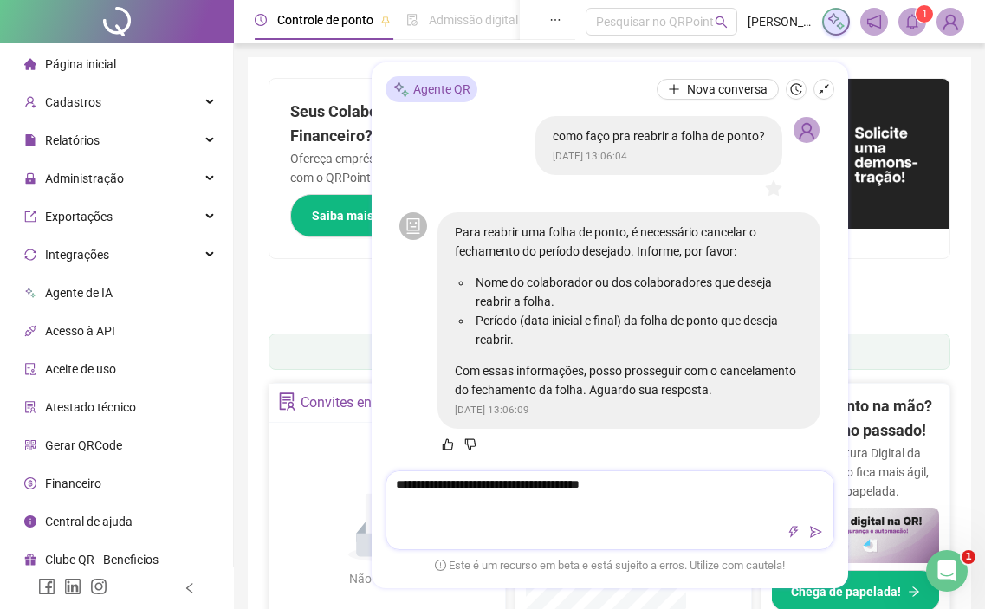
type textarea "**********"
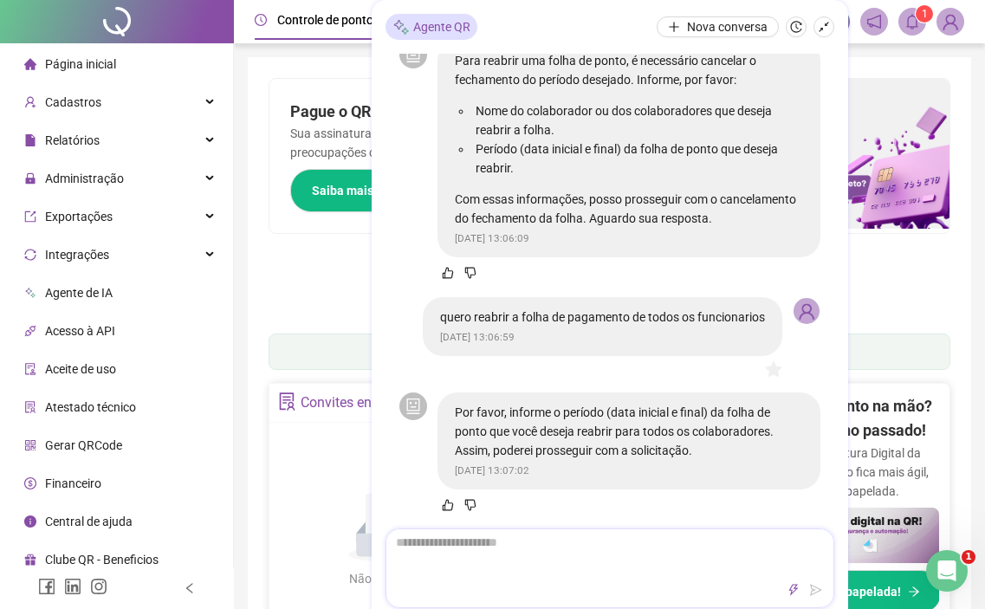
scroll to position [112, 0]
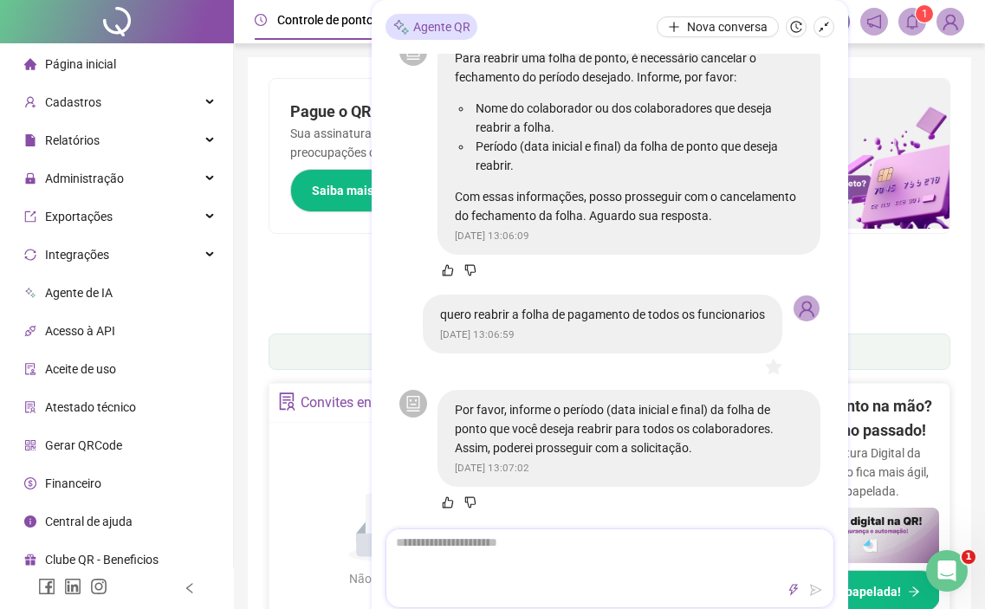
click at [682, 545] on textarea at bounding box center [609, 551] width 447 height 45
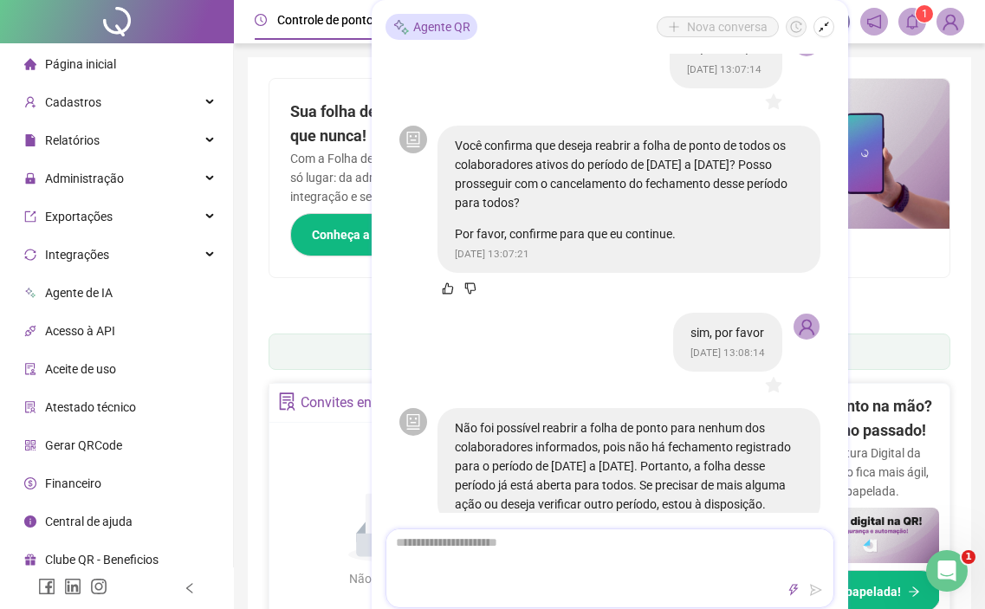
scroll to position [666, 0]
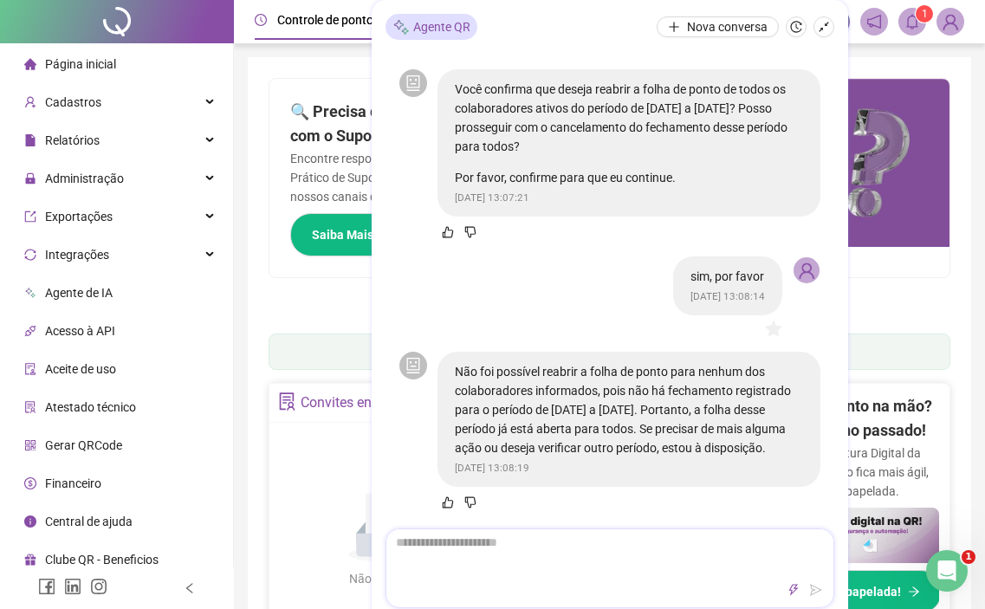
click at [552, 542] on textarea at bounding box center [609, 551] width 447 height 45
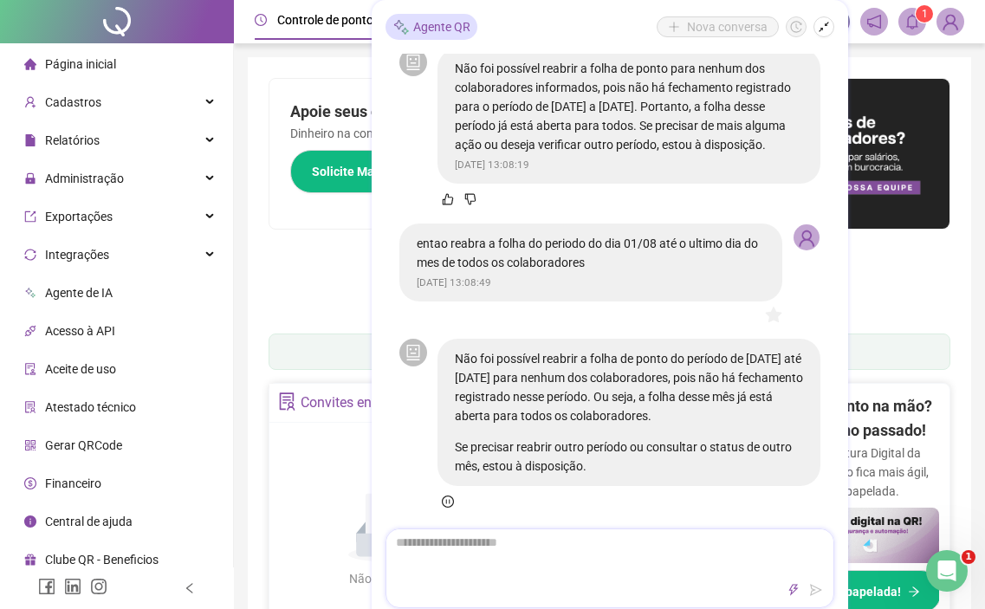
scroll to position [988, 0]
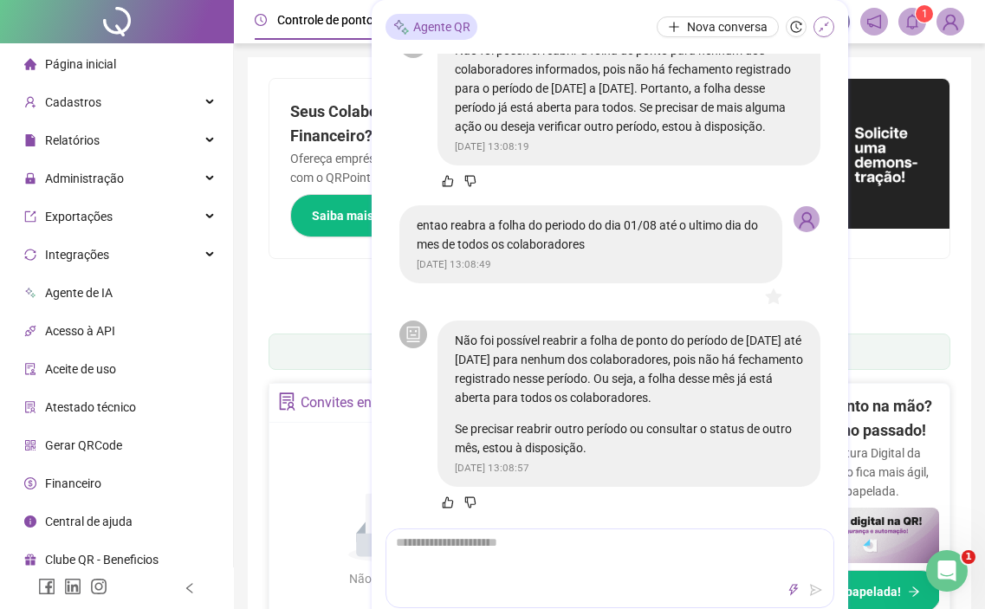
click at [818, 29] on icon "shrink" at bounding box center [824, 27] width 12 height 12
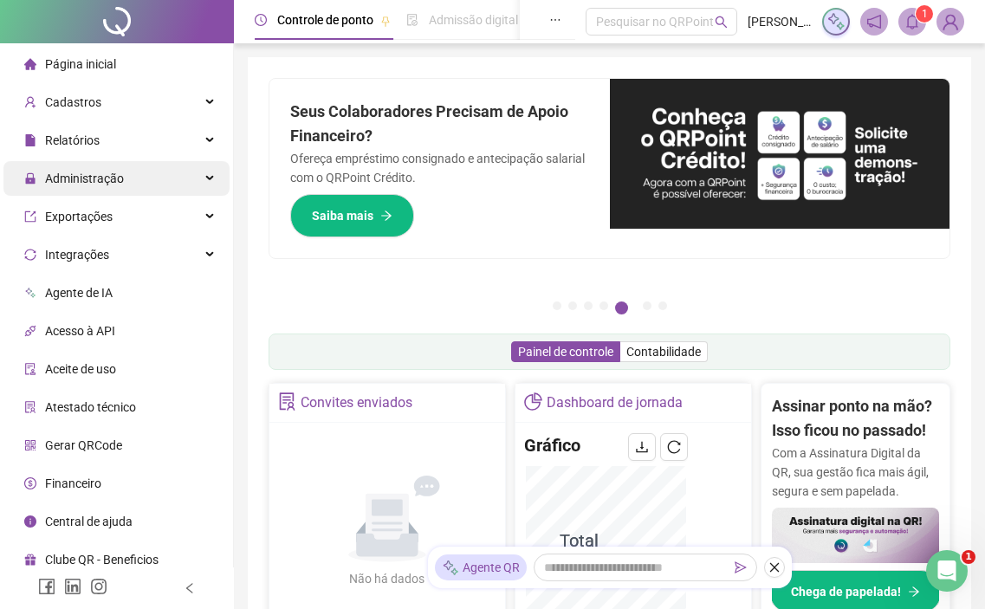
click at [118, 193] on span "Administração" at bounding box center [74, 178] width 100 height 35
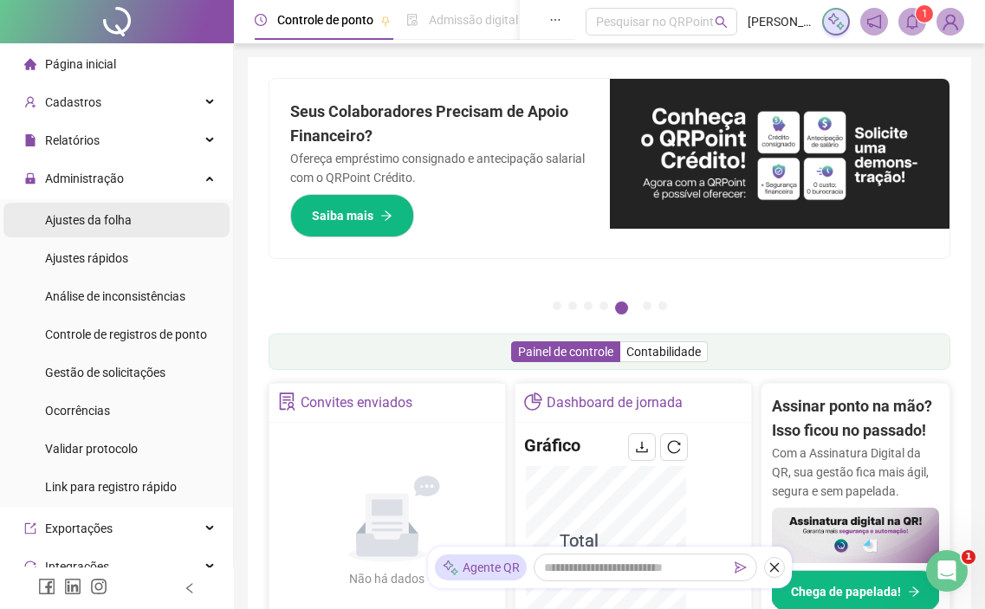
click at [132, 217] on li "Ajustes da folha" at bounding box center [116, 220] width 226 height 35
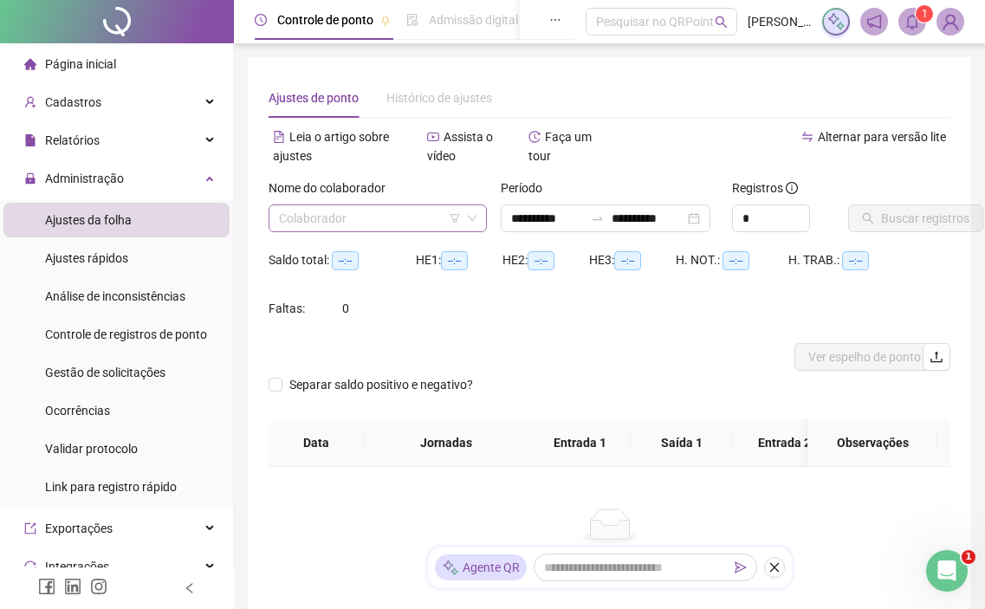
click at [350, 217] on input "search" at bounding box center [370, 218] width 182 height 26
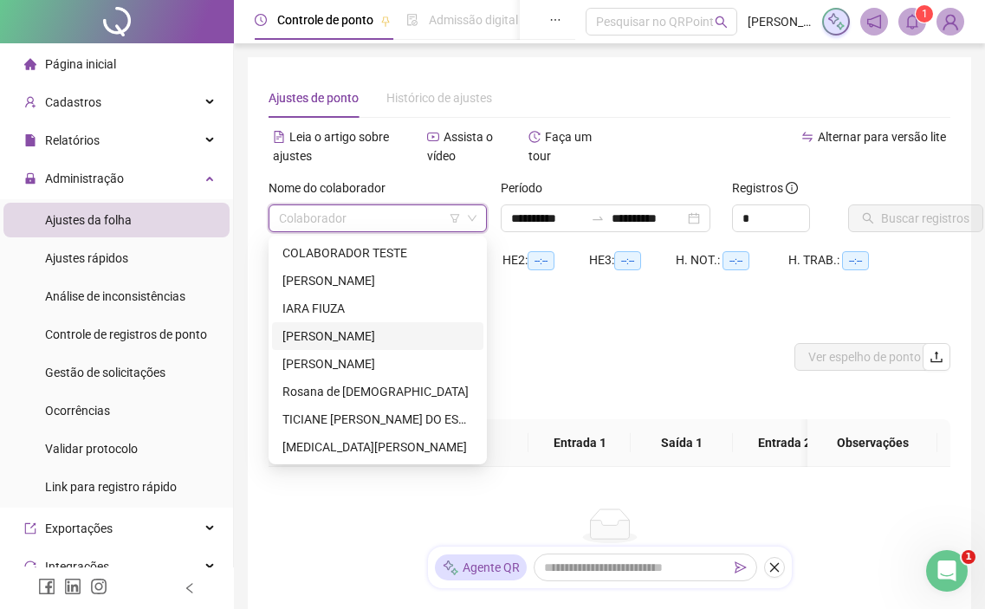
click at [346, 330] on div "[PERSON_NAME]" at bounding box center [377, 336] width 191 height 19
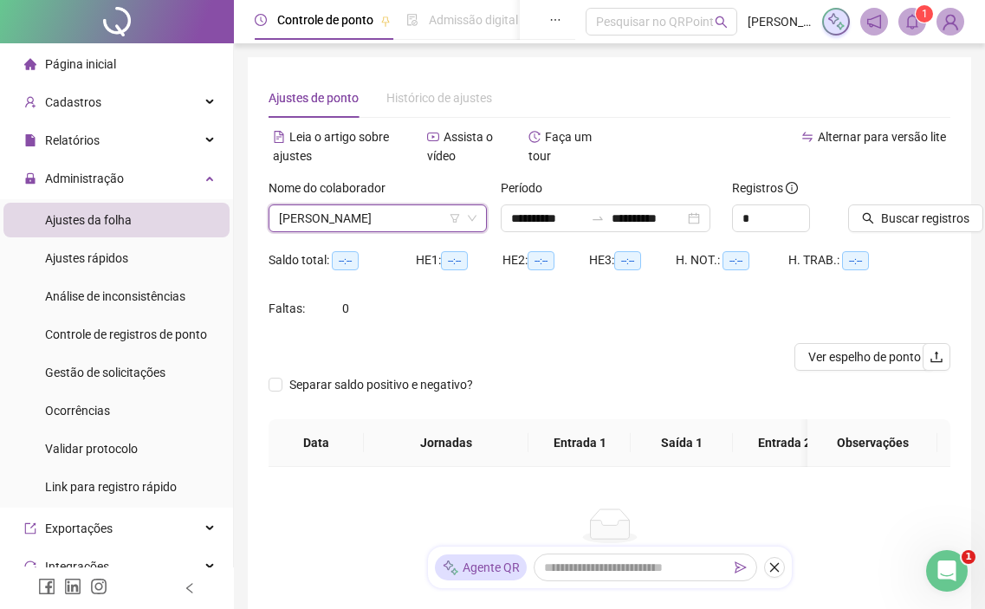
click at [964, 204] on div "**********" at bounding box center [609, 344] width 723 height 575
click at [960, 217] on span "Buscar registros" at bounding box center [925, 218] width 88 height 19
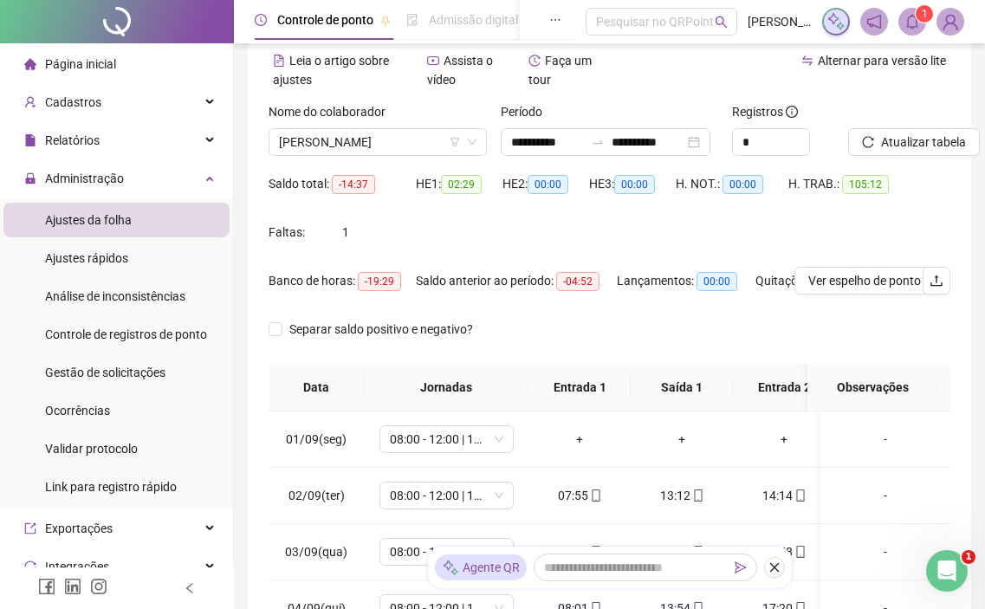
scroll to position [260, 0]
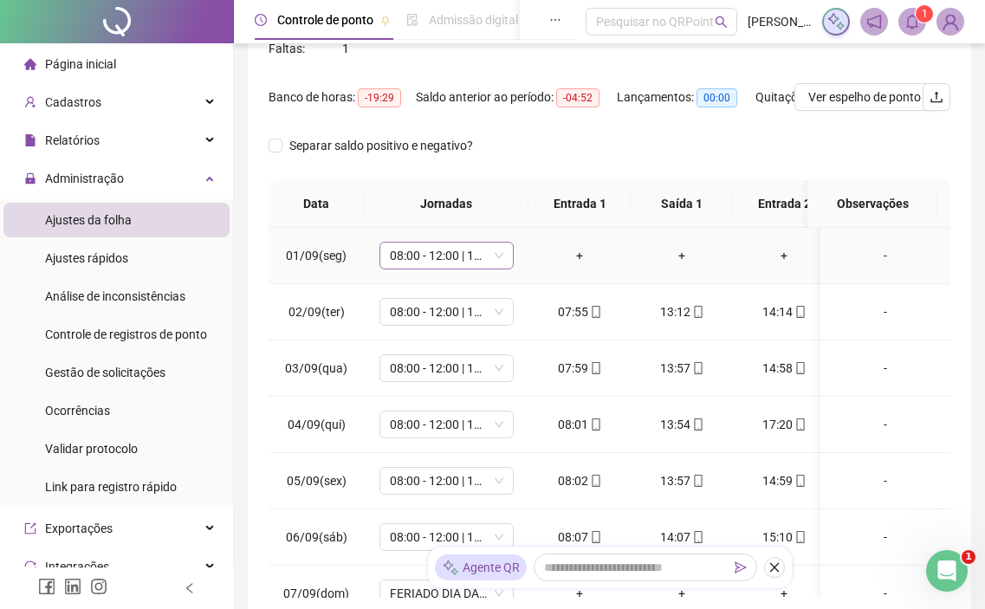
click at [463, 262] on span "08:00 - 12:00 | 13:00 - 17:00" at bounding box center [446, 256] width 113 height 26
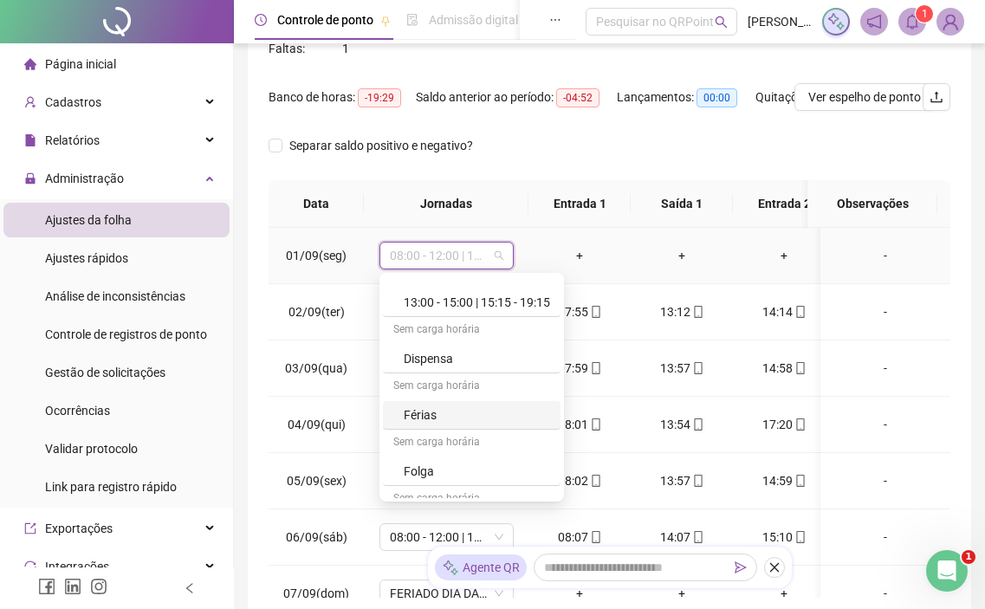
scroll to position [433, 0]
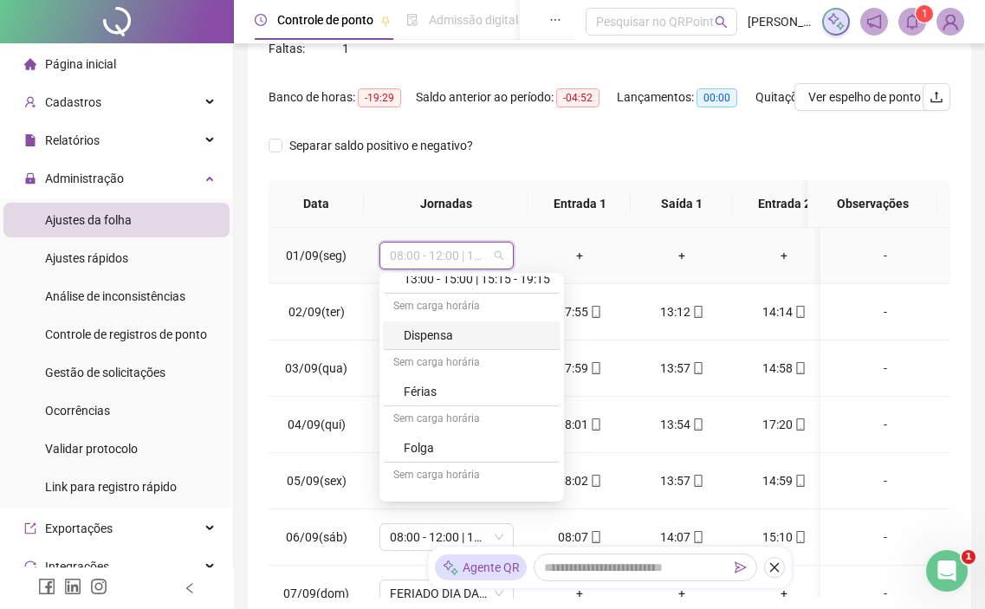
click at [473, 334] on div "Dispensa" at bounding box center [477, 335] width 146 height 19
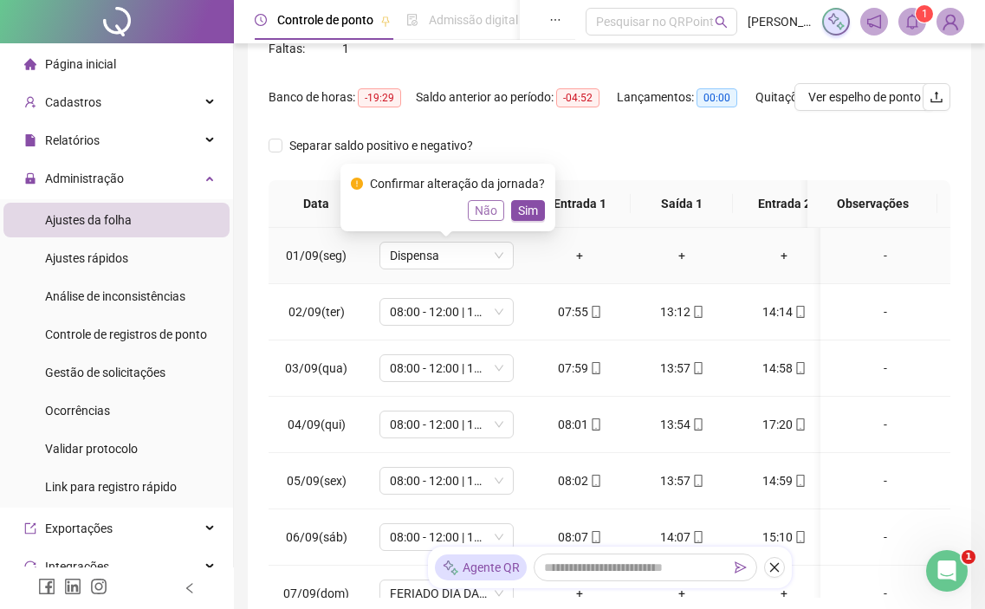
click at [492, 218] on span "Não" at bounding box center [486, 210] width 23 height 19
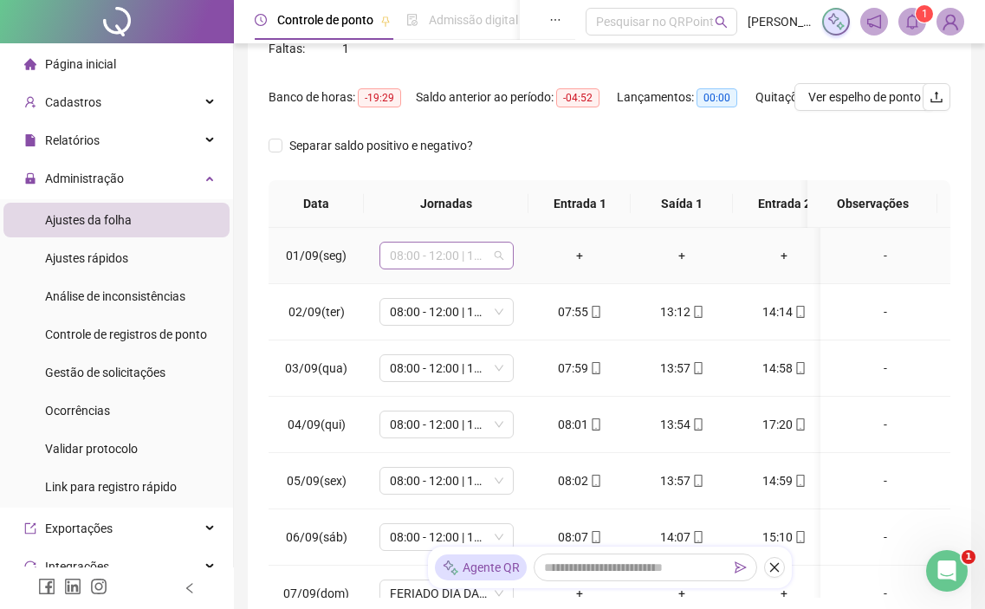
click at [478, 266] on span "08:00 - 12:00 | 13:00 - 17:00" at bounding box center [446, 256] width 113 height 26
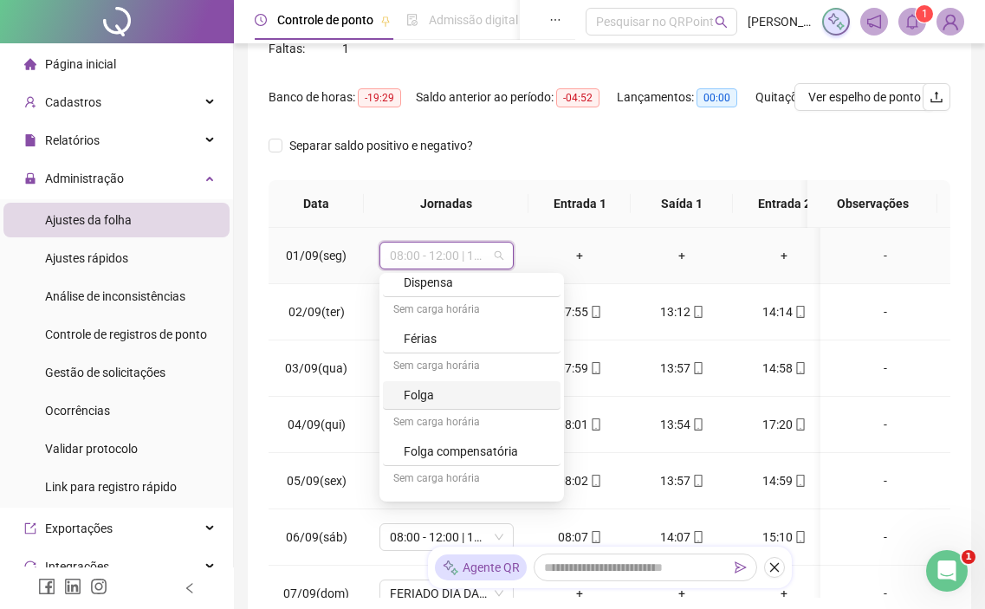
scroll to position [510, 0]
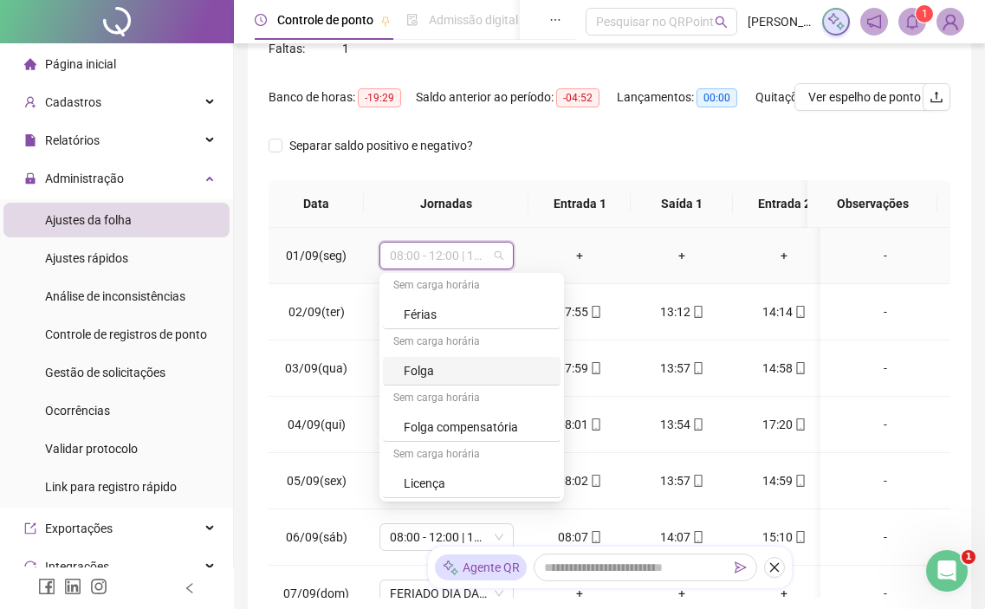
click at [446, 366] on div "Folga" at bounding box center [477, 370] width 146 height 19
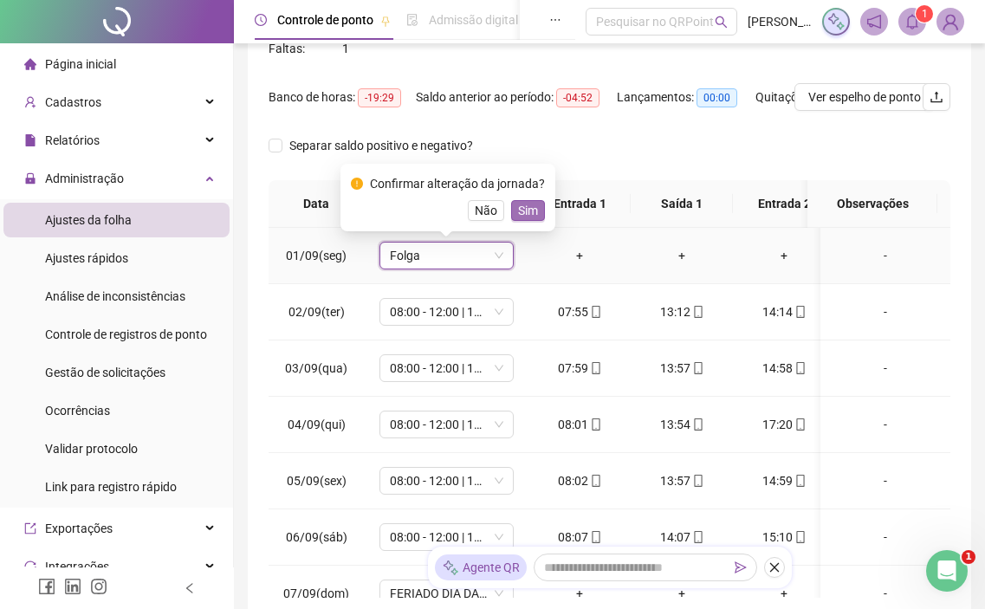
click at [520, 218] on span "Sim" at bounding box center [528, 210] width 20 height 19
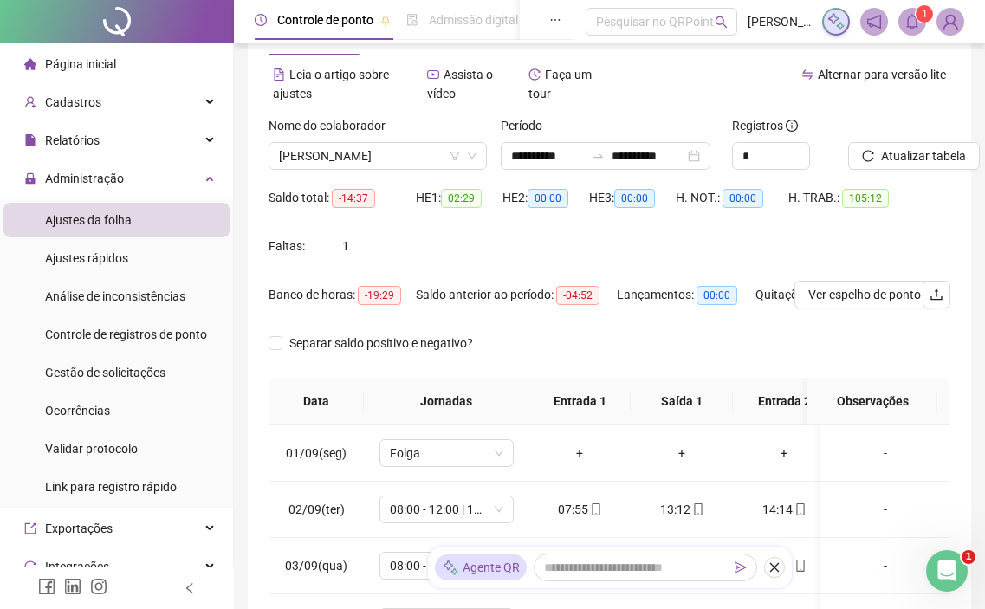
scroll to position [0, 0]
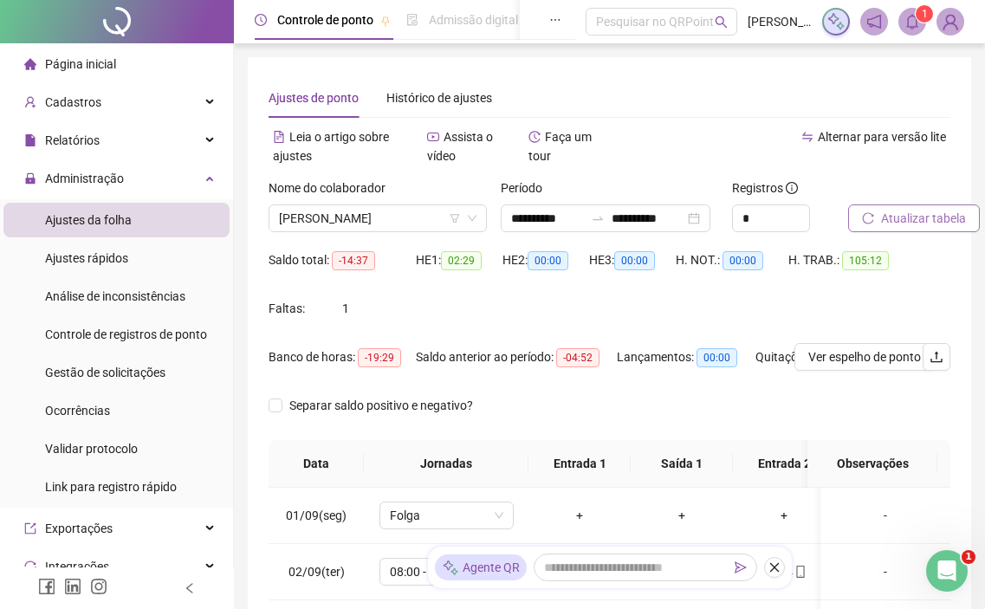
click at [899, 217] on span "Atualizar tabela" at bounding box center [923, 218] width 85 height 19
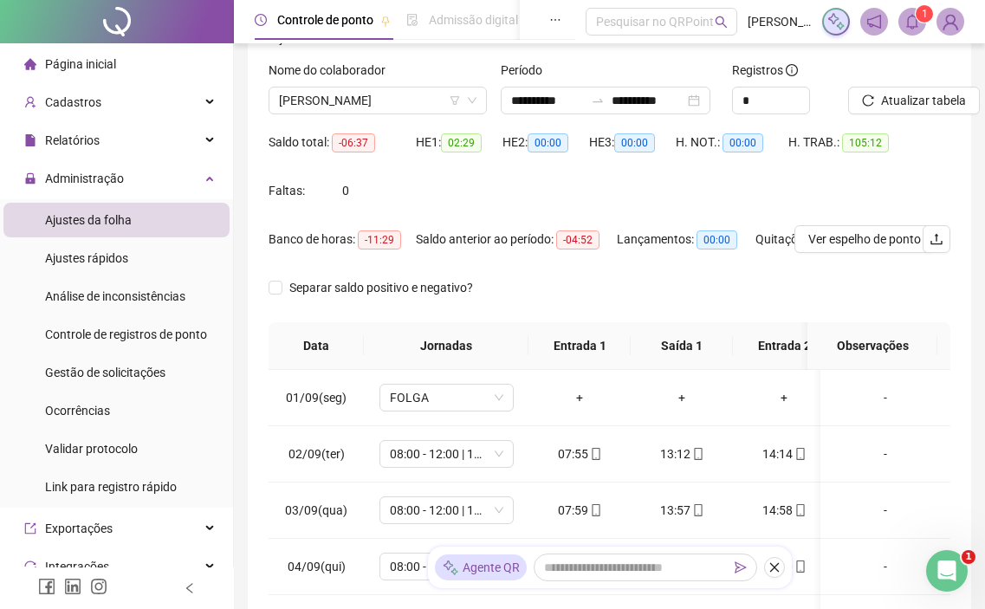
scroll to position [87, 0]
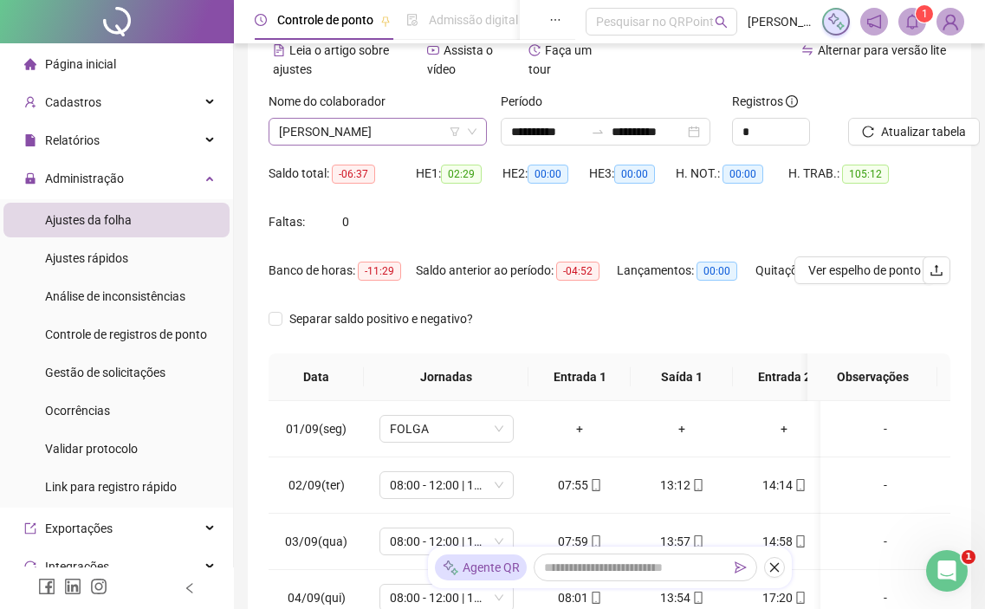
click at [404, 133] on span "[PERSON_NAME]" at bounding box center [378, 132] width 198 height 26
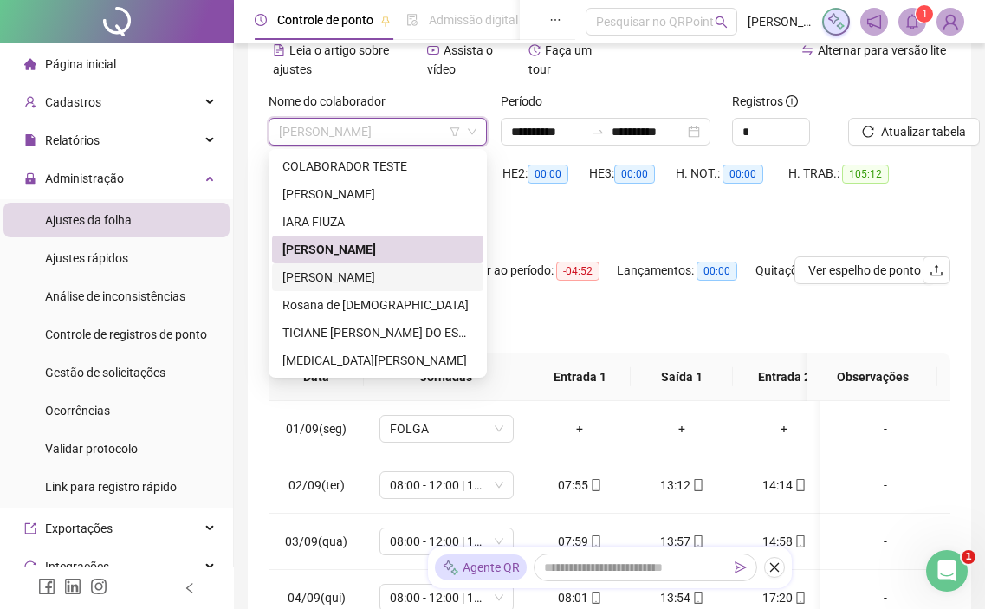
click at [374, 270] on div "[PERSON_NAME]" at bounding box center [377, 277] width 191 height 19
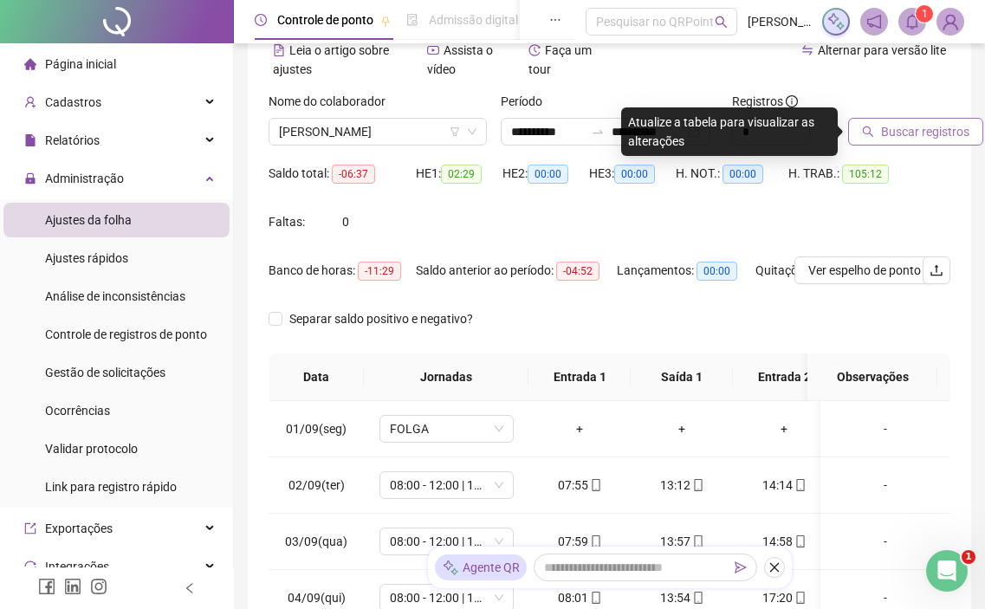
click at [924, 125] on span "Buscar registros" at bounding box center [925, 131] width 88 height 19
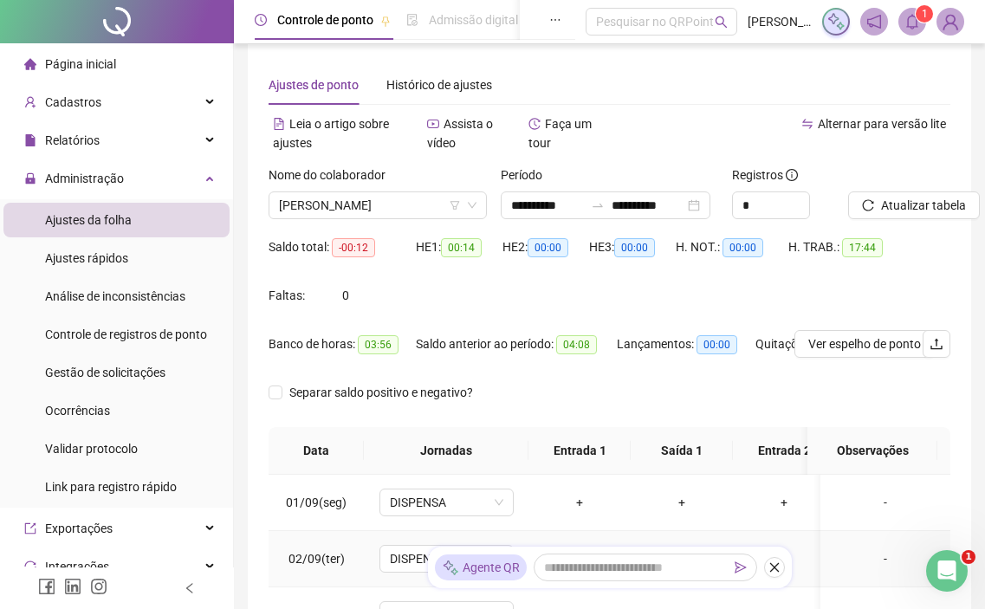
scroll to position [0, 0]
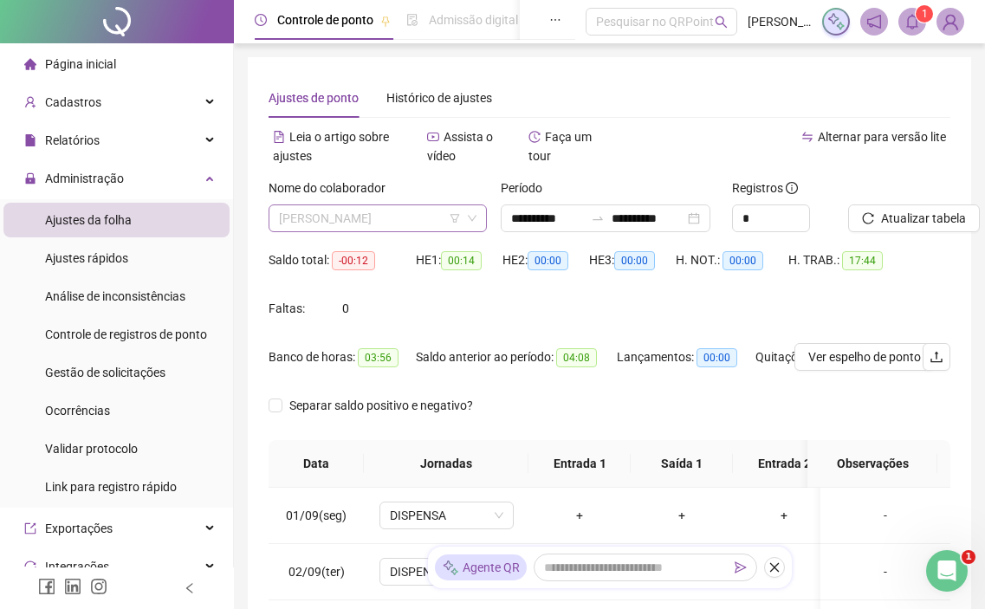
click at [412, 219] on span "[PERSON_NAME]" at bounding box center [378, 218] width 198 height 26
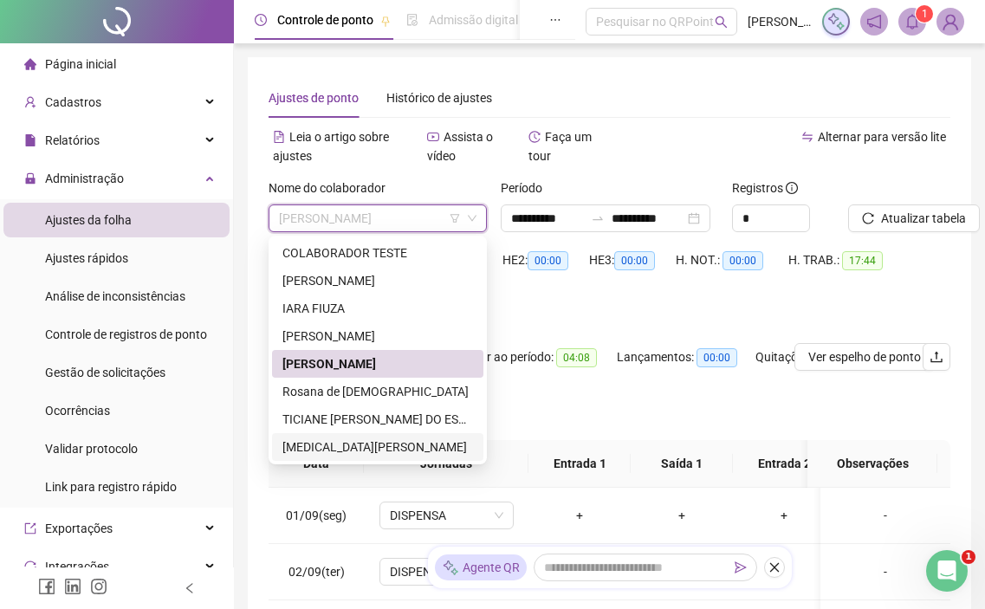
click at [360, 447] on div "[MEDICAL_DATA][PERSON_NAME]" at bounding box center [377, 447] width 191 height 19
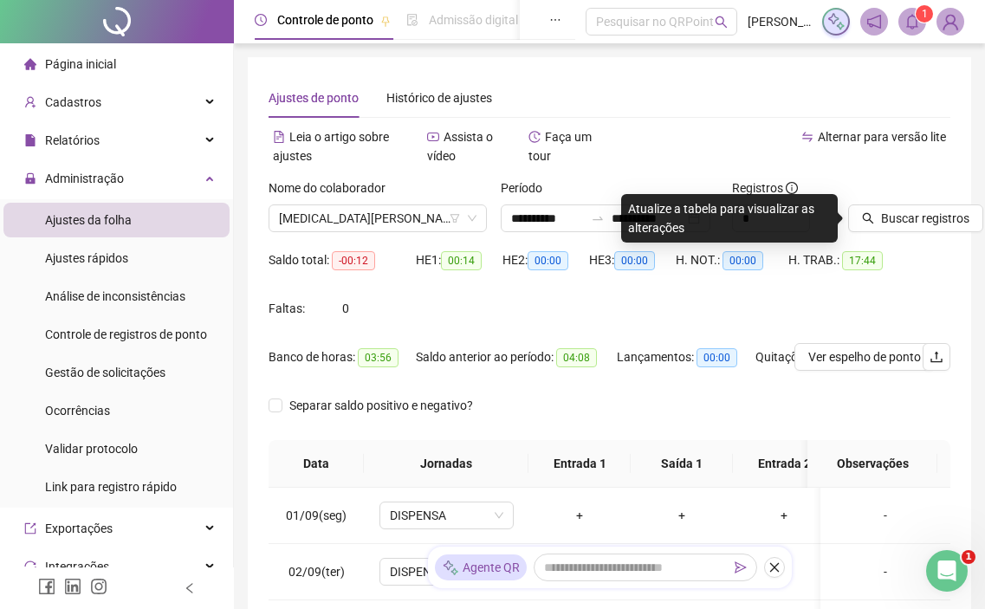
click at [939, 233] on div "Buscar registros" at bounding box center [899, 212] width 116 height 68
click at [943, 234] on div "Buscar registros" at bounding box center [899, 212] width 116 height 68
click at [958, 225] on span "Buscar registros" at bounding box center [925, 218] width 88 height 19
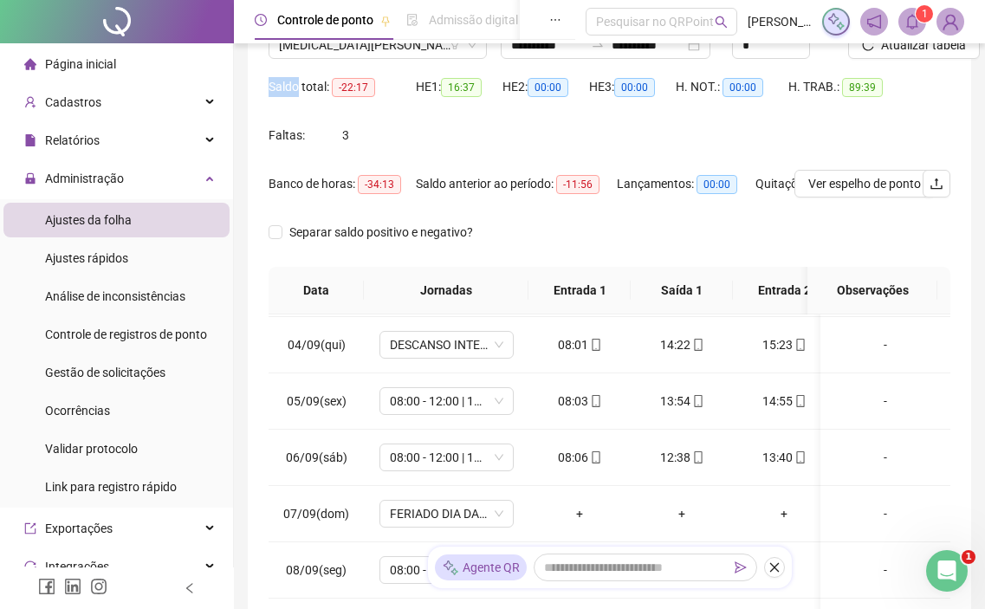
scroll to position [173, 0]
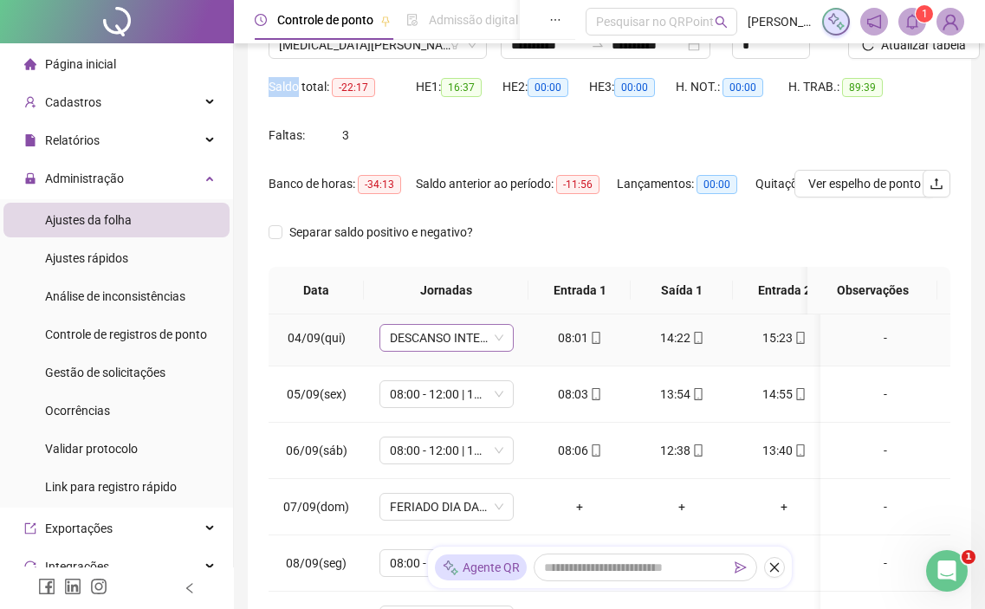
click at [482, 337] on span "DESCANSO INTER-JORNADA" at bounding box center [446, 338] width 113 height 26
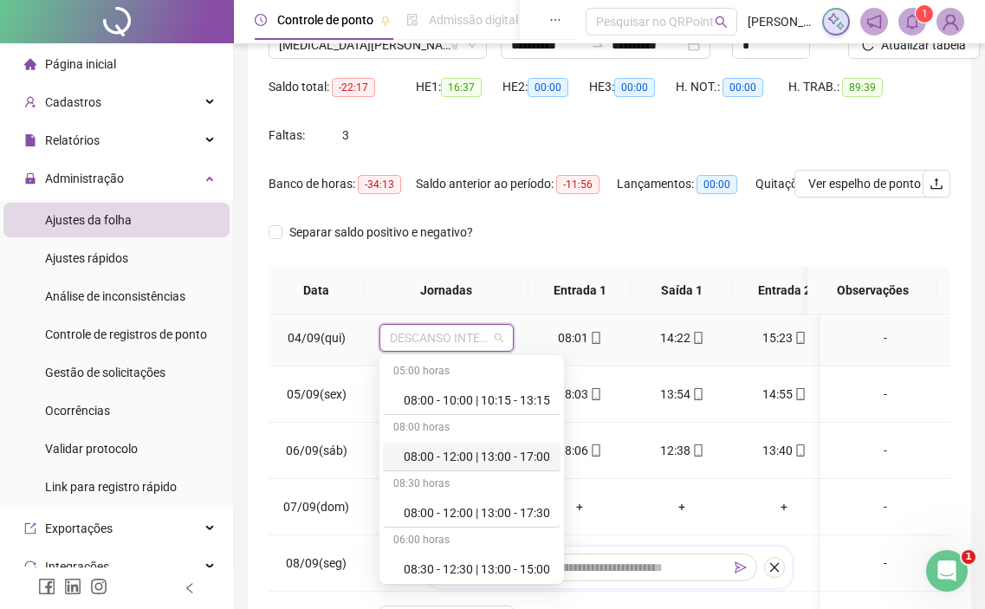
click at [498, 453] on div "08:00 - 12:00 | 13:00 - 17:00" at bounding box center [477, 456] width 146 height 19
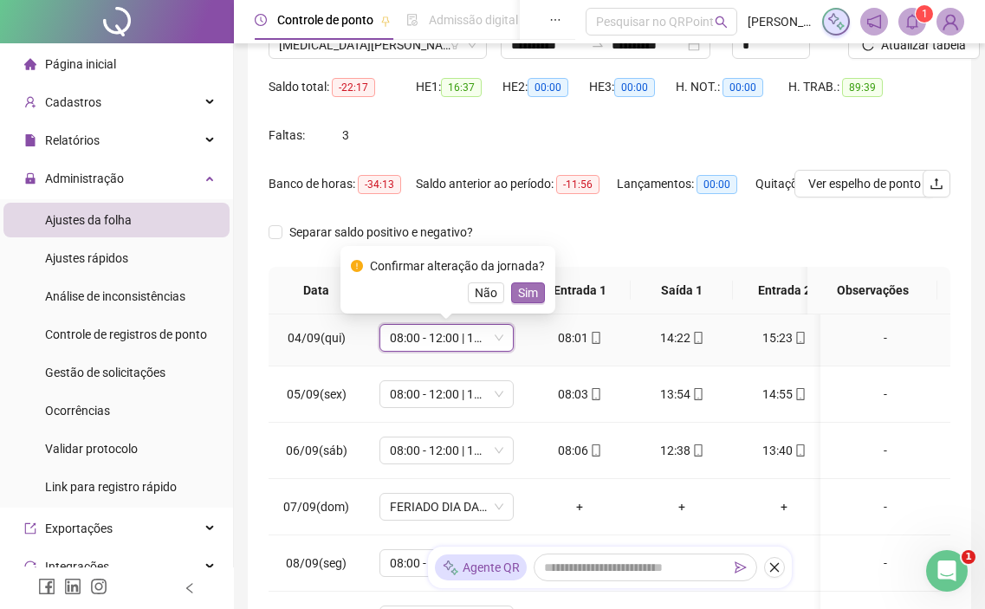
click at [522, 294] on span "Sim" at bounding box center [528, 292] width 20 height 19
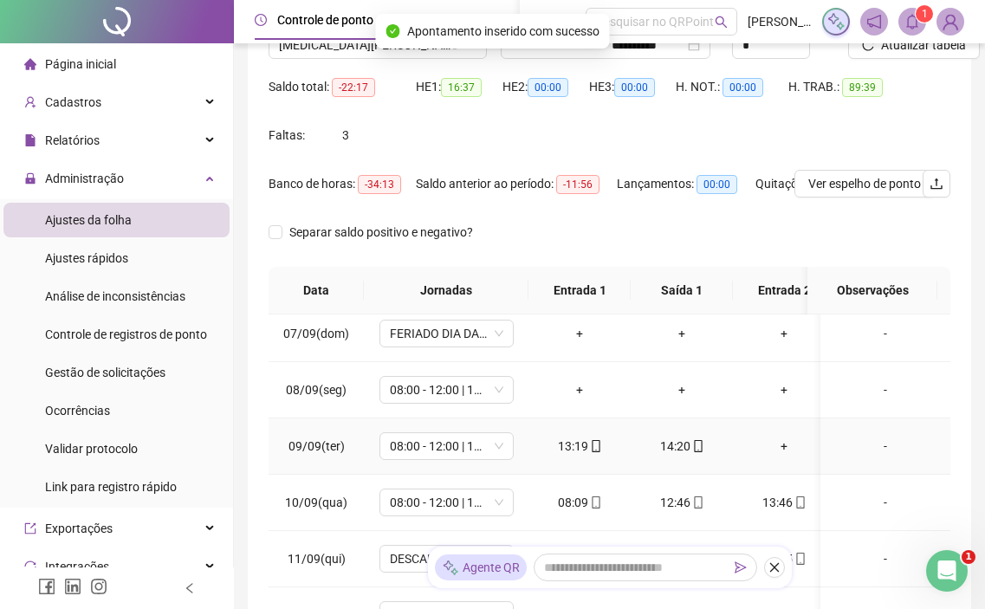
scroll to position [260, 0]
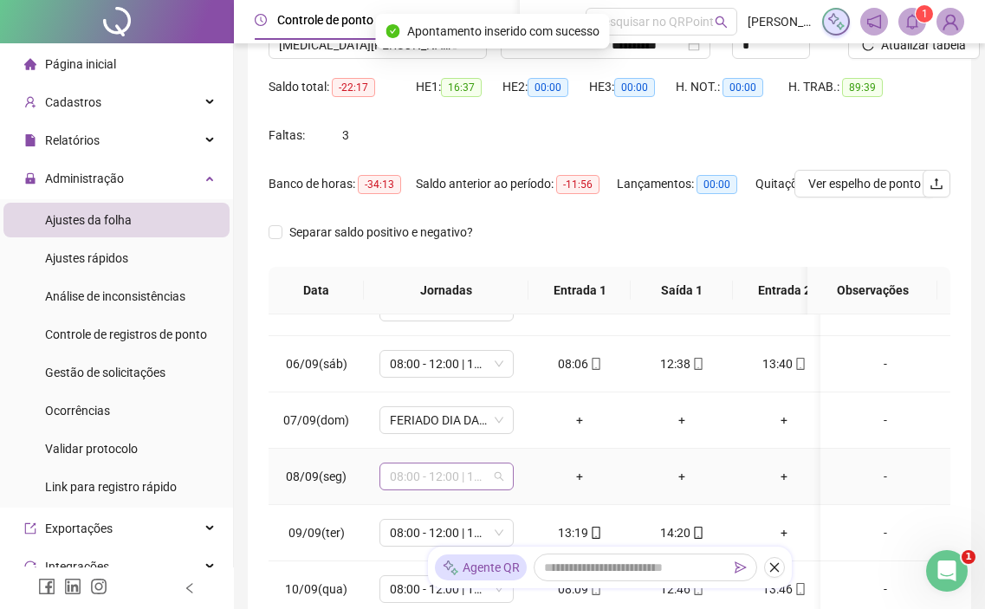
click at [482, 472] on span "08:00 - 12:00 | 13:00 - 17:00" at bounding box center [446, 476] width 113 height 26
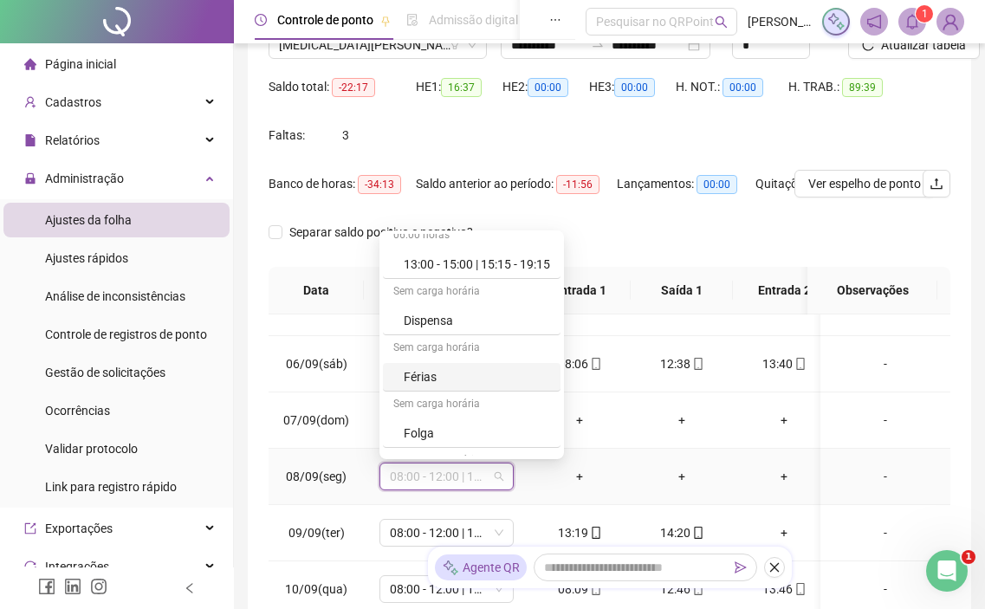
scroll to position [433, 0]
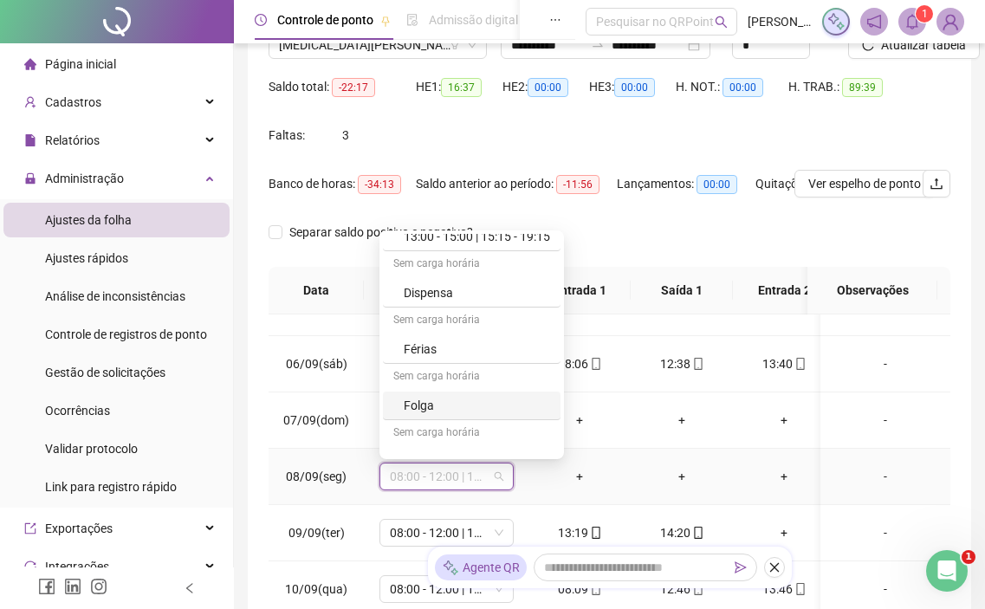
click at [476, 407] on div "Folga" at bounding box center [477, 405] width 146 height 19
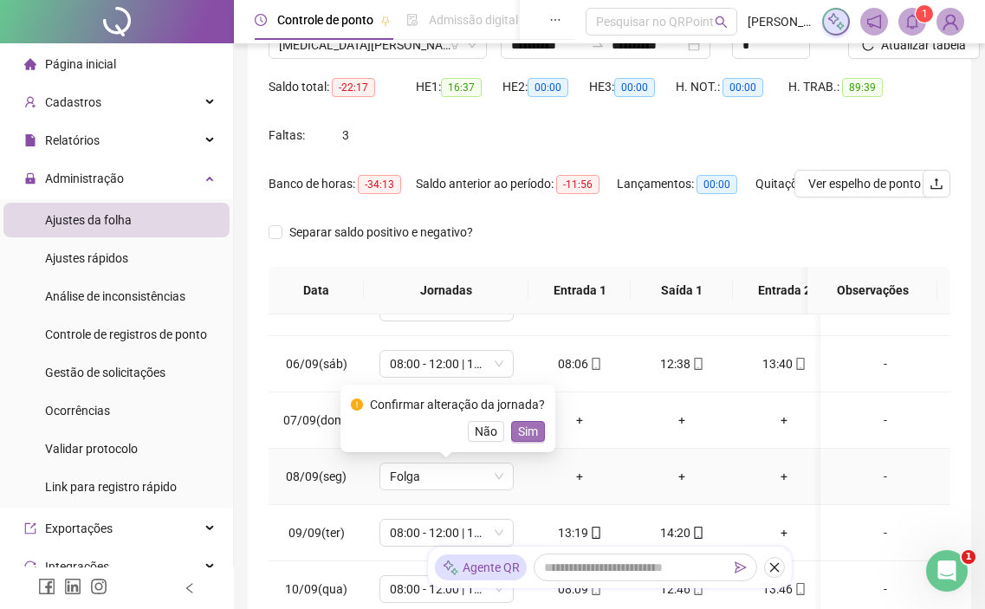
click at [522, 432] on span "Sim" at bounding box center [528, 431] width 20 height 19
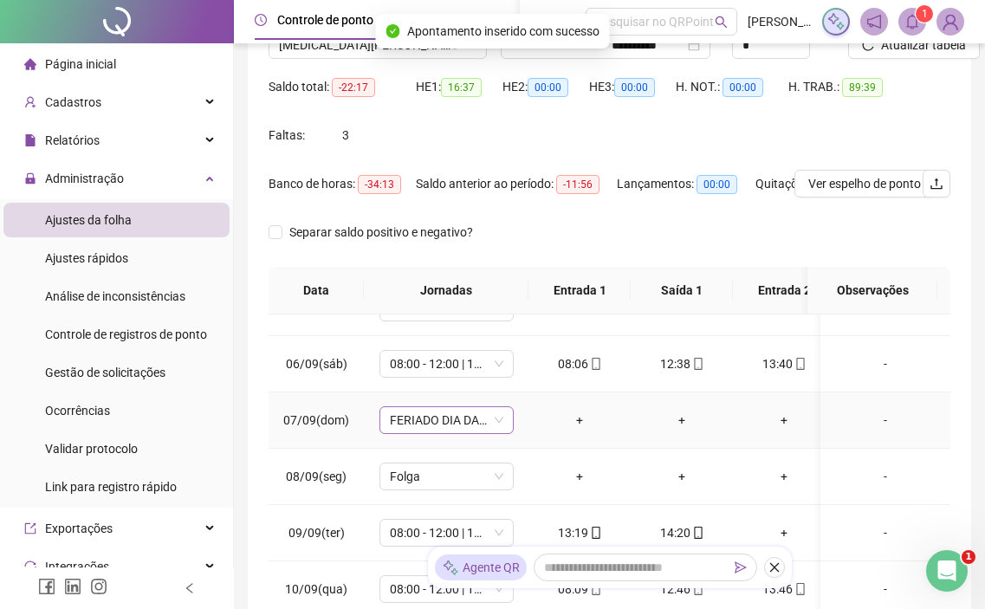
click at [476, 424] on span "FERIADO DIA DA INDEPENDÊNCIA" at bounding box center [446, 420] width 113 height 26
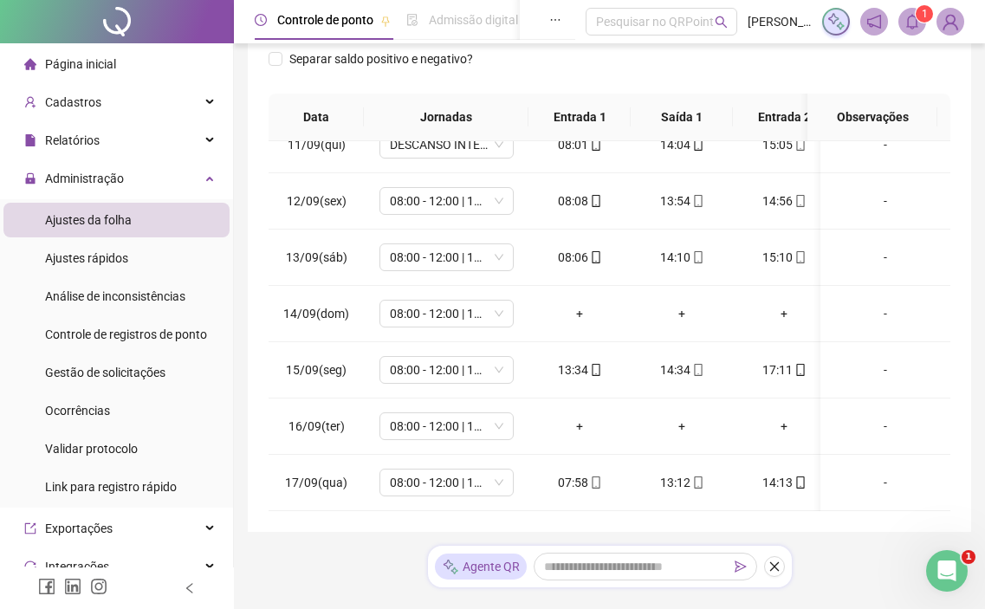
scroll to position [600, 0]
click at [441, 304] on span "08:00 - 12:00 | 13:00 - 17:00" at bounding box center [446, 314] width 113 height 26
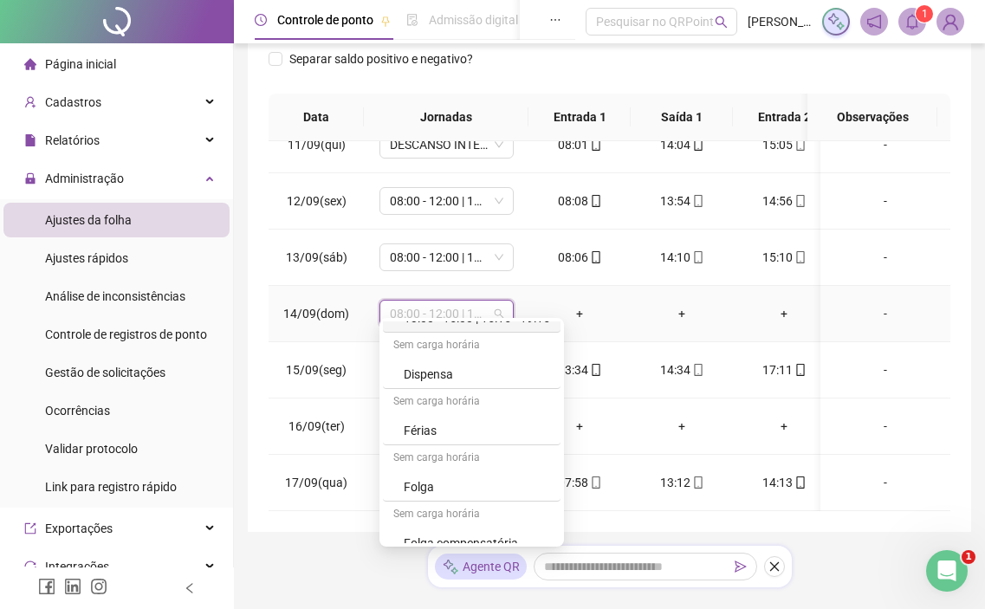
scroll to position [510, 0]
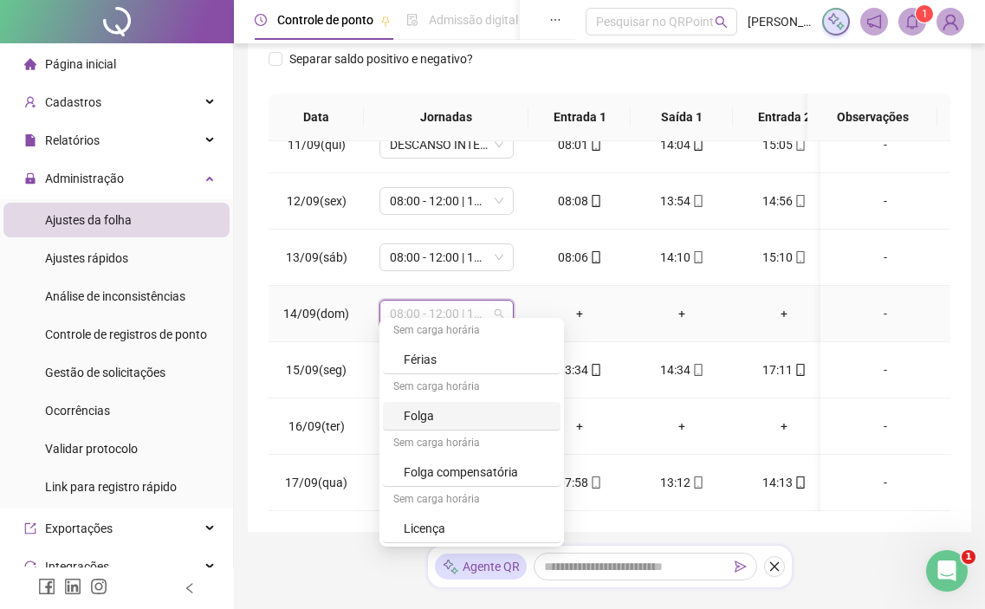
click at [471, 414] on div "Folga" at bounding box center [477, 415] width 146 height 19
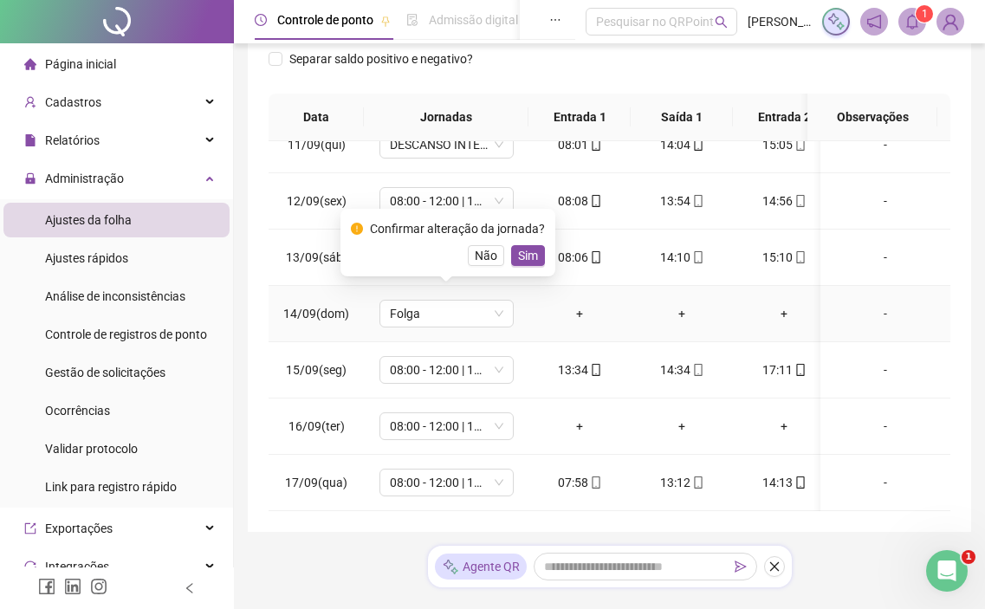
click at [518, 251] on span "Sim" at bounding box center [528, 255] width 20 height 19
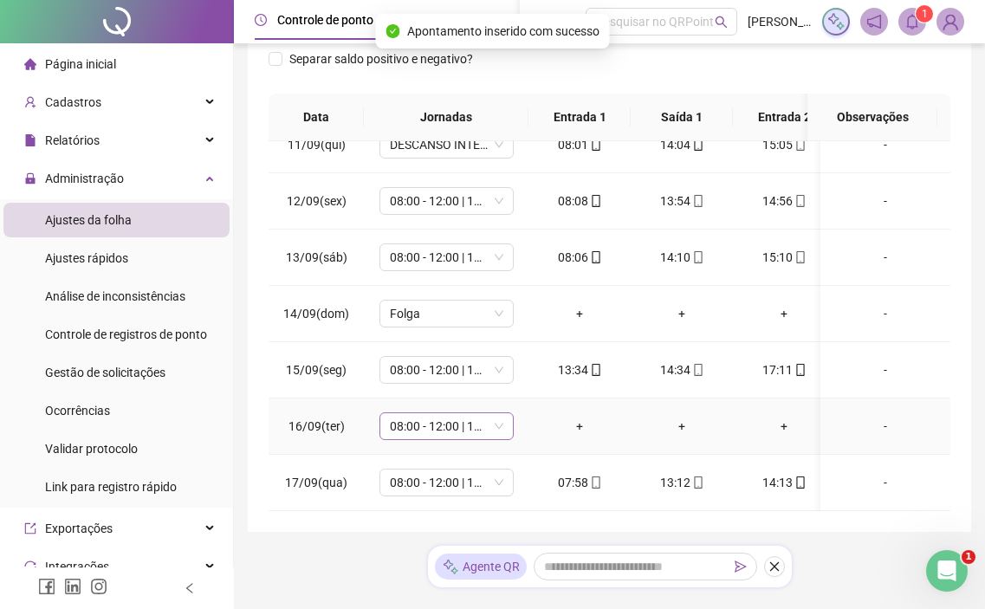
click at [460, 424] on span "08:00 - 12:00 | 13:00 - 17:00" at bounding box center [446, 426] width 113 height 26
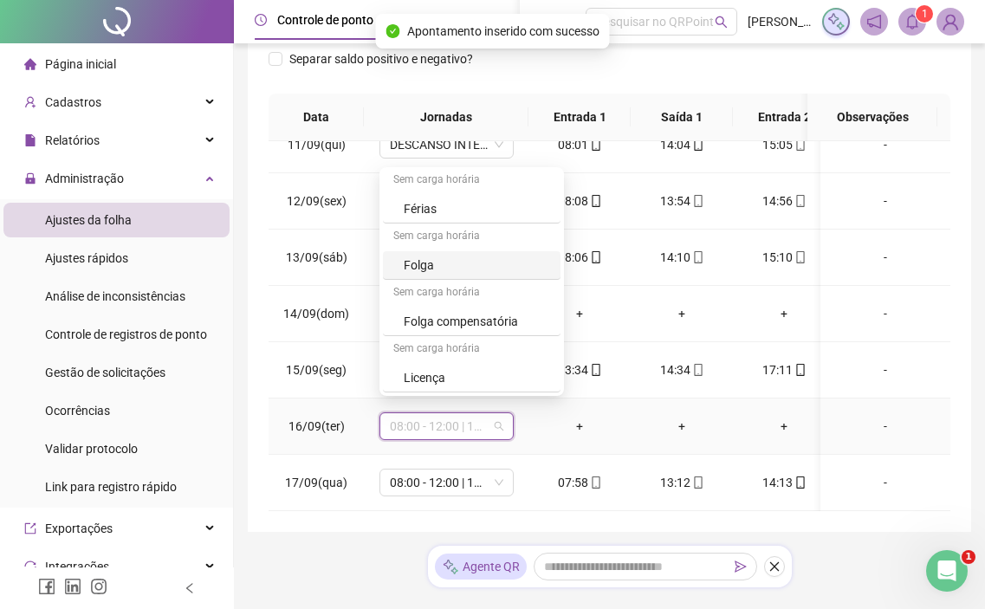
click at [463, 275] on div "Folga" at bounding box center [472, 265] width 178 height 29
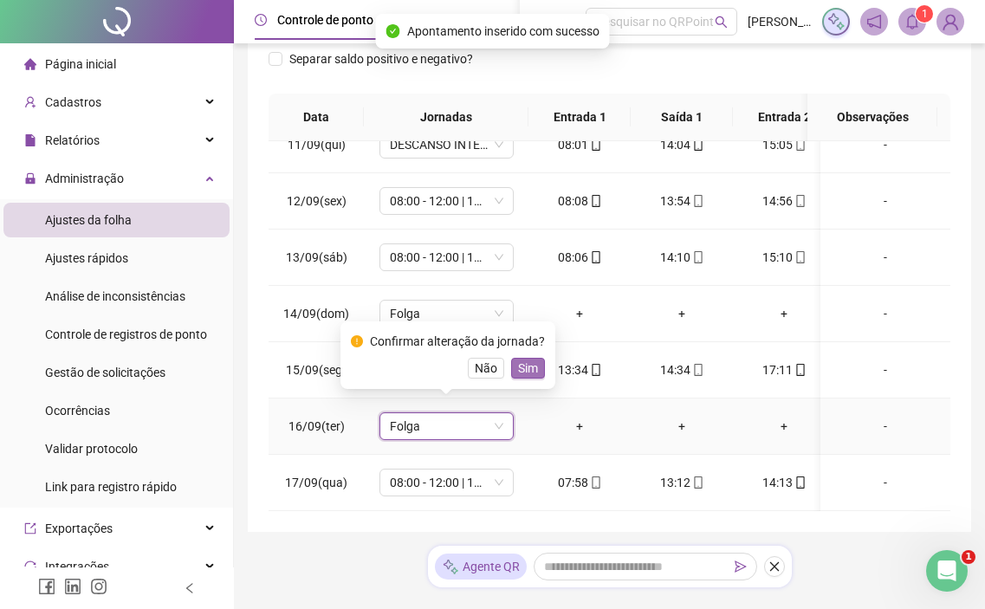
click at [528, 362] on span "Sim" at bounding box center [528, 368] width 20 height 19
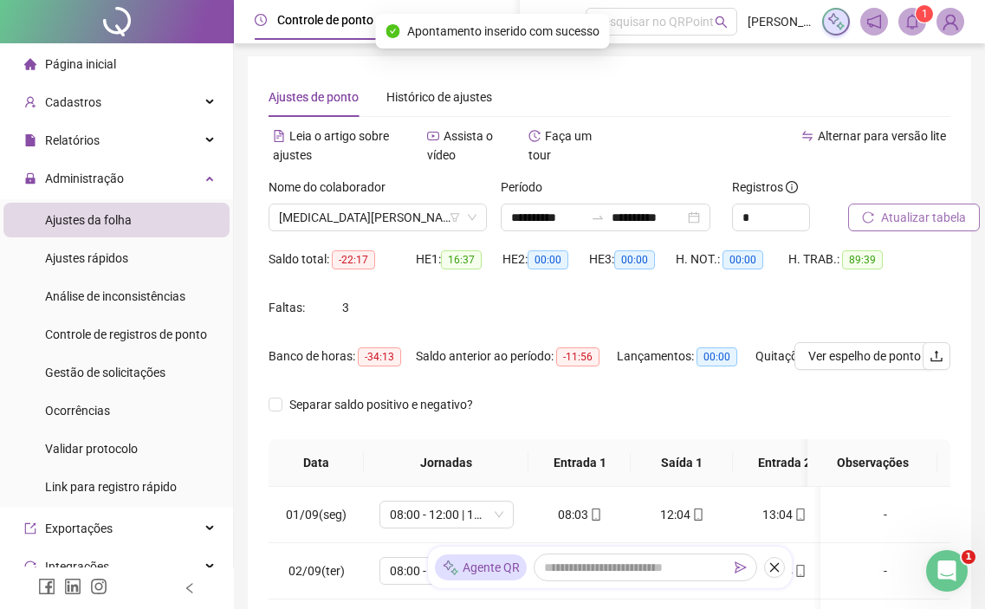
scroll to position [0, 0]
click at [909, 224] on span "Atualizar tabela" at bounding box center [923, 218] width 85 height 19
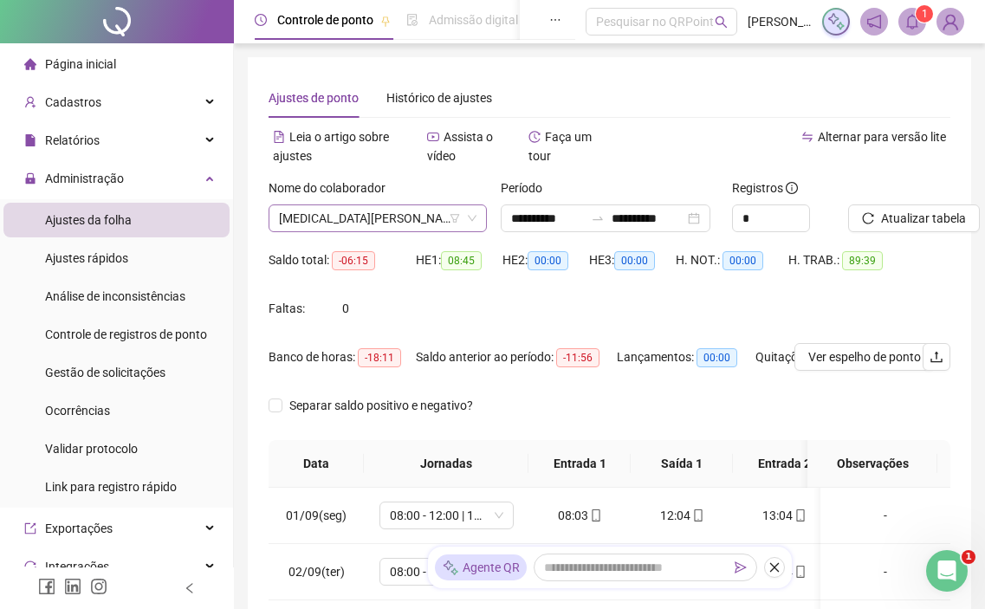
click at [313, 222] on span "[MEDICAL_DATA][PERSON_NAME]" at bounding box center [378, 218] width 198 height 26
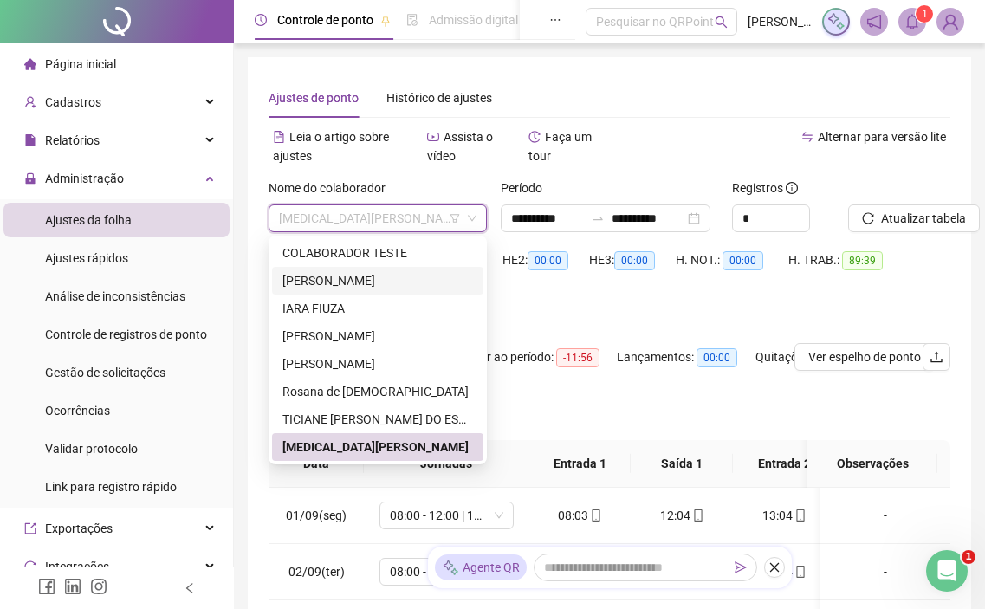
click at [338, 273] on div "[PERSON_NAME]" at bounding box center [377, 280] width 191 height 19
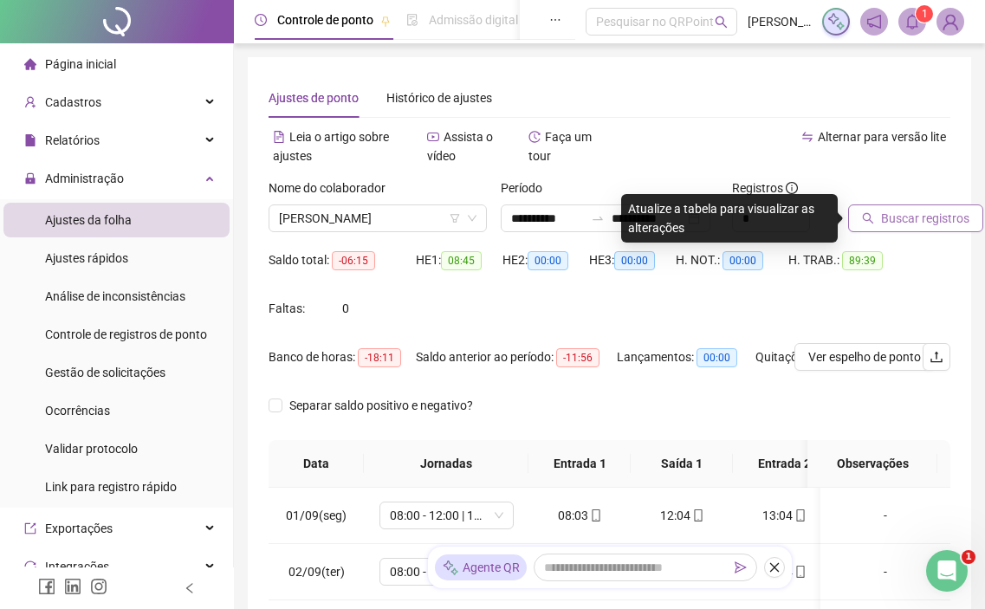
click at [948, 211] on button "Buscar registros" at bounding box center [915, 218] width 135 height 28
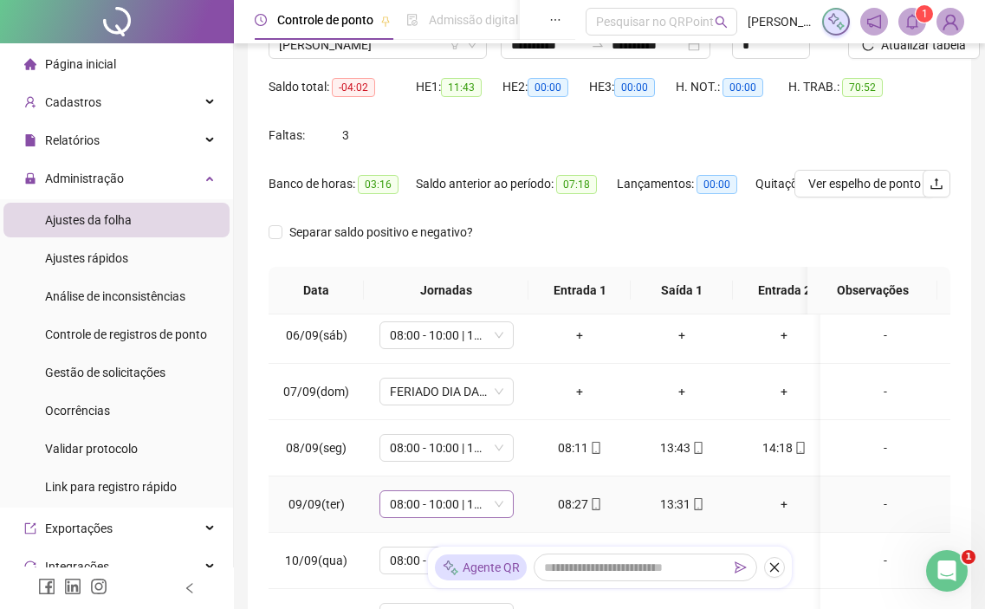
scroll to position [260, 0]
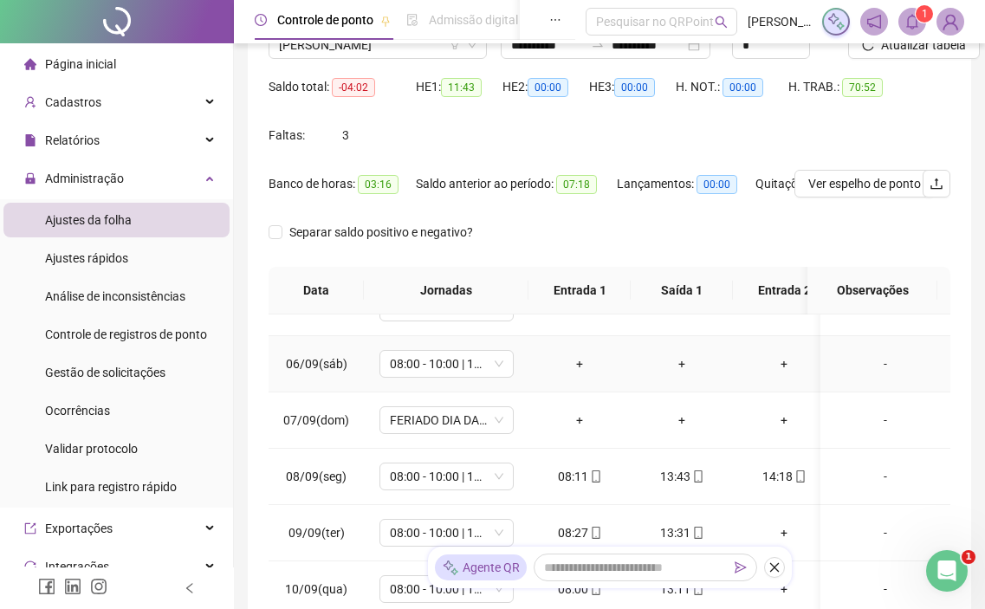
click at [480, 378] on td "08:00 - 10:00 | 10:15 - 13:15" at bounding box center [446, 364] width 165 height 56
click at [479, 374] on span "08:00 - 10:00 | 10:15 - 13:15" at bounding box center [446, 364] width 113 height 26
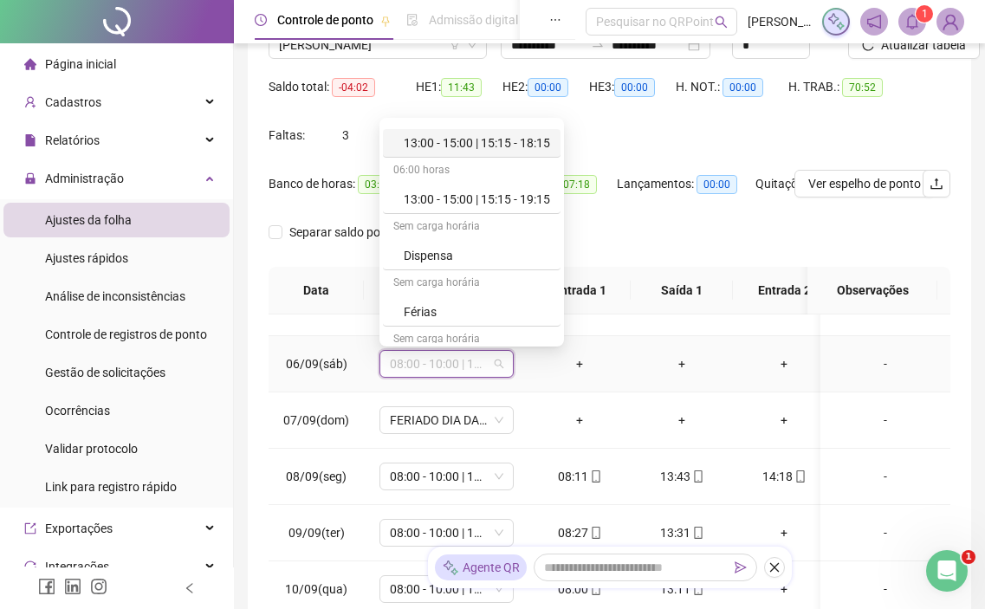
scroll to position [510, 0]
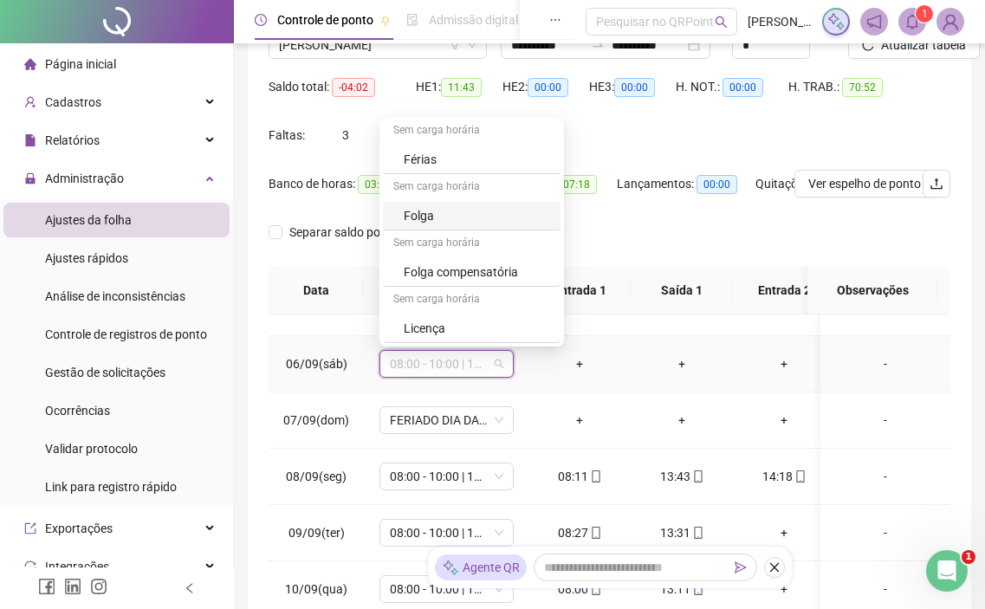
click at [455, 217] on div "Folga" at bounding box center [477, 215] width 146 height 19
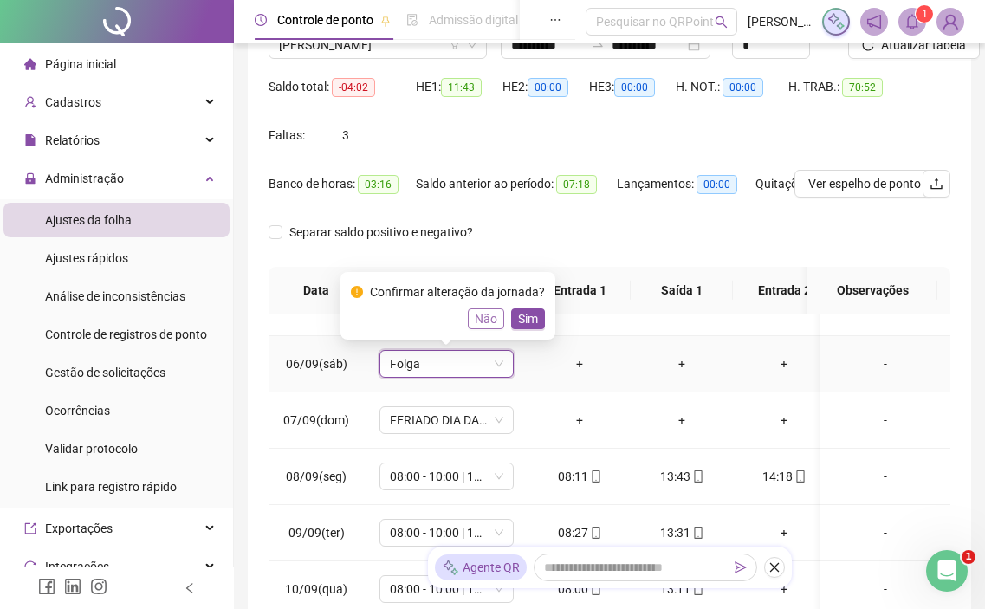
click at [492, 316] on span "Não" at bounding box center [486, 318] width 23 height 19
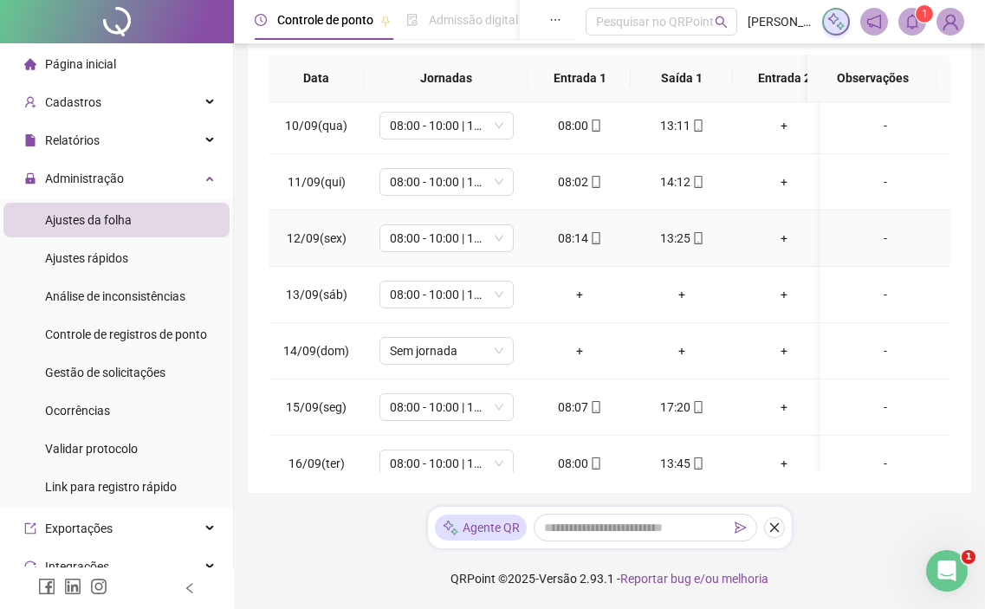
scroll to position [600, 0]
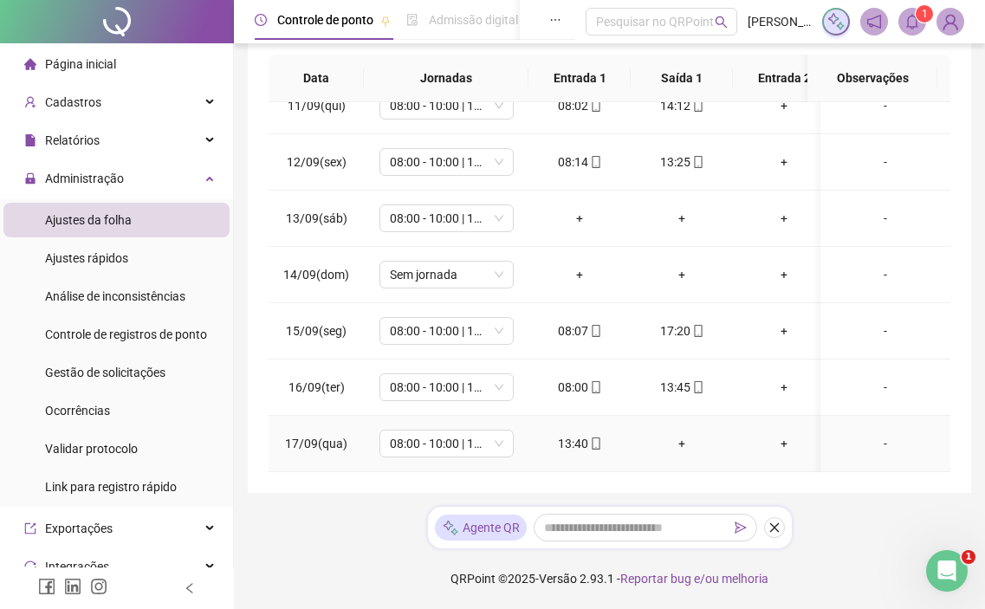
click at [573, 451] on td "13:40" at bounding box center [579, 444] width 102 height 56
drag, startPoint x: 576, startPoint y: 457, endPoint x: 482, endPoint y: 454, distance: 94.5
click at [482, 454] on tr "17/09(qua) 08:00 - 10:00 | 10:15 - 13:15 13:40 + + + -" at bounding box center [668, 444] width 799 height 56
drag, startPoint x: 489, startPoint y: 474, endPoint x: 464, endPoint y: 472, distance: 25.2
click at [464, 472] on div "**********" at bounding box center [609, 82] width 723 height 821
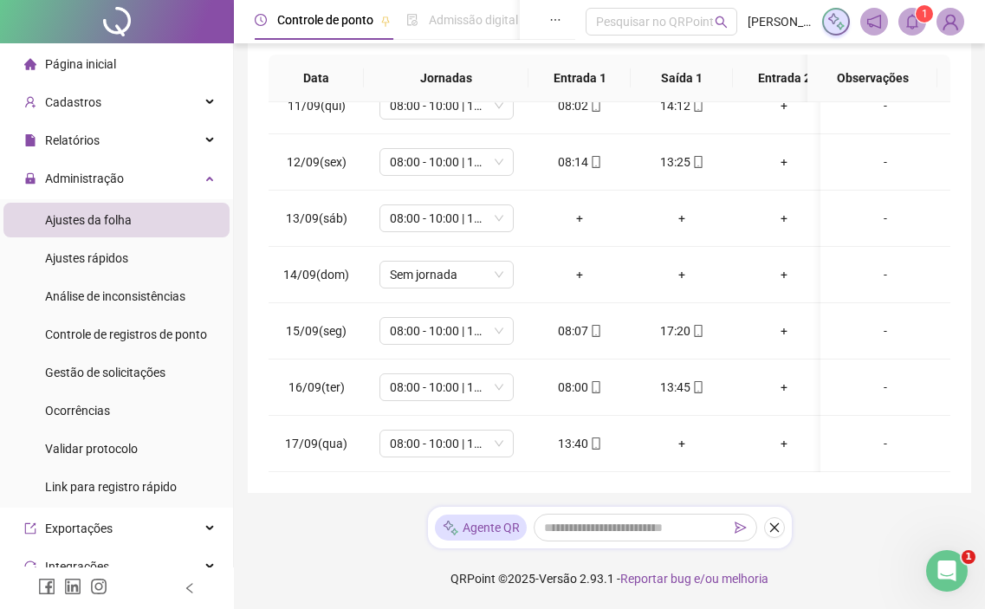
click at [315, 519] on div "**********" at bounding box center [609, 111] width 751 height 995
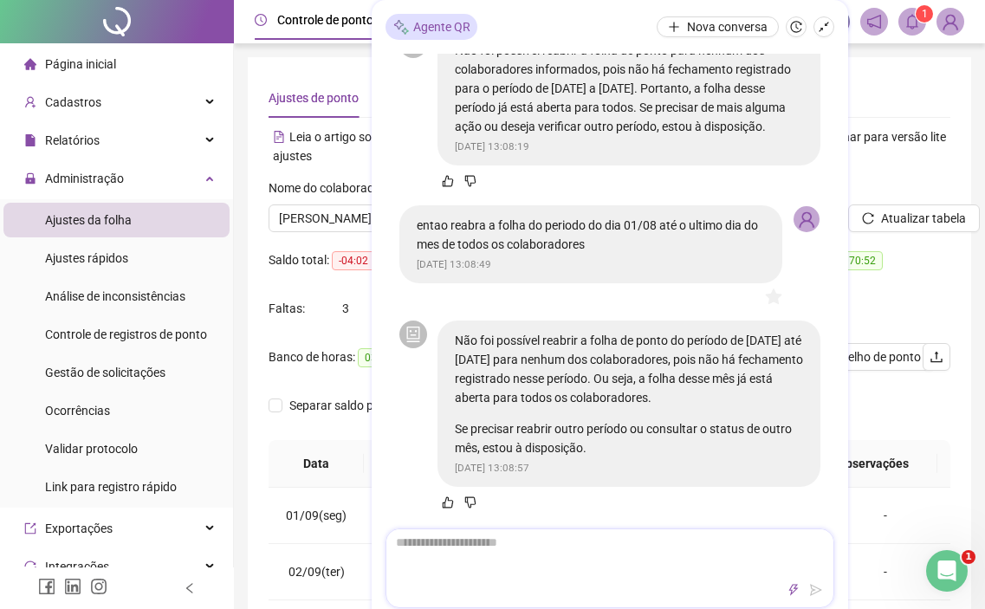
scroll to position [1006, 0]
click at [616, 570] on textarea "**********" at bounding box center [609, 551] width 447 height 45
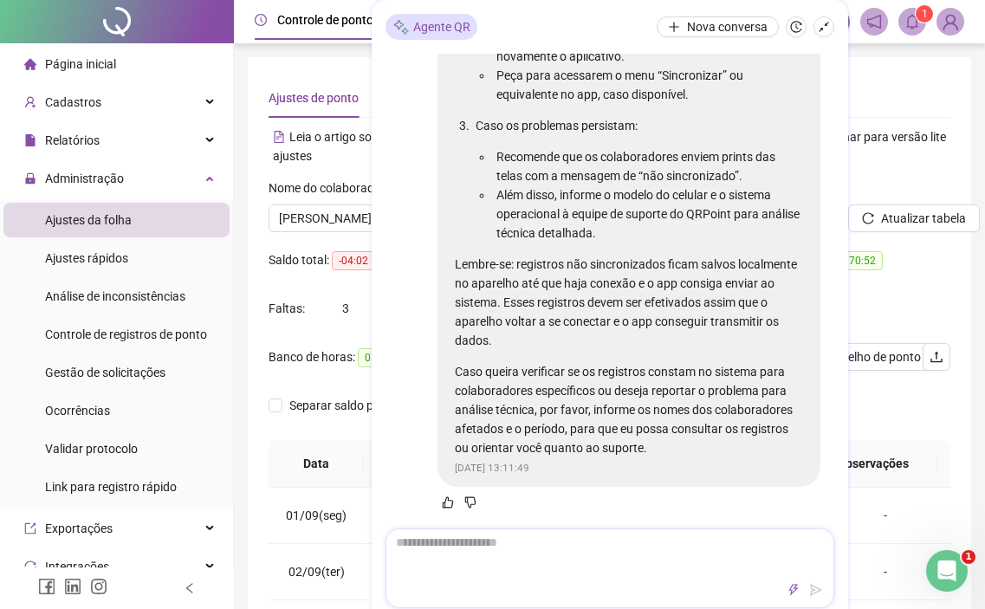
scroll to position [1983, 0]
click at [827, 28] on icon "shrink" at bounding box center [824, 27] width 12 height 12
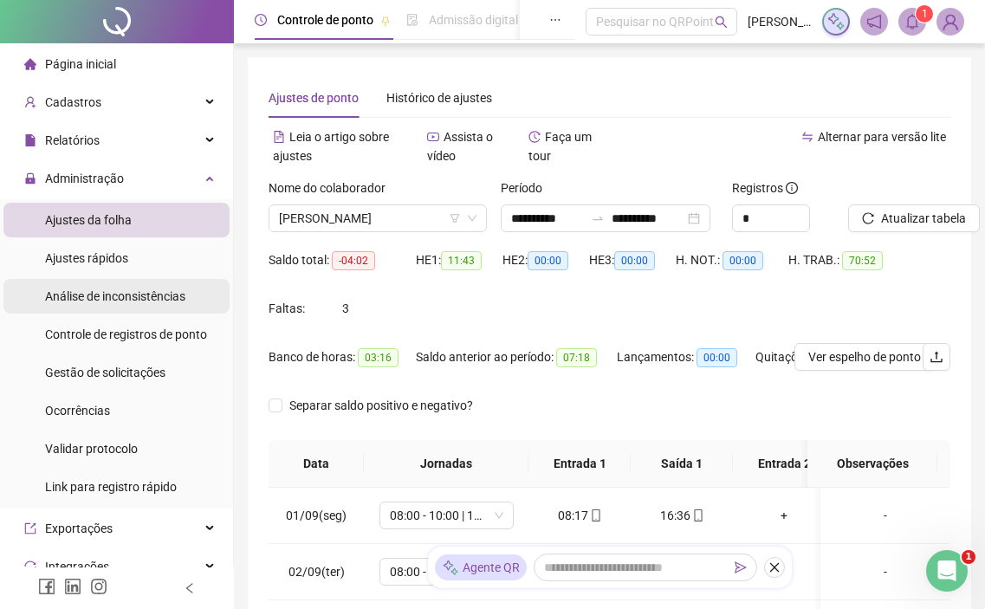
click at [145, 292] on span "Análise de inconsistências" at bounding box center [115, 296] width 140 height 14
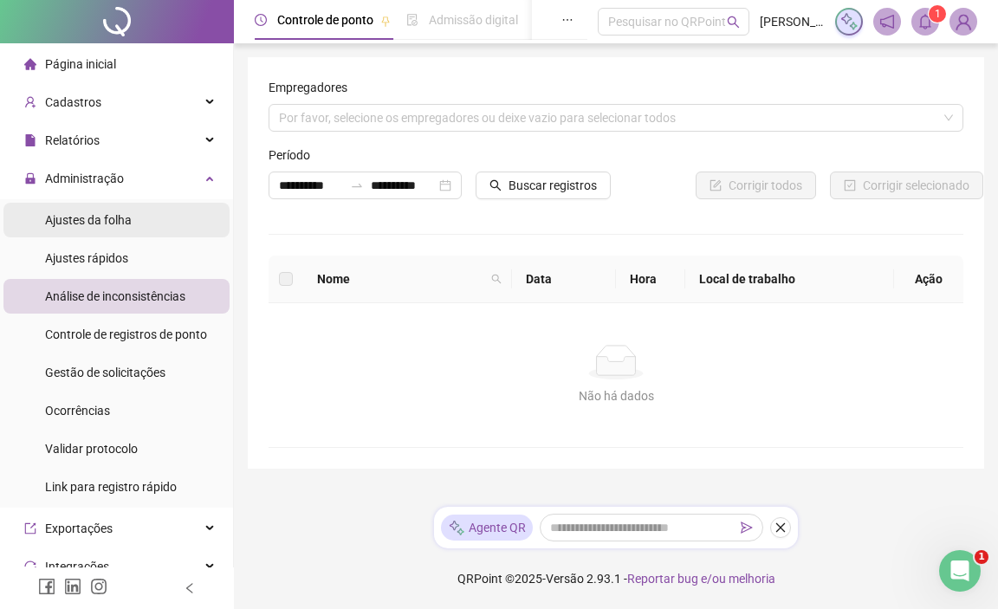
click at [104, 209] on div "Ajustes da folha" at bounding box center [88, 220] width 87 height 35
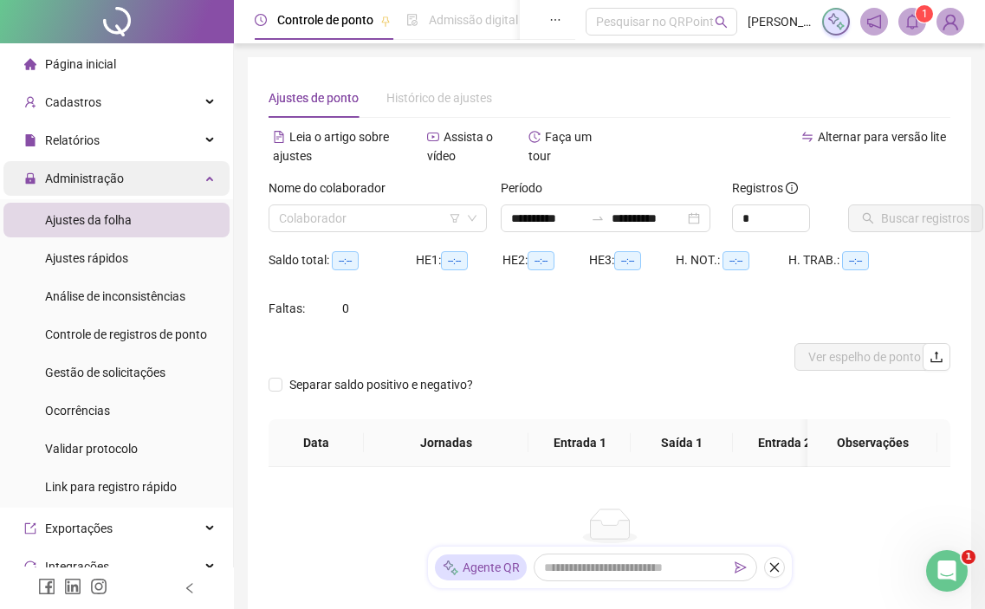
click at [146, 191] on div "Administração" at bounding box center [116, 178] width 226 height 35
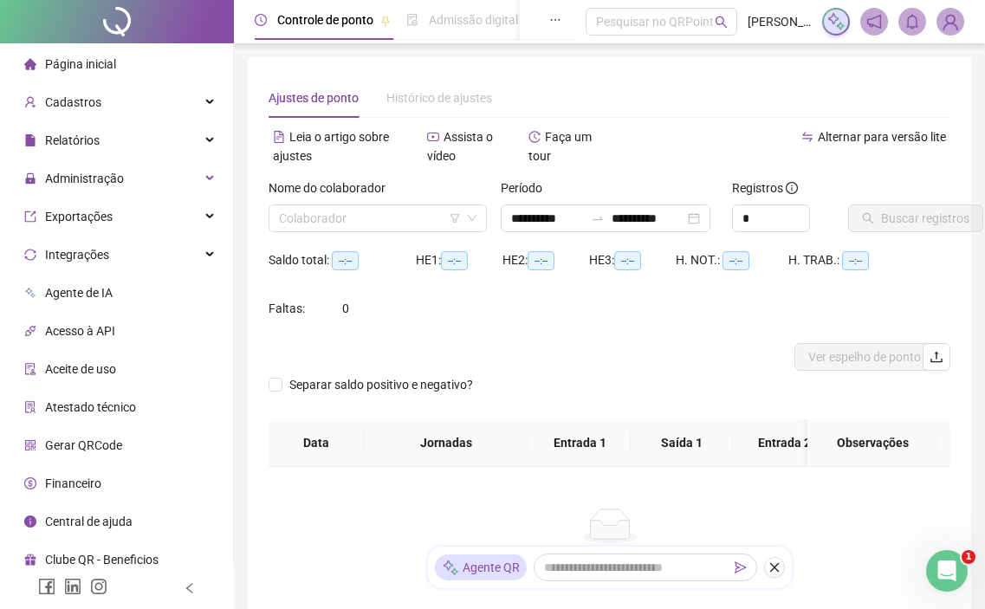
click at [169, 70] on li "Página inicial" at bounding box center [116, 64] width 226 height 35
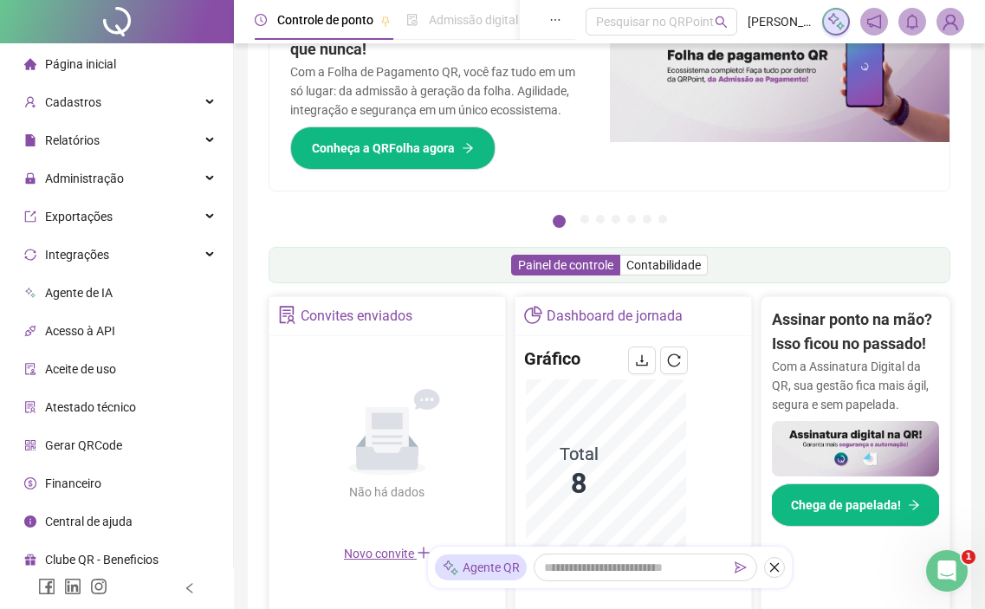
scroll to position [342, 0]
